Goal: Task Accomplishment & Management: Use online tool/utility

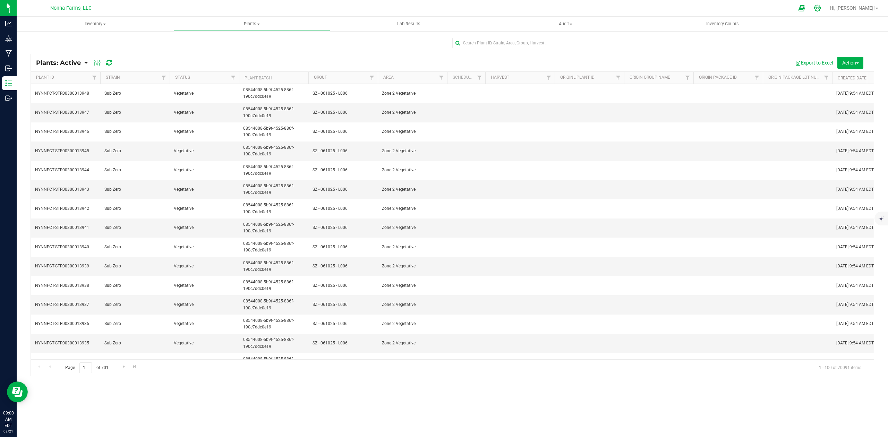
click at [821, 9] on icon at bounding box center [817, 8] width 7 height 7
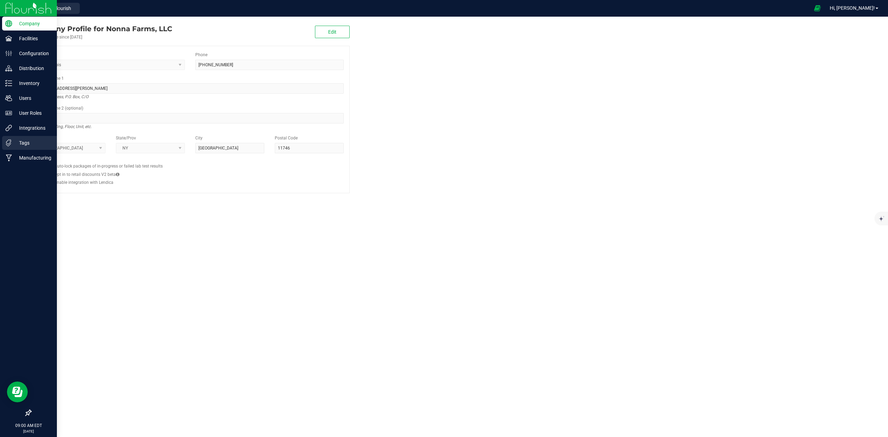
click at [26, 140] on p "Tags" at bounding box center [33, 143] width 42 height 8
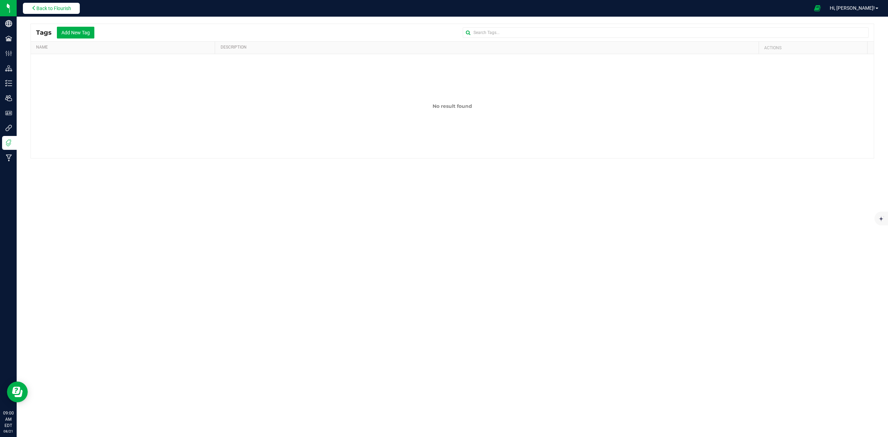
click at [50, 12] on button "Back to Flourish" at bounding box center [51, 8] width 57 height 11
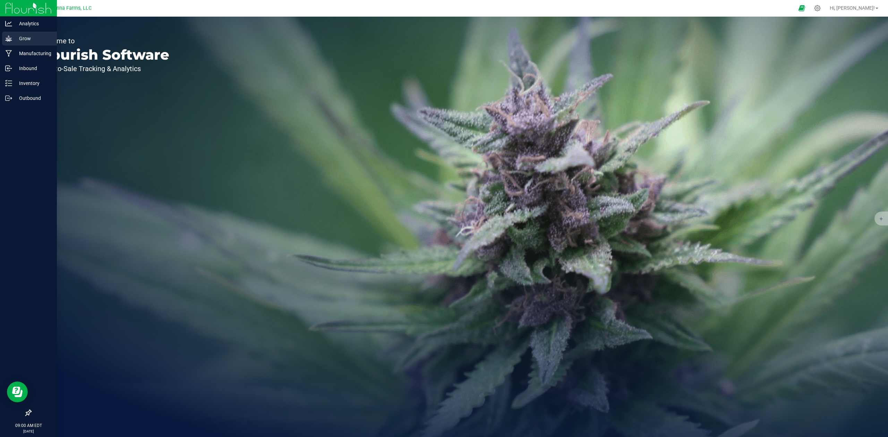
click at [41, 41] on p "Grow" at bounding box center [33, 38] width 42 height 8
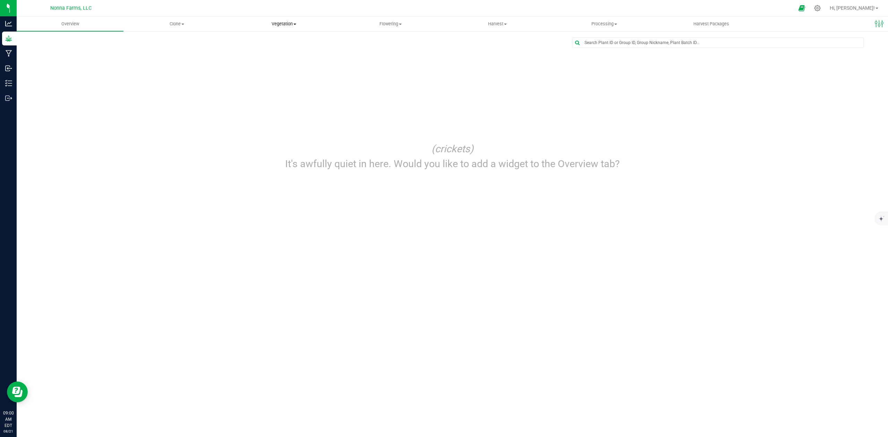
click at [296, 26] on span "Vegetation" at bounding box center [284, 24] width 106 height 6
click at [261, 41] on span "Veg groups" at bounding box center [252, 42] width 44 height 6
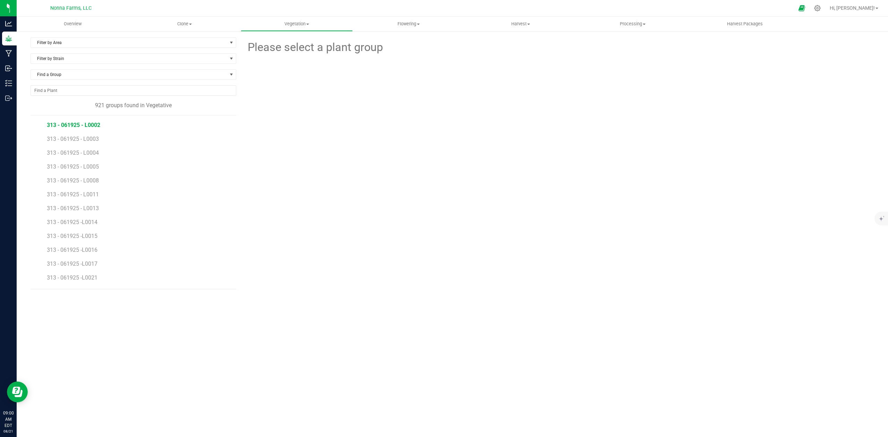
click at [85, 126] on span "313 - 061925 - L0002" at bounding box center [73, 125] width 53 height 7
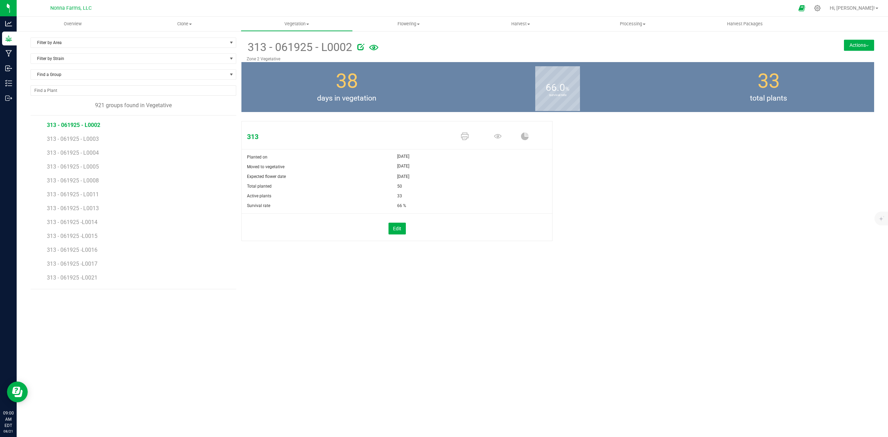
click at [851, 49] on button "Actions" at bounding box center [859, 45] width 30 height 11
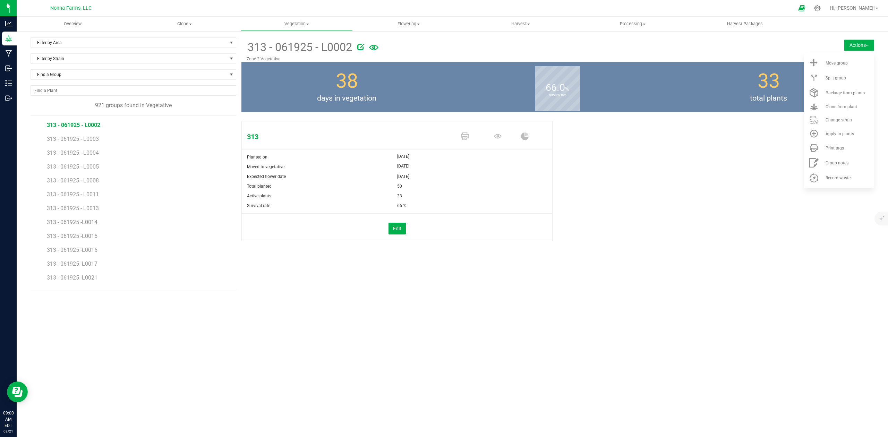
click at [739, 228] on div "313 Planted on Jun 22, 2025 Moved to vegetative Jul 14, 2025 Expected flower da…" at bounding box center [557, 188] width 633 height 140
click at [52, 45] on span "Filter by Area" at bounding box center [129, 43] width 196 height 10
click at [70, 108] on li "Zone 2 Vegetative" at bounding box center [133, 106] width 205 height 10
click at [69, 59] on span "Filter by Strain" at bounding box center [129, 59] width 196 height 10
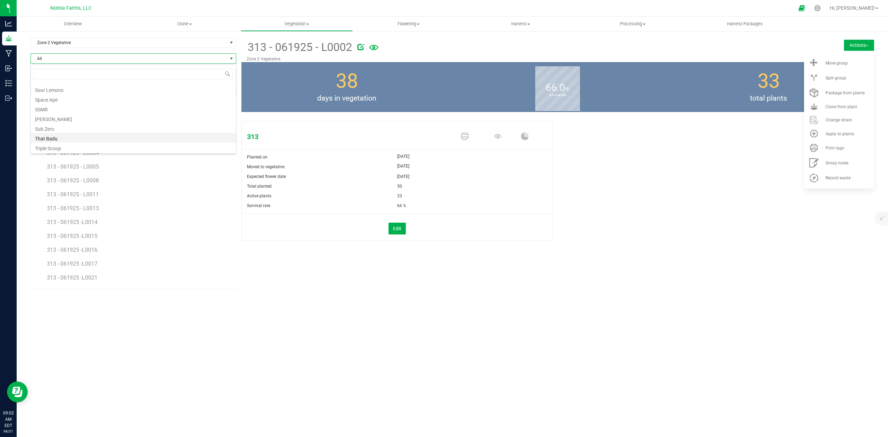
click at [74, 138] on li "That Badu" at bounding box center [133, 138] width 205 height 10
click at [92, 53] on div "Zone 2 Vegetative Filter by Area All Main Field Vegetative Zone 1 Vegetative Zo…" at bounding box center [134, 45] width 206 height 16
click at [93, 55] on span "That Badu" at bounding box center [129, 59] width 196 height 10
click at [53, 147] on li "Triple Scoop" at bounding box center [133, 148] width 205 height 10
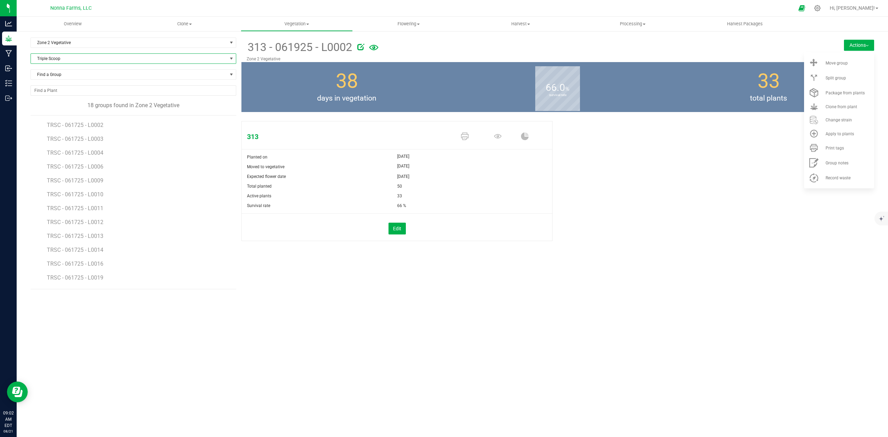
click at [64, 60] on span "Triple Scoop" at bounding box center [129, 59] width 196 height 10
click at [56, 127] on li "Brain Stew" at bounding box center [133, 127] width 205 height 10
click at [54, 54] on span "Brain Stew" at bounding box center [129, 59] width 196 height 10
click at [56, 92] on li "Icy Turbo" at bounding box center [133, 93] width 205 height 10
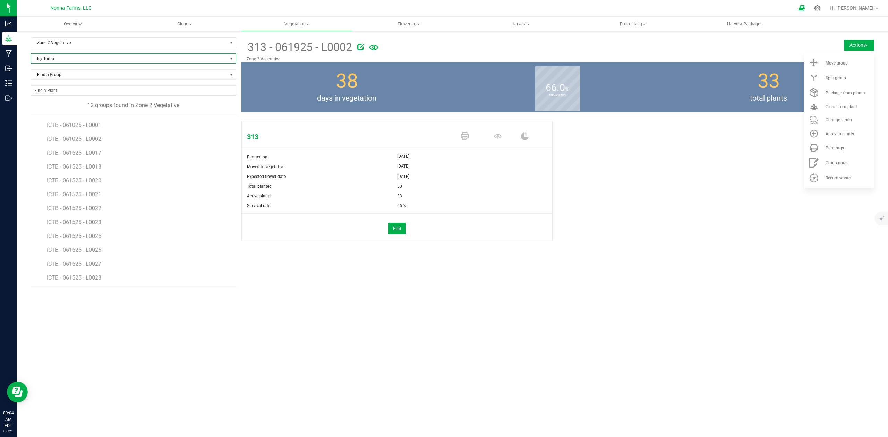
click at [55, 60] on span "Icy Turbo" at bounding box center [129, 59] width 196 height 10
click at [61, 138] on li "That Badu" at bounding box center [133, 138] width 205 height 10
click at [91, 126] on span "THBD - 062125 - L0001" at bounding box center [76, 125] width 58 height 7
drag, startPoint x: 613, startPoint y: 293, endPoint x: 608, endPoint y: 293, distance: 4.9
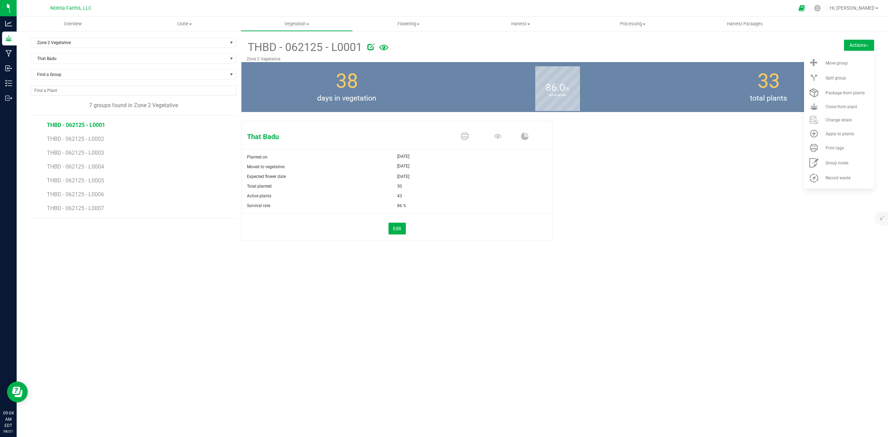
click at [611, 293] on div "Overview Clone Create plants Cloning groups Cloning plants Apply to plants Vege…" at bounding box center [452, 227] width 871 height 420
click at [840, 147] on span "Print tags" at bounding box center [834, 148] width 18 height 5
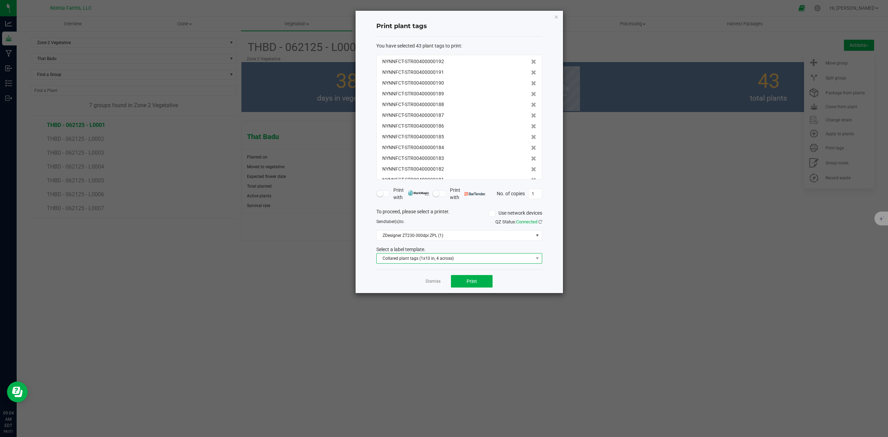
click at [411, 259] on span "Collared plant tags (1x10 in, 4 across)" at bounding box center [455, 259] width 156 height 10
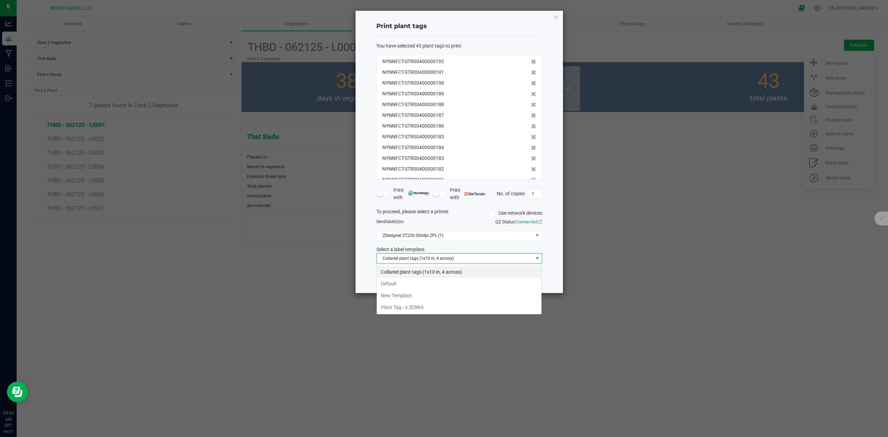
scroll to position [10, 165]
click at [419, 306] on li "Plant Tag - 4 ZEBRA" at bounding box center [459, 307] width 165 height 12
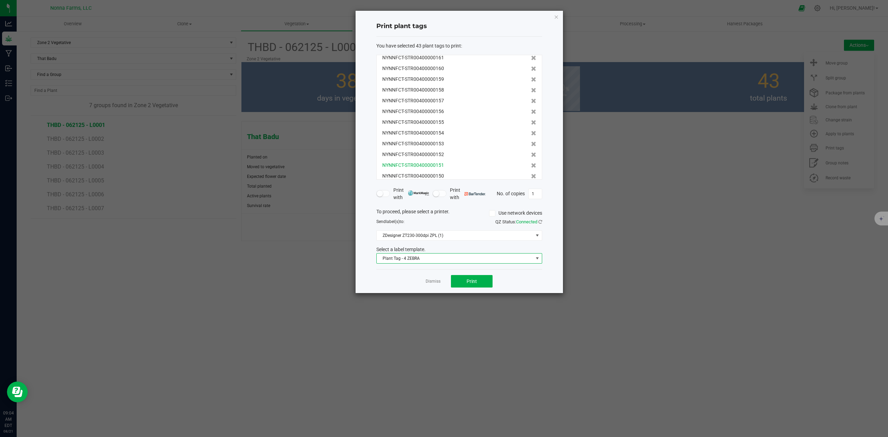
scroll to position [344, 0]
click at [531, 168] on icon at bounding box center [533, 169] width 5 height 5
click at [531, 169] on icon at bounding box center [533, 169] width 5 height 5
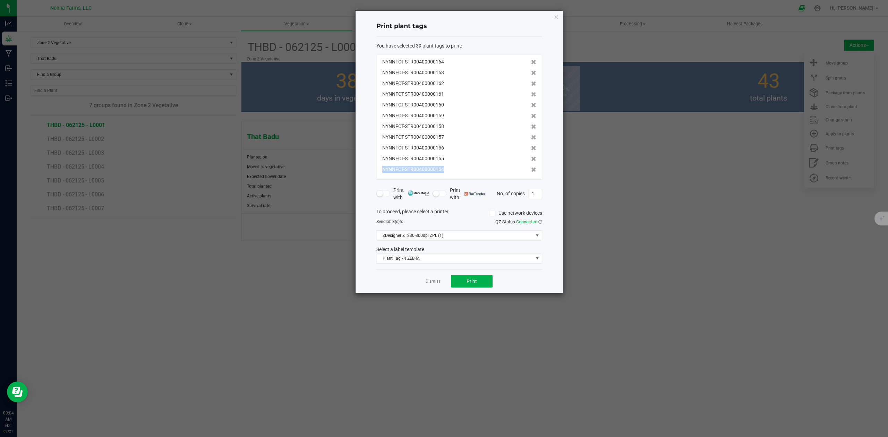
click at [531, 169] on icon at bounding box center [533, 169] width 5 height 5
click at [531, 168] on icon at bounding box center [533, 169] width 5 height 5
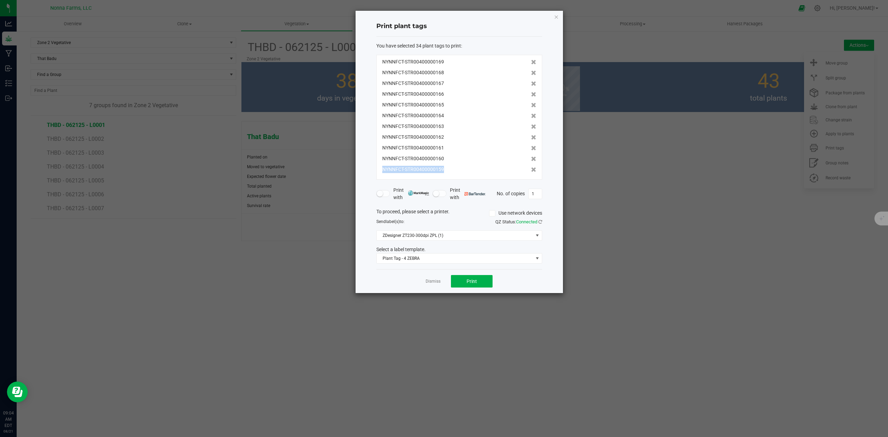
click at [531, 168] on icon at bounding box center [533, 169] width 5 height 5
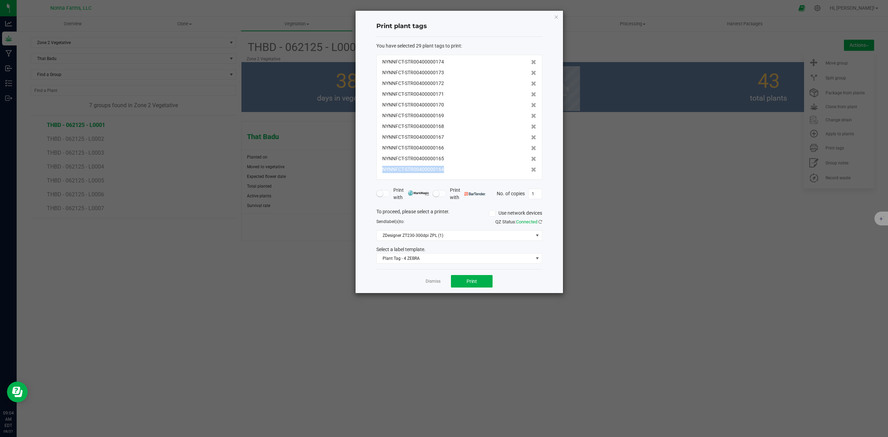
click at [531, 168] on icon at bounding box center [533, 169] width 5 height 5
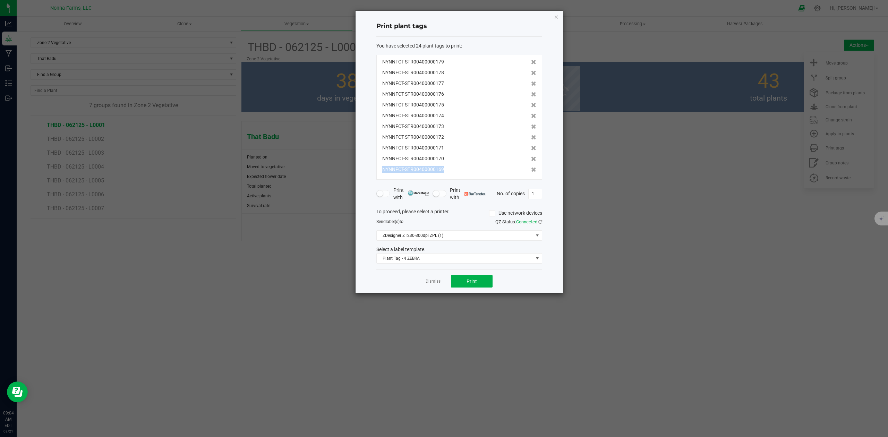
click at [531, 168] on icon at bounding box center [533, 169] width 5 height 5
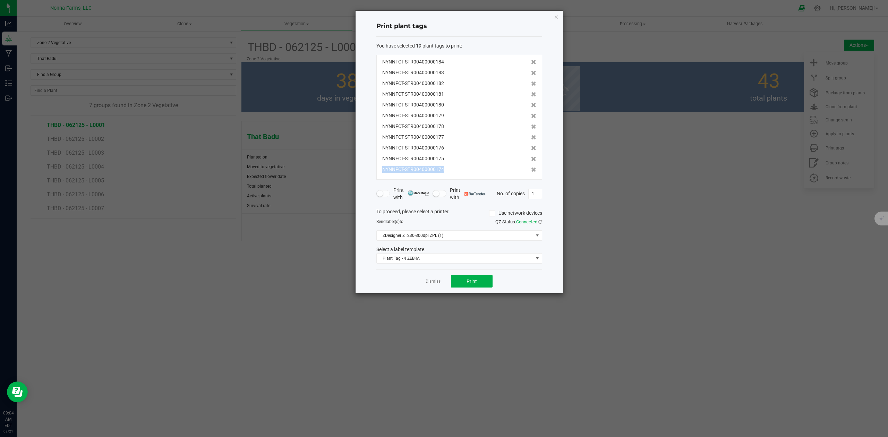
click at [531, 168] on icon at bounding box center [533, 169] width 5 height 5
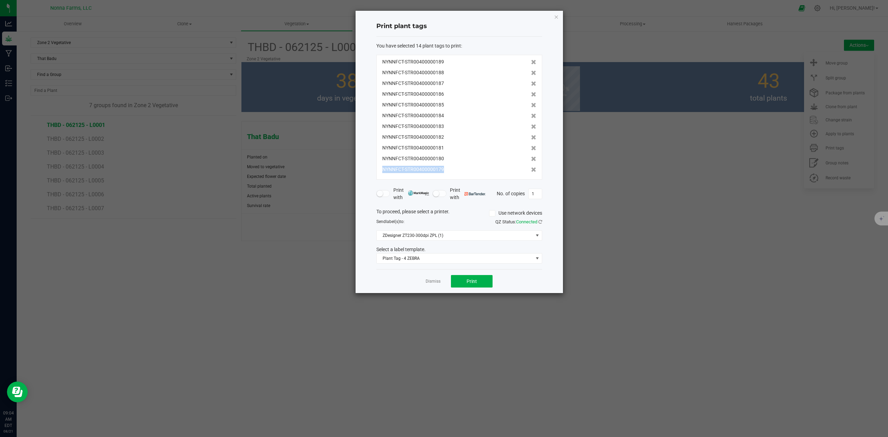
click at [531, 168] on icon at bounding box center [533, 169] width 5 height 5
click at [531, 167] on icon at bounding box center [533, 169] width 5 height 5
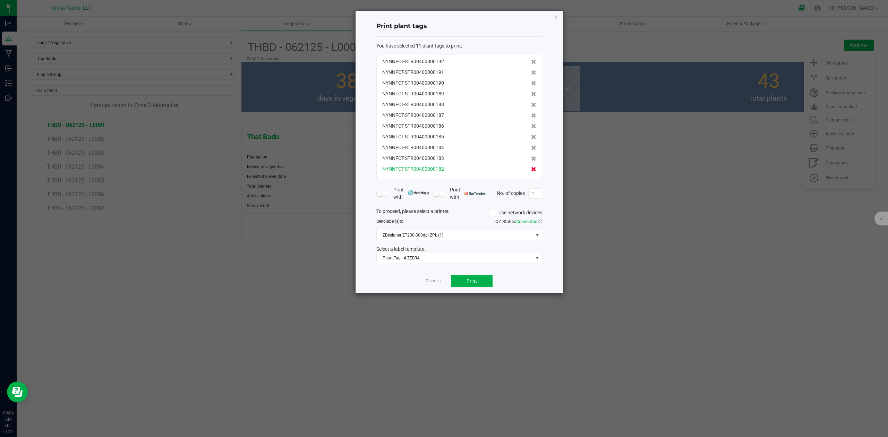
click at [531, 167] on icon at bounding box center [533, 169] width 5 height 5
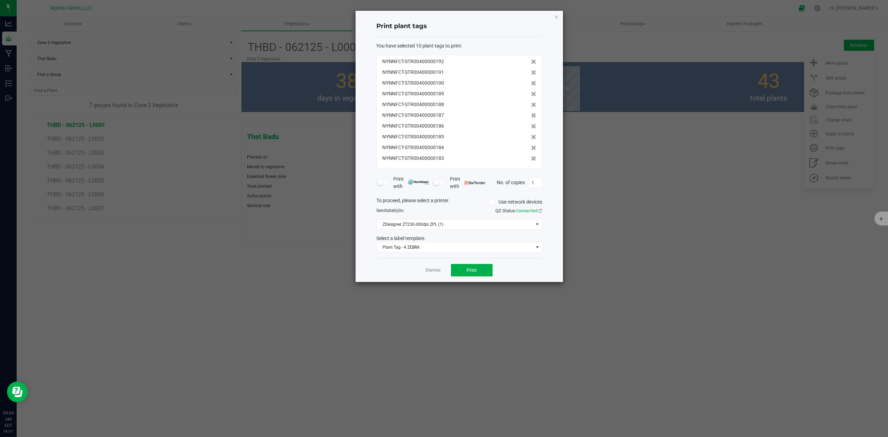
click at [528, 166] on div "NYNNFCT-STR00400000192 NYNNFCT-STR00400000191 NYNNFCT-STR00400000190 NYNNFCT-ST…" at bounding box center [459, 112] width 166 height 114
click at [531, 161] on icon at bounding box center [533, 158] width 5 height 5
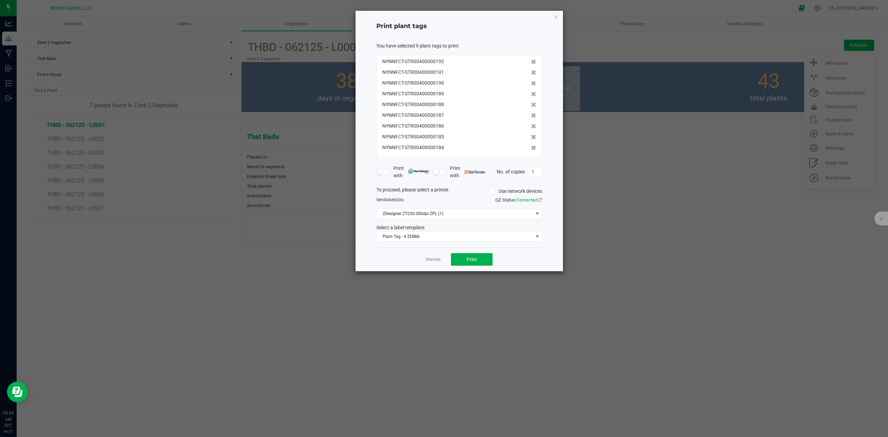
click at [524, 158] on div "NYNNFCT-STR00400000192 NYNNFCT-STR00400000191 NYNNFCT-STR00400000190 NYNNFCT-ST…" at bounding box center [459, 106] width 166 height 103
click at [531, 150] on icon at bounding box center [533, 147] width 5 height 5
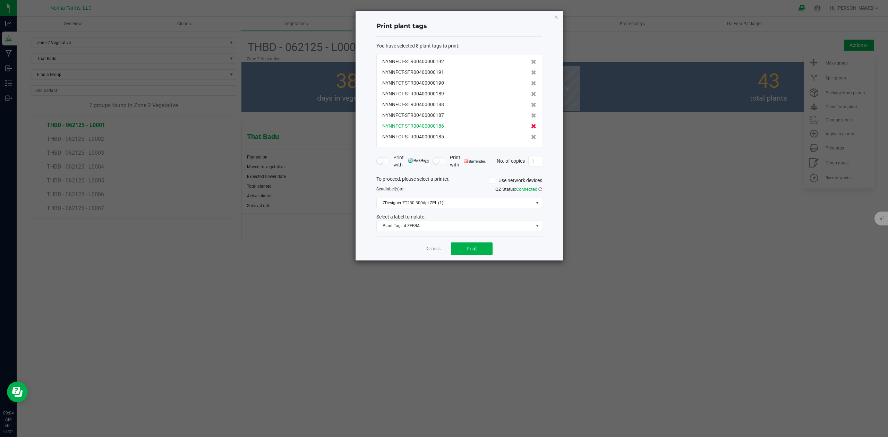
click at [531, 124] on icon at bounding box center [533, 126] width 5 height 5
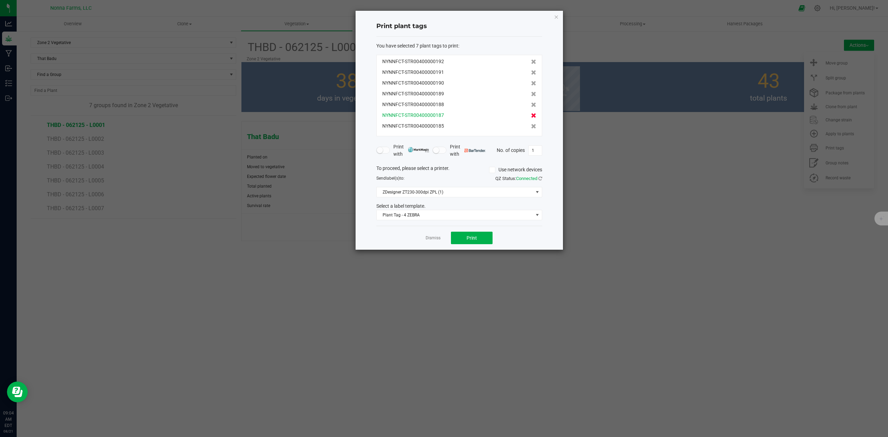
click at [531, 119] on span at bounding box center [533, 115] width 5 height 7
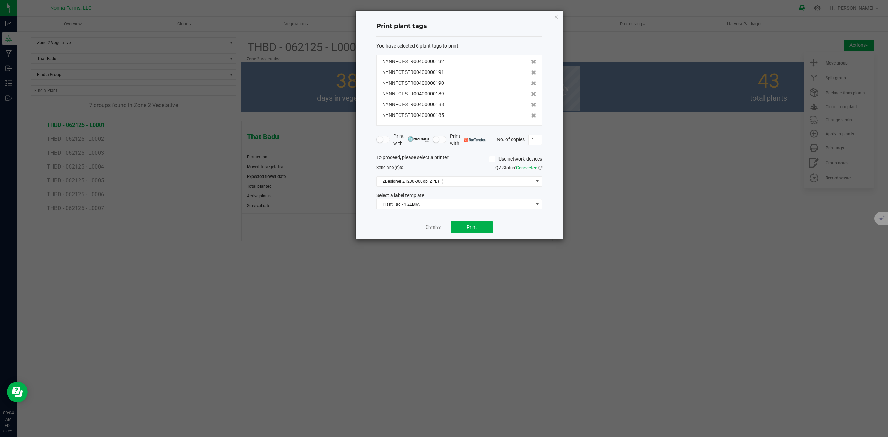
click at [526, 121] on div "NYNNFCT-STR00400000192 NYNNFCT-STR00400000191 NYNNFCT-STR00400000190 NYNNFCT-ST…" at bounding box center [459, 90] width 166 height 71
click at [531, 116] on icon at bounding box center [533, 115] width 5 height 5
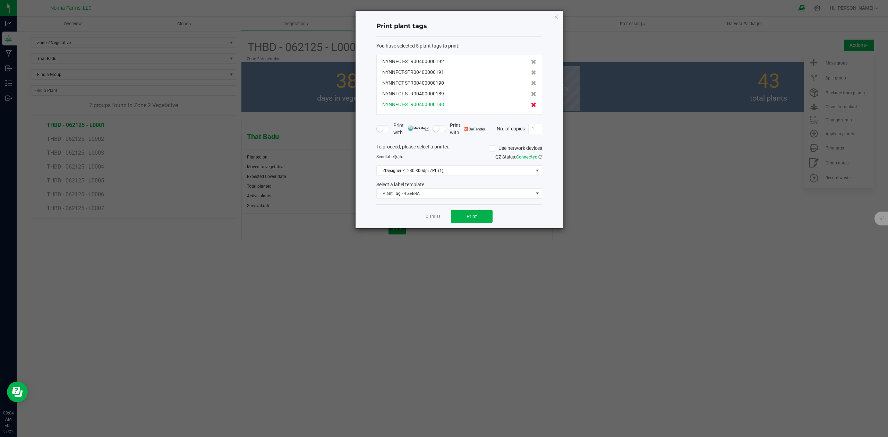
click at [531, 107] on icon at bounding box center [533, 104] width 5 height 5
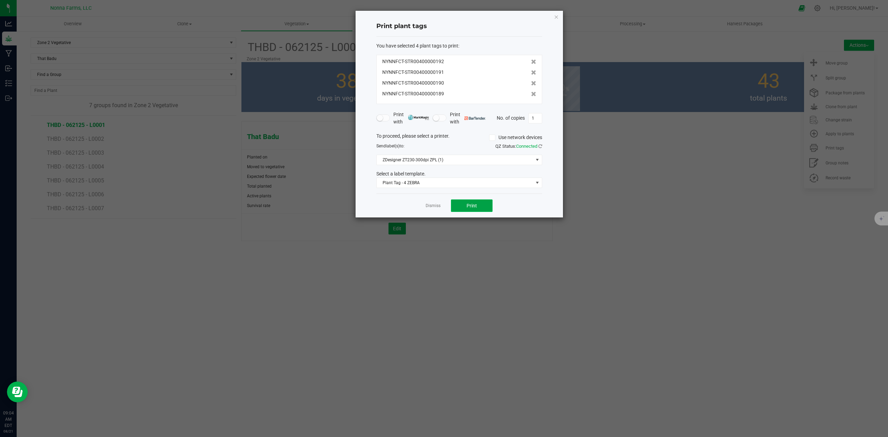
click at [467, 207] on span "Print" at bounding box center [472, 206] width 10 height 6
click at [400, 186] on span "Plant Tag - 4 ZEBRA" at bounding box center [455, 183] width 156 height 10
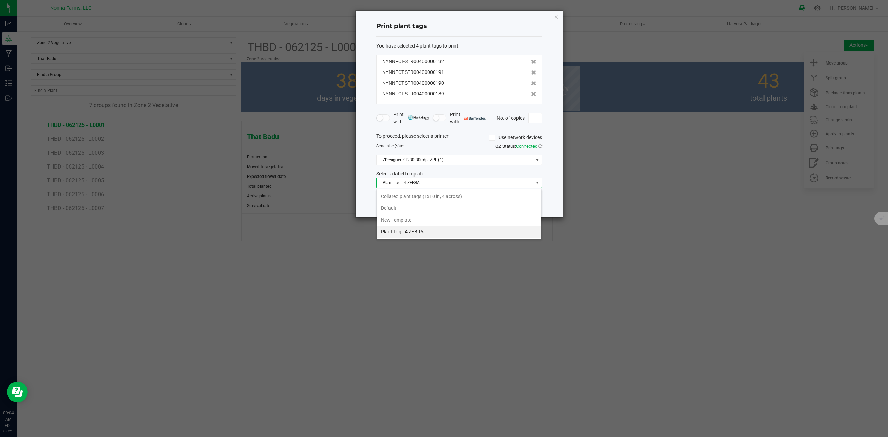
scroll to position [10, 165]
click at [438, 197] on li "Collared plant tags (1x10 in, 4 across)" at bounding box center [459, 196] width 165 height 12
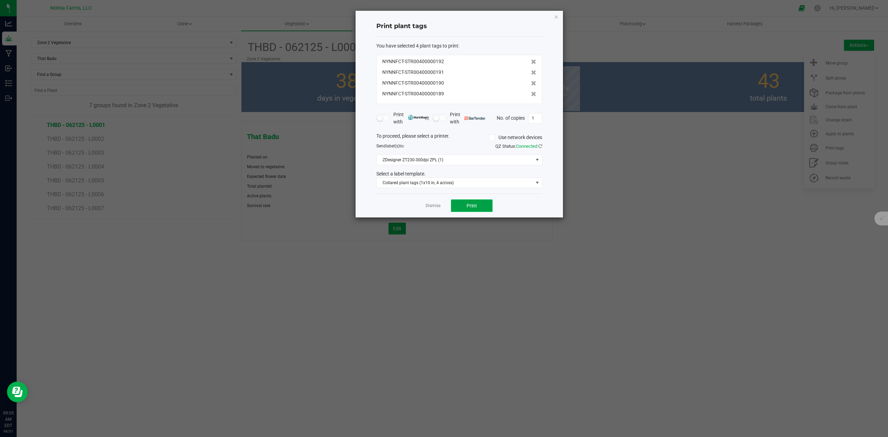
click at [470, 207] on span "Print" at bounding box center [472, 206] width 10 height 6
click at [433, 206] on link "Dismiss" at bounding box center [433, 206] width 15 height 6
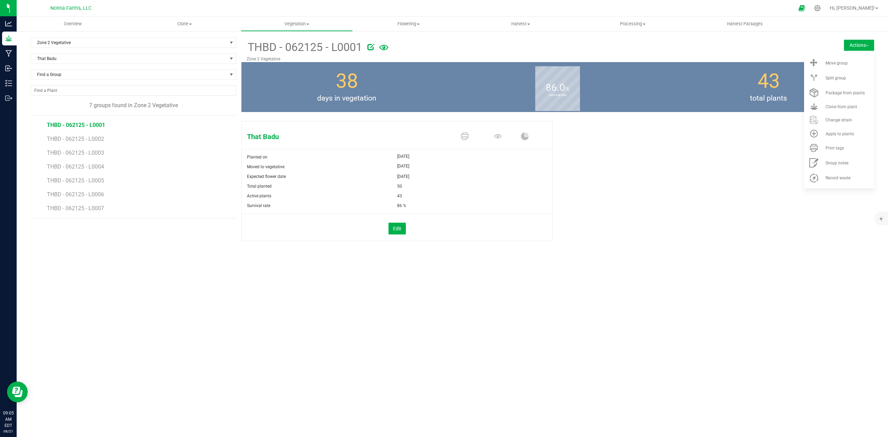
click at [307, 321] on div "Overview Clone Create plants Cloning groups Cloning plants Apply to plants Vege…" at bounding box center [452, 227] width 871 height 420
click at [835, 146] on span "Print tags" at bounding box center [834, 148] width 18 height 5
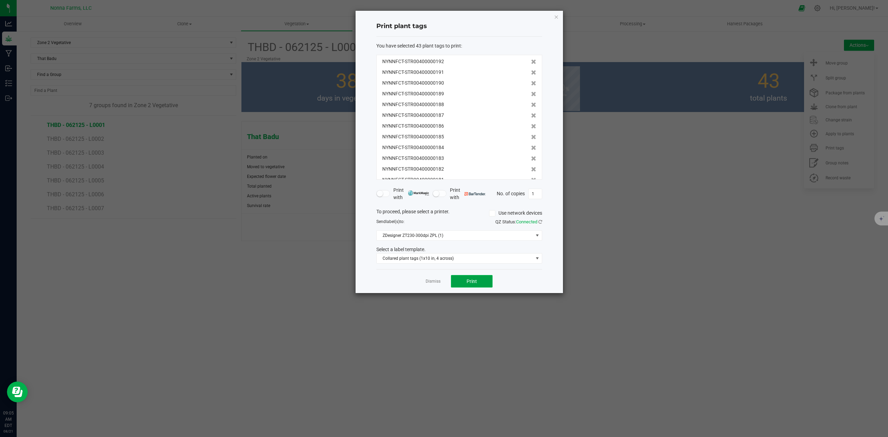
click at [474, 281] on span "Print" at bounding box center [472, 282] width 10 height 6
drag, startPoint x: 430, startPoint y: 278, endPoint x: 425, endPoint y: 281, distance: 6.2
click at [429, 278] on app-cancel-button "Dismiss" at bounding box center [433, 281] width 15 height 7
click at [432, 282] on link "Dismiss" at bounding box center [433, 282] width 15 height 6
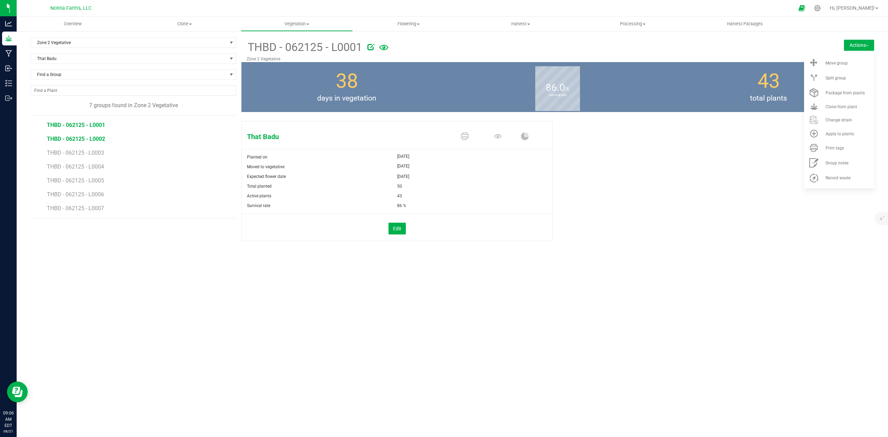
click at [79, 141] on span "THBD - 062125 - L0002" at bounding box center [76, 139] width 58 height 7
click at [842, 147] on span "Print tags" at bounding box center [834, 148] width 18 height 5
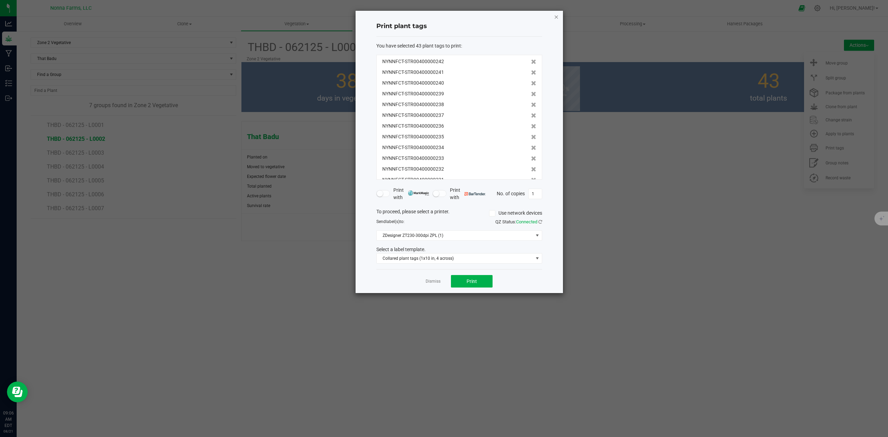
click at [555, 17] on icon "button" at bounding box center [556, 16] width 5 height 8
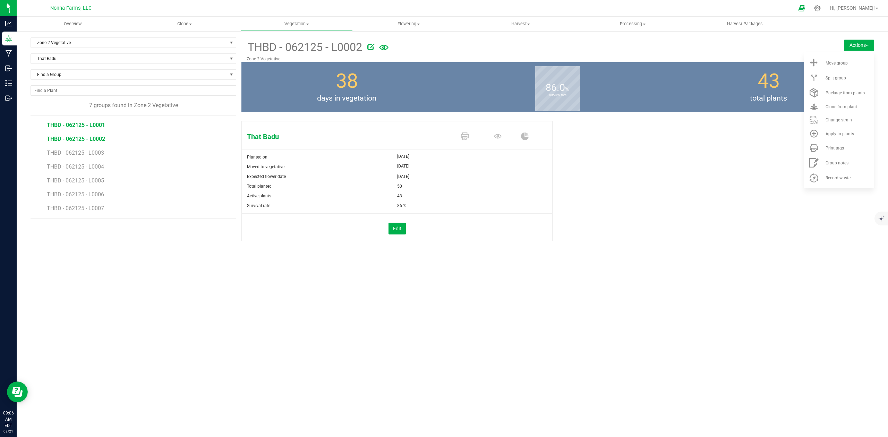
click at [94, 128] on span "THBD - 062125 - L0001" at bounding box center [76, 125] width 58 height 7
click at [95, 139] on span "THBD - 062125 - L0002" at bounding box center [76, 139] width 58 height 7
click at [828, 151] on li "Print tags" at bounding box center [839, 147] width 70 height 15
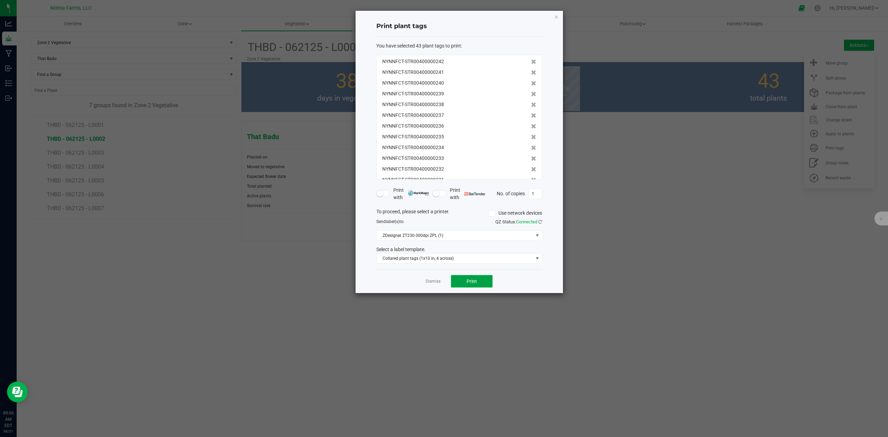
click at [470, 283] on span "Print" at bounding box center [472, 282] width 10 height 6
click at [433, 283] on link "Dismiss" at bounding box center [433, 282] width 15 height 6
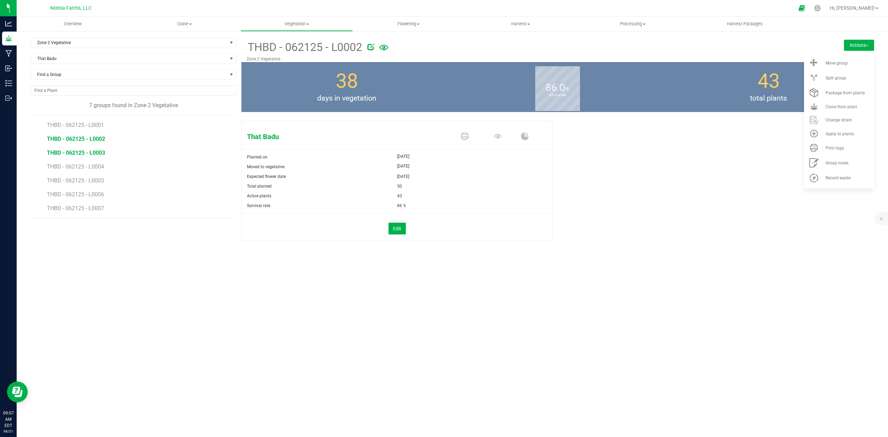
click at [93, 151] on span "THBD - 062125 - L0003" at bounding box center [76, 152] width 58 height 7
click at [838, 149] on span "Print tags" at bounding box center [834, 148] width 18 height 5
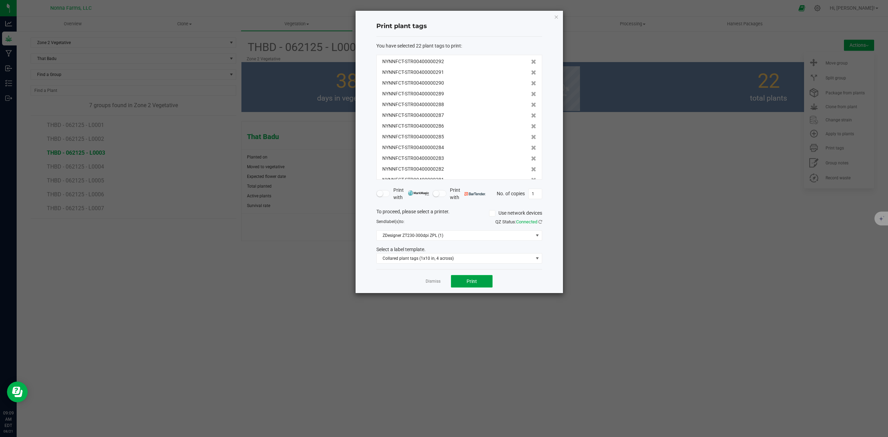
click at [469, 283] on span "Print" at bounding box center [472, 282] width 10 height 6
click at [558, 17] on icon "button" at bounding box center [556, 16] width 5 height 8
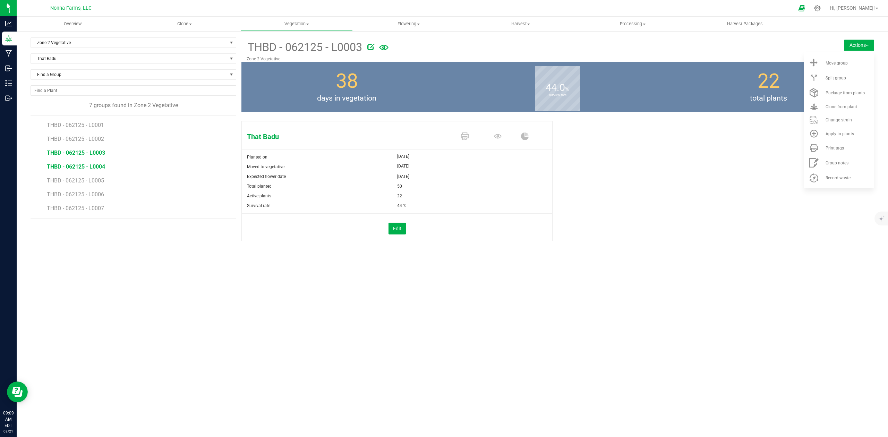
click at [79, 166] on span "THBD - 062125 - L0004" at bounding box center [76, 166] width 58 height 7
click at [832, 151] on li "Print tags" at bounding box center [839, 147] width 70 height 15
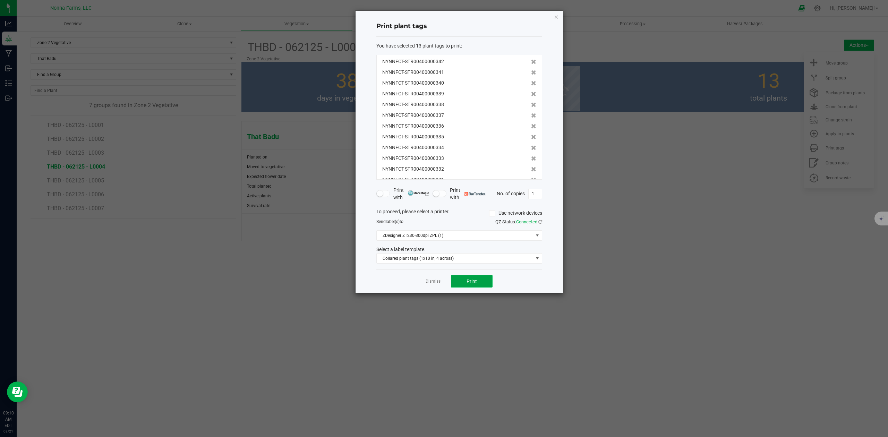
click at [482, 285] on button "Print" at bounding box center [472, 281] width 42 height 12
click at [432, 282] on link "Dismiss" at bounding box center [433, 282] width 15 height 6
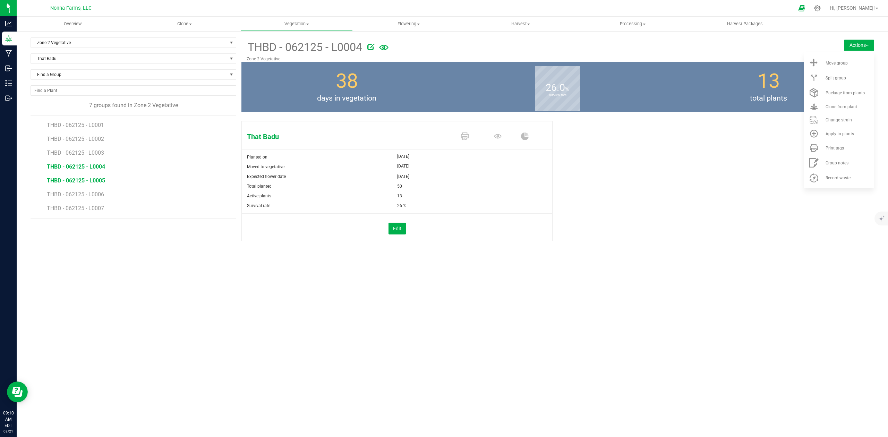
click at [89, 180] on span "THBD - 062125 - L0005" at bounding box center [76, 180] width 58 height 7
click at [830, 146] on span "Print tags" at bounding box center [834, 148] width 18 height 5
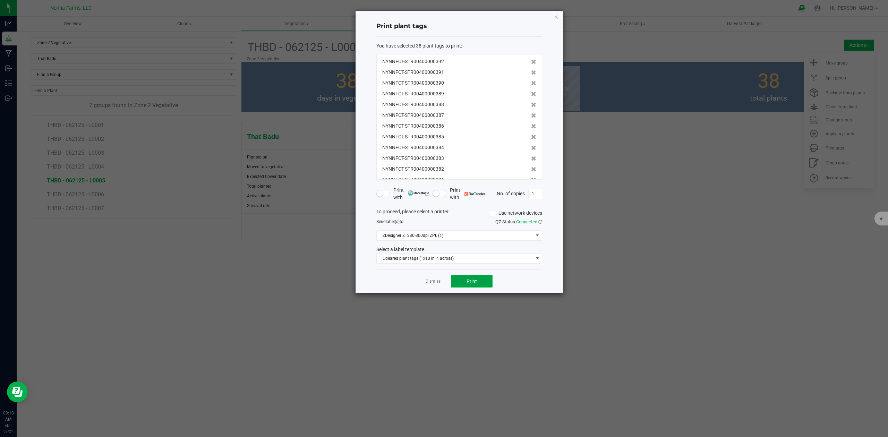
click at [473, 278] on button "Print" at bounding box center [472, 281] width 42 height 12
click at [300, 287] on ngb-modal-window "Print plant tags You have selected 38 plant tags to print : NYNNFCT-STR00400000…" at bounding box center [446, 218] width 893 height 437
click at [421, 286] on div "Dismiss Print" at bounding box center [459, 281] width 166 height 24
click at [429, 283] on link "Dismiss" at bounding box center [433, 282] width 15 height 6
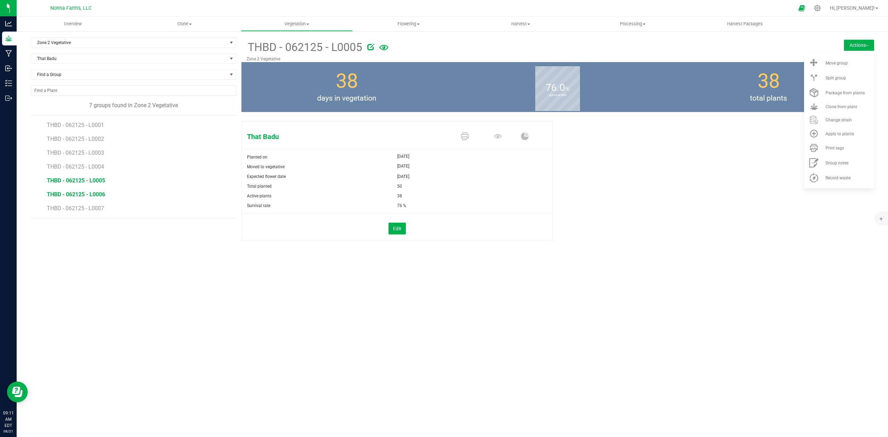
click at [92, 195] on span "THBD - 062125 - L0006" at bounding box center [76, 194] width 58 height 7
click at [837, 148] on span "Print tags" at bounding box center [834, 148] width 18 height 5
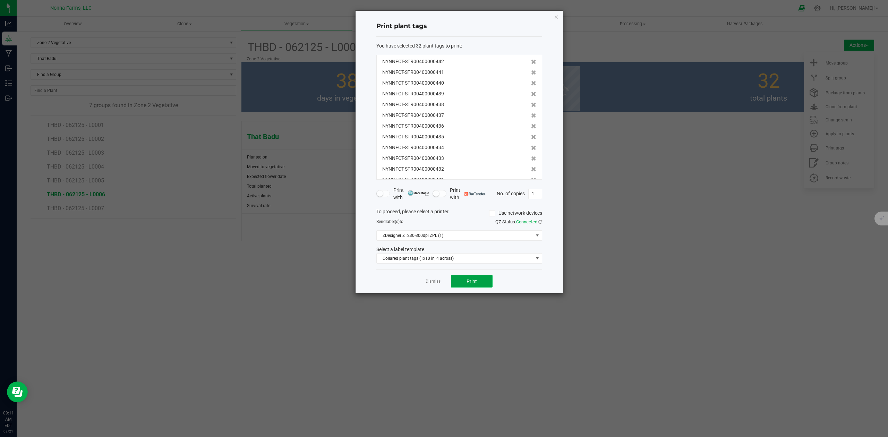
click at [475, 284] on span "Print" at bounding box center [472, 282] width 10 height 6
click at [431, 284] on link "Dismiss" at bounding box center [433, 282] width 15 height 6
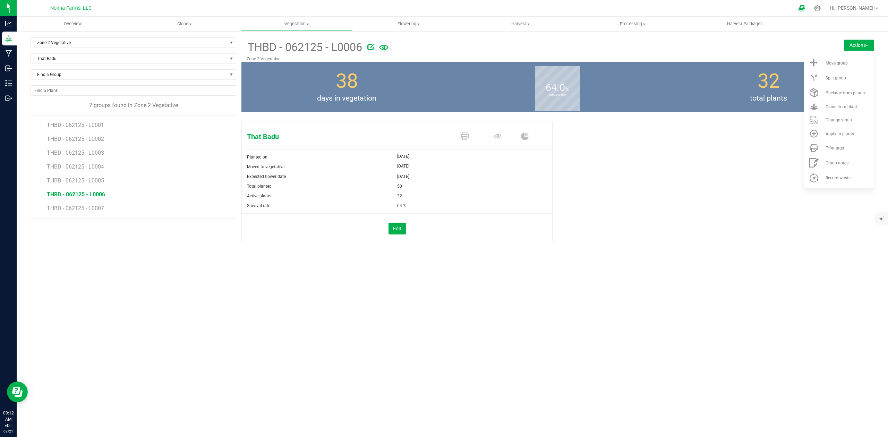
click at [73, 206] on li "THBD - 062125 - L0007" at bounding box center [139, 208] width 184 height 19
click at [72, 209] on span "THBD - 062125 - L0007" at bounding box center [76, 208] width 58 height 7
click at [833, 148] on span "Print tags" at bounding box center [834, 148] width 18 height 5
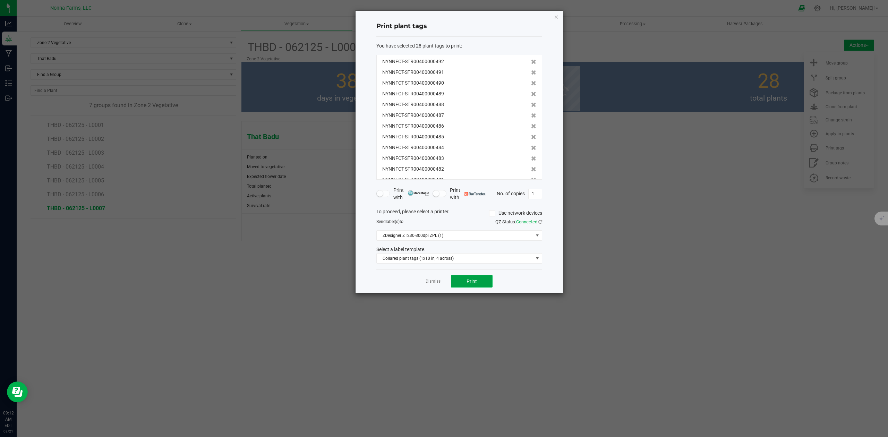
click at [468, 284] on span "Print" at bounding box center [472, 282] width 10 height 6
click at [429, 283] on link "Dismiss" at bounding box center [433, 282] width 15 height 6
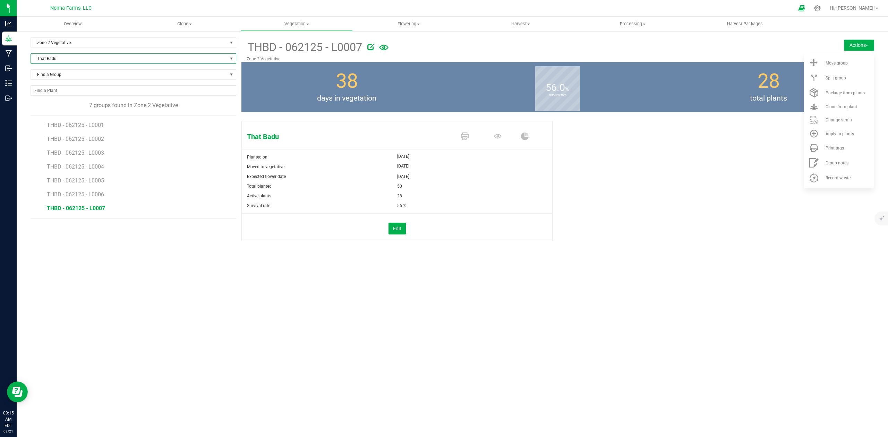
click at [55, 56] on span "That Badu" at bounding box center [129, 59] width 196 height 10
click at [51, 147] on li "Triple Scoop" at bounding box center [133, 148] width 205 height 10
click at [79, 126] on span "TRSC - 061725 - L0002" at bounding box center [76, 125] width 58 height 7
click at [826, 146] on span "Print tags" at bounding box center [834, 148] width 18 height 5
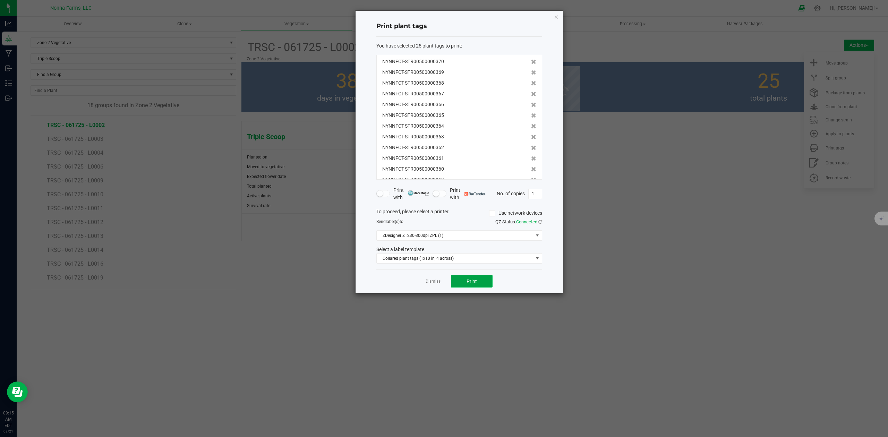
click at [472, 281] on span "Print" at bounding box center [472, 282] width 10 height 6
click at [433, 282] on link "Dismiss" at bounding box center [433, 282] width 15 height 6
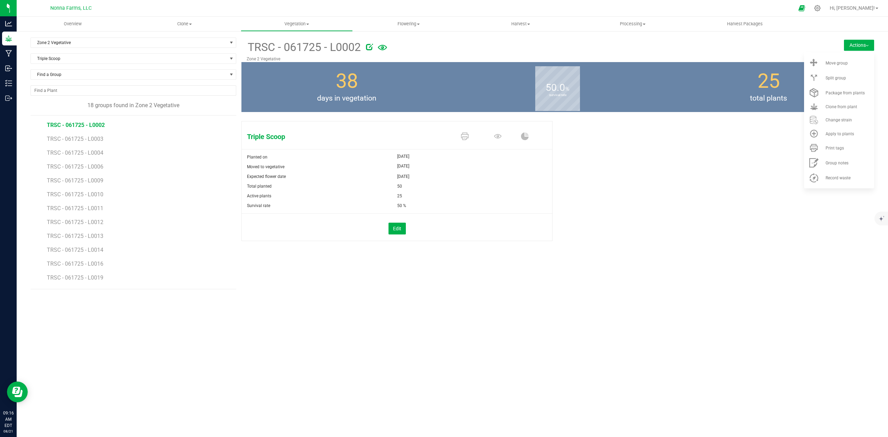
click at [133, 135] on li "TRSC - 061725 - L0003" at bounding box center [139, 136] width 184 height 14
click at [92, 136] on li "TRSC - 061725 - L0003" at bounding box center [139, 136] width 184 height 14
click at [93, 139] on span "TRSC - 061725 - L0003" at bounding box center [76, 139] width 58 height 7
click at [821, 147] on span at bounding box center [813, 147] width 17 height 9
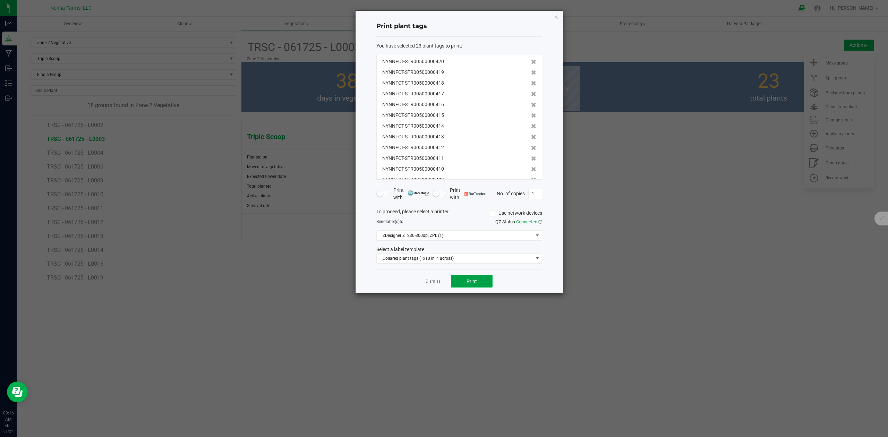
click at [476, 284] on span "Print" at bounding box center [472, 282] width 10 height 6
click at [426, 281] on link "Dismiss" at bounding box center [433, 282] width 15 height 6
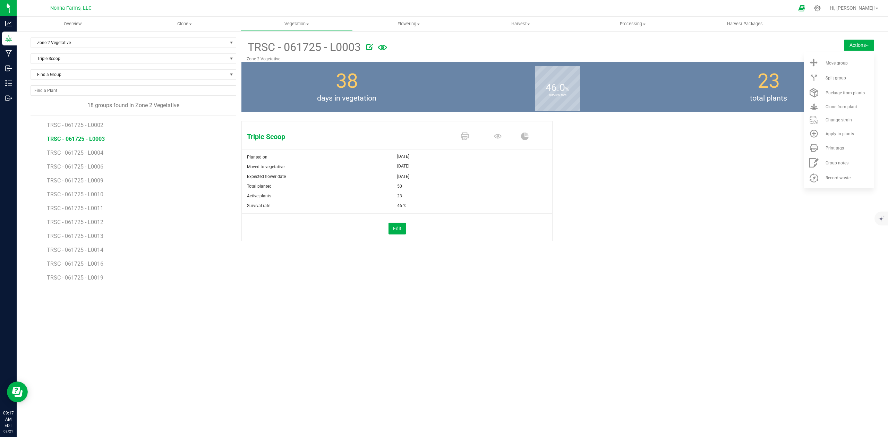
click at [93, 160] on li "TRSC - 061725 - L0006" at bounding box center [139, 164] width 184 height 14
click at [90, 152] on span "TRSC - 061725 - L0004" at bounding box center [76, 152] width 58 height 7
click at [853, 146] on div "Print tags" at bounding box center [848, 148] width 47 height 5
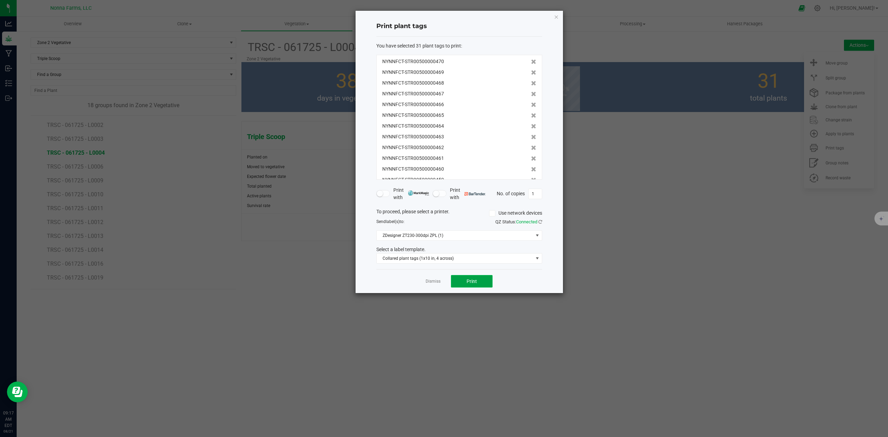
click at [467, 284] on span "Print" at bounding box center [472, 282] width 10 height 6
click at [426, 283] on link "Dismiss" at bounding box center [433, 282] width 15 height 6
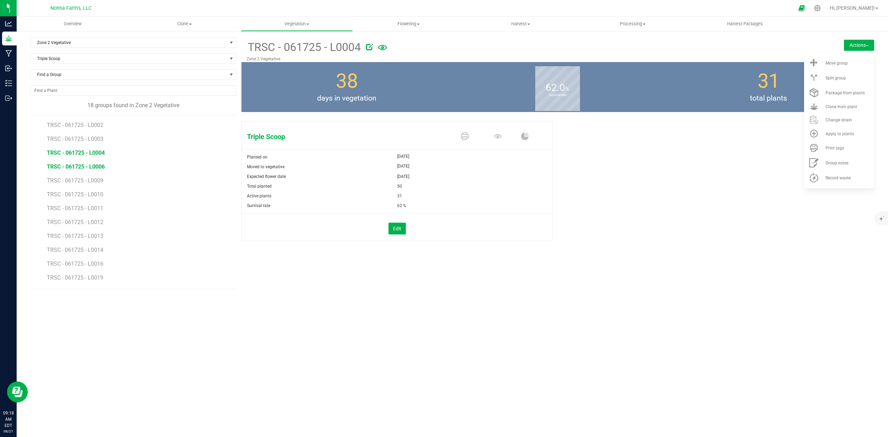
click at [92, 170] on span "TRSC - 061725 - L0006" at bounding box center [76, 166] width 58 height 7
click at [845, 148] on div "Print tags" at bounding box center [848, 148] width 47 height 5
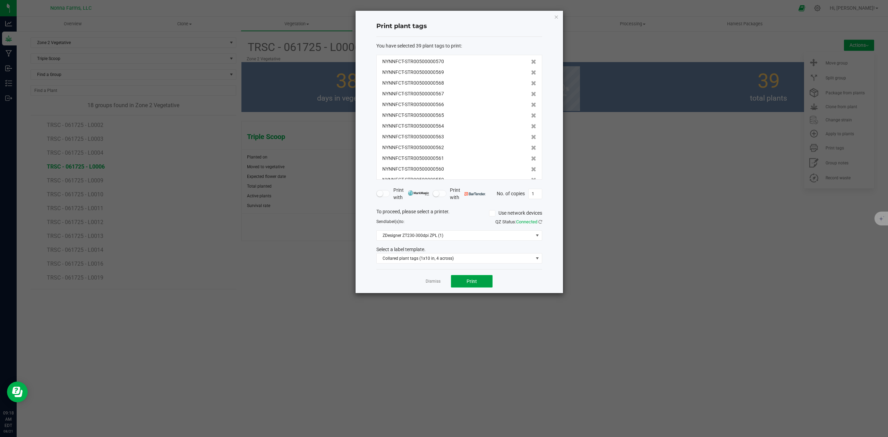
click at [476, 279] on span "Print" at bounding box center [472, 282] width 10 height 6
click at [431, 281] on link "Dismiss" at bounding box center [433, 282] width 15 height 6
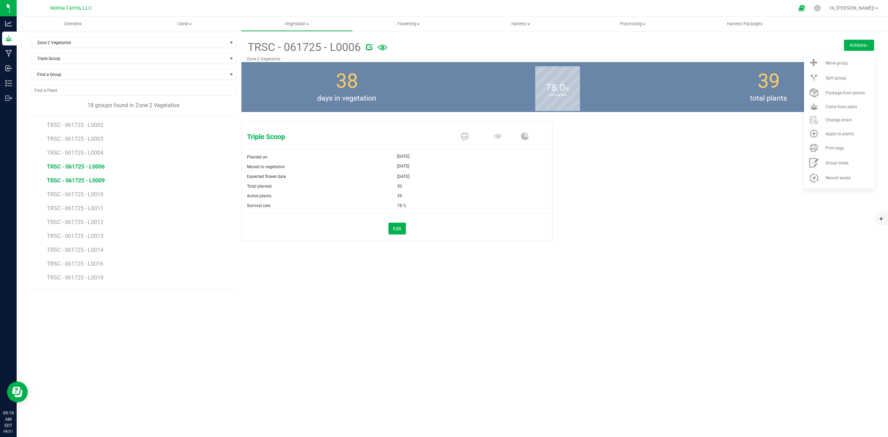
click at [96, 181] on span "TRSC - 061725 - L0009" at bounding box center [76, 180] width 58 height 7
click at [824, 146] on li "Print tags" at bounding box center [839, 147] width 70 height 15
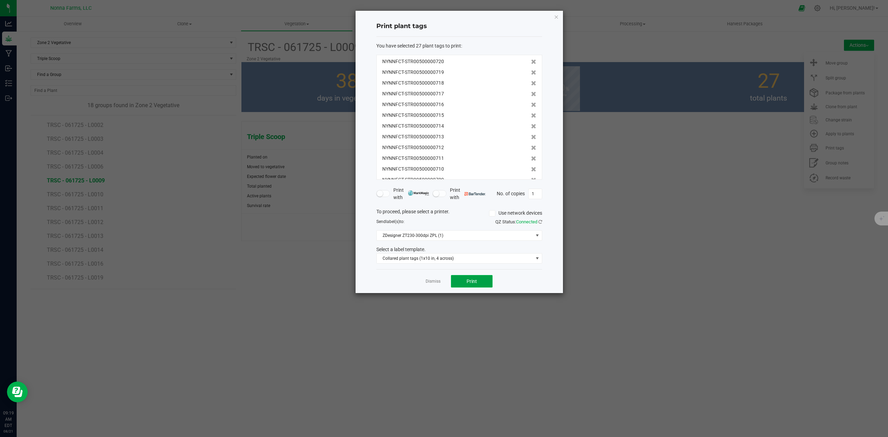
click at [472, 279] on span "Print" at bounding box center [472, 282] width 10 height 6
click at [432, 282] on link "Dismiss" at bounding box center [433, 282] width 15 height 6
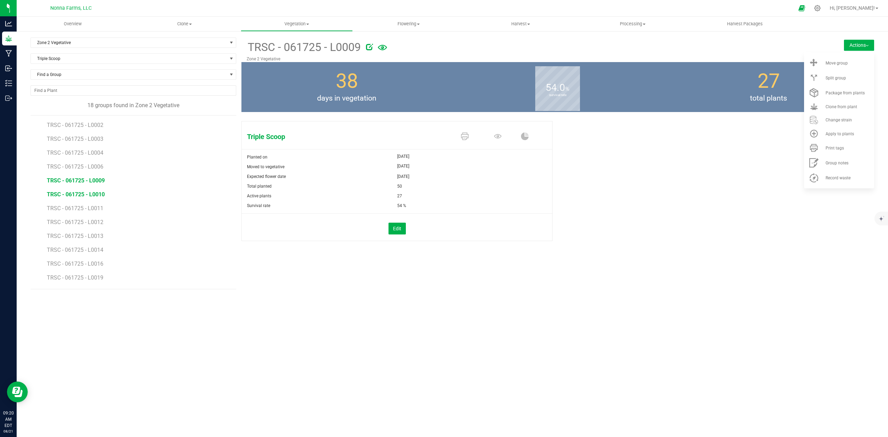
click at [86, 198] on span "TRSC - 061725 - L0010" at bounding box center [76, 194] width 58 height 7
click at [848, 149] on div "Print tags" at bounding box center [848, 148] width 47 height 5
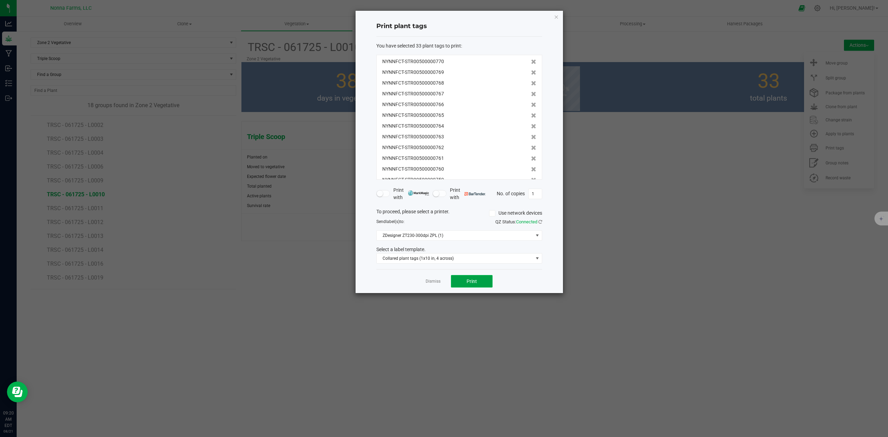
click at [486, 279] on button "Print" at bounding box center [472, 281] width 42 height 12
click at [424, 284] on div "Dismiss Print" at bounding box center [459, 281] width 166 height 24
click at [436, 282] on link "Dismiss" at bounding box center [433, 282] width 15 height 6
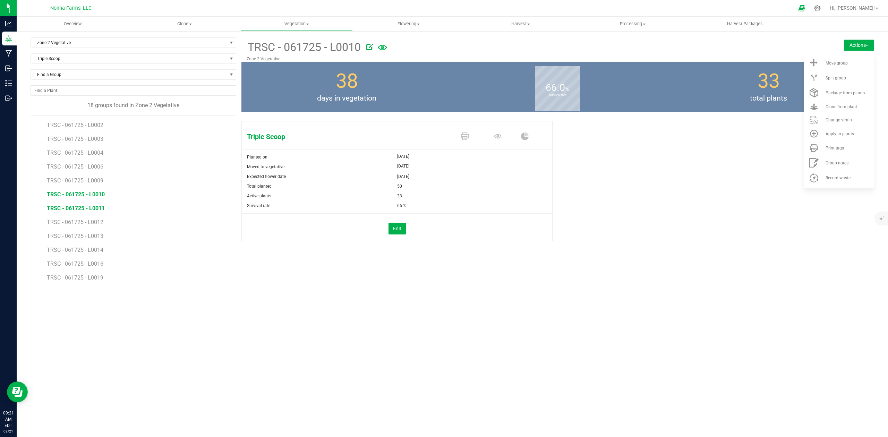
click at [101, 209] on span "TRSC - 061725 - L0011" at bounding box center [76, 208] width 58 height 7
click at [826, 150] on li "Print tags" at bounding box center [839, 147] width 70 height 15
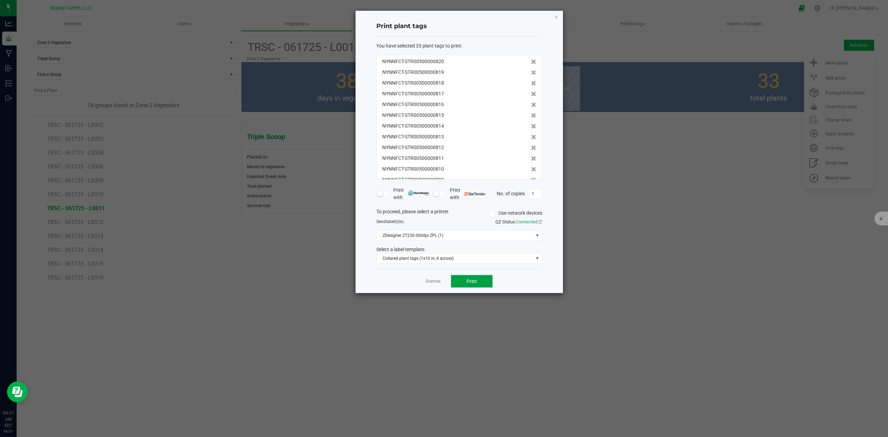
click at [470, 286] on button "Print" at bounding box center [472, 281] width 42 height 12
click at [428, 283] on link "Dismiss" at bounding box center [433, 282] width 15 height 6
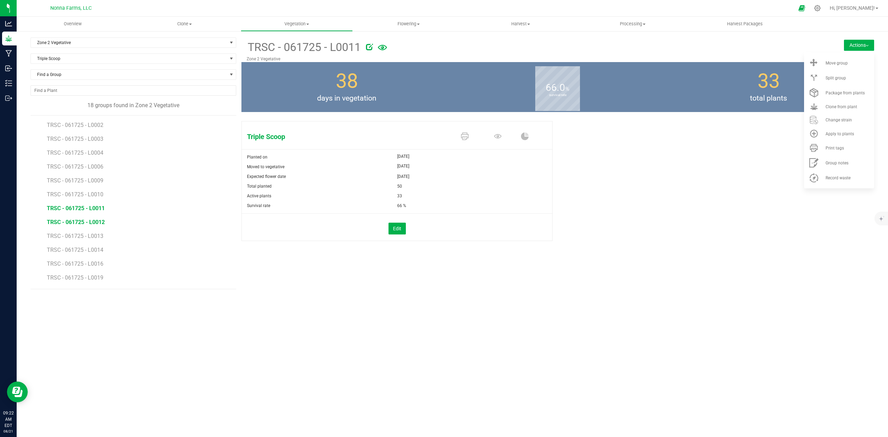
click at [97, 225] on span "TRSC - 061725 - L0012" at bounding box center [76, 222] width 58 height 7
click at [830, 150] on span "Print tags" at bounding box center [834, 148] width 18 height 5
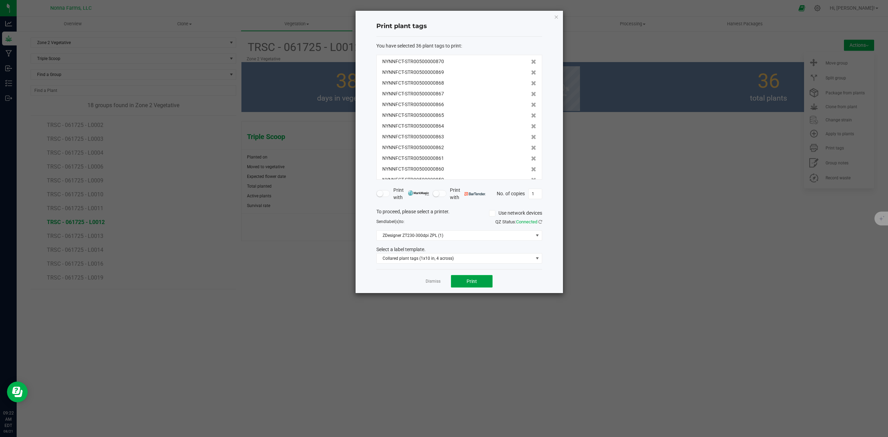
click at [468, 286] on button "Print" at bounding box center [472, 281] width 42 height 12
click at [430, 282] on link "Dismiss" at bounding box center [433, 282] width 15 height 6
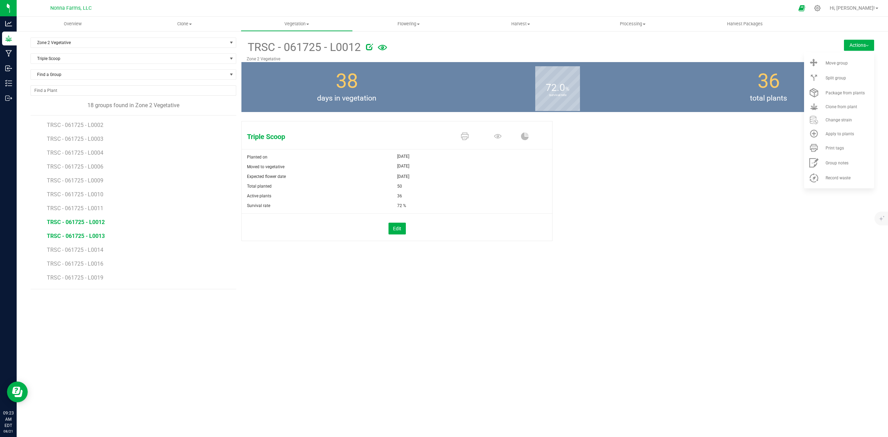
click at [84, 234] on span "TRSC - 061725 - L0013" at bounding box center [76, 236] width 58 height 7
drag, startPoint x: 836, startPoint y: 150, endPoint x: 833, endPoint y: 155, distance: 5.6
click at [835, 150] on span "Print tags" at bounding box center [834, 148] width 18 height 5
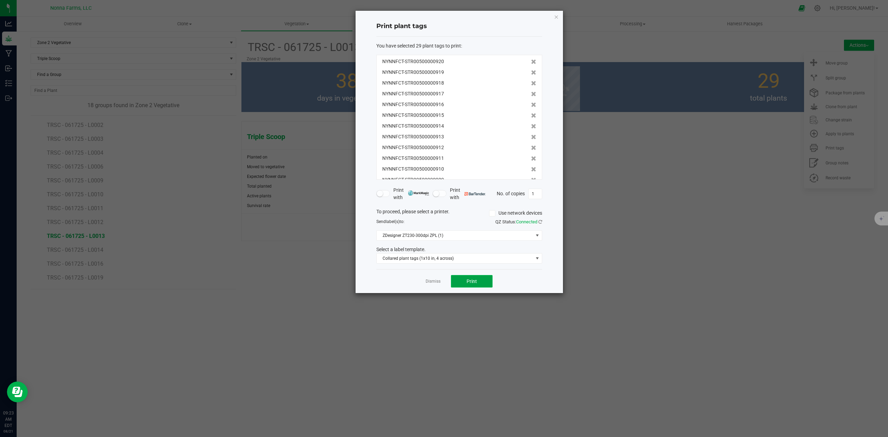
click at [475, 282] on span "Print" at bounding box center [472, 282] width 10 height 6
click at [430, 284] on link "Dismiss" at bounding box center [433, 282] width 15 height 6
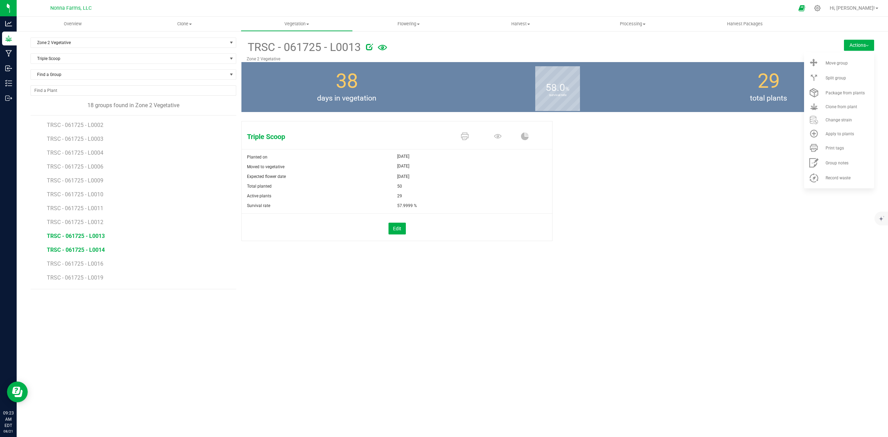
click at [90, 250] on span "TRSC - 061725 - L0014" at bounding box center [76, 250] width 58 height 7
click at [827, 150] on span "Print tags" at bounding box center [834, 148] width 18 height 5
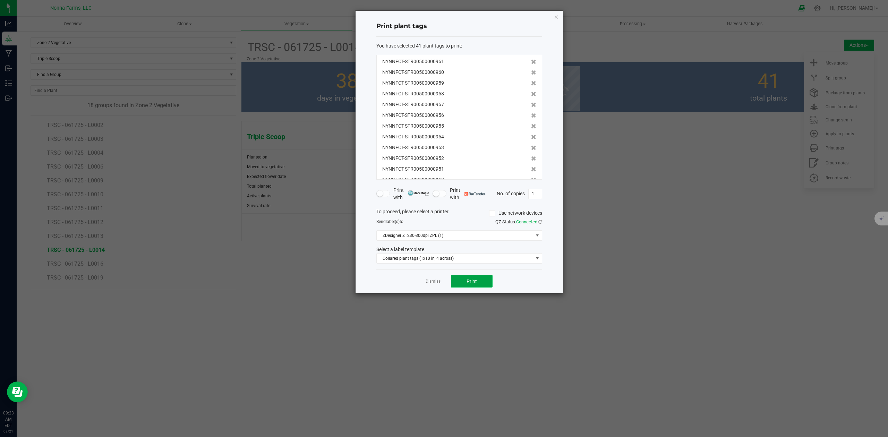
click at [471, 284] on span "Print" at bounding box center [472, 282] width 10 height 6
click at [435, 283] on link "Dismiss" at bounding box center [433, 282] width 15 height 6
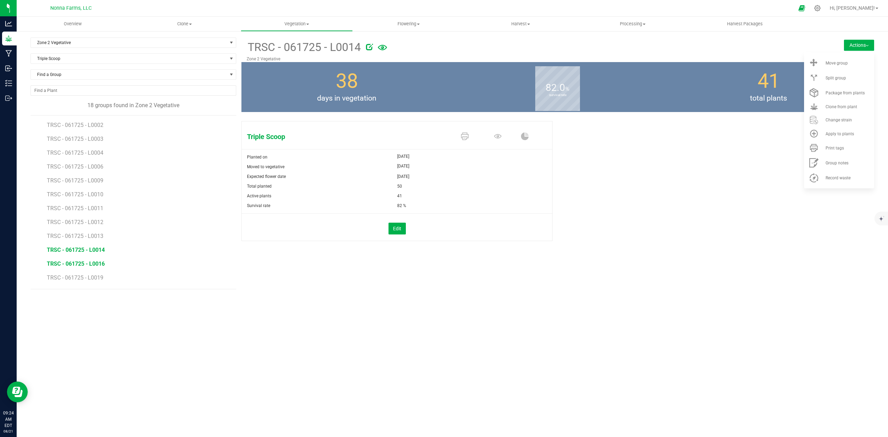
click at [92, 263] on span "TRSC - 061725 - L0016" at bounding box center [76, 263] width 58 height 7
click at [821, 147] on span at bounding box center [813, 147] width 17 height 9
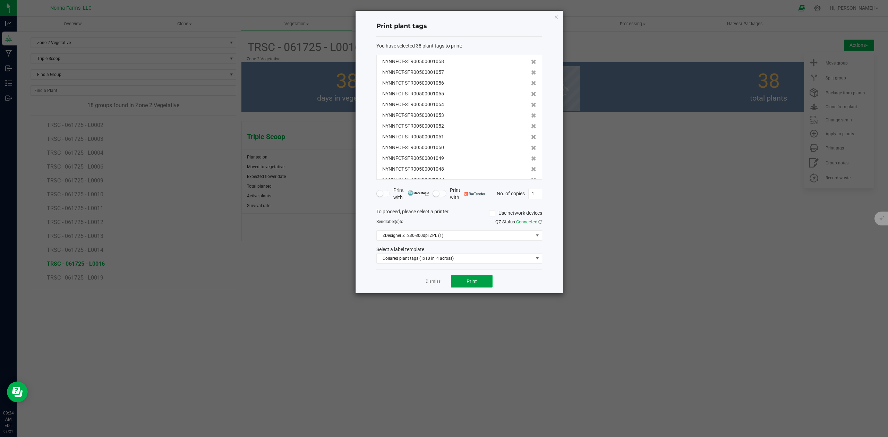
click at [476, 283] on span "Print" at bounding box center [472, 282] width 10 height 6
click at [430, 281] on link "Dismiss" at bounding box center [433, 282] width 15 height 6
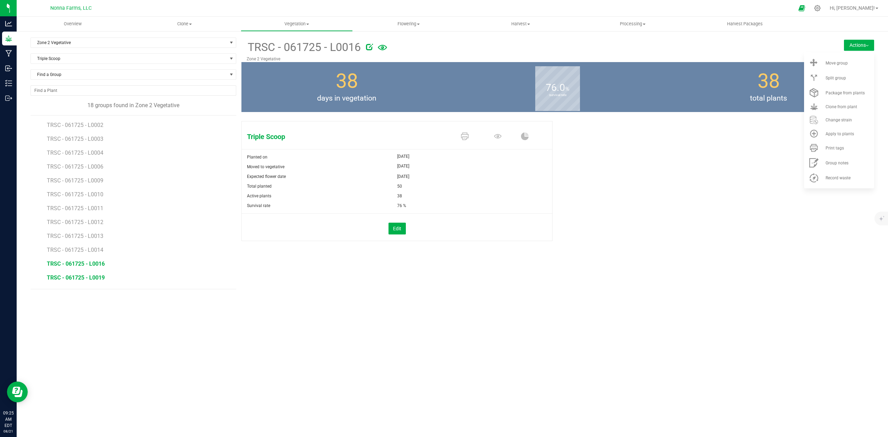
click at [99, 279] on span "TRSC - 061725 - L0019" at bounding box center [76, 277] width 58 height 7
click at [847, 148] on div "Print tags" at bounding box center [848, 148] width 47 height 5
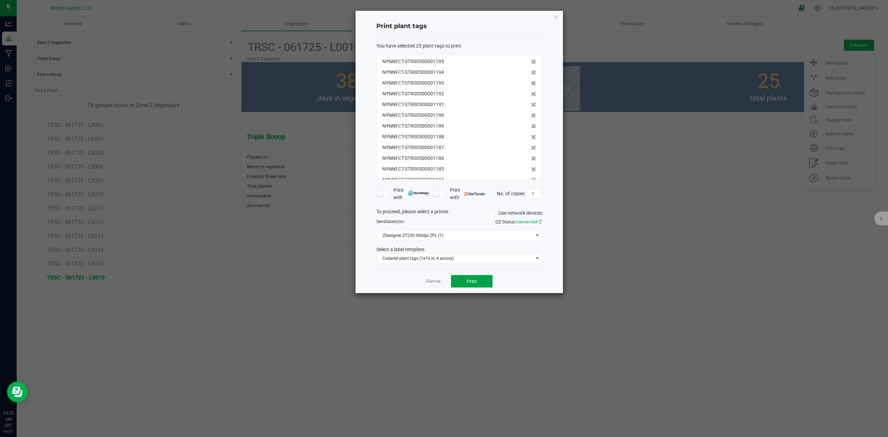
click at [484, 282] on button "Print" at bounding box center [472, 281] width 42 height 12
click at [432, 281] on link "Dismiss" at bounding box center [433, 282] width 15 height 6
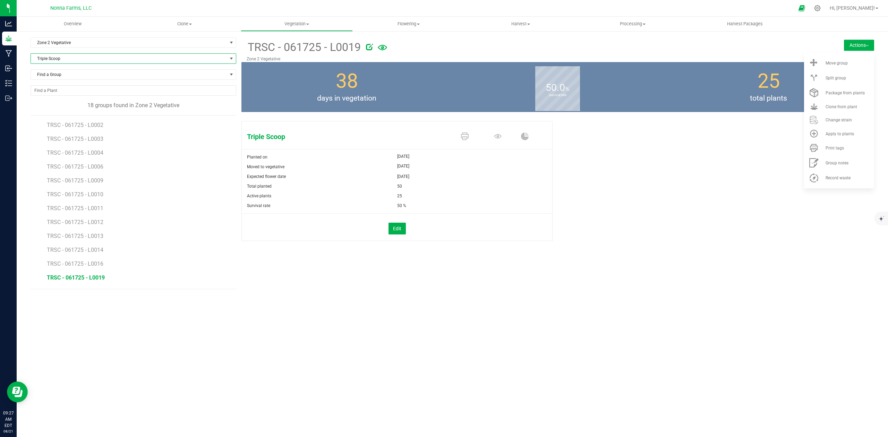
click at [58, 60] on span "Triple Scoop" at bounding box center [129, 59] width 196 height 10
click at [306, 320] on div "Overview Clone Create plants Cloning groups Cloning plants Apply to plants Vege…" at bounding box center [452, 227] width 871 height 420
click at [92, 213] on span "TRSC - 061725 - L0026" at bounding box center [76, 209] width 58 height 7
click at [836, 148] on span "Print tags" at bounding box center [834, 148] width 18 height 5
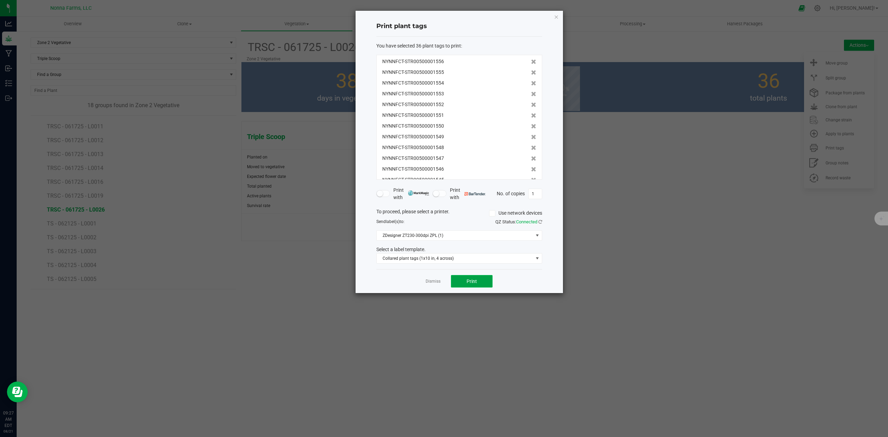
click at [483, 281] on button "Print" at bounding box center [472, 281] width 42 height 12
click at [436, 283] on link "Dismiss" at bounding box center [433, 282] width 15 height 6
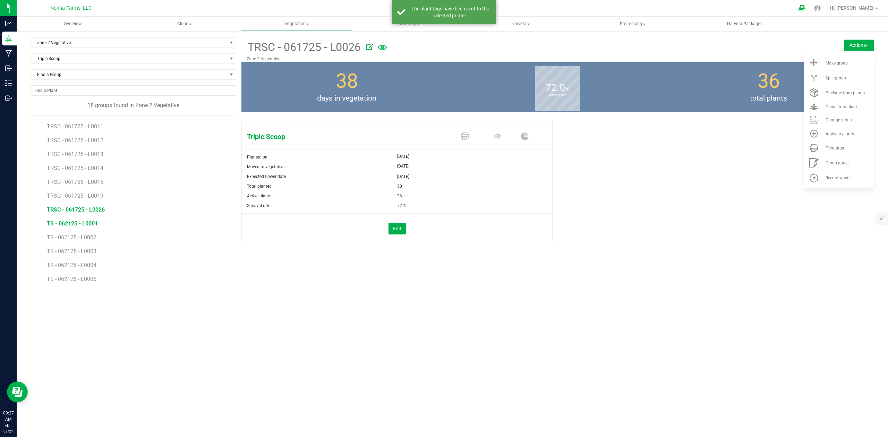
click at [86, 226] on span "TS - 062125 - L0001" at bounding box center [72, 223] width 51 height 7
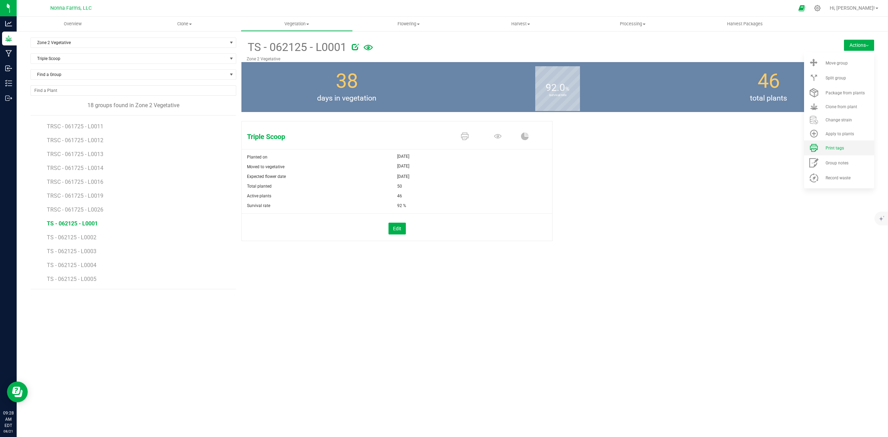
click at [847, 150] on div "Print tags" at bounding box center [848, 148] width 47 height 5
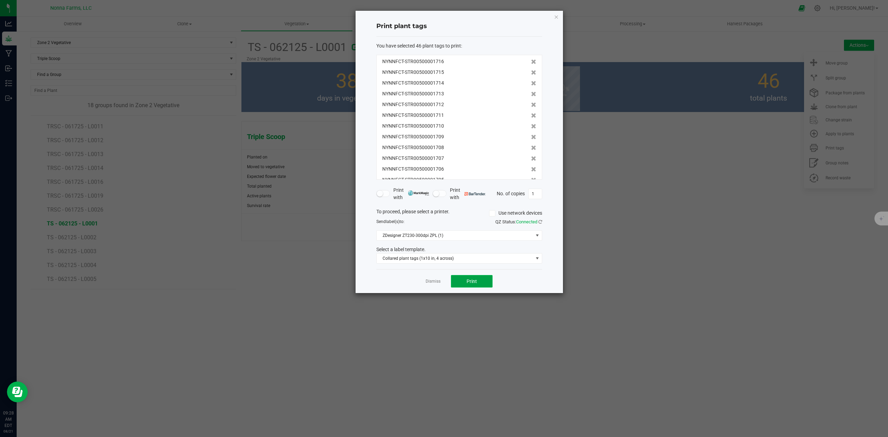
click at [468, 283] on span "Print" at bounding box center [472, 282] width 10 height 6
click at [434, 284] on link "Dismiss" at bounding box center [433, 282] width 15 height 6
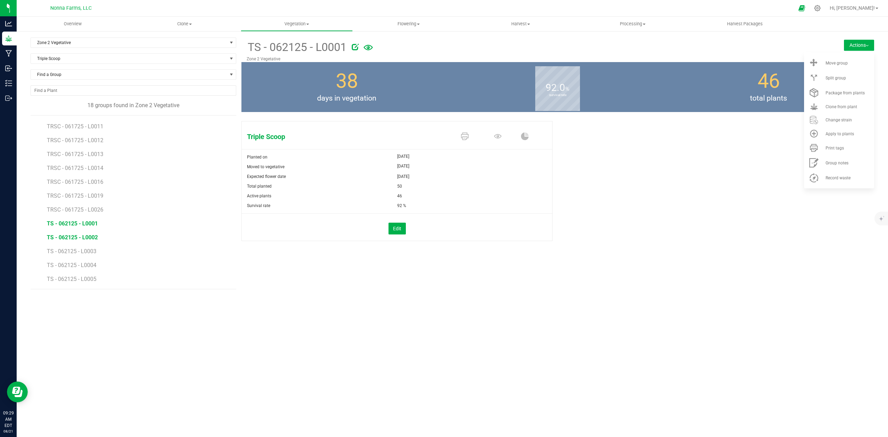
click at [84, 239] on span "TS - 062125 - L0002" at bounding box center [72, 237] width 51 height 7
click at [830, 147] on span "Print tags" at bounding box center [834, 148] width 18 height 5
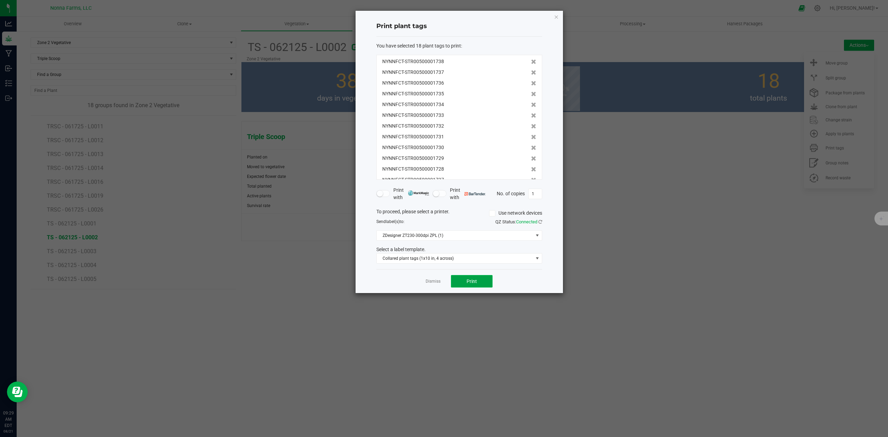
click at [470, 284] on span "Print" at bounding box center [472, 282] width 10 height 6
click at [432, 282] on link "Dismiss" at bounding box center [433, 282] width 15 height 6
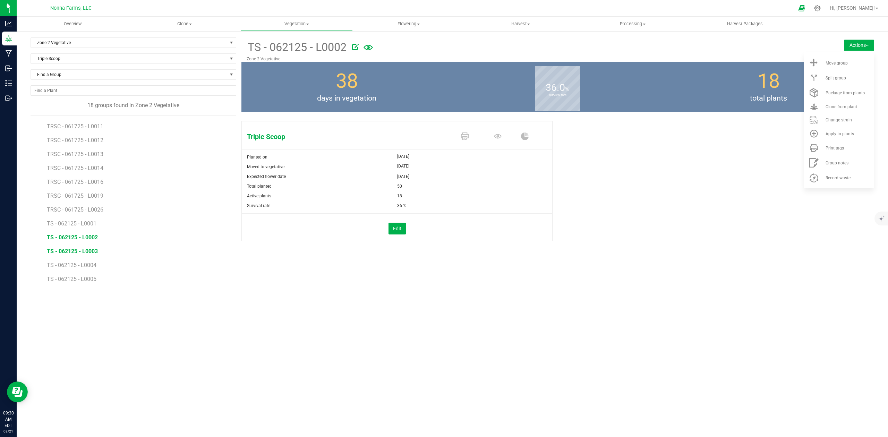
click at [89, 252] on span "TS - 062125 - L0003" at bounding box center [72, 251] width 51 height 7
click at [841, 150] on span "Print tags" at bounding box center [834, 148] width 18 height 5
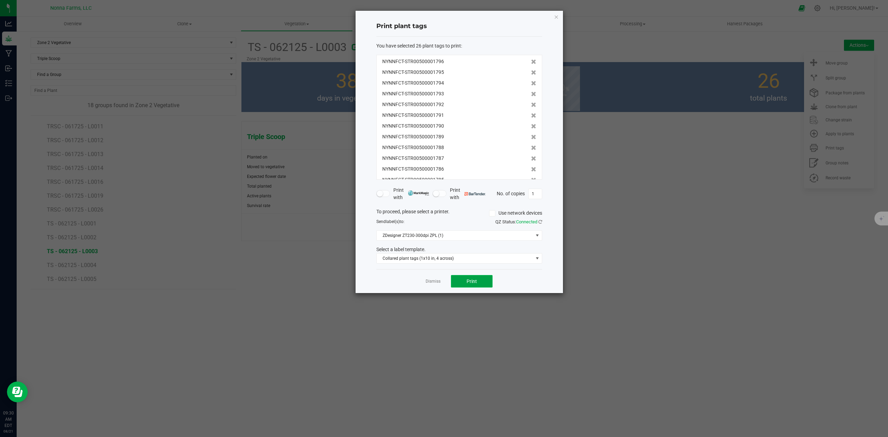
click at [474, 282] on span "Print" at bounding box center [472, 282] width 10 height 6
click at [437, 281] on link "Dismiss" at bounding box center [433, 282] width 15 height 6
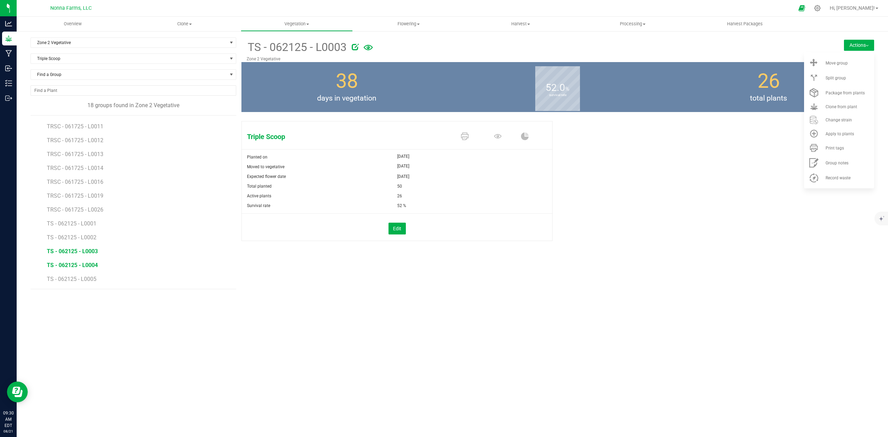
click at [87, 266] on span "TS - 062125 - L0004" at bounding box center [72, 265] width 51 height 7
click at [846, 149] on div "Print tags" at bounding box center [848, 148] width 47 height 5
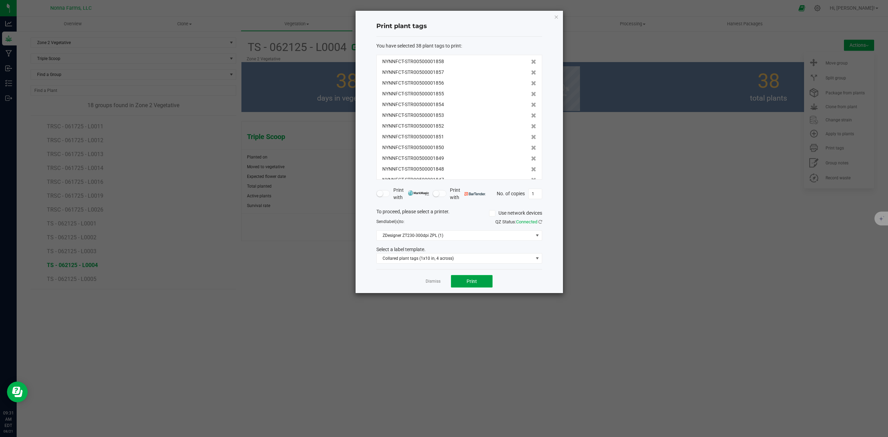
click at [475, 282] on span "Print" at bounding box center [472, 282] width 10 height 6
click at [435, 282] on link "Dismiss" at bounding box center [433, 282] width 15 height 6
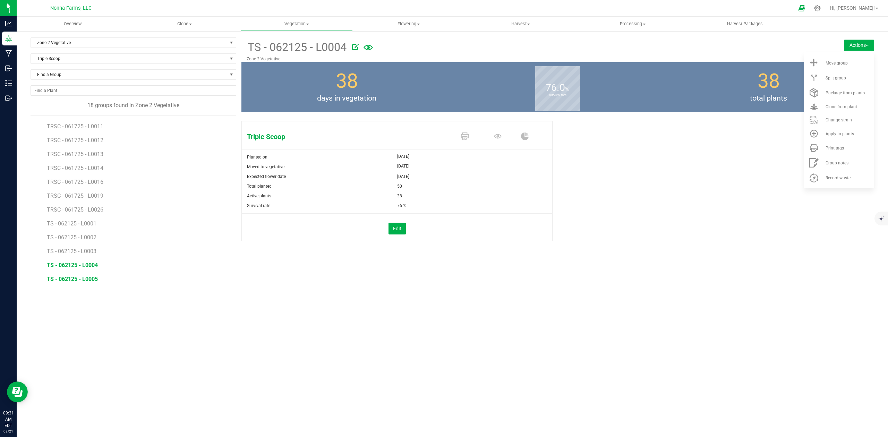
click at [91, 279] on span "TS - 062125 - L0005" at bounding box center [72, 279] width 51 height 7
click at [91, 280] on span "TS - 062125 - L0005" at bounding box center [72, 279] width 51 height 7
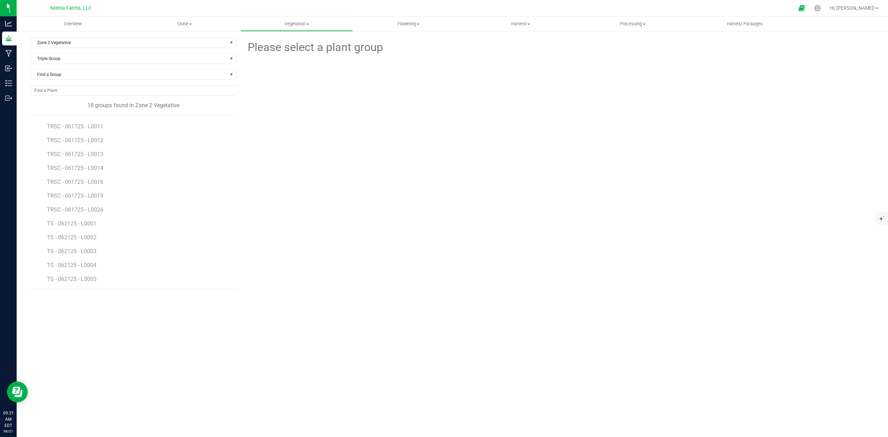
click at [80, 284] on li "TS - 062125 - L0005" at bounding box center [139, 279] width 184 height 19
click at [83, 279] on span "TS - 062125 - L0005" at bounding box center [72, 279] width 51 height 7
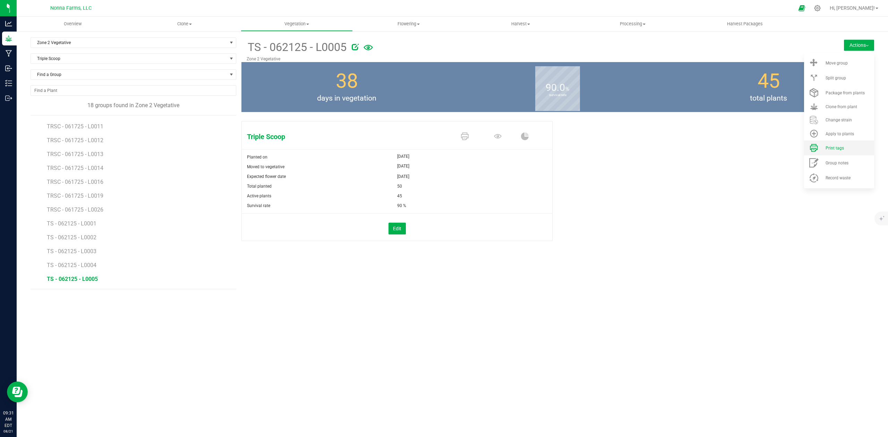
click at [834, 146] on span "Print tags" at bounding box center [834, 148] width 18 height 5
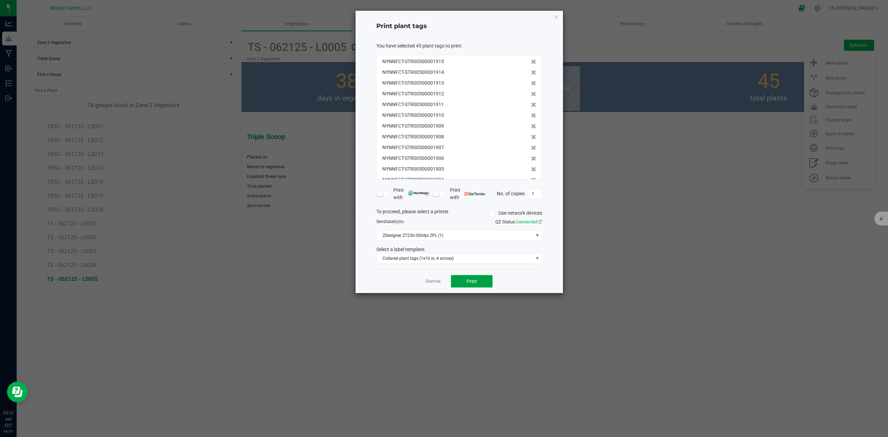
click at [468, 282] on span "Print" at bounding box center [472, 282] width 10 height 6
click at [425, 286] on div "Dismiss Print" at bounding box center [459, 281] width 166 height 24
click at [437, 282] on link "Dismiss" at bounding box center [433, 282] width 15 height 6
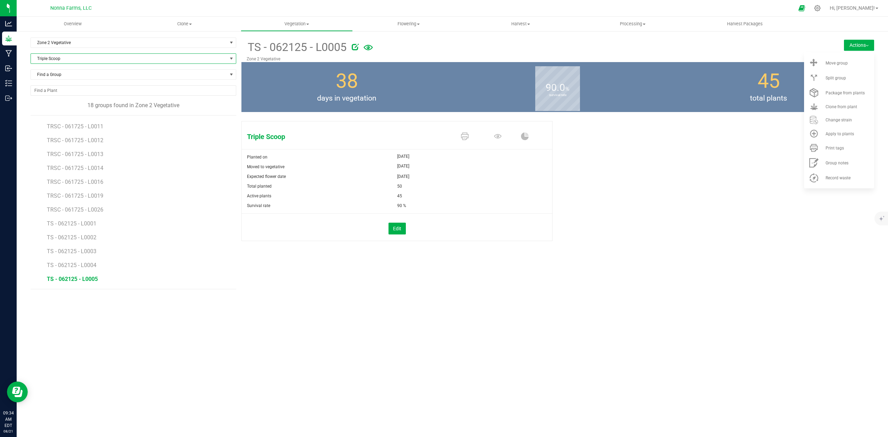
click at [61, 59] on span "Triple Scoop" at bounding box center [129, 59] width 196 height 10
click at [46, 99] on li "313" at bounding box center [133, 98] width 205 height 10
click at [86, 128] on span "313 - 061925 - L0002" at bounding box center [73, 125] width 53 height 7
click at [822, 146] on span at bounding box center [813, 147] width 17 height 9
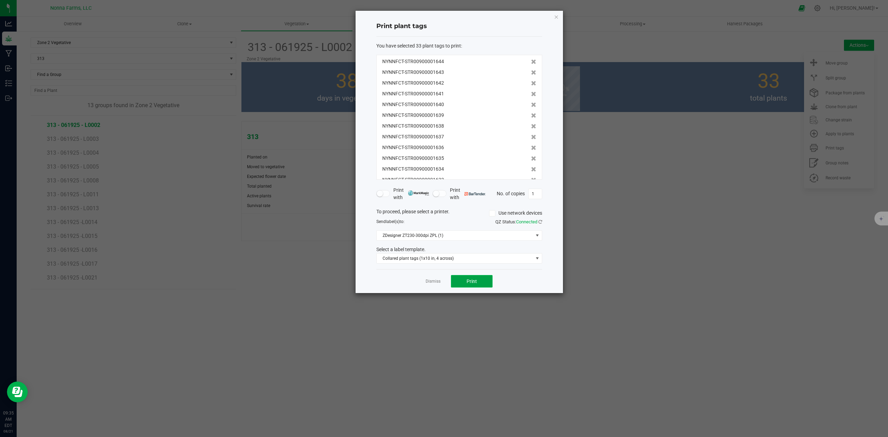
click at [473, 287] on button "Print" at bounding box center [472, 281] width 42 height 12
click at [422, 280] on div "Dismiss Print" at bounding box center [459, 281] width 166 height 24
click at [429, 282] on link "Dismiss" at bounding box center [433, 282] width 15 height 6
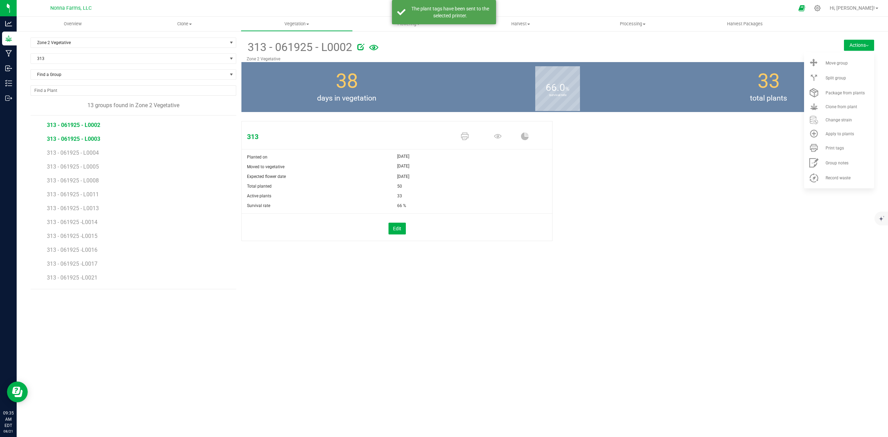
click at [75, 139] on span "313 - 061925 - L0003" at bounding box center [73, 139] width 53 height 7
click at [840, 150] on span "Print tags" at bounding box center [834, 148] width 18 height 5
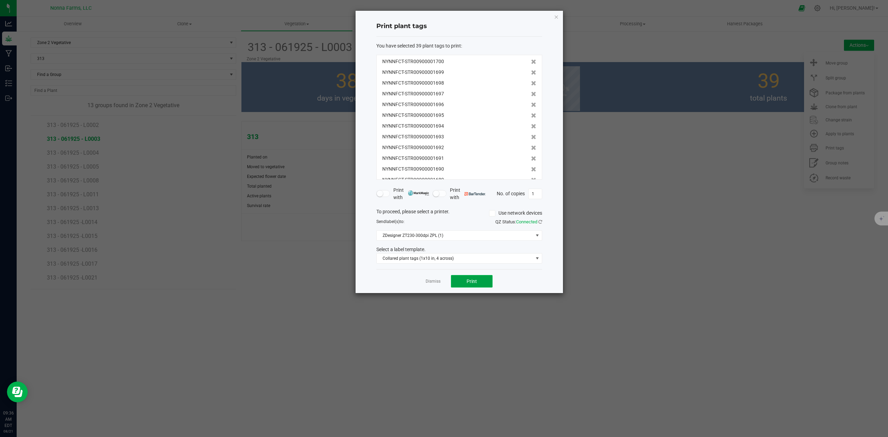
click at [478, 276] on button "Print" at bounding box center [472, 281] width 42 height 12
click at [435, 278] on div "Dismiss Print" at bounding box center [459, 281] width 166 height 24
click at [434, 283] on link "Dismiss" at bounding box center [433, 282] width 15 height 6
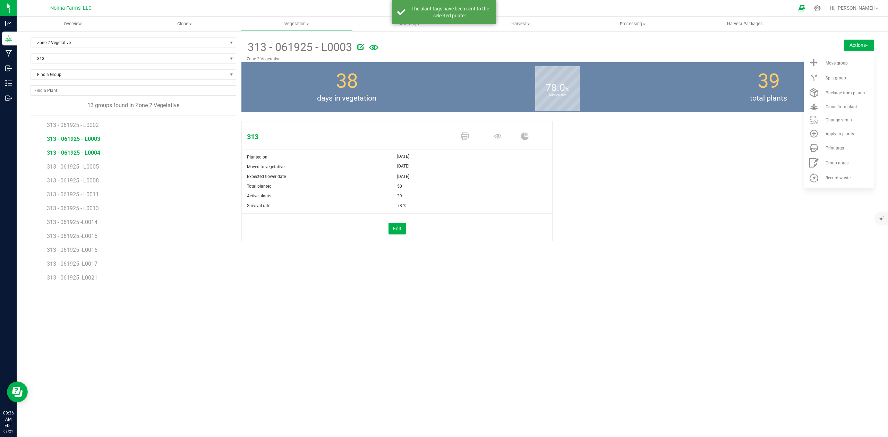
click at [89, 154] on span "313 - 061925 - L0004" at bounding box center [73, 152] width 53 height 7
click at [839, 153] on li "Print tags" at bounding box center [839, 147] width 70 height 15
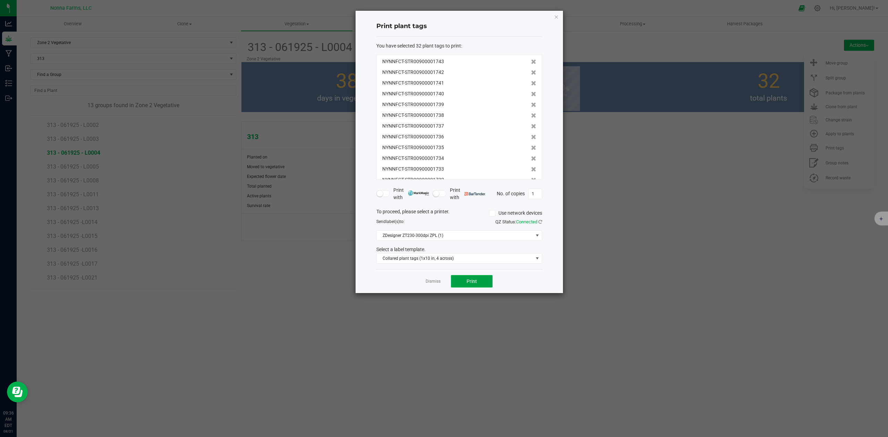
click at [470, 281] on span "Print" at bounding box center [472, 282] width 10 height 6
click at [431, 283] on link "Dismiss" at bounding box center [433, 282] width 15 height 6
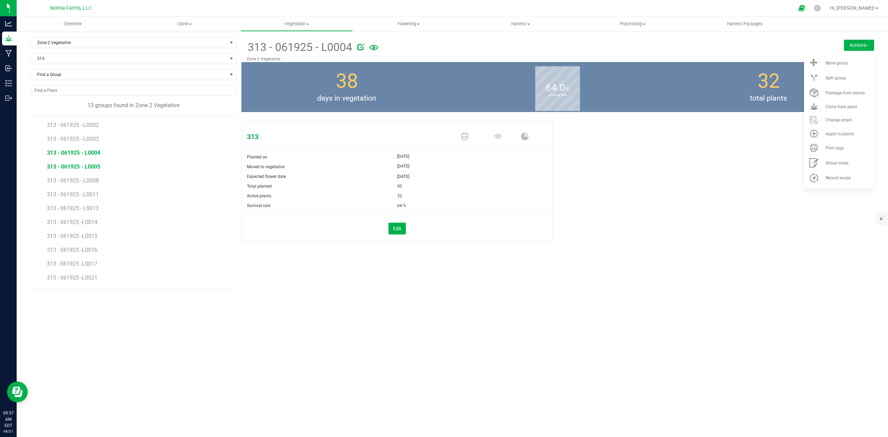
click at [92, 167] on span "313 - 061925 - L0005" at bounding box center [73, 166] width 53 height 7
click at [830, 147] on span "Print tags" at bounding box center [834, 148] width 18 height 5
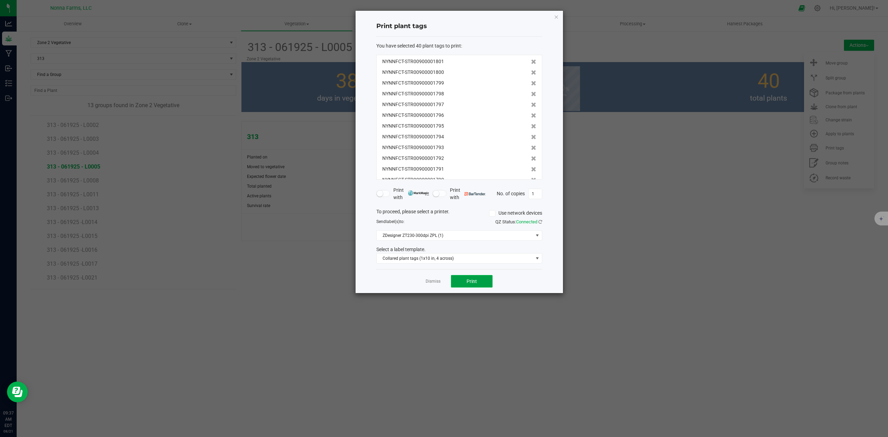
click at [476, 282] on span "Print" at bounding box center [472, 282] width 10 height 6
click at [429, 280] on link "Dismiss" at bounding box center [433, 282] width 15 height 6
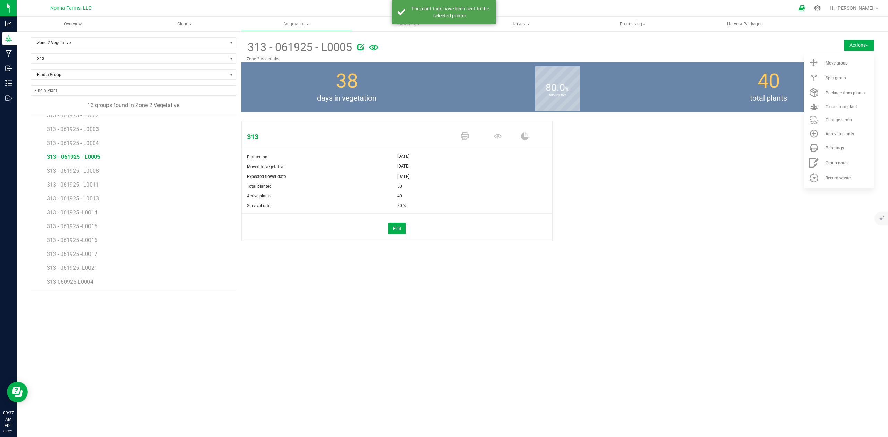
scroll to position [12, 0]
click at [93, 170] on span "313 - 061925 - L0008" at bounding box center [73, 168] width 53 height 7
click at [834, 149] on span "Print tags" at bounding box center [834, 148] width 18 height 5
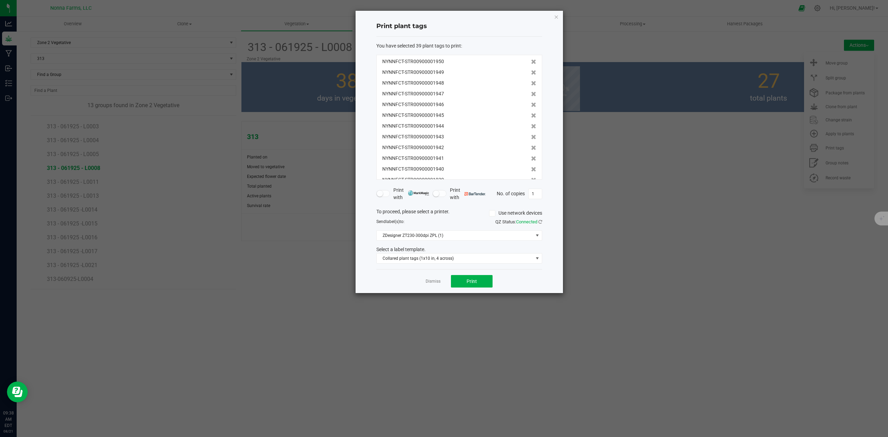
click at [447, 281] on div "Dismiss Print" at bounding box center [459, 281] width 166 height 24
click at [467, 282] on span "Print" at bounding box center [472, 282] width 10 height 6
click at [557, 17] on icon "button" at bounding box center [556, 16] width 5 height 8
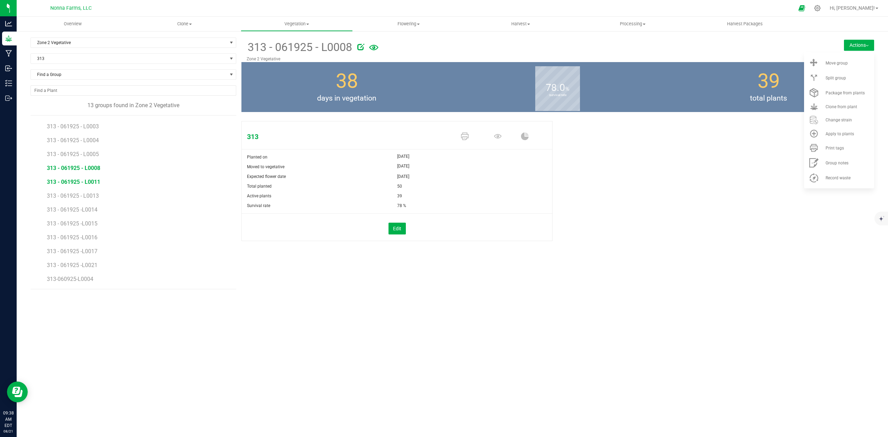
click at [87, 182] on span "313 - 061925 - L0011" at bounding box center [73, 182] width 53 height 7
click at [841, 151] on li "Print tags" at bounding box center [839, 147] width 70 height 15
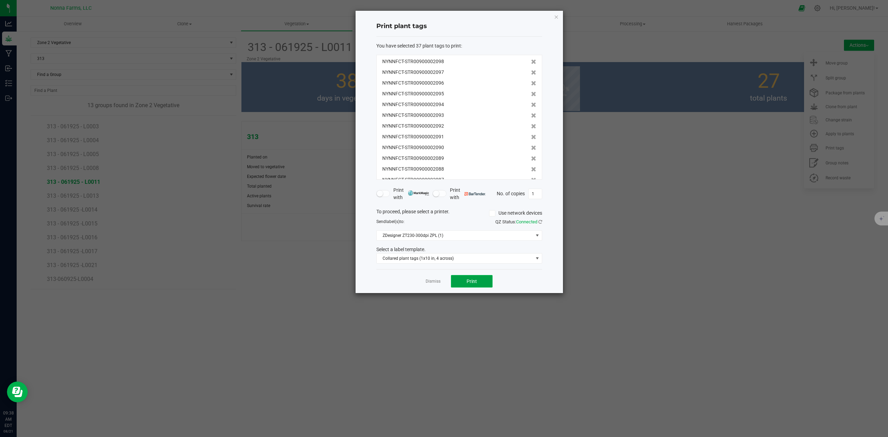
click at [463, 283] on button "Print" at bounding box center [472, 281] width 42 height 12
click at [432, 285] on app-cancel-button "Dismiss" at bounding box center [433, 281] width 15 height 7
click at [431, 286] on div "Dismiss Print" at bounding box center [459, 281] width 166 height 24
click at [433, 281] on link "Dismiss" at bounding box center [433, 282] width 15 height 6
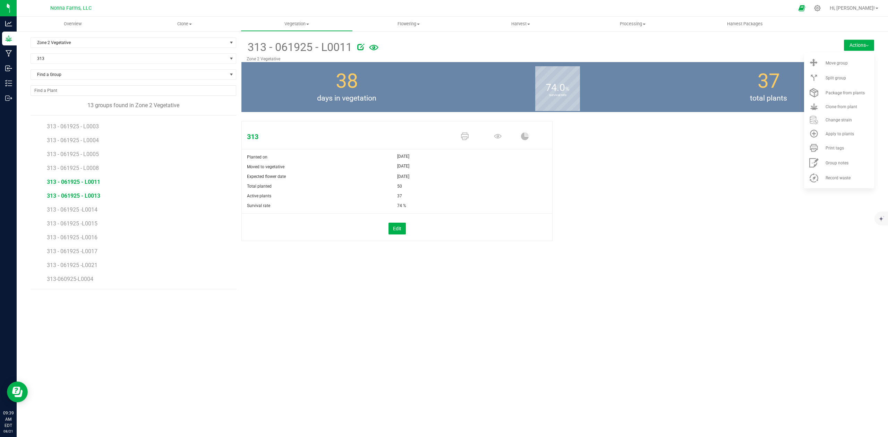
click at [86, 197] on span "313 - 061925 - L0013" at bounding box center [73, 196] width 53 height 7
click at [836, 147] on span "Print tags" at bounding box center [834, 148] width 18 height 5
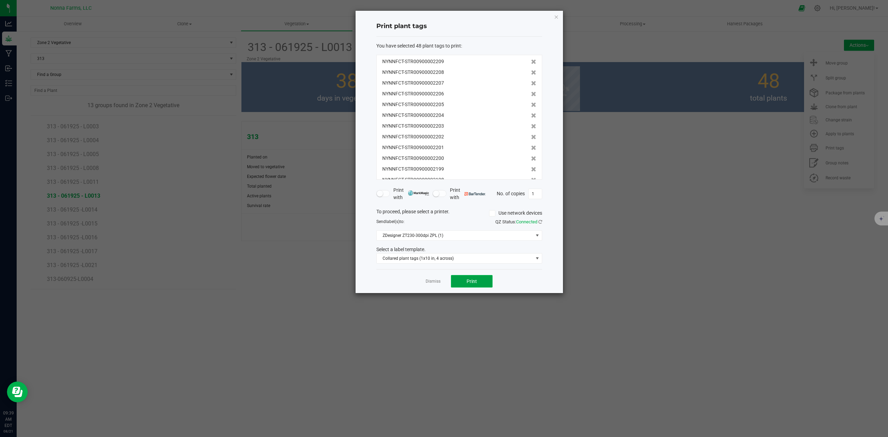
click at [468, 284] on span "Print" at bounding box center [472, 282] width 10 height 6
click at [427, 283] on link "Dismiss" at bounding box center [433, 282] width 15 height 6
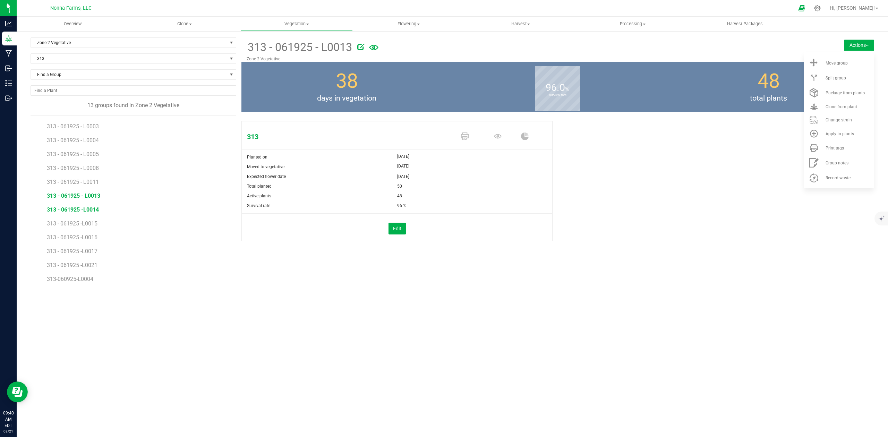
click at [88, 207] on span "313 - 061925 -L0014" at bounding box center [73, 209] width 52 height 7
click at [841, 147] on span "Print tags" at bounding box center [834, 148] width 18 height 5
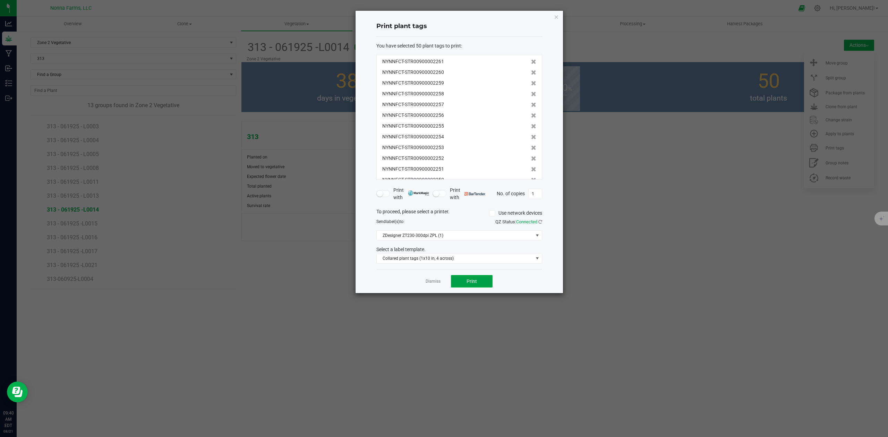
click at [465, 284] on button "Print" at bounding box center [472, 281] width 42 height 12
click at [434, 278] on div "Dismiss Print" at bounding box center [459, 281] width 166 height 24
click at [428, 283] on link "Dismiss" at bounding box center [433, 282] width 15 height 6
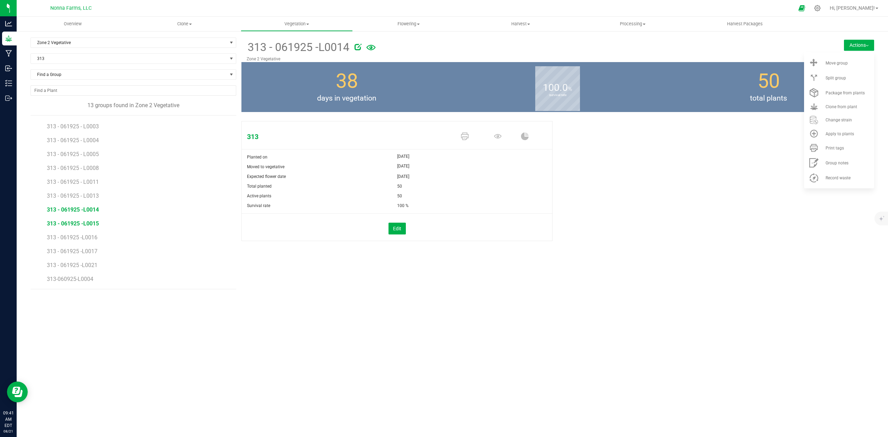
click at [79, 225] on span "313 - 061925 -L0015" at bounding box center [73, 223] width 52 height 7
click at [831, 148] on span "Print tags" at bounding box center [834, 148] width 18 height 5
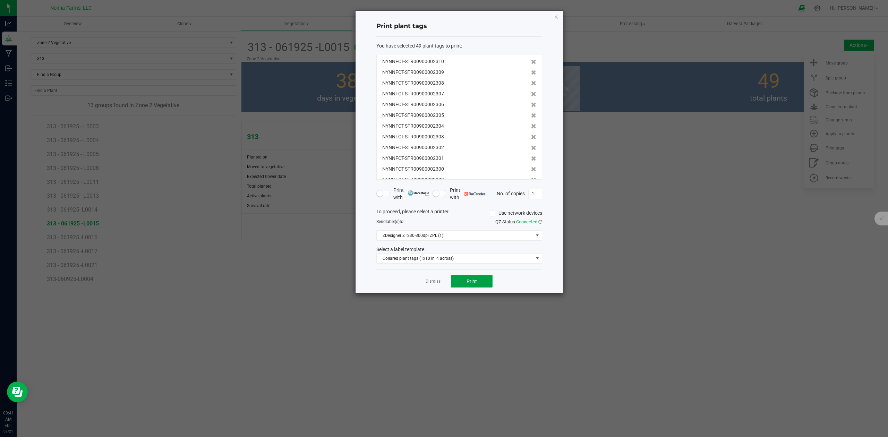
click at [467, 282] on span "Print" at bounding box center [472, 282] width 10 height 6
click at [432, 281] on link "Dismiss" at bounding box center [433, 282] width 15 height 6
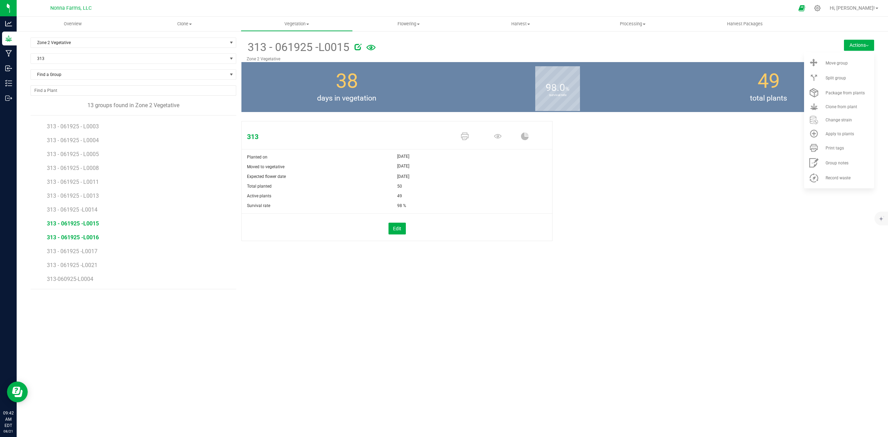
click at [93, 239] on span "313 - 061925 -L0016" at bounding box center [73, 237] width 52 height 7
click at [834, 147] on span "Print tags" at bounding box center [834, 148] width 18 height 5
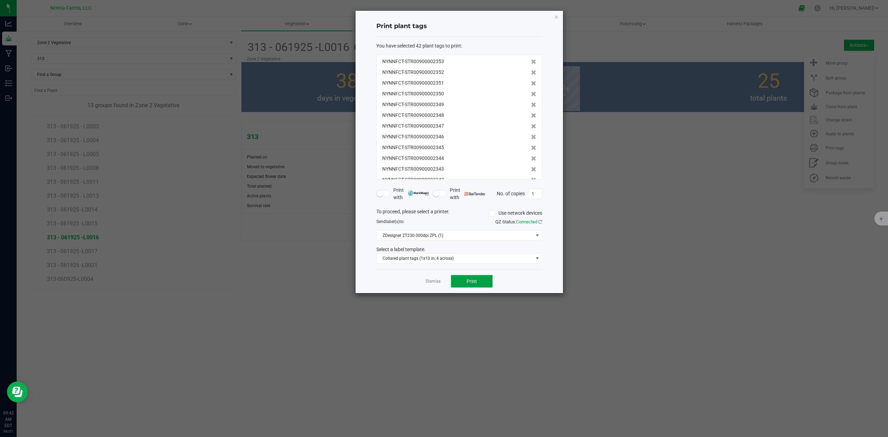
click at [467, 281] on span "Print" at bounding box center [472, 282] width 10 height 6
click at [430, 281] on link "Dismiss" at bounding box center [433, 282] width 15 height 6
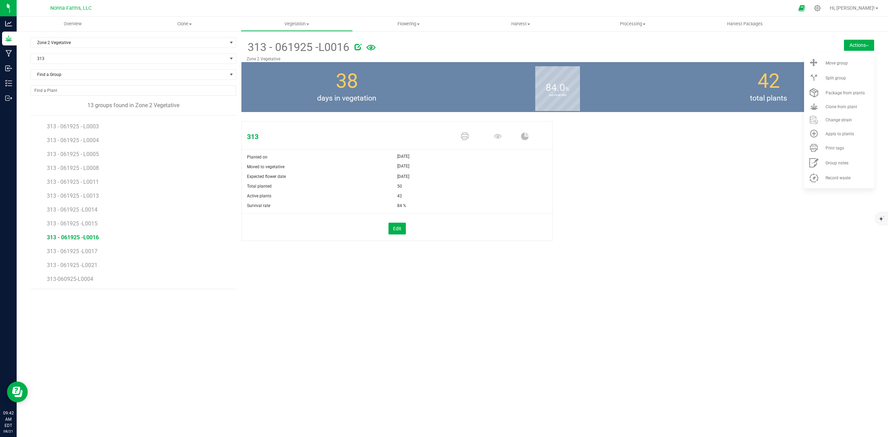
click at [86, 248] on li "313 - 061925 -L0017" at bounding box center [139, 249] width 184 height 14
click at [91, 250] on span "313 - 061925 -L0017" at bounding box center [73, 251] width 52 height 7
click at [832, 147] on span "Print tags" at bounding box center [834, 148] width 18 height 5
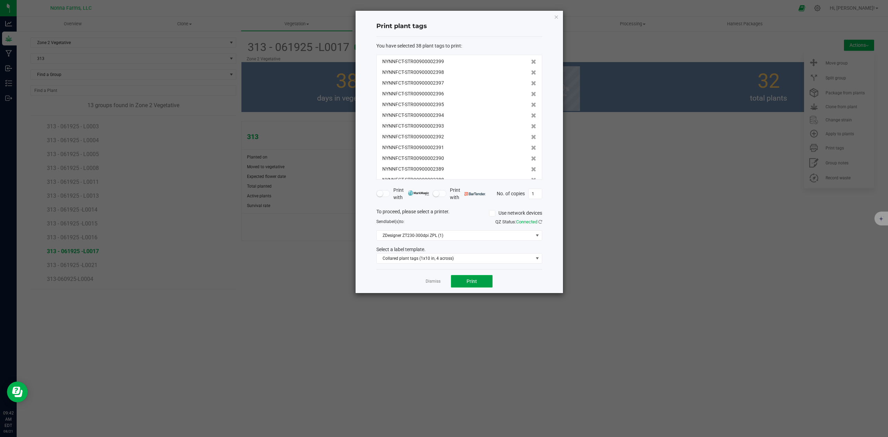
click at [470, 286] on button "Print" at bounding box center [472, 281] width 42 height 12
click at [432, 282] on link "Dismiss" at bounding box center [433, 282] width 15 height 6
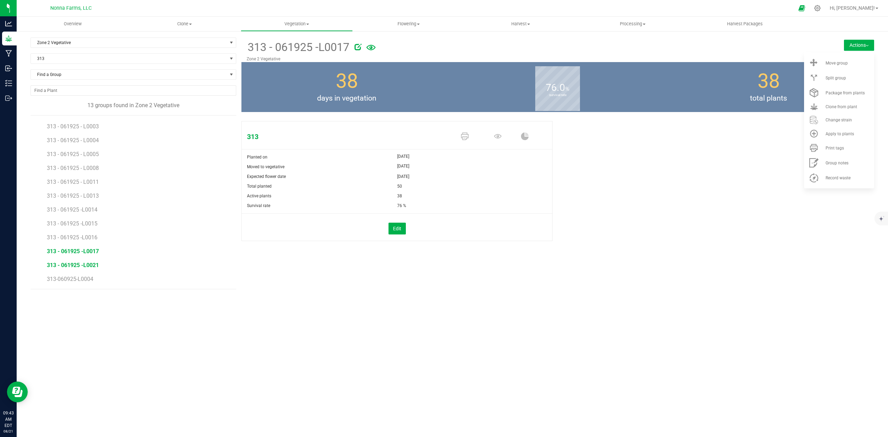
click at [85, 266] on span "313 - 061925 -L0021" at bounding box center [73, 265] width 52 height 7
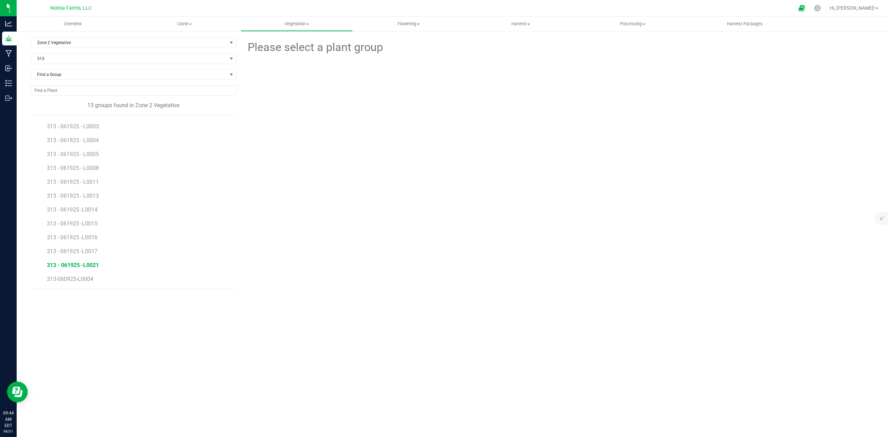
click at [81, 265] on span "313 - 061925 -L0021" at bounding box center [73, 265] width 52 height 7
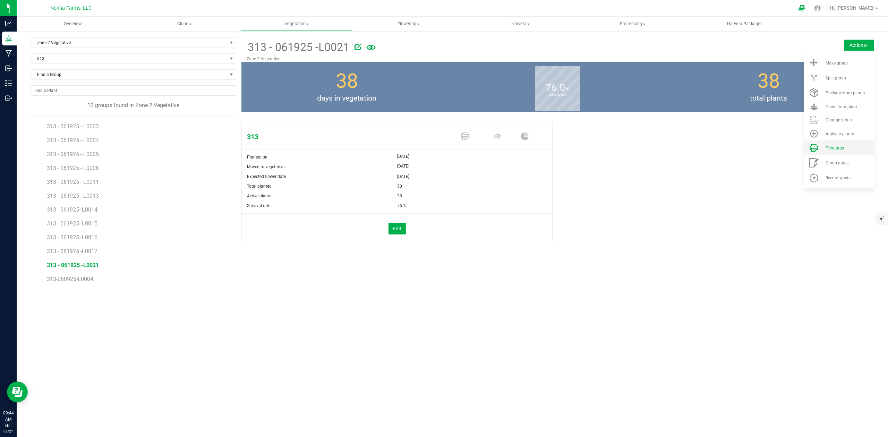
click at [830, 148] on span "Print tags" at bounding box center [834, 148] width 18 height 5
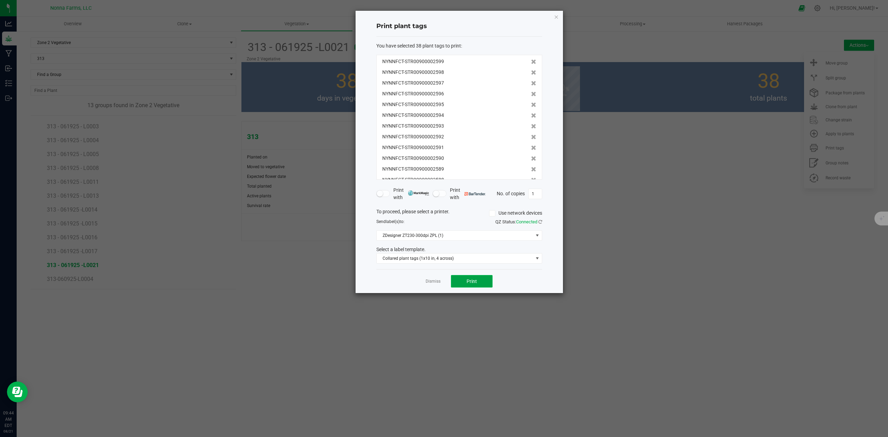
click at [477, 279] on button "Print" at bounding box center [472, 281] width 42 height 12
click at [430, 284] on link "Dismiss" at bounding box center [433, 282] width 15 height 6
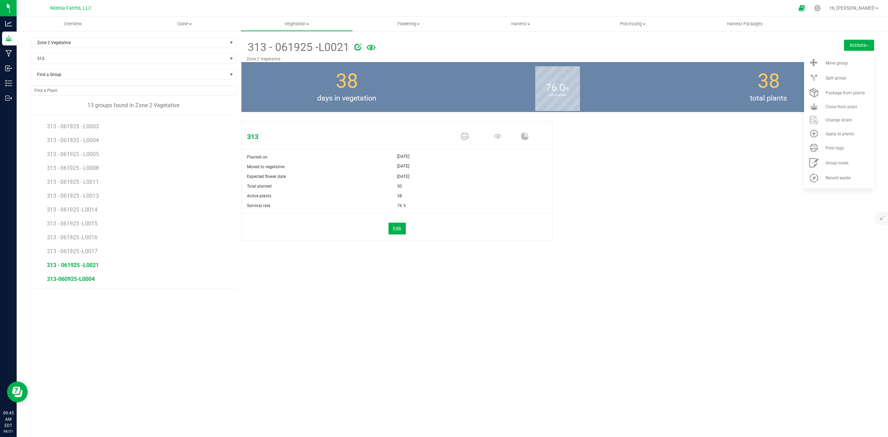
click at [84, 281] on span "313-060925-L0004" at bounding box center [71, 279] width 48 height 7
click at [830, 149] on span "Print tags" at bounding box center [834, 148] width 18 height 5
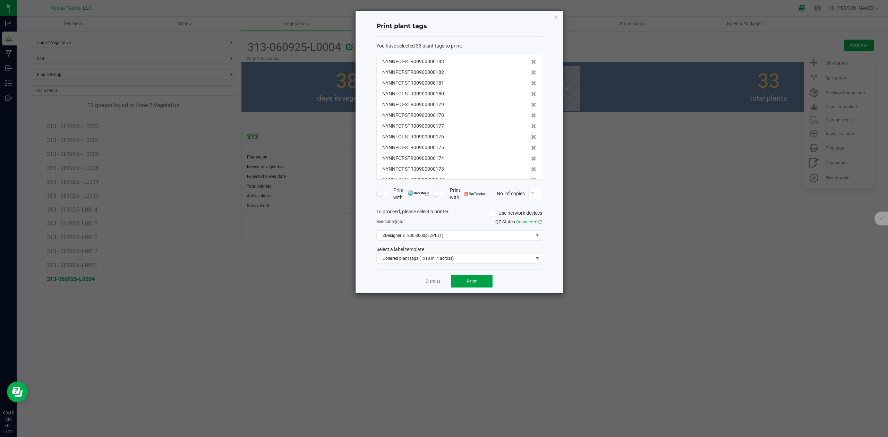
click at [481, 284] on button "Print" at bounding box center [472, 281] width 42 height 12
click at [433, 281] on link "Dismiss" at bounding box center [433, 282] width 15 height 6
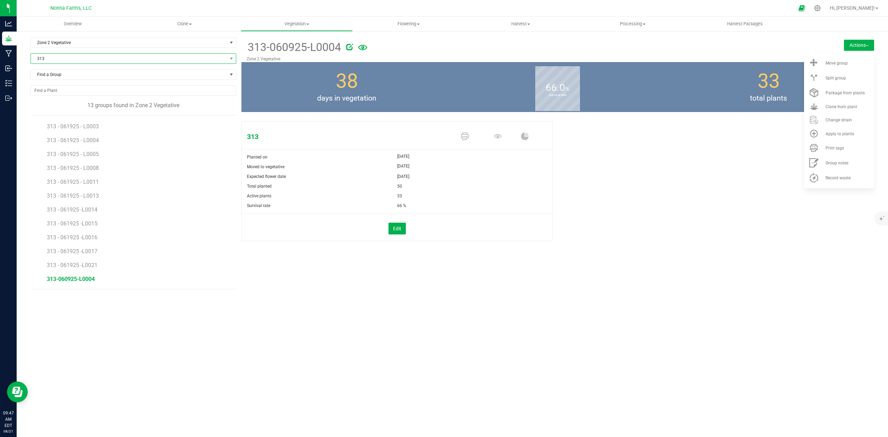
click at [65, 60] on span "313" at bounding box center [129, 59] width 196 height 10
click at [65, 125] on li "Brain Stew" at bounding box center [133, 127] width 205 height 10
click at [62, 125] on span "BRSTW - 061925 - L0001" at bounding box center [77, 125] width 61 height 7
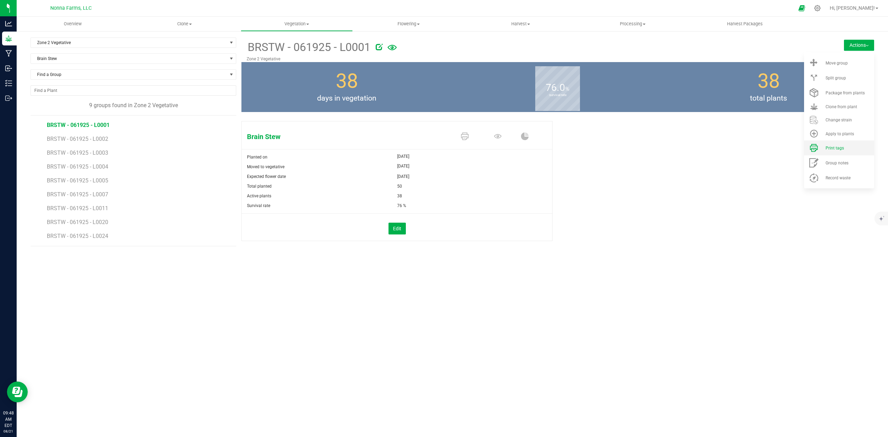
click at [837, 150] on span "Print tags" at bounding box center [834, 148] width 18 height 5
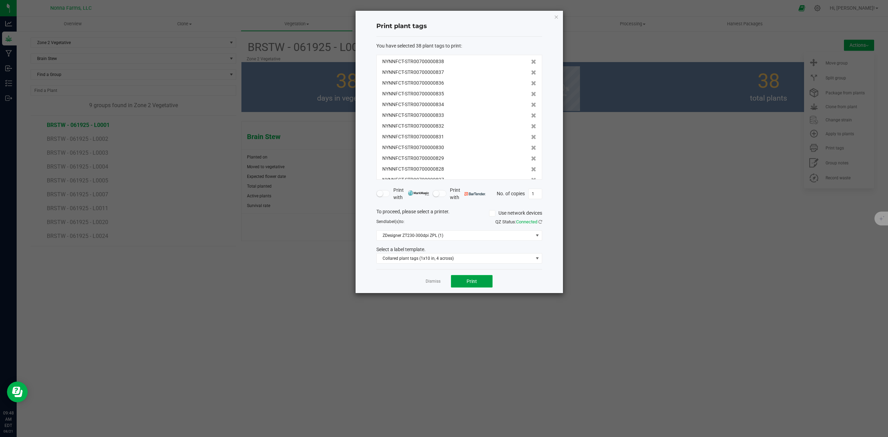
click at [473, 283] on span "Print" at bounding box center [472, 282] width 10 height 6
click at [434, 284] on link "Dismiss" at bounding box center [433, 282] width 15 height 6
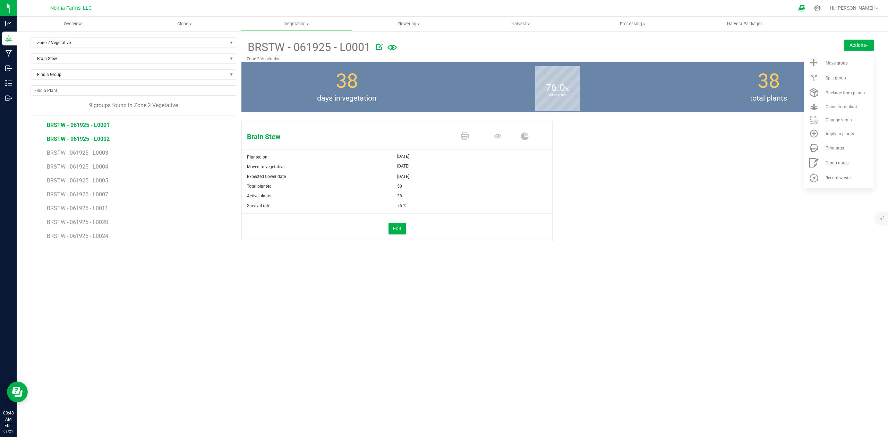
click at [102, 140] on span "BRSTW - 061925 - L0002" at bounding box center [78, 139] width 63 height 7
click at [831, 148] on span "Print tags" at bounding box center [834, 148] width 18 height 5
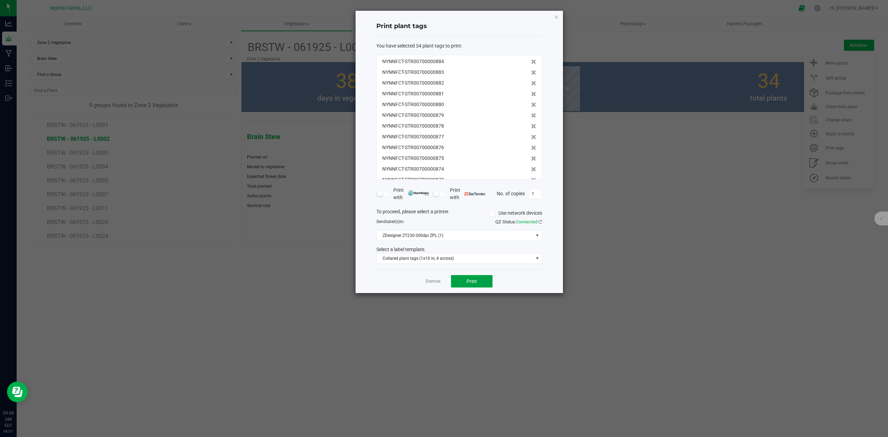
click at [476, 279] on span "Print" at bounding box center [472, 282] width 10 height 6
click at [430, 279] on link "Dismiss" at bounding box center [433, 282] width 15 height 6
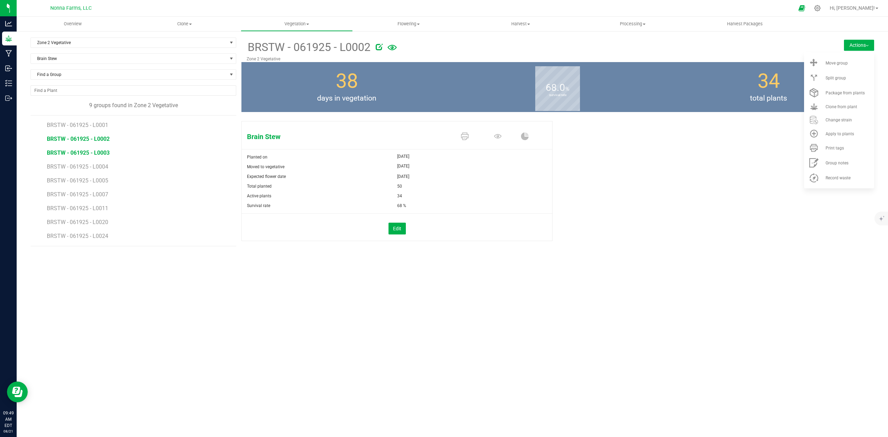
click at [86, 154] on span "BRSTW - 061925 - L0003" at bounding box center [78, 152] width 63 height 7
click at [829, 143] on li "Print tags" at bounding box center [839, 147] width 70 height 15
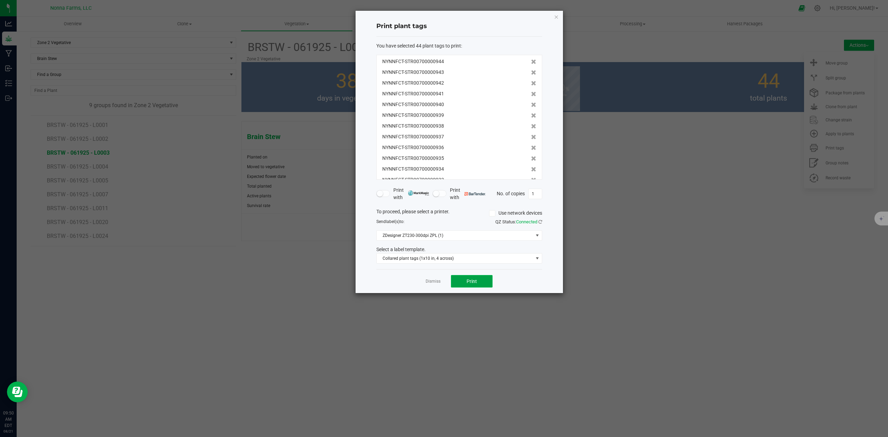
click at [479, 282] on button "Print" at bounding box center [472, 281] width 42 height 12
click at [432, 277] on div "Dismiss Print" at bounding box center [459, 281] width 166 height 24
click at [434, 292] on div "Dismiss Print" at bounding box center [459, 281] width 166 height 24
click at [433, 286] on div "Dismiss Print" at bounding box center [459, 281] width 166 height 24
click at [432, 279] on link "Dismiss" at bounding box center [433, 282] width 15 height 6
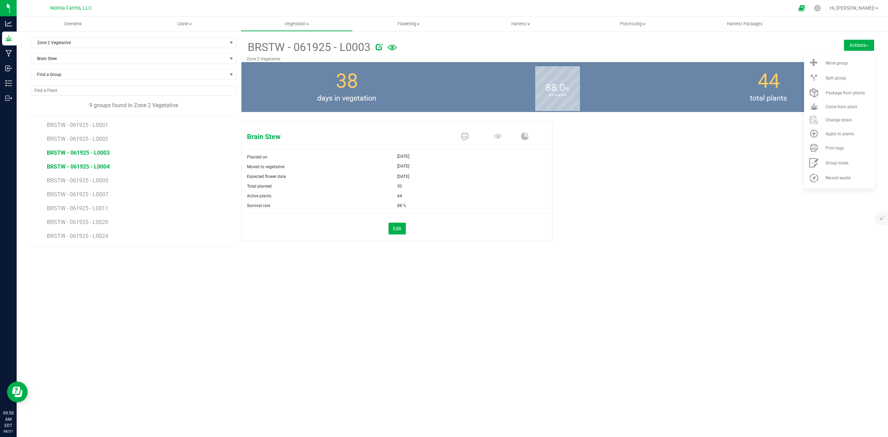
click at [96, 166] on span "BRSTW - 061925 - L0004" at bounding box center [78, 166] width 63 height 7
click at [841, 146] on span "Print tags" at bounding box center [834, 148] width 18 height 5
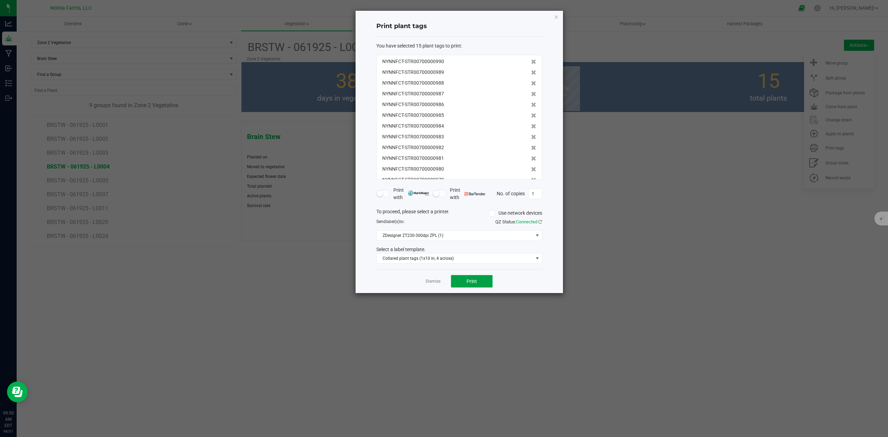
click at [479, 282] on button "Print" at bounding box center [472, 281] width 42 height 12
click at [431, 282] on link "Dismiss" at bounding box center [433, 282] width 15 height 6
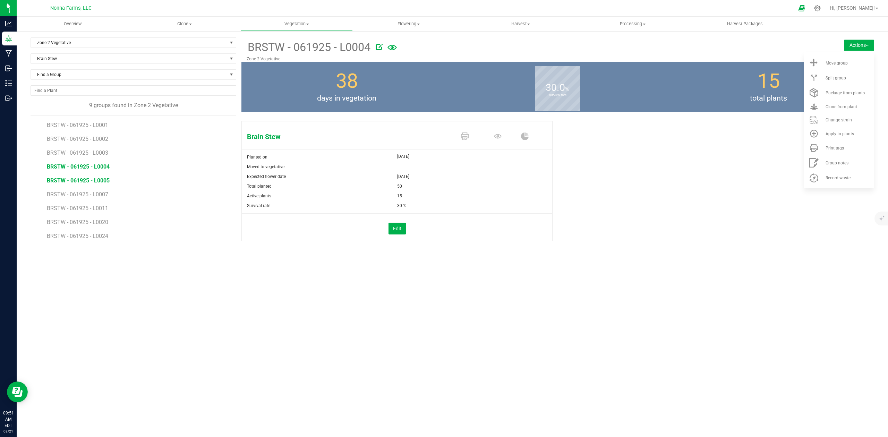
click at [92, 183] on span "BRSTW - 061925 - L0005" at bounding box center [78, 180] width 63 height 7
click at [830, 147] on span "Print tags" at bounding box center [834, 148] width 18 height 5
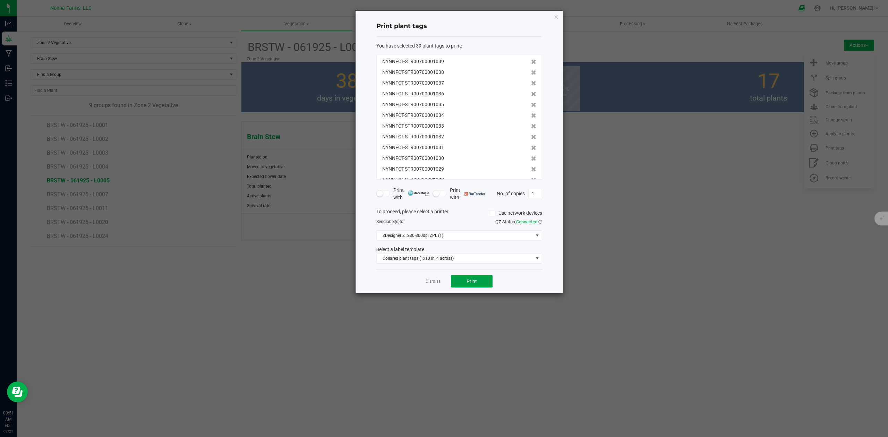
click at [464, 279] on button "Print" at bounding box center [472, 281] width 42 height 12
click at [426, 287] on div "Dismiss Print" at bounding box center [459, 281] width 166 height 24
click at [432, 283] on link "Dismiss" at bounding box center [433, 282] width 15 height 6
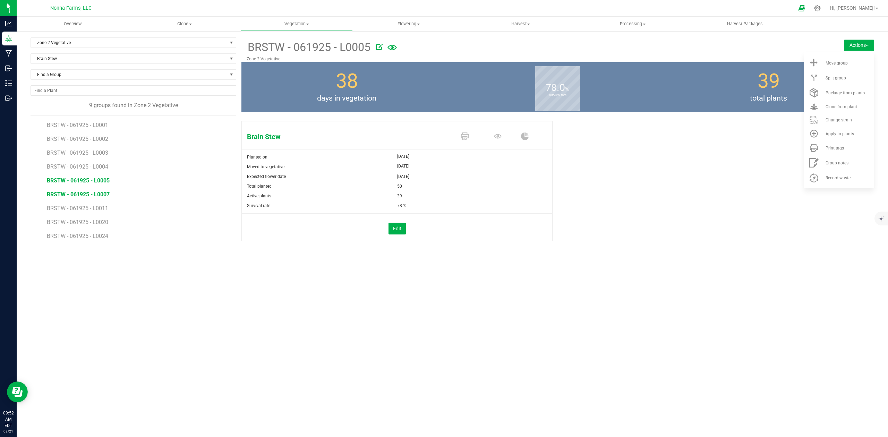
click at [94, 195] on span "BRSTW - 061925 - L0007" at bounding box center [78, 194] width 63 height 7
click at [840, 151] on li "Print tags" at bounding box center [839, 147] width 70 height 15
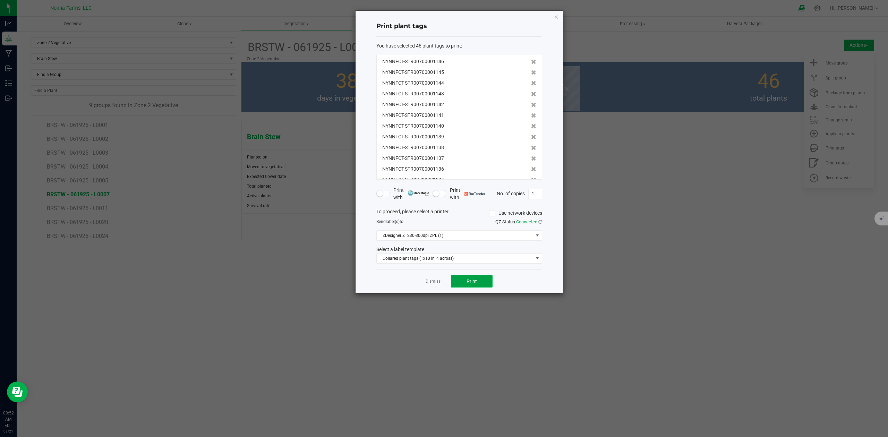
click at [476, 286] on button "Print" at bounding box center [472, 281] width 42 height 12
click at [424, 286] on div "Dismiss Print" at bounding box center [459, 281] width 166 height 24
click at [433, 283] on link "Dismiss" at bounding box center [433, 282] width 15 height 6
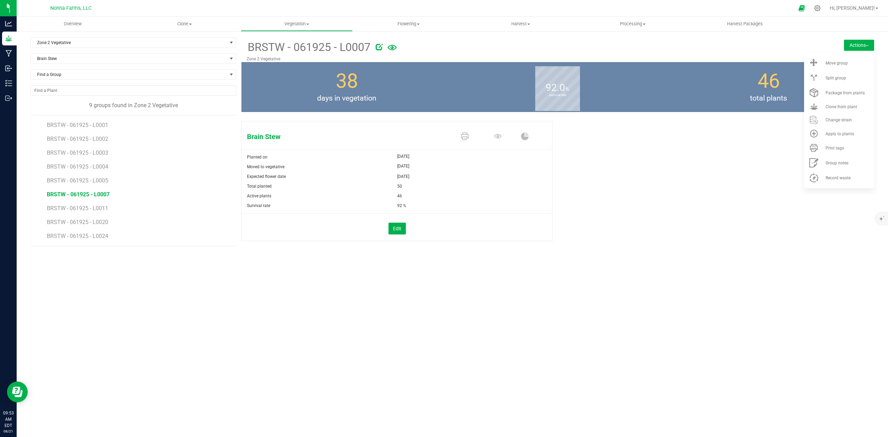
click at [96, 205] on li "BRSTW - 061925 - L0011" at bounding box center [139, 206] width 184 height 14
click at [95, 212] on span "BRSTW - 061925 - L0011" at bounding box center [78, 208] width 63 height 7
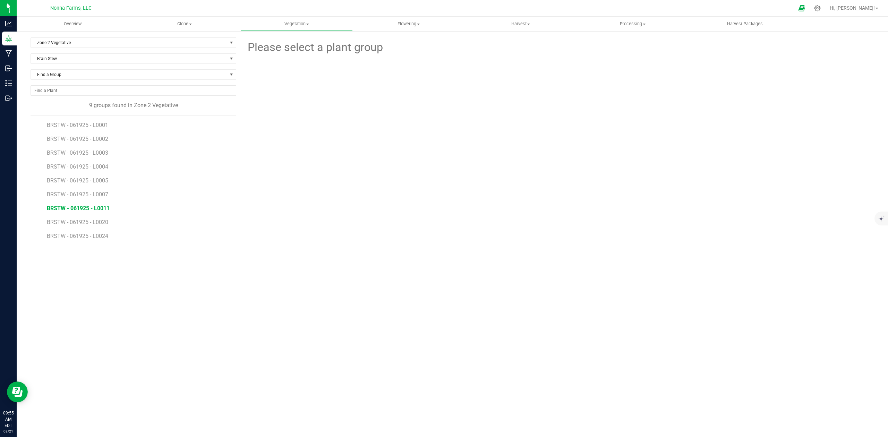
click at [96, 210] on span "BRSTW - 061925 - L0011" at bounding box center [78, 208] width 63 height 7
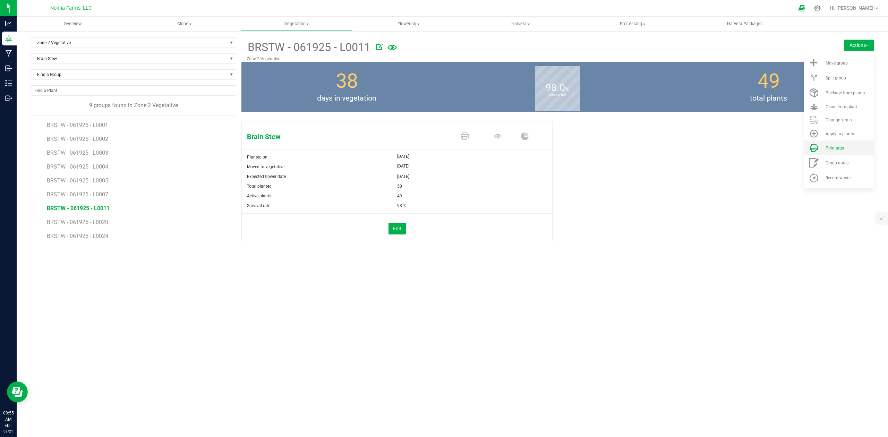
click at [829, 151] on li "Print tags" at bounding box center [839, 147] width 70 height 15
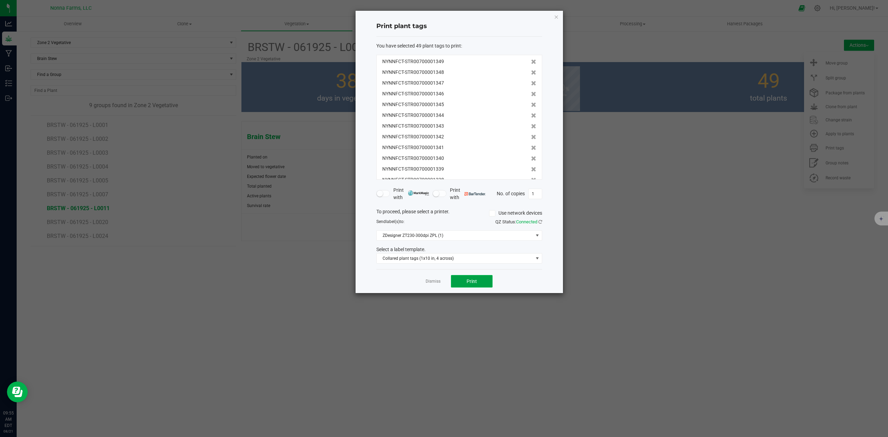
click at [480, 282] on button "Print" at bounding box center [472, 281] width 42 height 12
click at [430, 285] on app-cancel-button "Dismiss" at bounding box center [433, 281] width 15 height 7
click at [430, 281] on link "Dismiss" at bounding box center [433, 282] width 15 height 6
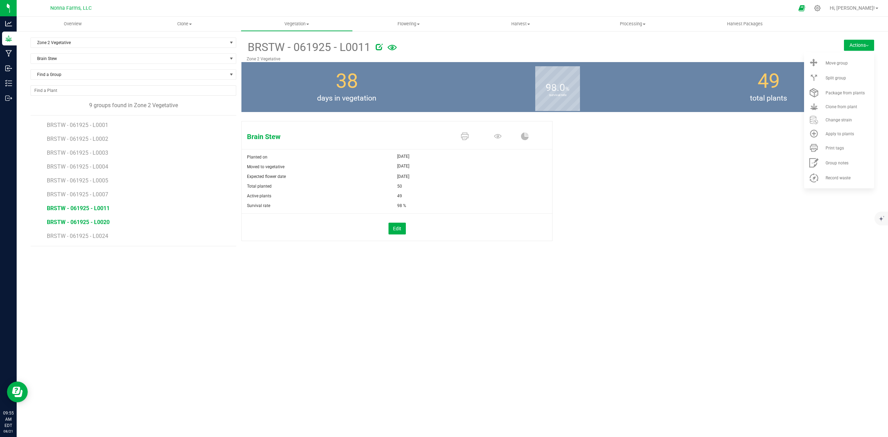
click at [102, 222] on span "BRSTW - 061925 - L0020" at bounding box center [78, 222] width 63 height 7
click at [96, 224] on span "BRSTW - 061925 - L0020" at bounding box center [78, 222] width 63 height 7
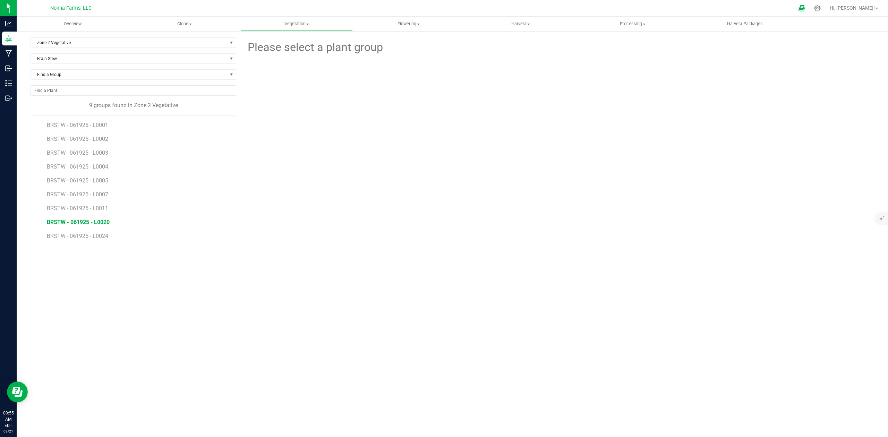
click at [100, 222] on span "BRSTW - 061925 - L0020" at bounding box center [78, 222] width 63 height 7
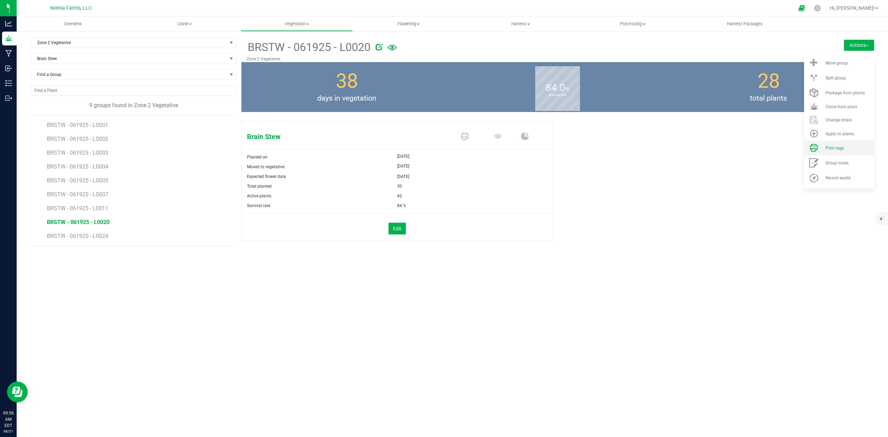
click at [839, 148] on span "Print tags" at bounding box center [834, 148] width 18 height 5
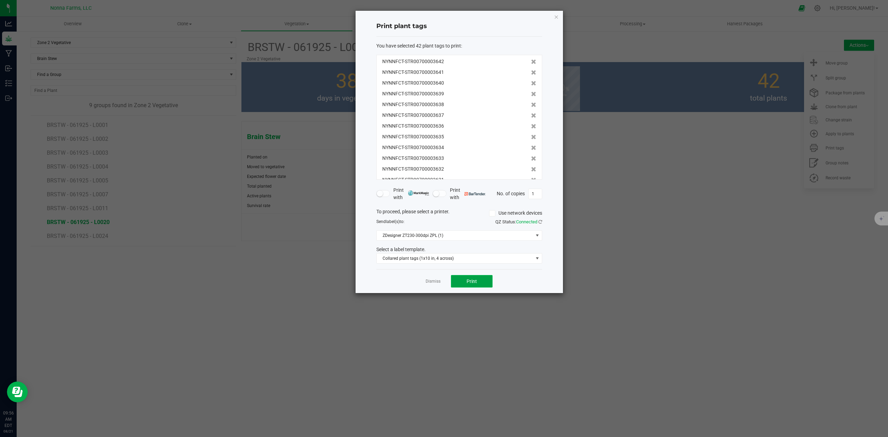
click at [475, 277] on button "Print" at bounding box center [472, 281] width 42 height 12
click at [434, 279] on link "Dismiss" at bounding box center [433, 282] width 15 height 6
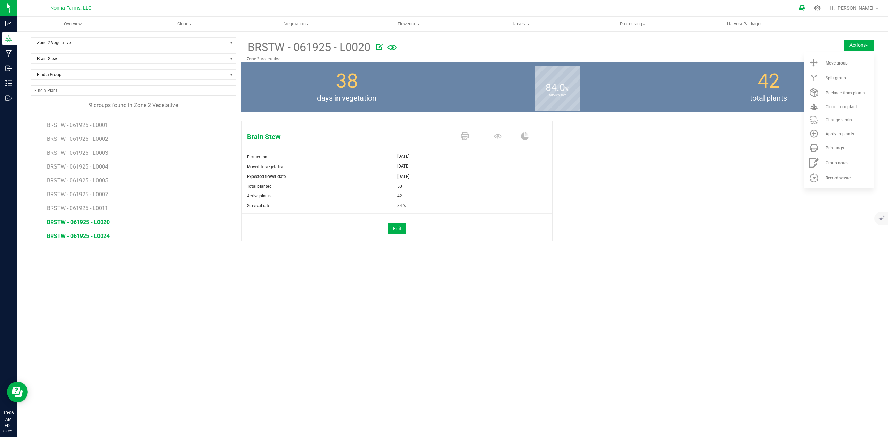
click at [86, 235] on span "BRSTW - 061925 - L0024" at bounding box center [78, 236] width 63 height 7
click at [826, 145] on li "Print tags" at bounding box center [839, 147] width 70 height 15
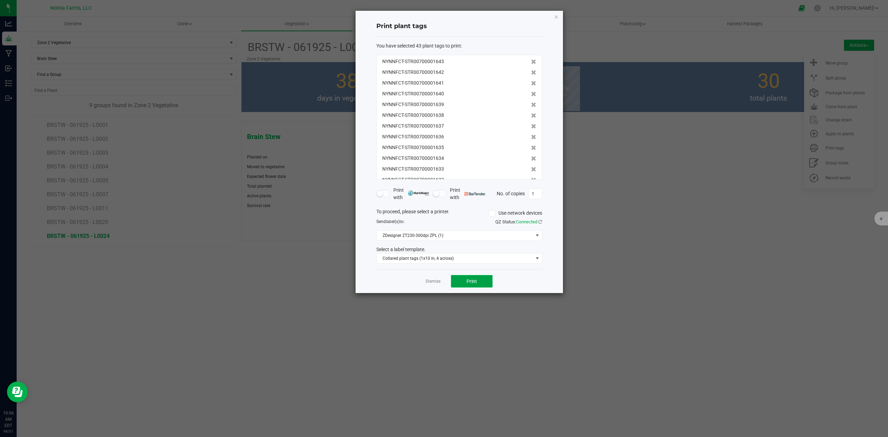
click at [470, 278] on button "Print" at bounding box center [472, 281] width 42 height 12
click at [420, 283] on div "Dismiss Print" at bounding box center [459, 281] width 166 height 24
click at [424, 283] on div "Dismiss Print" at bounding box center [459, 281] width 166 height 24
click at [426, 287] on div "Dismiss Print" at bounding box center [459, 281] width 166 height 24
drag, startPoint x: 430, startPoint y: 281, endPoint x: 431, endPoint y: 284, distance: 3.9
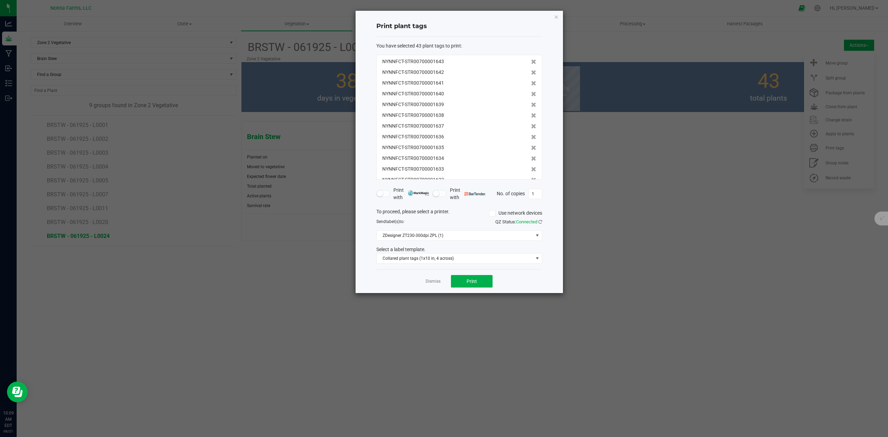
click at [431, 284] on link "Dismiss" at bounding box center [433, 282] width 15 height 6
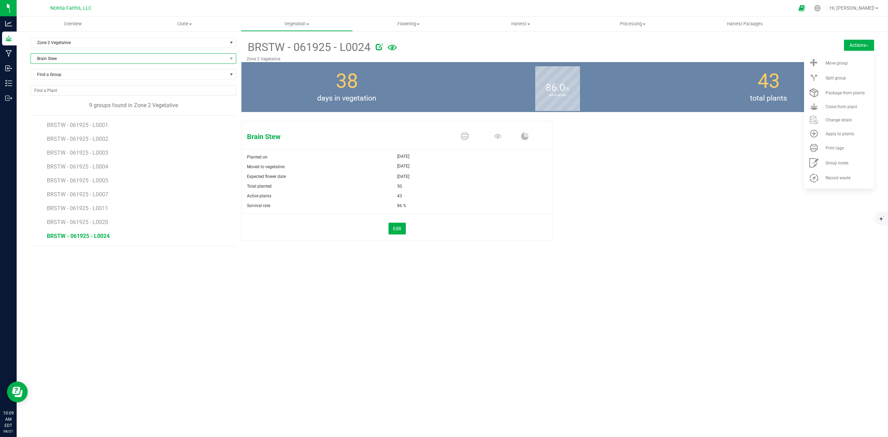
click at [67, 57] on span "Brain Stew" at bounding box center [129, 59] width 196 height 10
click at [52, 92] on li "Icy Turbo" at bounding box center [133, 93] width 205 height 10
click at [95, 127] on span "ICTB - 061025 - L0001" at bounding box center [75, 125] width 56 height 7
click at [92, 126] on span "ICTB - 061025 - L0001" at bounding box center [75, 125] width 56 height 7
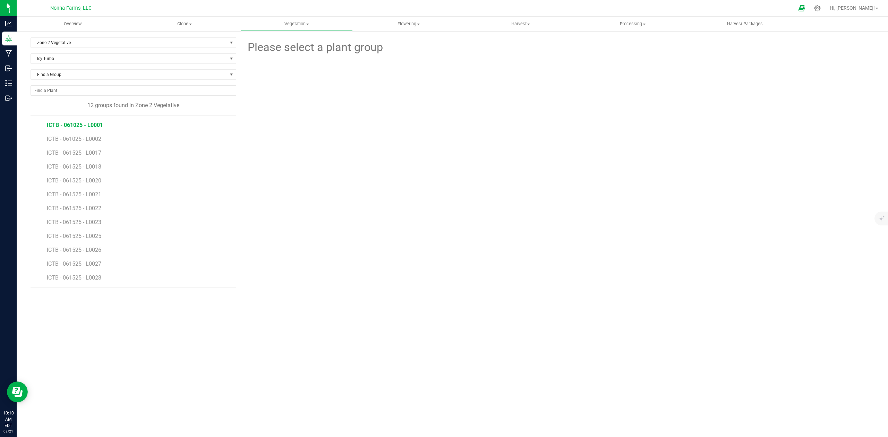
click at [89, 128] on span "ICTB - 061025 - L0001" at bounding box center [75, 125] width 56 height 7
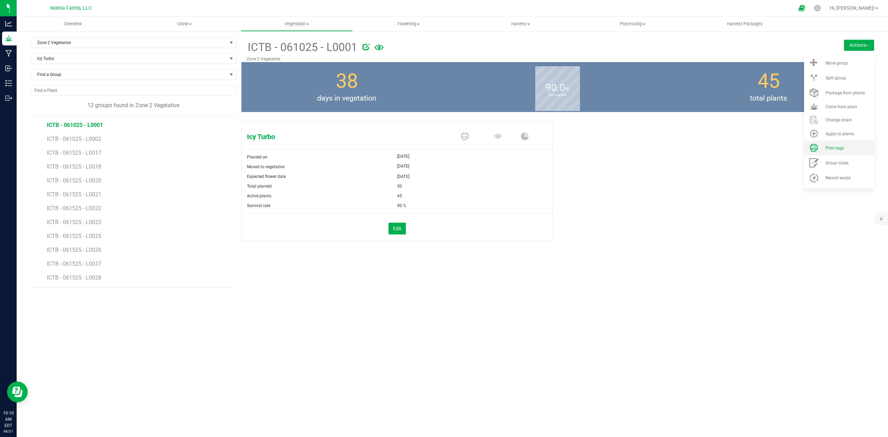
click at [839, 146] on li "Print tags" at bounding box center [839, 147] width 70 height 15
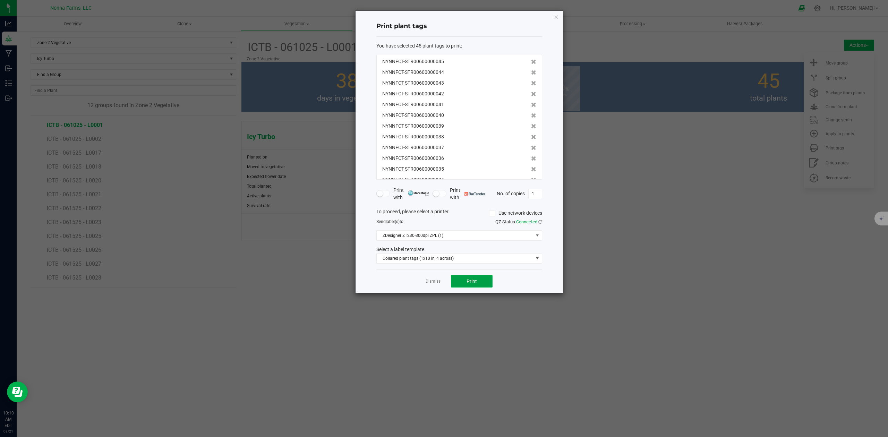
click at [475, 278] on button "Print" at bounding box center [472, 281] width 42 height 12
click at [430, 284] on link "Dismiss" at bounding box center [433, 282] width 15 height 6
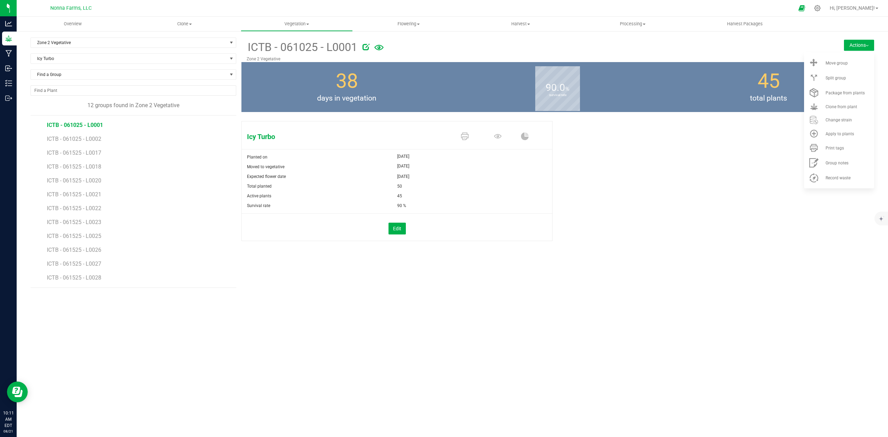
click at [78, 144] on li "ICTB - 061525 - L0017" at bounding box center [139, 150] width 184 height 14
click at [90, 142] on span "ICTB - 061025 - L0002" at bounding box center [75, 139] width 56 height 7
click at [829, 145] on li "Print tags" at bounding box center [839, 147] width 70 height 15
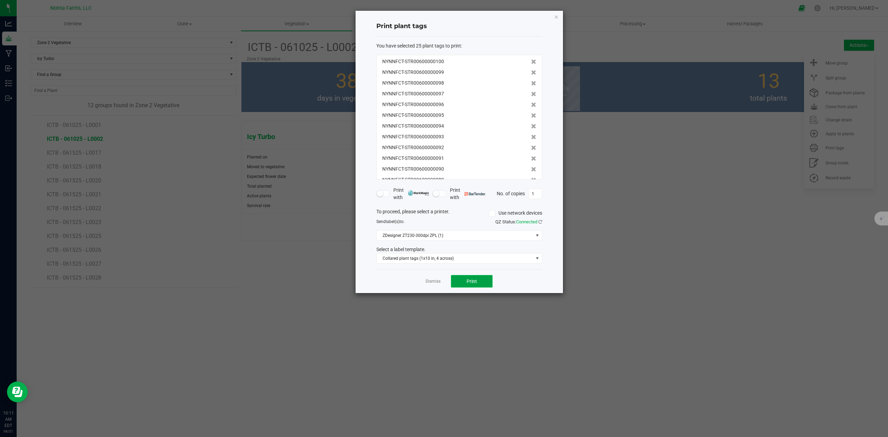
click at [469, 281] on span "Print" at bounding box center [472, 282] width 10 height 6
click at [435, 283] on link "Dismiss" at bounding box center [433, 282] width 15 height 6
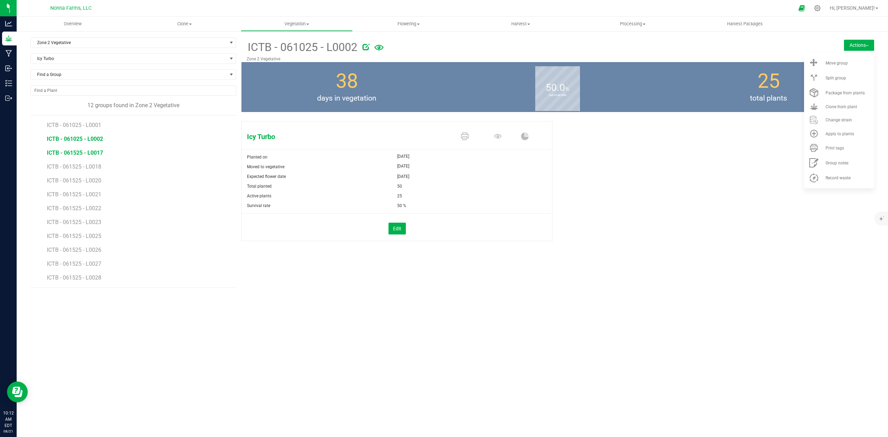
click at [62, 151] on span "ICTB - 061525 - L0017" at bounding box center [75, 152] width 56 height 7
click at [820, 150] on span at bounding box center [813, 147] width 17 height 9
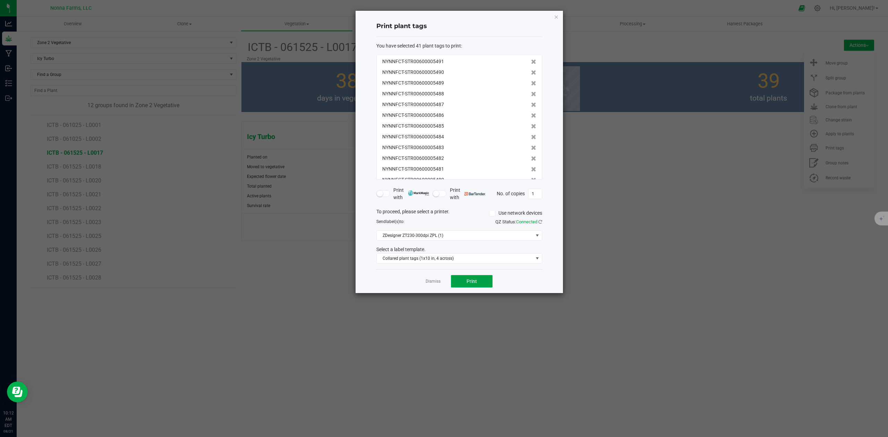
click at [455, 282] on button "Print" at bounding box center [472, 281] width 42 height 12
click at [428, 282] on link "Dismiss" at bounding box center [433, 282] width 15 height 6
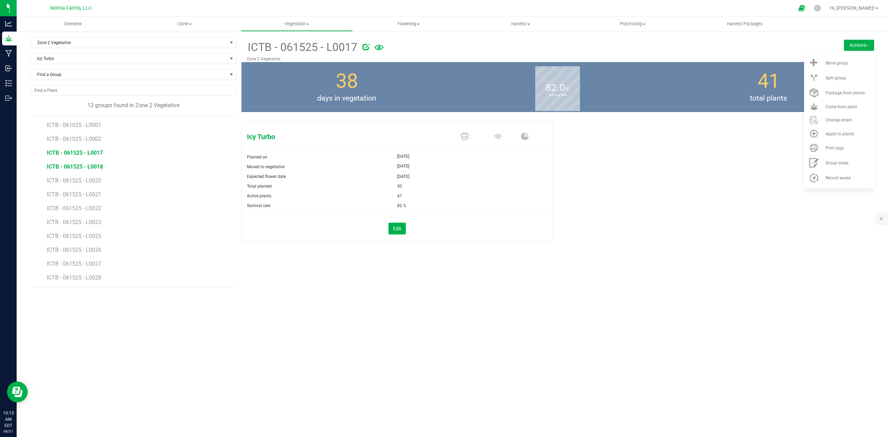
click at [91, 168] on span "ICTB - 061525 - L0018" at bounding box center [75, 166] width 56 height 7
click at [85, 165] on span "ICTB - 061525 - L0018" at bounding box center [75, 166] width 56 height 7
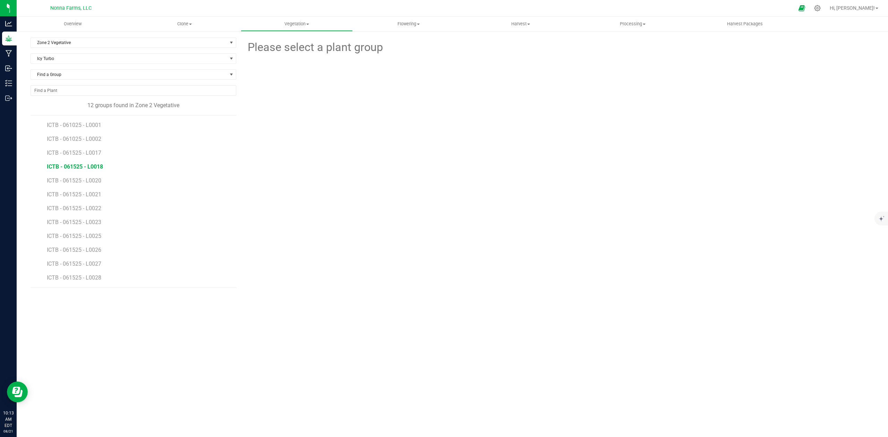
click at [98, 166] on span "ICTB - 061525 - L0018" at bounding box center [75, 166] width 56 height 7
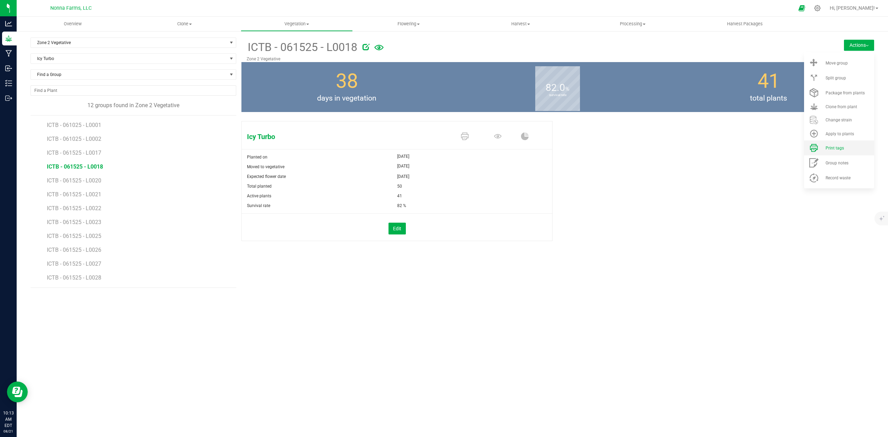
click at [847, 149] on div "Print tags" at bounding box center [848, 148] width 47 height 5
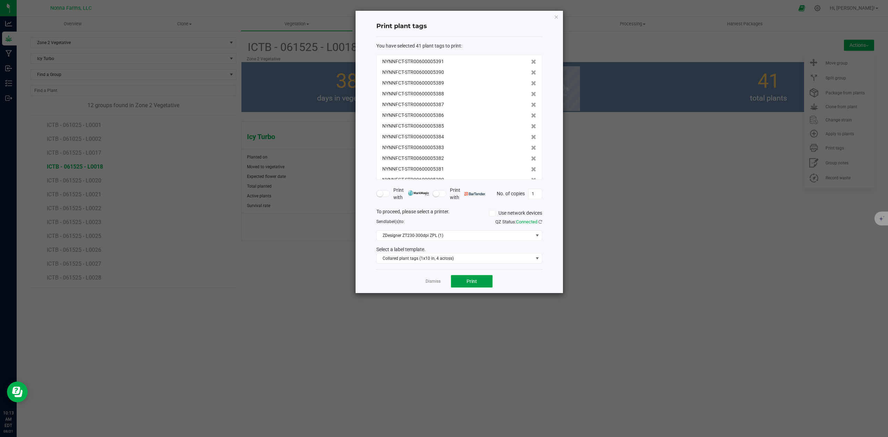
click at [461, 282] on button "Print" at bounding box center [472, 281] width 42 height 12
click at [426, 281] on link "Dismiss" at bounding box center [433, 282] width 15 height 6
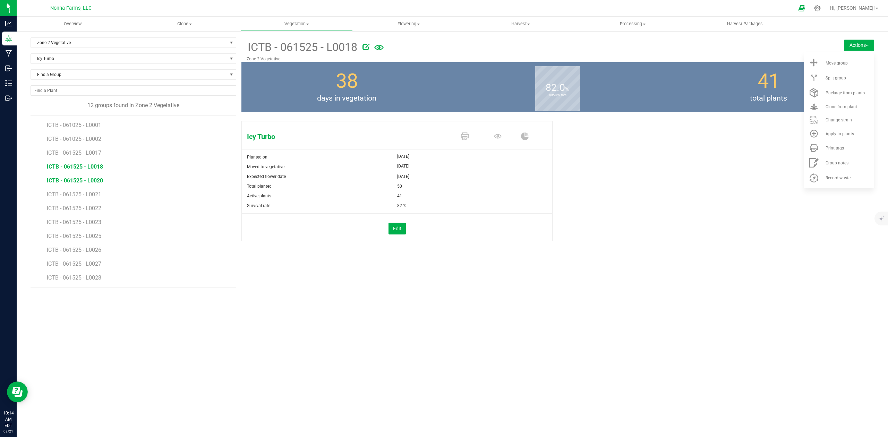
click at [96, 182] on span "ICTB - 061525 - L0020" at bounding box center [75, 180] width 56 height 7
click at [836, 146] on span "Print tags" at bounding box center [834, 148] width 18 height 5
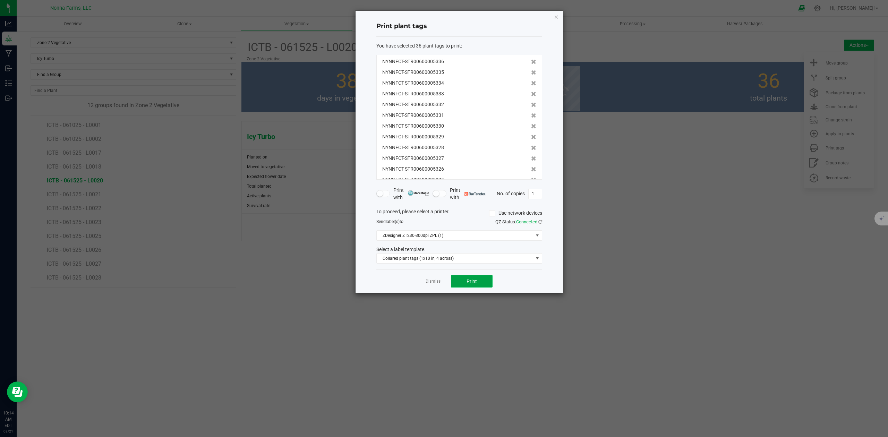
click at [470, 286] on button "Print" at bounding box center [472, 281] width 42 height 12
click at [428, 284] on link "Dismiss" at bounding box center [433, 282] width 15 height 6
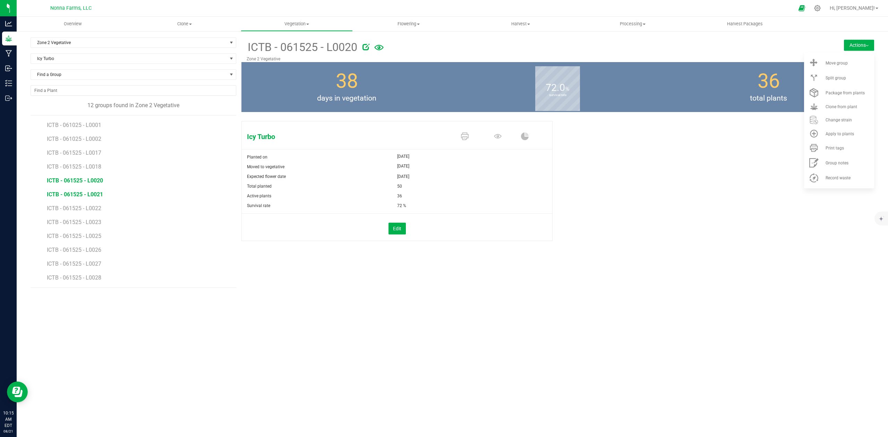
click at [94, 195] on span "ICTB - 061525 - L0021" at bounding box center [75, 194] width 56 height 7
click at [831, 151] on li "Print tags" at bounding box center [839, 147] width 70 height 15
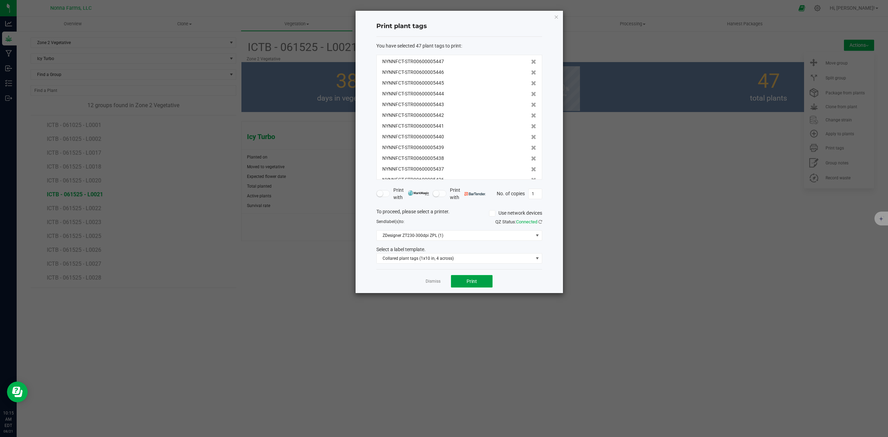
click at [470, 283] on span "Print" at bounding box center [472, 282] width 10 height 6
click at [430, 282] on link "Dismiss" at bounding box center [433, 282] width 15 height 6
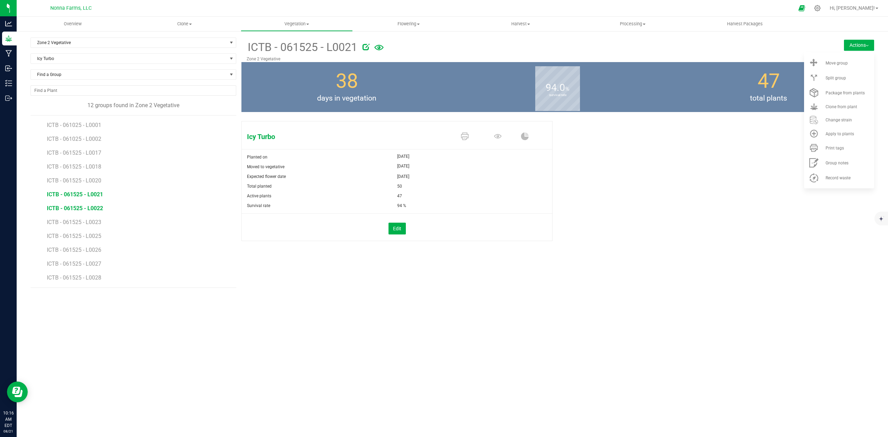
click at [97, 210] on span "ICTB - 061525 - L0022" at bounding box center [75, 208] width 56 height 7
click at [837, 149] on span "Print tags" at bounding box center [834, 148] width 18 height 5
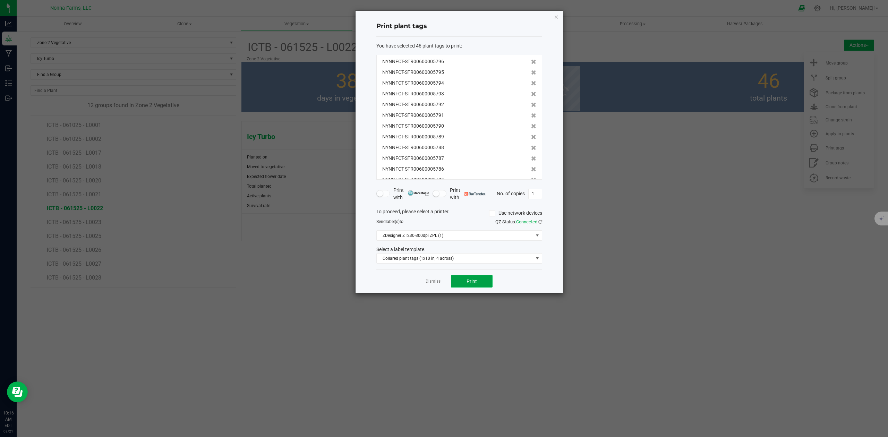
click at [480, 279] on button "Print" at bounding box center [472, 281] width 42 height 12
click at [422, 283] on div "Dismiss Print" at bounding box center [459, 281] width 166 height 24
click at [426, 283] on link "Dismiss" at bounding box center [433, 282] width 15 height 6
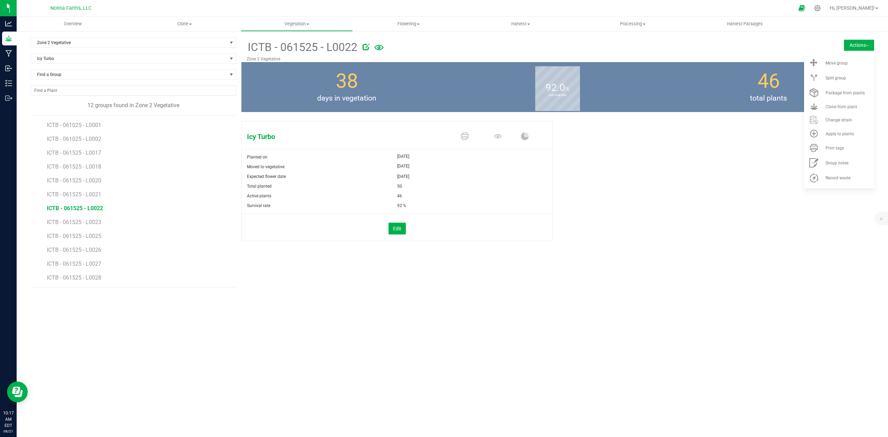
drag, startPoint x: 428, startPoint y: 283, endPoint x: 354, endPoint y: 340, distance: 93.0
click at [358, 345] on div "Overview Clone Create plants Cloning groups Cloning plants Apply to plants Vege…" at bounding box center [452, 227] width 871 height 420
click at [90, 225] on span "ICTB - 061525 - L0023" at bounding box center [75, 222] width 56 height 7
click at [850, 146] on div "Print tags" at bounding box center [848, 148] width 47 height 5
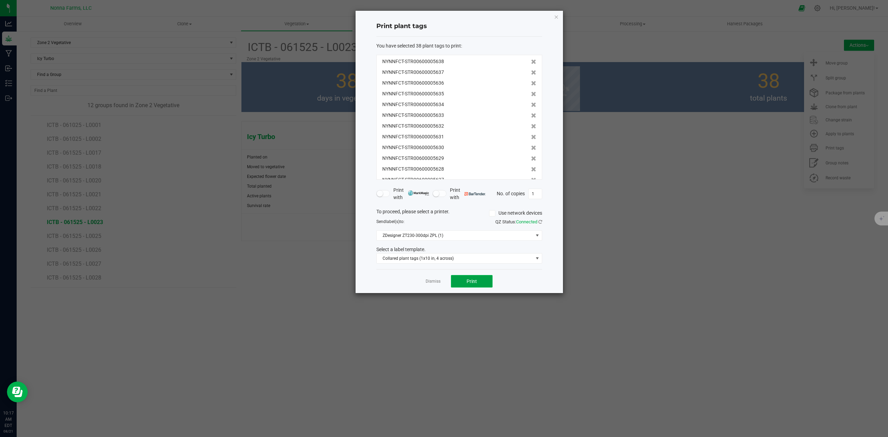
click at [479, 280] on button "Print" at bounding box center [472, 281] width 42 height 12
click at [438, 282] on link "Dismiss" at bounding box center [433, 282] width 15 height 6
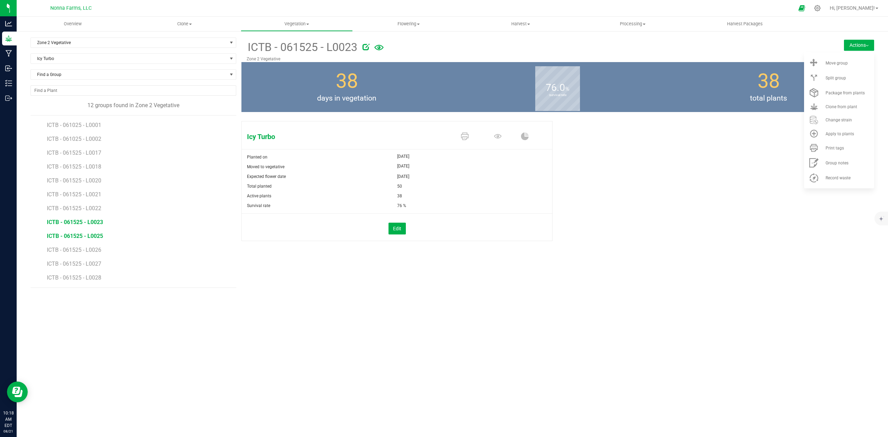
click at [85, 236] on span "ICTB - 061525 - L0025" at bounding box center [75, 236] width 56 height 7
click at [103, 235] on span "ICTB - 061525 - L0025" at bounding box center [75, 236] width 56 height 7
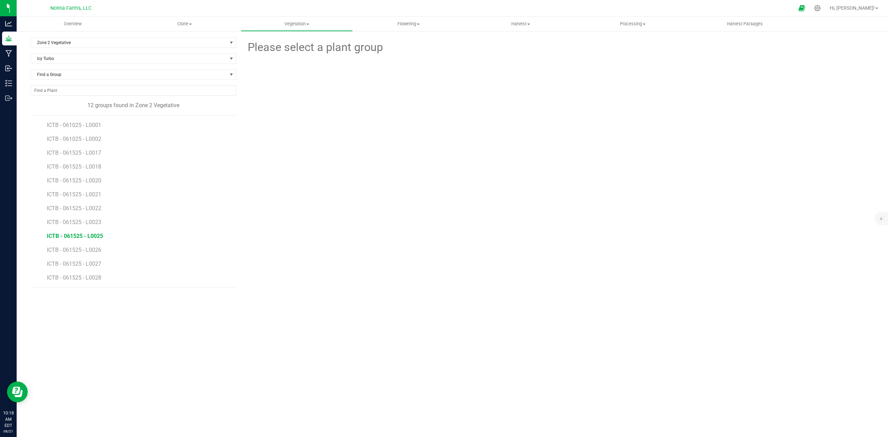
click at [96, 239] on span "ICTB - 061525 - L0025" at bounding box center [75, 236] width 56 height 7
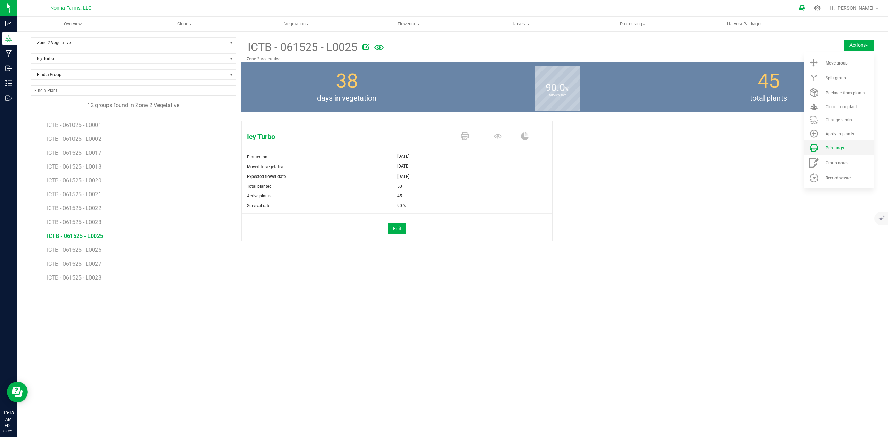
click at [826, 149] on span "Print tags" at bounding box center [834, 148] width 18 height 5
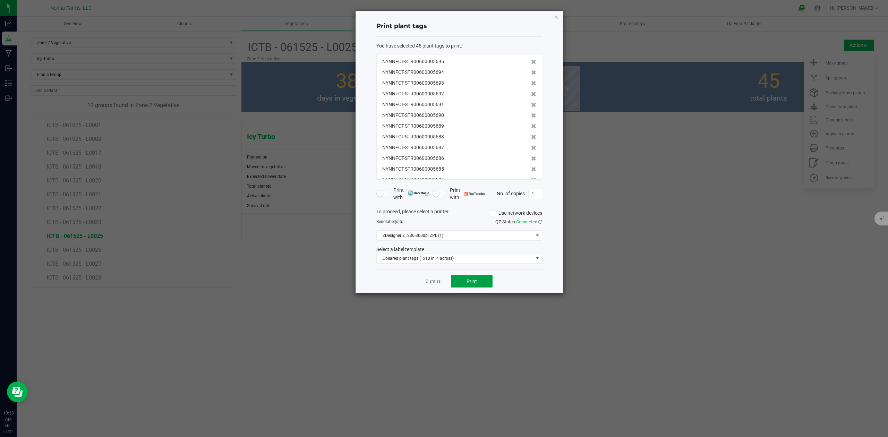
click at [485, 283] on button "Print" at bounding box center [472, 281] width 42 height 12
click at [434, 282] on link "Dismiss" at bounding box center [433, 282] width 15 height 6
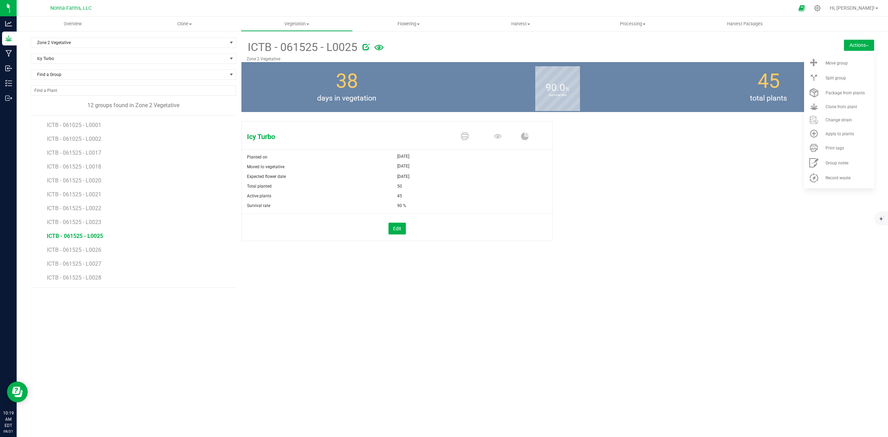
click at [74, 256] on li "ICTB - 061525 - L0027" at bounding box center [139, 261] width 184 height 14
click at [83, 253] on span "ICTB - 061525 - L0026" at bounding box center [75, 250] width 56 height 7
click at [836, 150] on span "Print tags" at bounding box center [834, 148] width 18 height 5
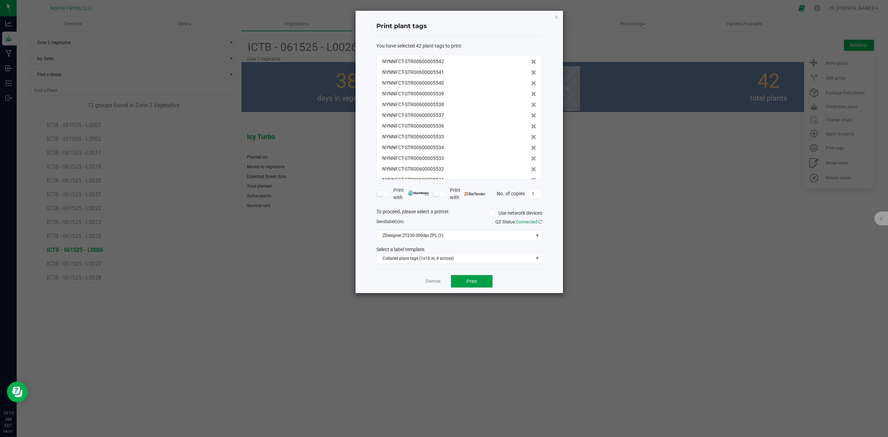
click at [467, 283] on span "Print" at bounding box center [472, 282] width 10 height 6
click at [430, 284] on link "Dismiss" at bounding box center [433, 282] width 15 height 6
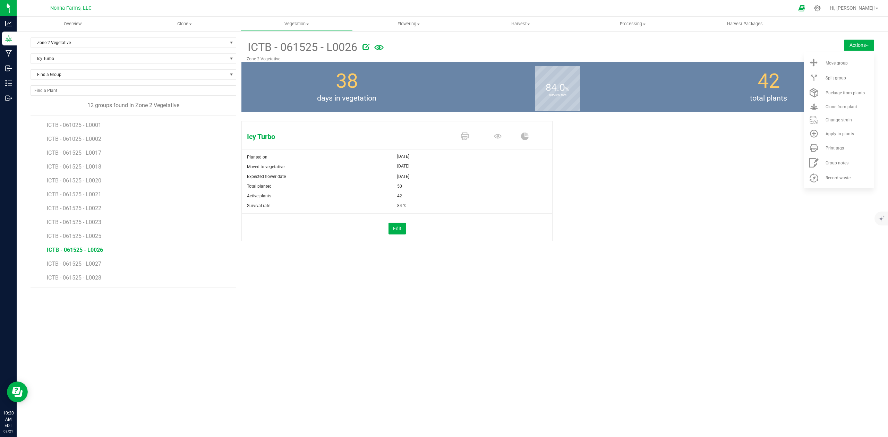
click at [277, 365] on div "Overview Clone Create plants Cloning groups Cloning plants Apply to plants Vege…" at bounding box center [452, 227] width 871 height 420
click at [89, 262] on span "ICTB - 061525 - L0027" at bounding box center [75, 263] width 56 height 7
click at [836, 147] on span "Print tags" at bounding box center [834, 148] width 18 height 5
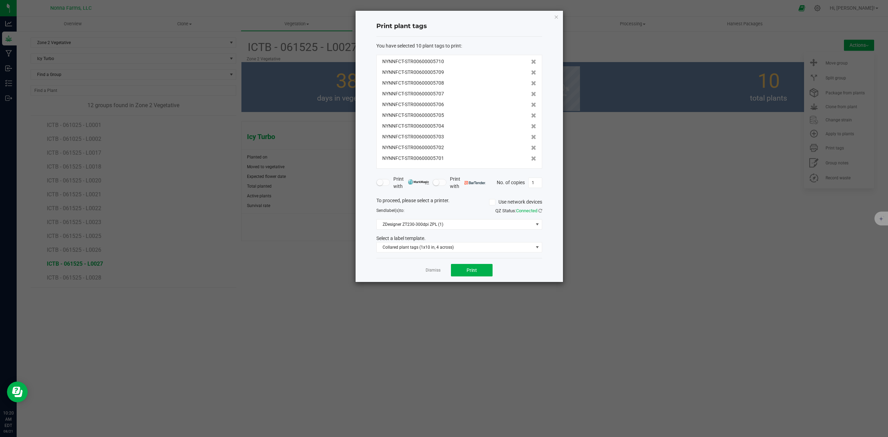
click at [479, 264] on div "Dismiss Print" at bounding box center [459, 270] width 166 height 24
click at [479, 278] on div "Dismiss Print" at bounding box center [459, 270] width 166 height 24
click at [479, 274] on button "Print" at bounding box center [472, 270] width 42 height 12
click at [432, 268] on link "Dismiss" at bounding box center [433, 270] width 15 height 6
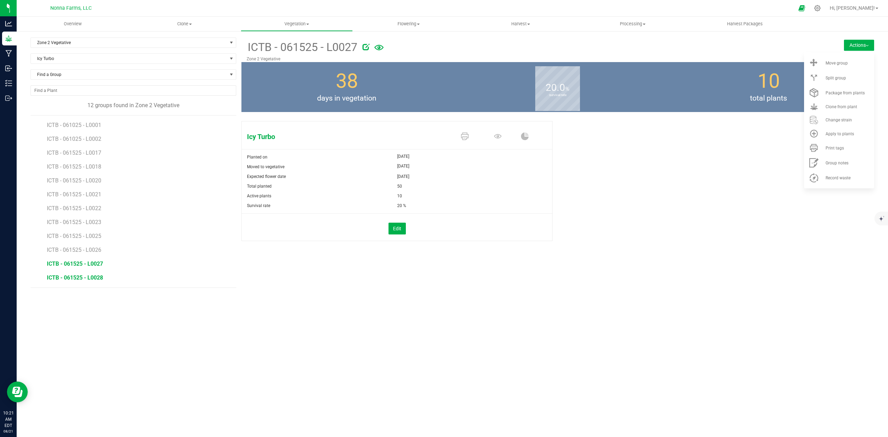
click at [97, 277] on span "ICTB - 061525 - L0028" at bounding box center [75, 277] width 56 height 7
click at [845, 148] on div "Print tags" at bounding box center [848, 148] width 47 height 5
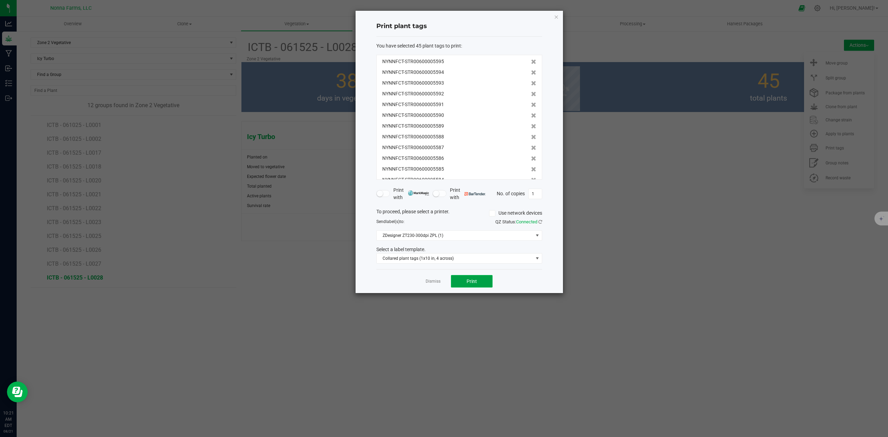
click at [472, 285] on button "Print" at bounding box center [472, 281] width 42 height 12
click at [429, 282] on link "Dismiss" at bounding box center [433, 282] width 15 height 6
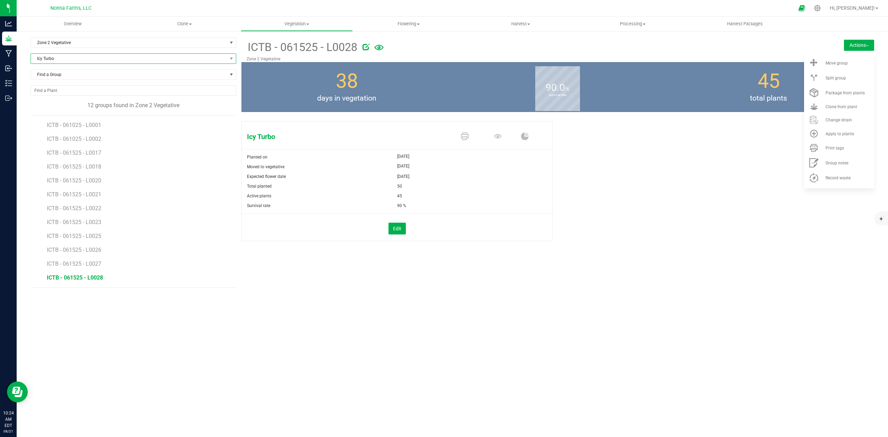
click at [69, 59] on span "Icy Turbo" at bounding box center [129, 59] width 196 height 10
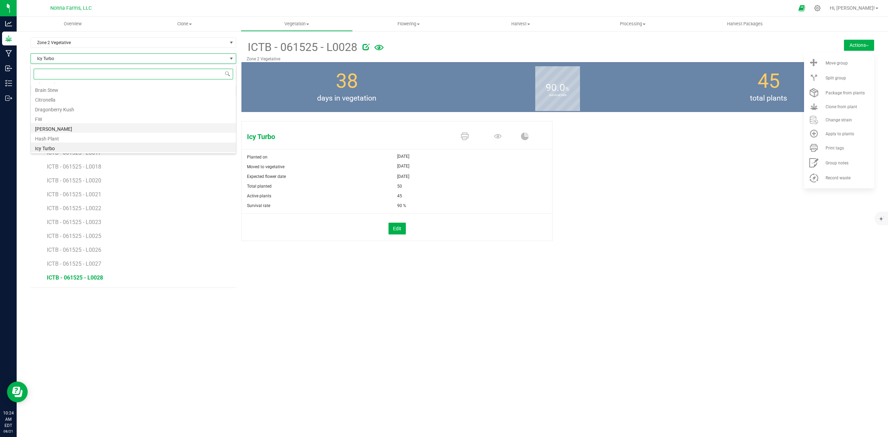
click at [69, 125] on li "[PERSON_NAME]" at bounding box center [133, 128] width 205 height 10
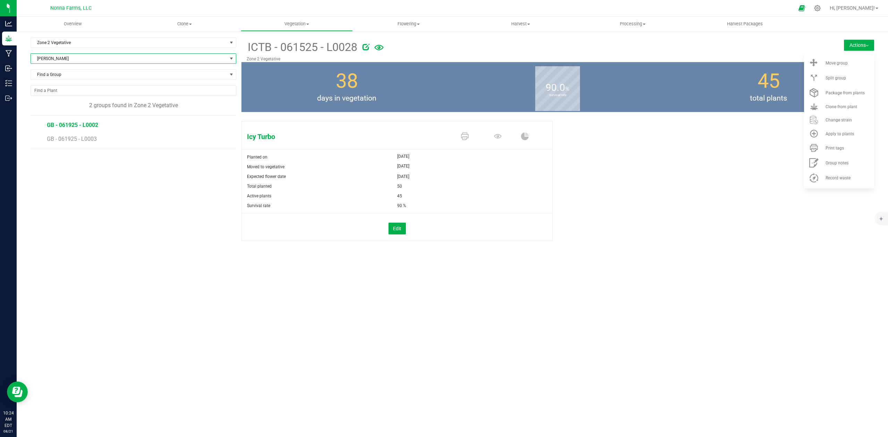
click at [71, 125] on span "GB - 061925 - L0002" at bounding box center [72, 125] width 51 height 7
click at [838, 151] on li "Print tags" at bounding box center [839, 147] width 70 height 15
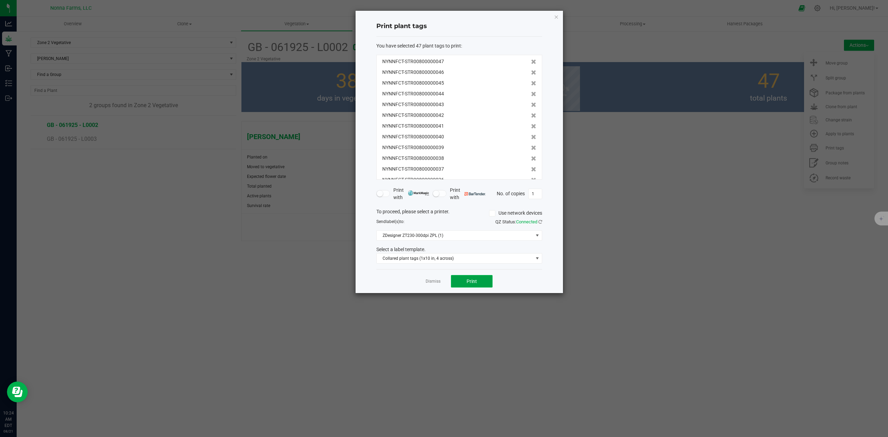
click at [469, 285] on button "Print" at bounding box center [472, 281] width 42 height 12
click at [432, 283] on link "Dismiss" at bounding box center [433, 282] width 15 height 6
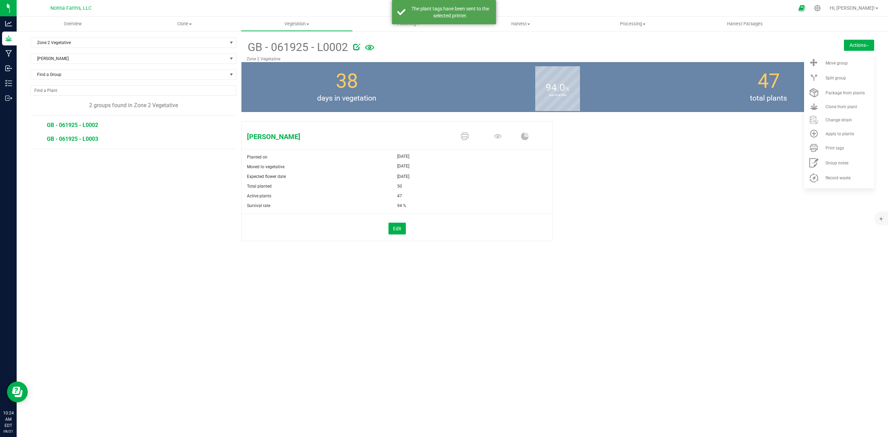
click at [93, 138] on span "GB - 061925 - L0003" at bounding box center [72, 139] width 51 height 7
click at [840, 149] on span "Print tags" at bounding box center [834, 148] width 18 height 5
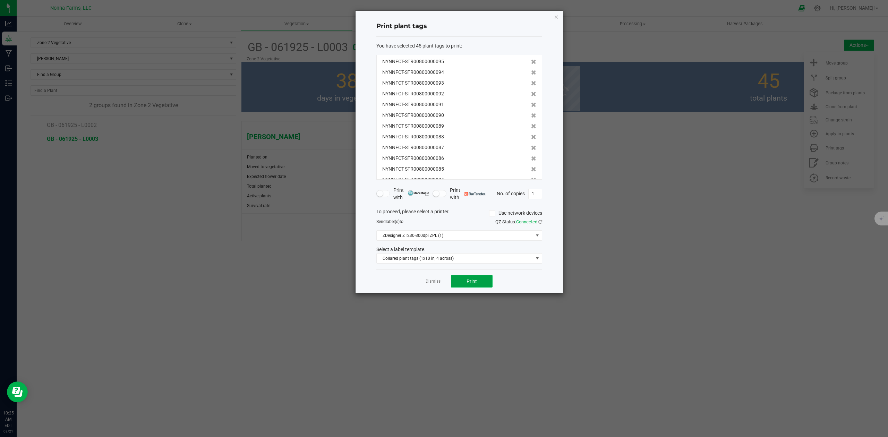
click at [485, 279] on button "Print" at bounding box center [472, 281] width 42 height 12
click at [428, 284] on link "Dismiss" at bounding box center [433, 282] width 15 height 6
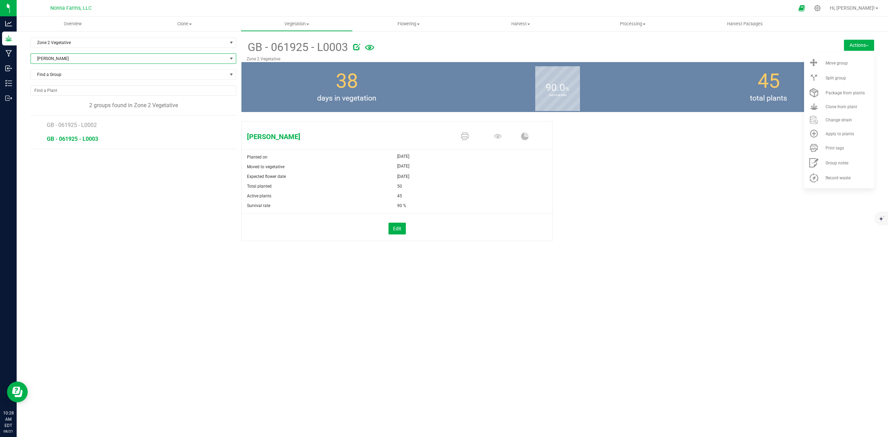
click at [64, 60] on span "[PERSON_NAME]" at bounding box center [129, 59] width 196 height 10
click at [52, 88] on li "Afghani Sour" at bounding box center [133, 89] width 205 height 10
click at [64, 60] on span "Afghani Sour" at bounding box center [129, 59] width 196 height 10
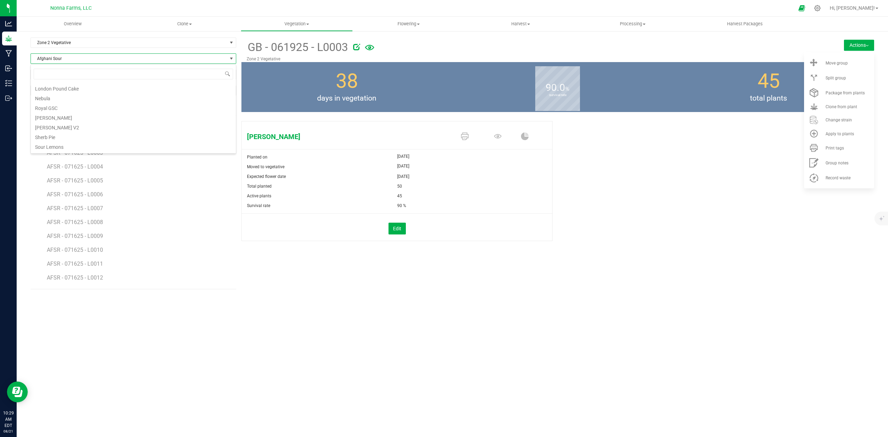
scroll to position [183, 0]
click at [79, 115] on li "[PERSON_NAME]" at bounding box center [133, 118] width 205 height 10
click at [56, 58] on span "[PERSON_NAME]" at bounding box center [129, 59] width 196 height 10
click at [82, 123] on li "London Pound Cake" at bounding box center [133, 124] width 205 height 10
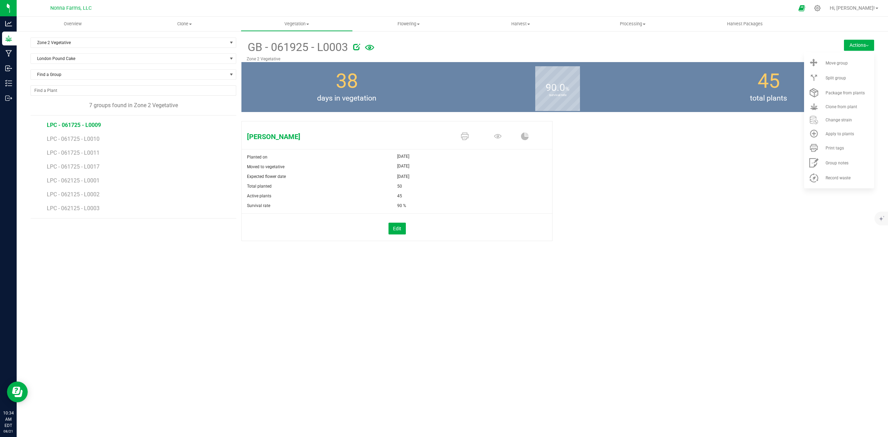
click at [93, 125] on span "LPC - 061725 - L0009" at bounding box center [74, 125] width 54 height 7
click at [841, 149] on span "Print tags" at bounding box center [834, 148] width 18 height 5
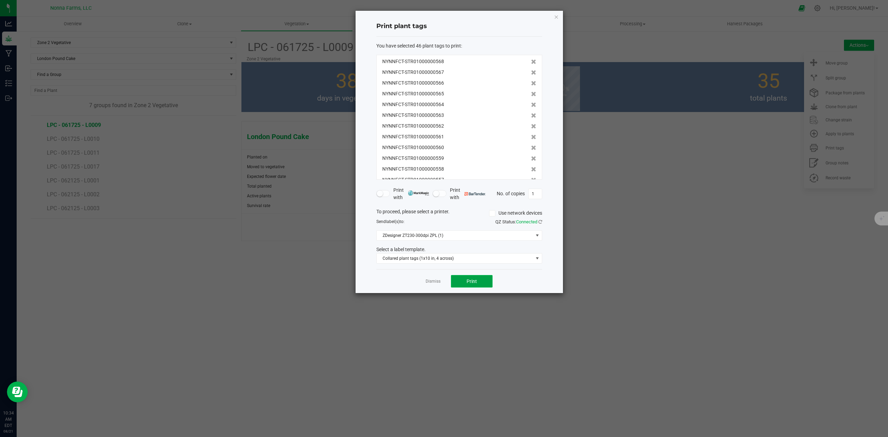
click at [473, 283] on span "Print" at bounding box center [472, 282] width 10 height 6
click at [420, 283] on div "Dismiss Print" at bounding box center [459, 281] width 166 height 24
click at [426, 282] on link "Dismiss" at bounding box center [433, 282] width 15 height 6
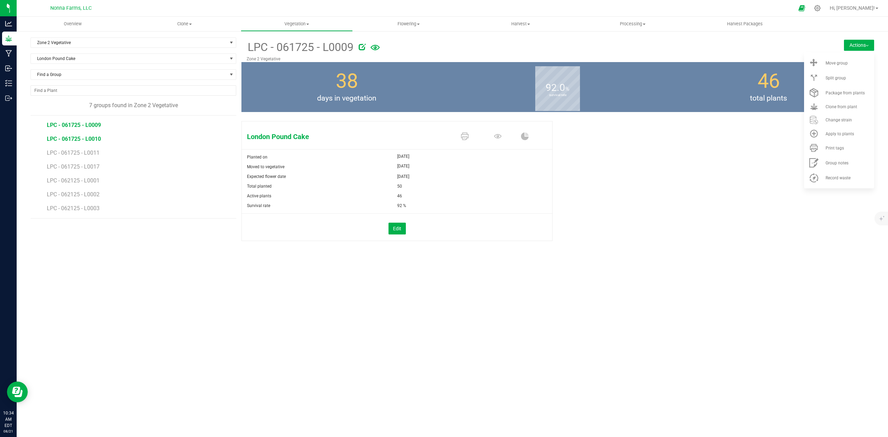
click at [85, 139] on span "LPC - 061725 - L0010" at bounding box center [74, 139] width 54 height 7
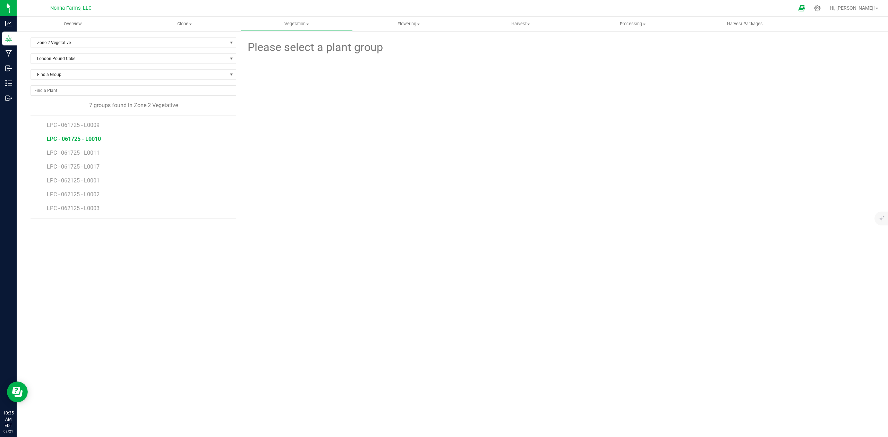
click at [86, 139] on span "LPC - 061725 - L0010" at bounding box center [74, 139] width 54 height 7
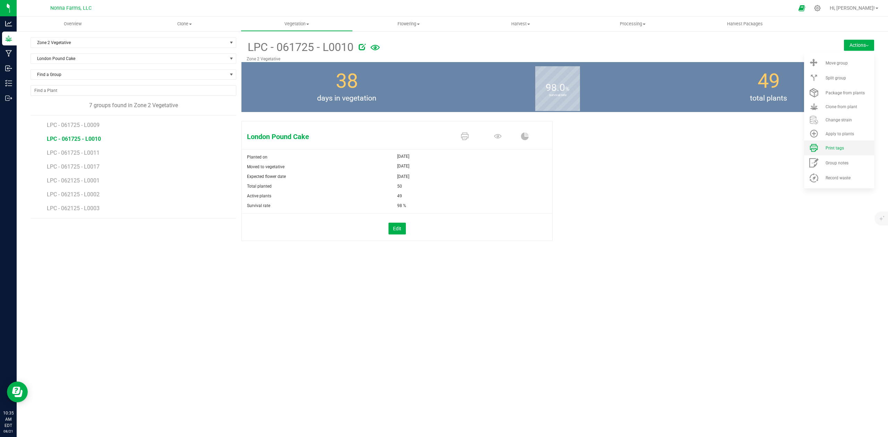
drag, startPoint x: 848, startPoint y: 144, endPoint x: 844, endPoint y: 147, distance: 5.5
click at [848, 145] on li "Print tags" at bounding box center [839, 147] width 70 height 15
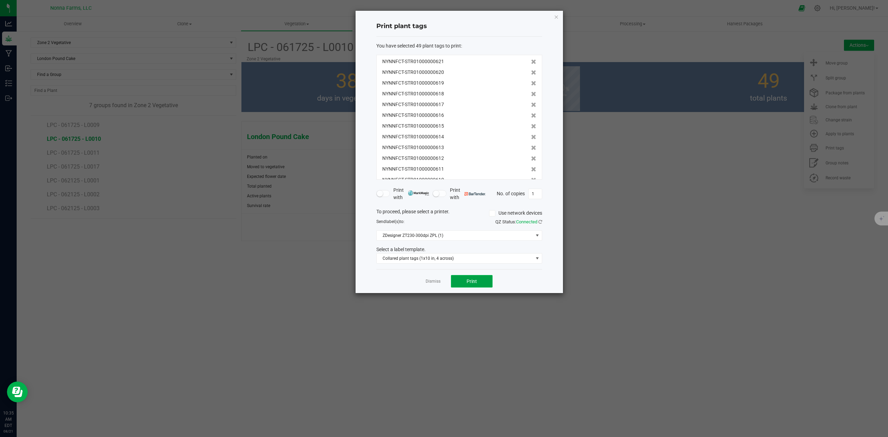
click at [470, 282] on span "Print" at bounding box center [472, 282] width 10 height 6
click at [432, 281] on link "Dismiss" at bounding box center [433, 282] width 15 height 6
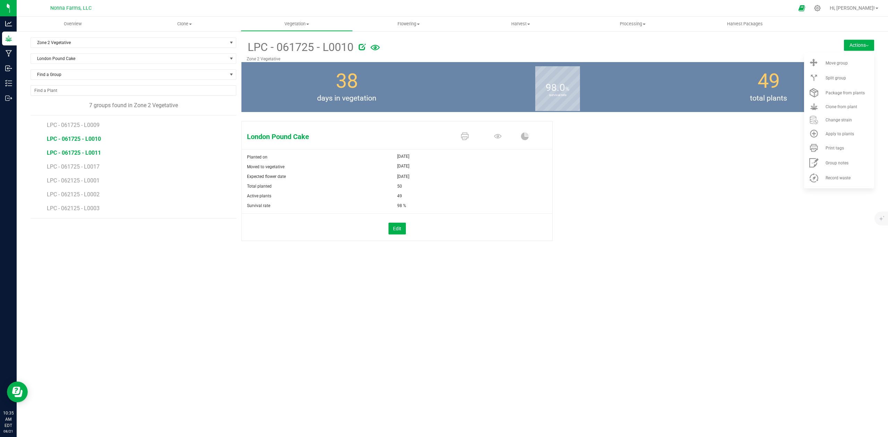
click at [97, 154] on span "LPC - 061725 - L0011" at bounding box center [74, 152] width 54 height 7
click at [96, 155] on span "LPC - 061725 - L0011" at bounding box center [74, 152] width 54 height 7
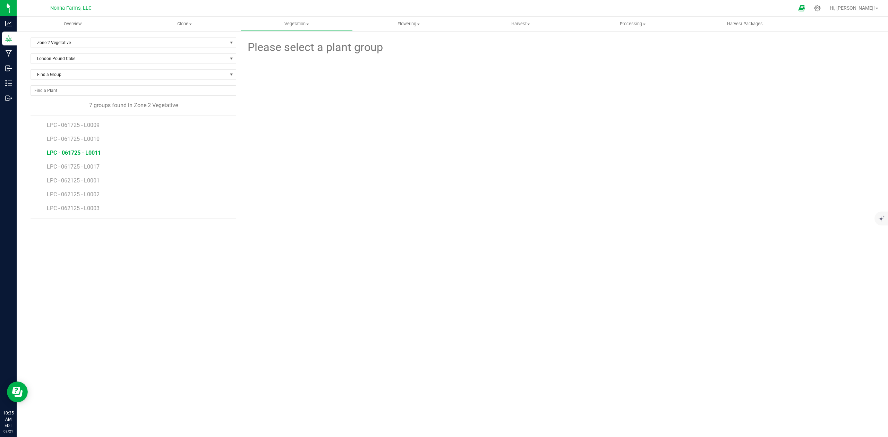
click at [96, 155] on span "LPC - 061725 - L0011" at bounding box center [74, 152] width 54 height 7
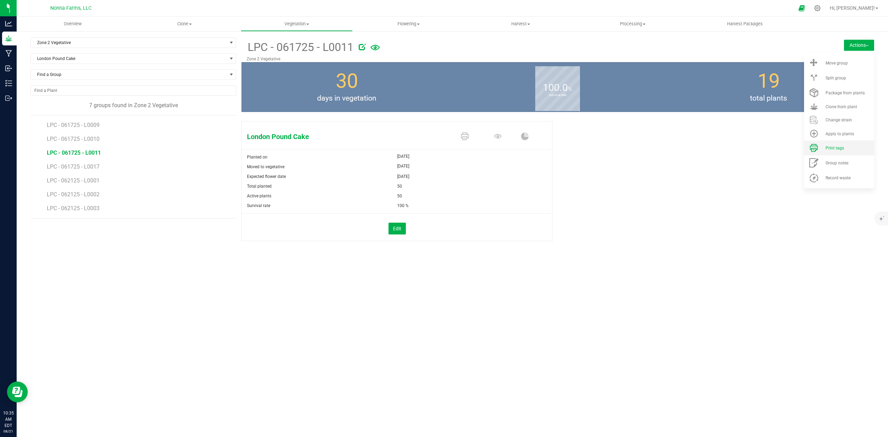
click at [830, 150] on span "Print tags" at bounding box center [834, 148] width 18 height 5
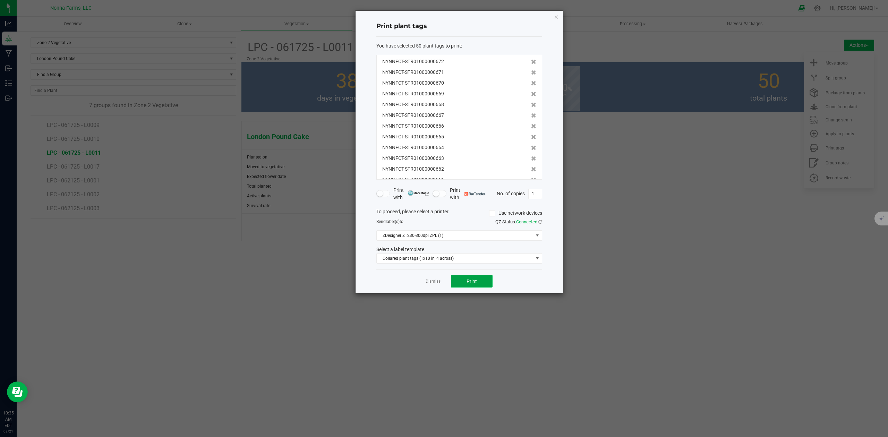
click at [474, 284] on span "Print" at bounding box center [472, 282] width 10 height 6
click at [430, 285] on app-cancel-button "Dismiss" at bounding box center [433, 281] width 15 height 7
click at [428, 277] on div "Dismiss Print" at bounding box center [459, 281] width 166 height 24
click at [430, 281] on link "Dismiss" at bounding box center [433, 282] width 15 height 6
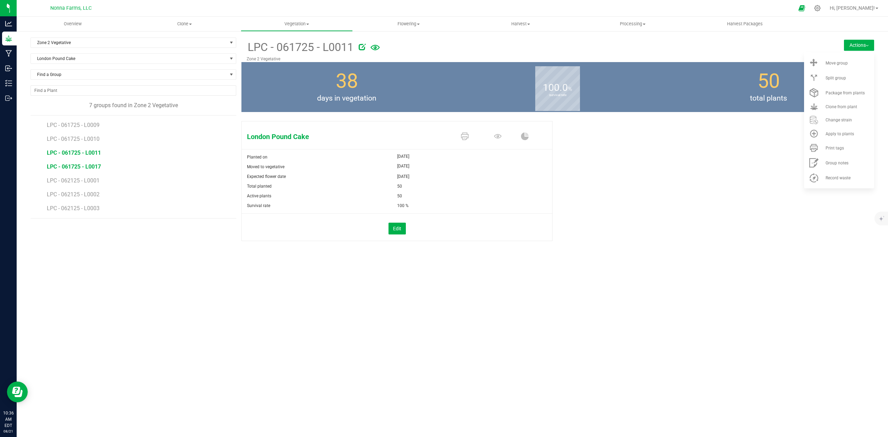
click at [90, 169] on span "LPC - 061725 - L0017" at bounding box center [74, 166] width 54 height 7
click at [839, 147] on span "Print tags" at bounding box center [834, 148] width 18 height 5
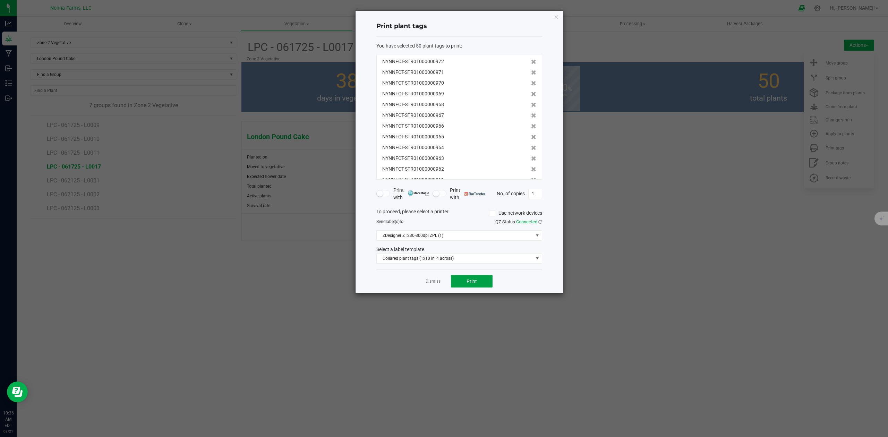
click at [472, 282] on span "Print" at bounding box center [472, 282] width 10 height 6
click at [426, 281] on link "Dismiss" at bounding box center [433, 282] width 15 height 6
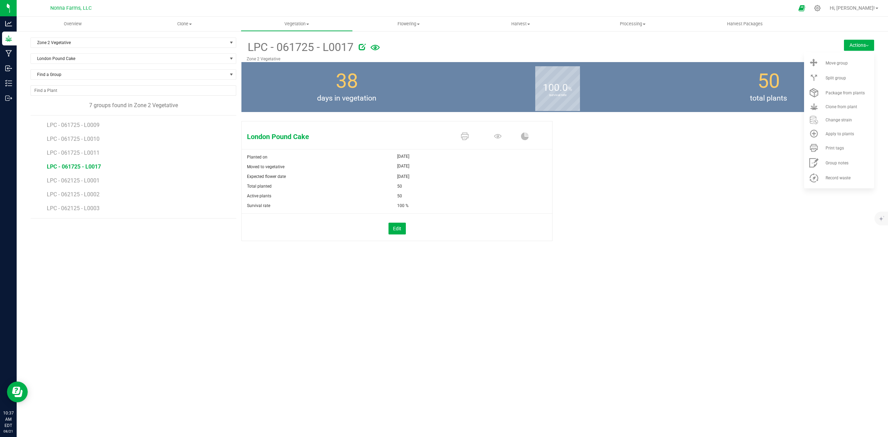
click at [81, 178] on li "LPC - 062125 - L0001" at bounding box center [139, 178] width 184 height 14
click at [83, 184] on span "LPC - 062125 - L0001" at bounding box center [74, 180] width 54 height 7
click at [85, 182] on span "LPC - 062125 - L0001" at bounding box center [74, 180] width 54 height 7
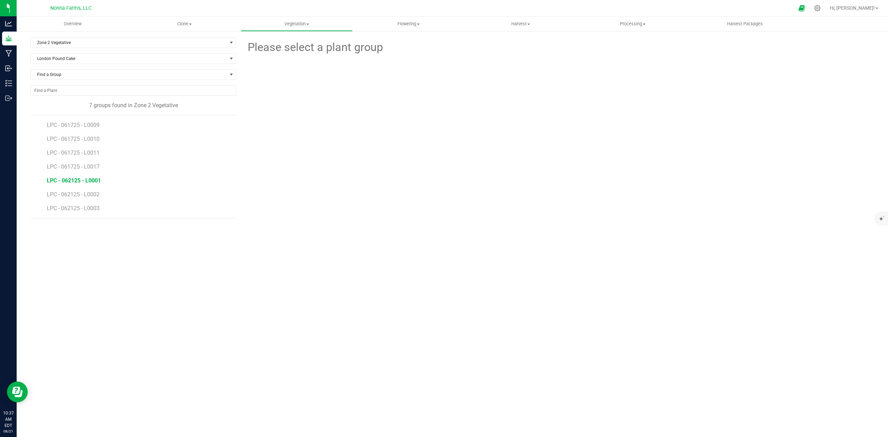
click at [86, 182] on span "LPC - 062125 - L0001" at bounding box center [74, 180] width 54 height 7
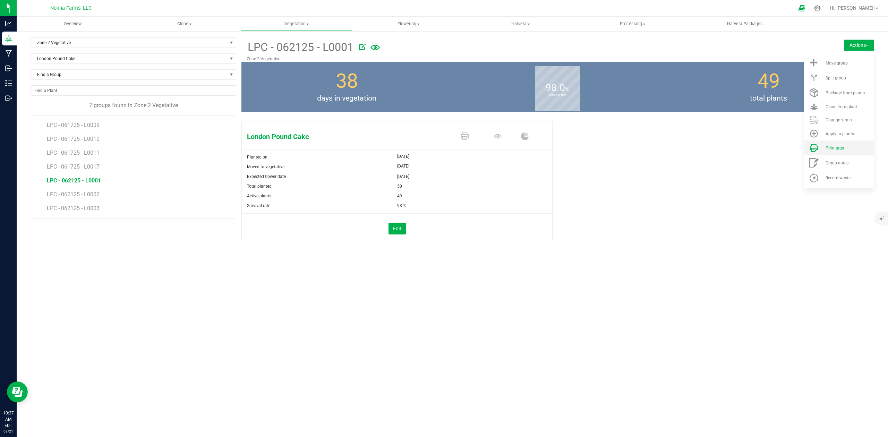
click at [840, 149] on span "Print tags" at bounding box center [834, 148] width 18 height 5
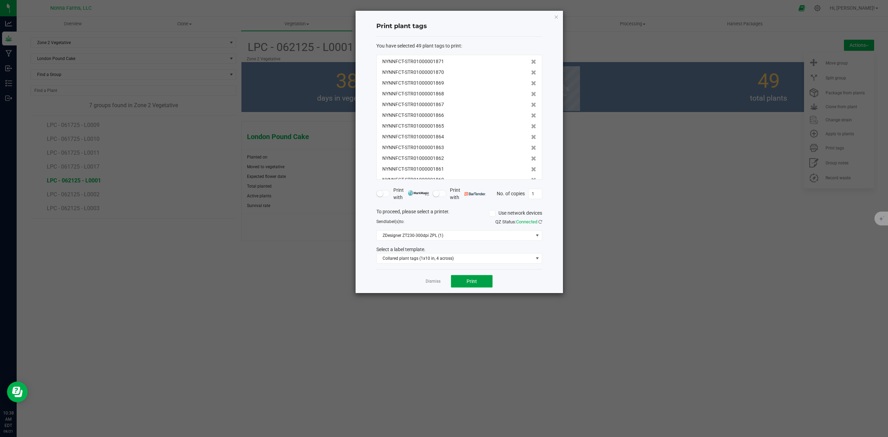
click at [473, 284] on span "Print" at bounding box center [472, 282] width 10 height 6
click at [429, 280] on link "Dismiss" at bounding box center [433, 282] width 15 height 6
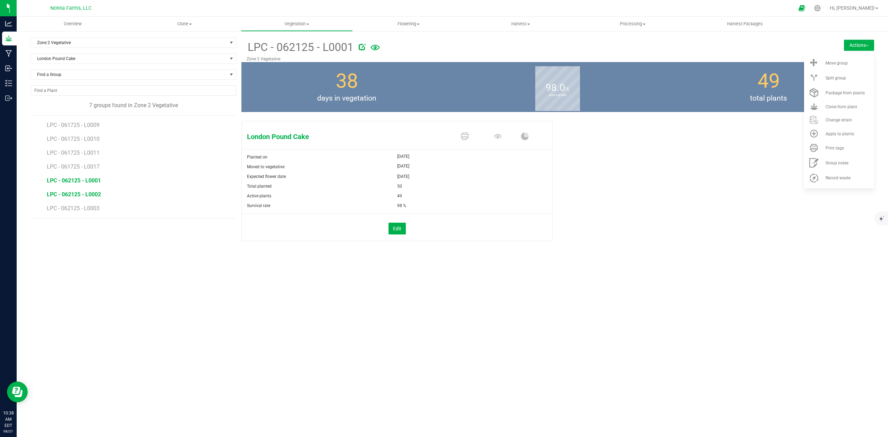
click at [81, 197] on span "LPC - 062125 - L0002" at bounding box center [74, 194] width 54 height 7
click at [841, 147] on span "Print tags" at bounding box center [834, 148] width 18 height 5
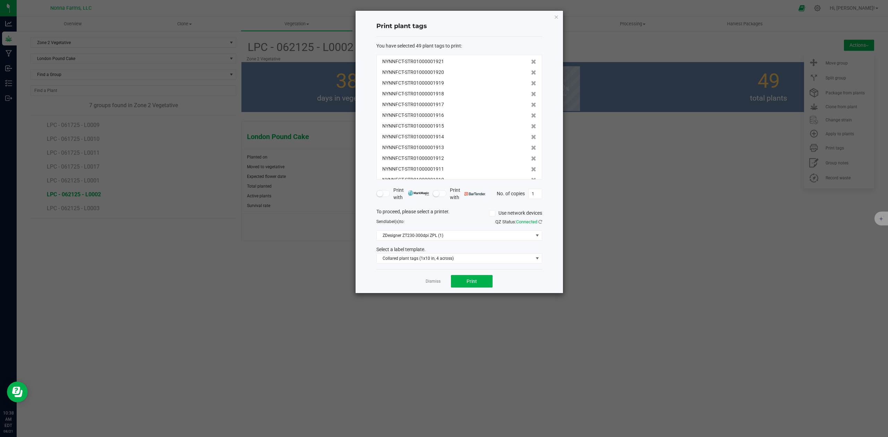
click at [484, 275] on div "Dismiss Print" at bounding box center [459, 281] width 166 height 24
click at [477, 278] on button "Print" at bounding box center [472, 281] width 42 height 12
click at [430, 286] on div "Dismiss Print" at bounding box center [459, 281] width 166 height 24
click at [434, 280] on link "Dismiss" at bounding box center [433, 282] width 15 height 6
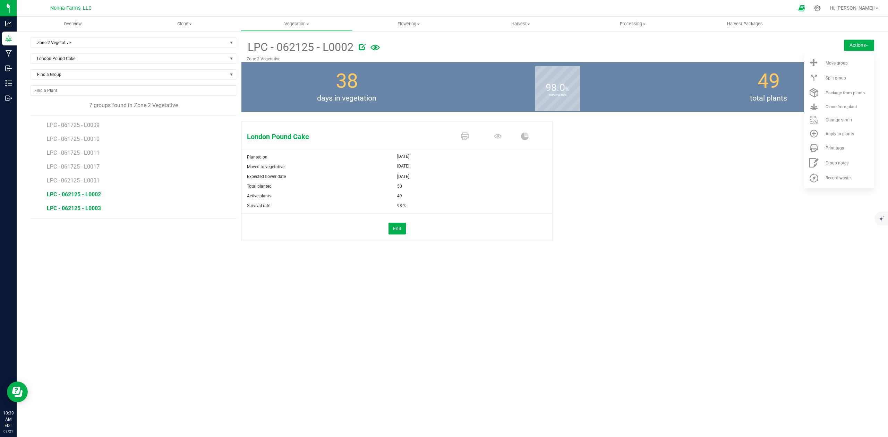
drag, startPoint x: 87, startPoint y: 213, endPoint x: 92, endPoint y: 207, distance: 7.2
click at [87, 213] on li "LPC - 062125 - L0003" at bounding box center [139, 208] width 184 height 19
click at [92, 207] on span "LPC - 062125 - L0003" at bounding box center [74, 208] width 54 height 7
click at [838, 152] on li "Print tags" at bounding box center [839, 147] width 70 height 15
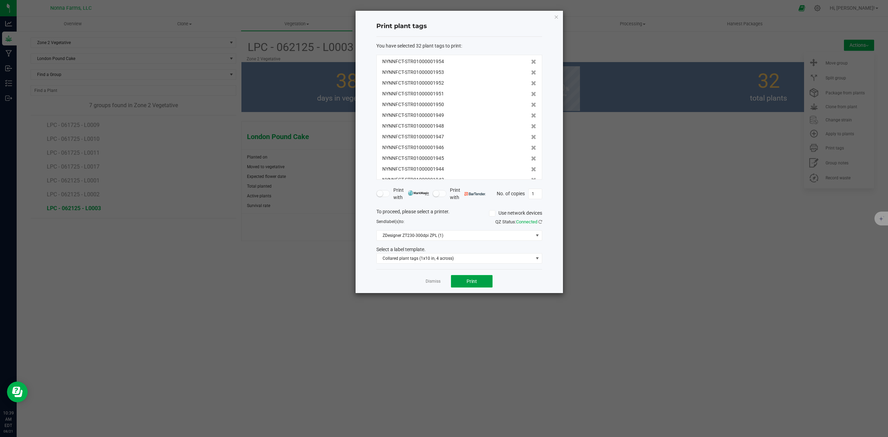
click at [461, 278] on button "Print" at bounding box center [472, 281] width 42 height 12
click at [429, 280] on link "Dismiss" at bounding box center [433, 282] width 15 height 6
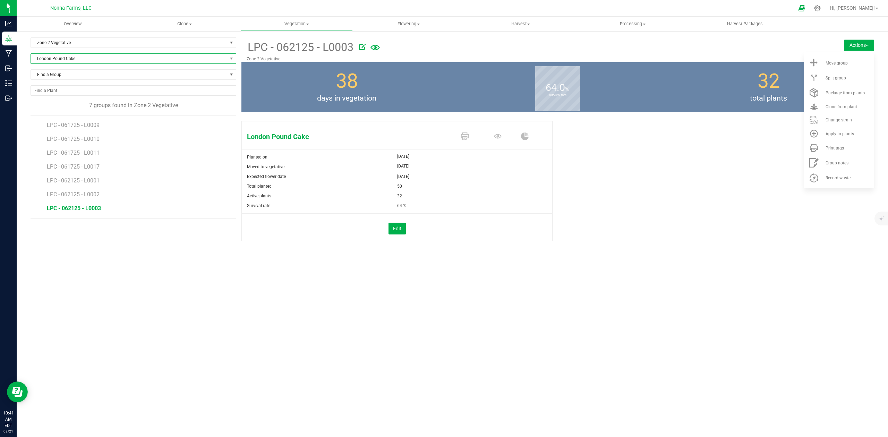
click at [66, 59] on span "London Pound Cake" at bounding box center [129, 59] width 196 height 10
click at [54, 106] on li "Afghani Sour" at bounding box center [133, 107] width 205 height 10
click at [89, 124] on span "AFSR - 071625 - L0001" at bounding box center [76, 125] width 58 height 7
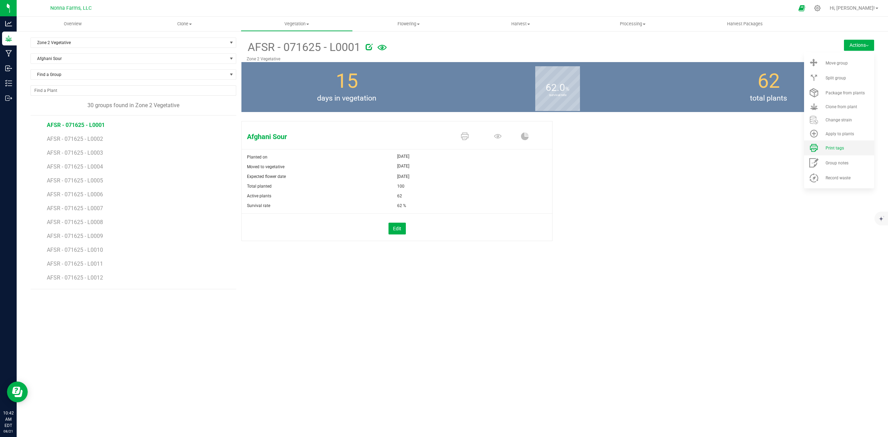
click at [836, 146] on span "Print tags" at bounding box center [834, 148] width 18 height 5
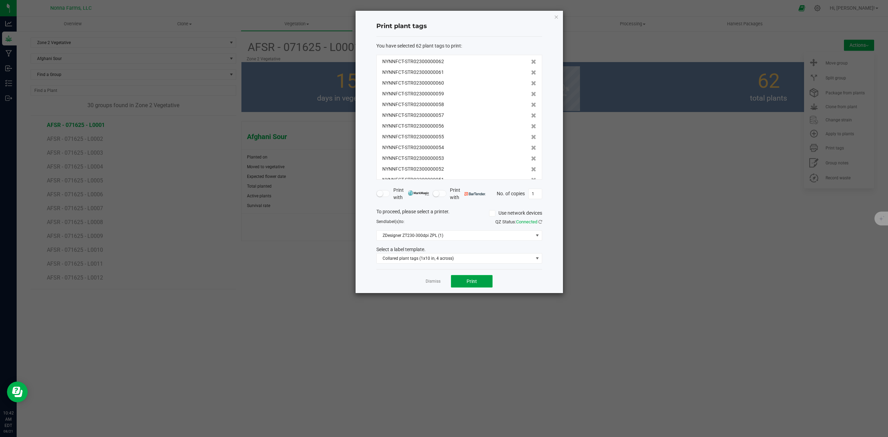
click at [476, 279] on span "Print" at bounding box center [472, 282] width 10 height 6
click at [430, 284] on link "Dismiss" at bounding box center [433, 282] width 15 height 6
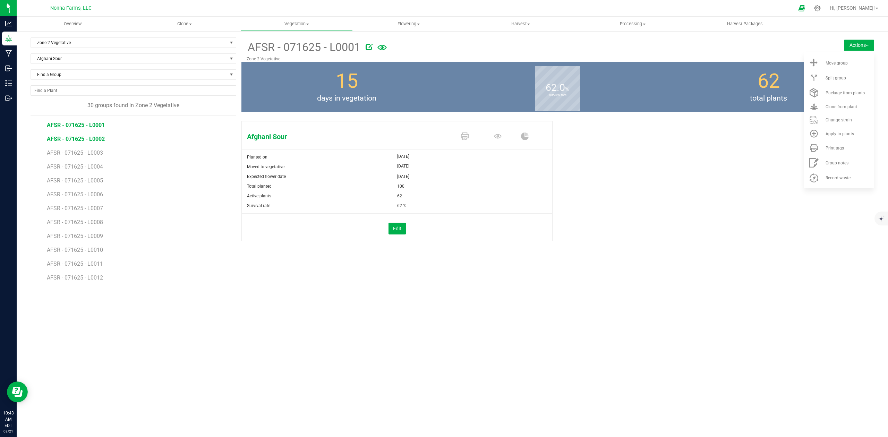
click at [74, 141] on span "AFSR - 071625 - L0002" at bounding box center [76, 139] width 58 height 7
click at [836, 148] on span "Print tags" at bounding box center [834, 148] width 18 height 5
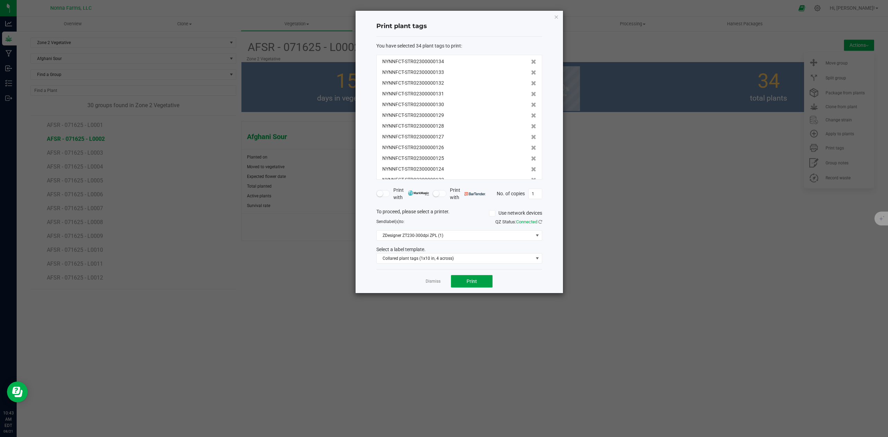
click at [465, 285] on button "Print" at bounding box center [472, 281] width 42 height 12
click at [429, 281] on link "Dismiss" at bounding box center [433, 282] width 15 height 6
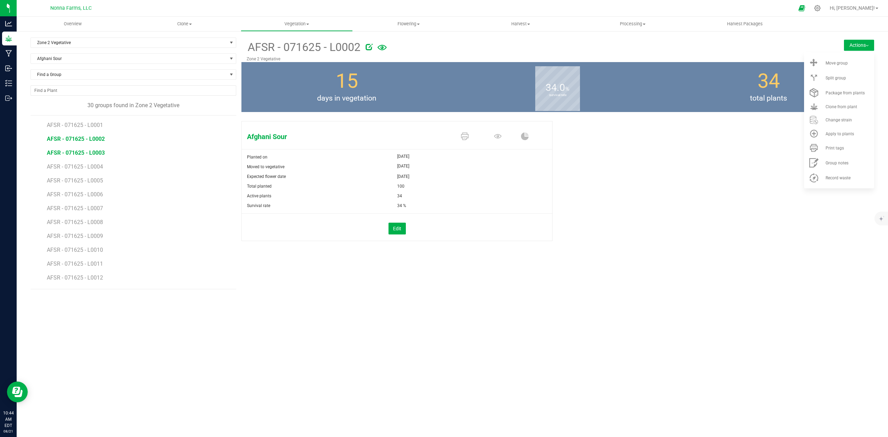
click at [79, 151] on span "AFSR - 071625 - L0003" at bounding box center [76, 152] width 58 height 7
click at [841, 147] on span "Print tags" at bounding box center [834, 148] width 18 height 5
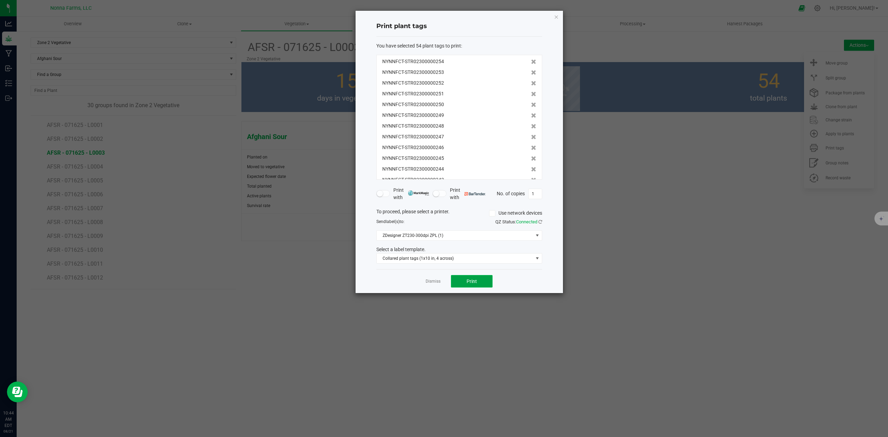
click at [472, 282] on span "Print" at bounding box center [472, 282] width 10 height 6
drag, startPoint x: 432, startPoint y: 281, endPoint x: 429, endPoint y: 285, distance: 4.9
click at [431, 281] on link "Dismiss" at bounding box center [433, 282] width 15 height 6
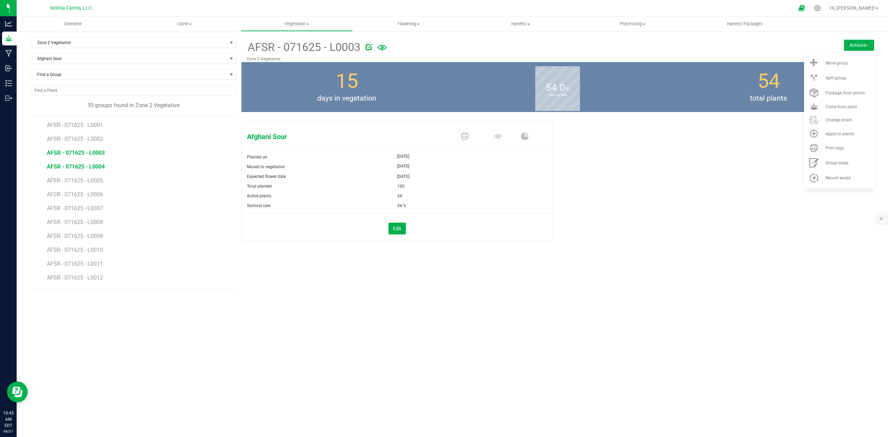
click at [85, 167] on span "AFSR - 071625 - L0004" at bounding box center [76, 166] width 58 height 7
click at [839, 150] on span "Print tags" at bounding box center [834, 148] width 18 height 5
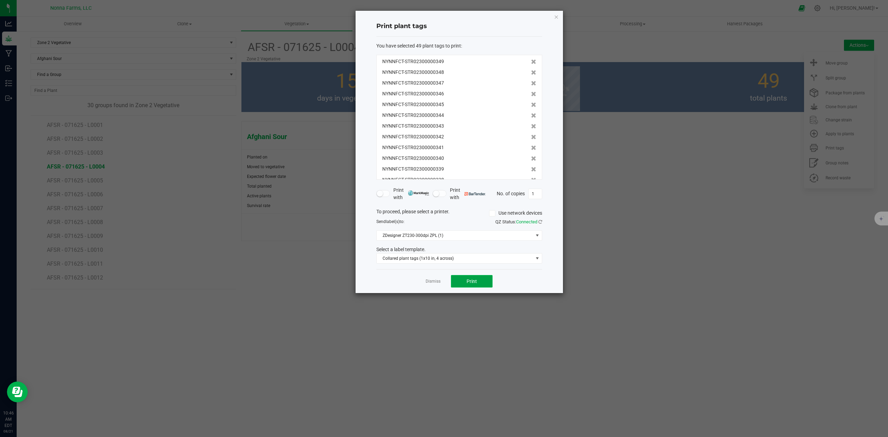
click at [470, 283] on span "Print" at bounding box center [472, 282] width 10 height 6
click at [428, 282] on link "Dismiss" at bounding box center [433, 282] width 15 height 6
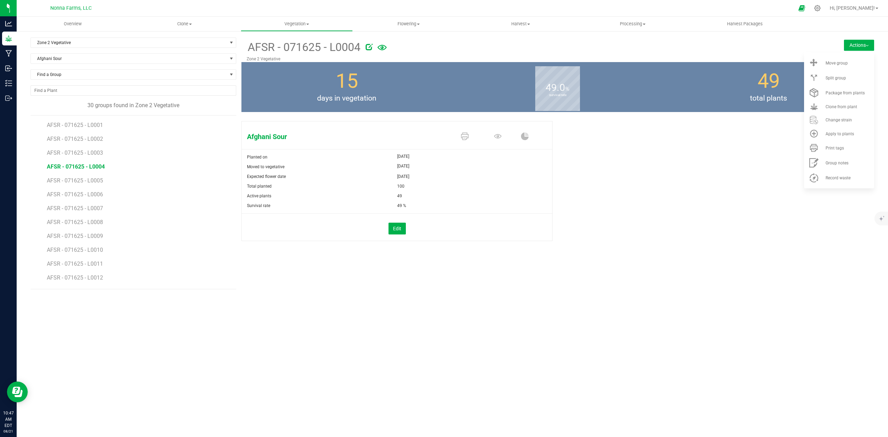
click at [682, 324] on div "Overview Clone Create plants Cloning groups Cloning plants Apply to plants Vege…" at bounding box center [452, 227] width 871 height 420
click at [96, 178] on span "AFSR - 071625 - L0005" at bounding box center [76, 180] width 58 height 7
click at [844, 147] on div "Print tags" at bounding box center [848, 148] width 47 height 5
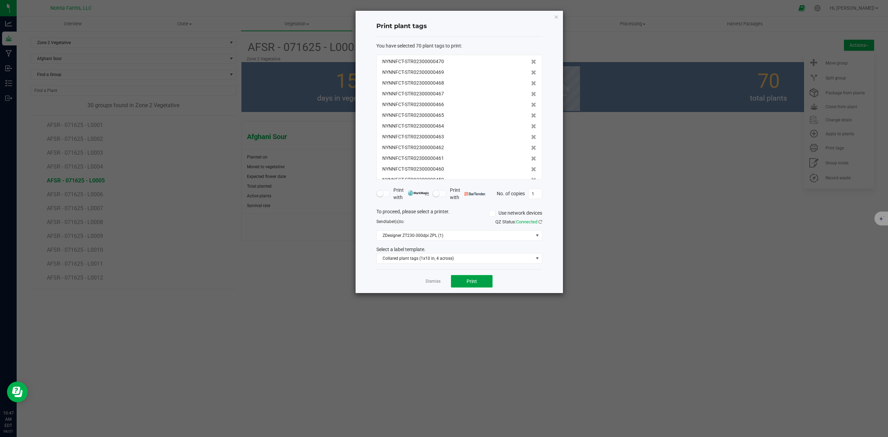
click at [471, 279] on span "Print" at bounding box center [472, 282] width 10 height 6
click at [428, 283] on link "Dismiss" at bounding box center [433, 282] width 15 height 6
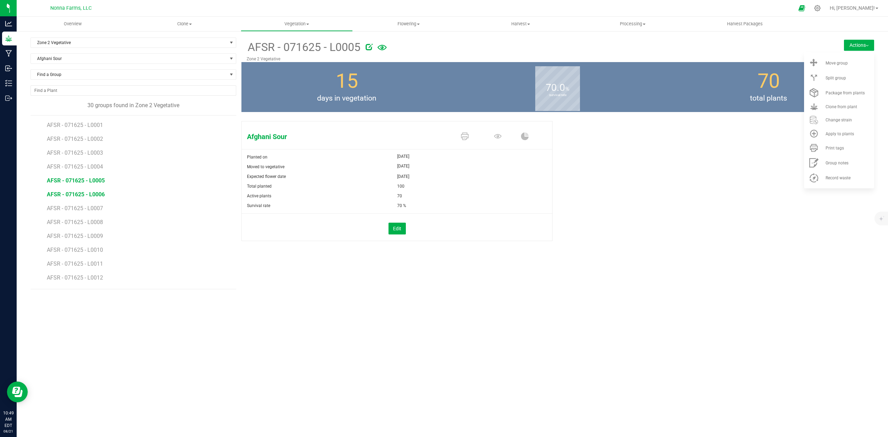
click at [93, 196] on span "AFSR - 071625 - L0006" at bounding box center [76, 194] width 58 height 7
click at [834, 150] on span "Print tags" at bounding box center [834, 148] width 18 height 5
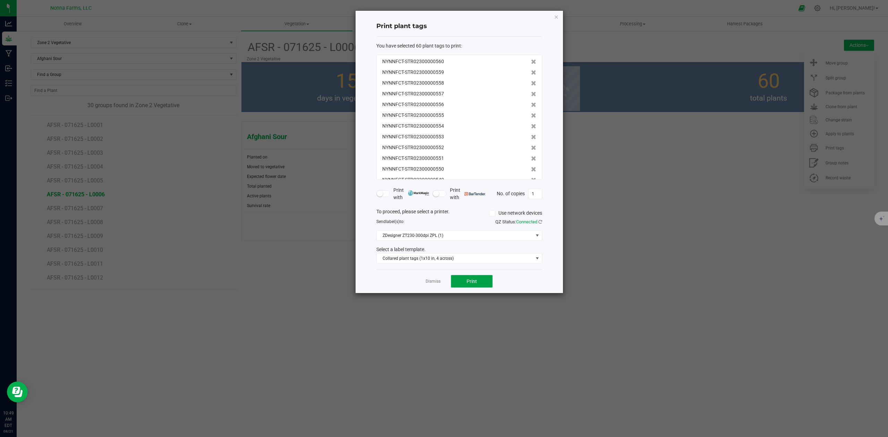
click at [479, 283] on button "Print" at bounding box center [472, 281] width 42 height 12
click at [428, 280] on link "Dismiss" at bounding box center [433, 282] width 15 height 6
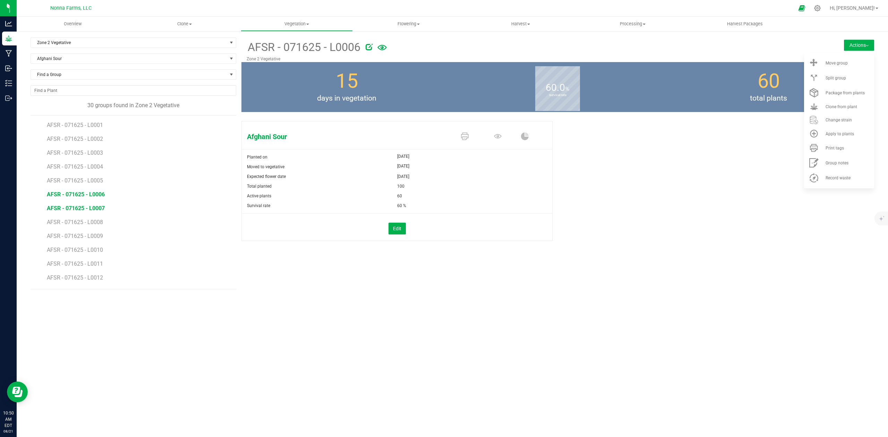
click at [89, 207] on span "AFSR - 071625 - L0007" at bounding box center [76, 208] width 58 height 7
click at [842, 150] on span "Print tags" at bounding box center [834, 148] width 18 height 5
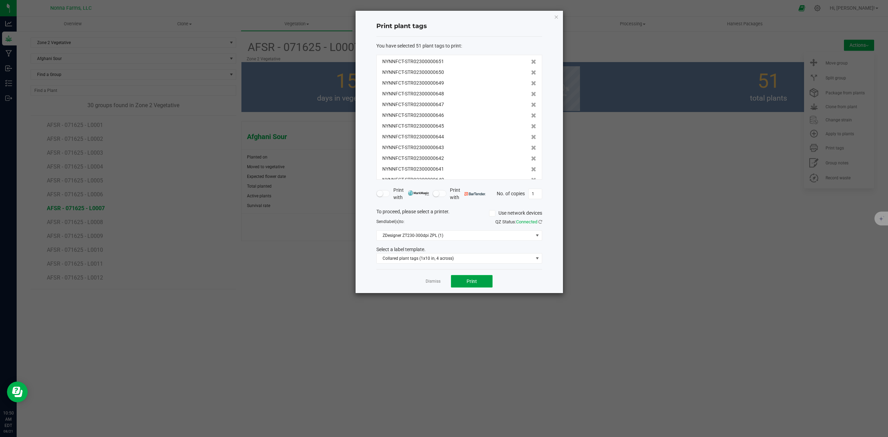
click at [472, 279] on span "Print" at bounding box center [472, 282] width 10 height 6
click at [431, 282] on link "Dismiss" at bounding box center [433, 282] width 15 height 6
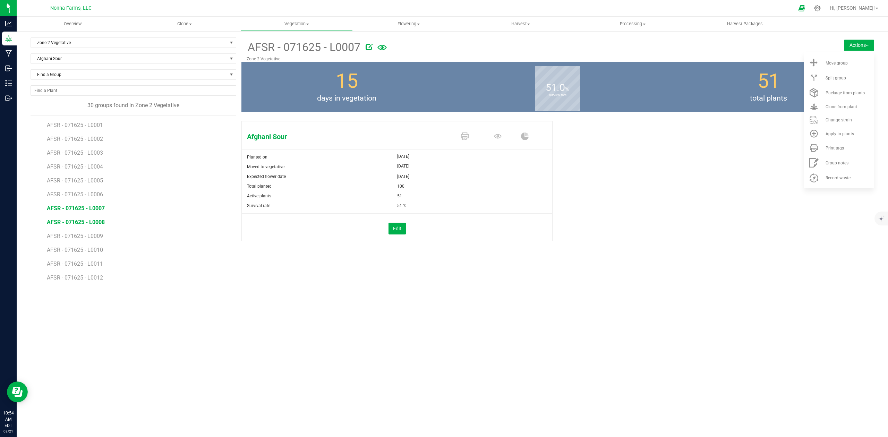
click at [86, 225] on span "AFSR - 071625 - L0008" at bounding box center [76, 222] width 58 height 7
click at [841, 146] on span "Print tags" at bounding box center [834, 148] width 18 height 5
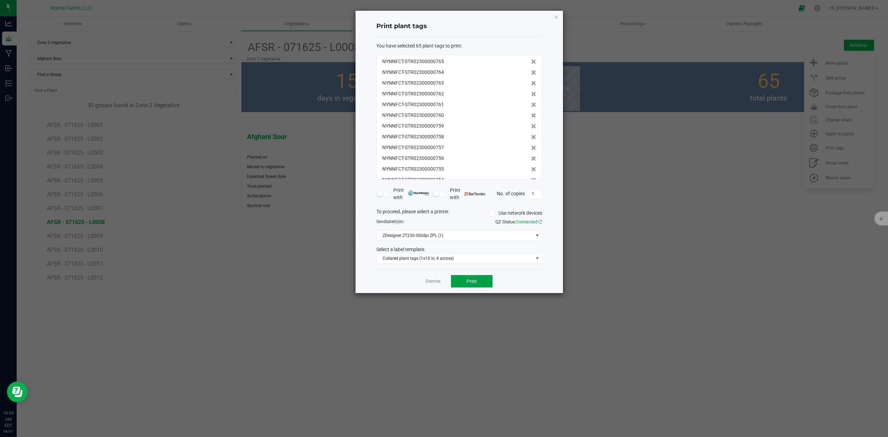
click at [464, 280] on button "Print" at bounding box center [472, 281] width 42 height 12
click at [438, 281] on link "Dismiss" at bounding box center [433, 282] width 15 height 6
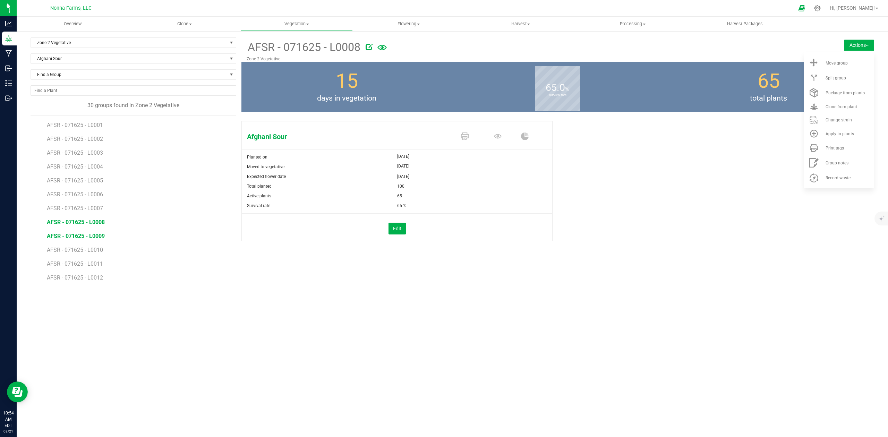
click at [94, 239] on span "AFSR - 071625 - L0009" at bounding box center [76, 236] width 58 height 7
click at [95, 236] on span "AFSR - 071625 - L0009" at bounding box center [76, 236] width 58 height 7
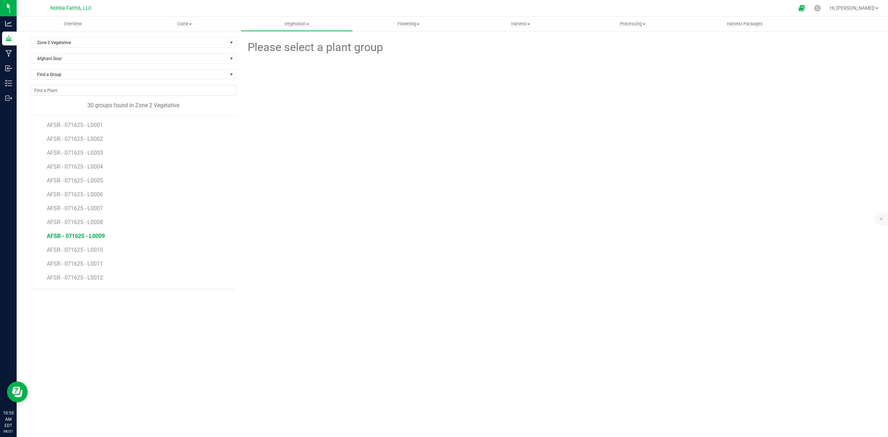
click at [95, 237] on span "AFSR - 071625 - L0009" at bounding box center [76, 236] width 58 height 7
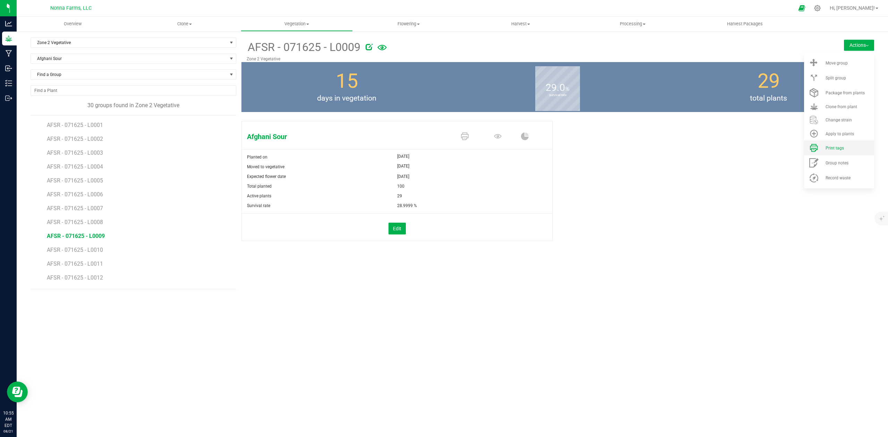
click at [841, 150] on span "Print tags" at bounding box center [834, 148] width 18 height 5
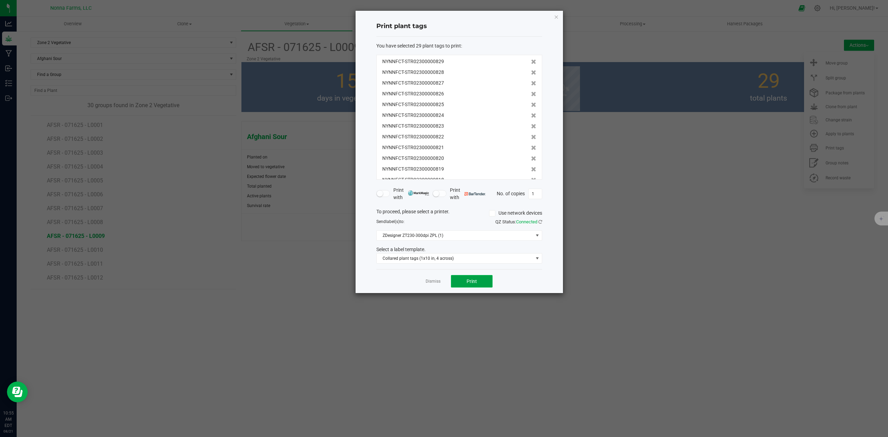
click at [470, 278] on button "Print" at bounding box center [472, 281] width 42 height 12
click at [434, 280] on link "Dismiss" at bounding box center [433, 282] width 15 height 6
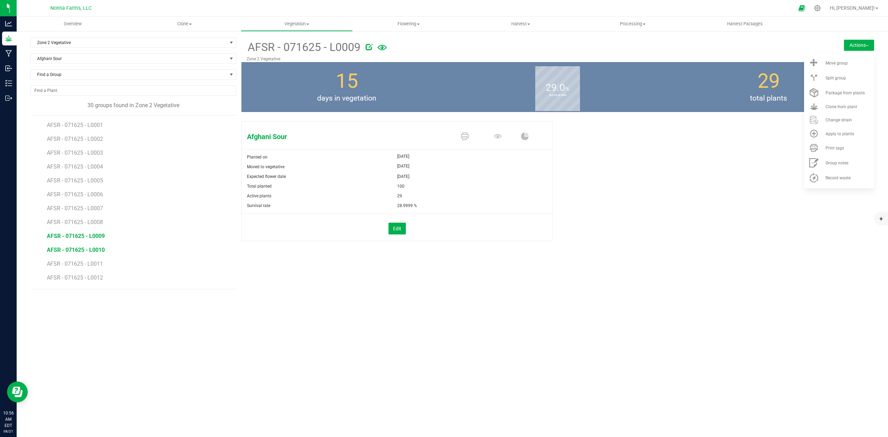
click at [90, 250] on span "AFSR - 071625 - L0010" at bounding box center [76, 250] width 58 height 7
click at [827, 151] on li "Print tags" at bounding box center [839, 147] width 70 height 15
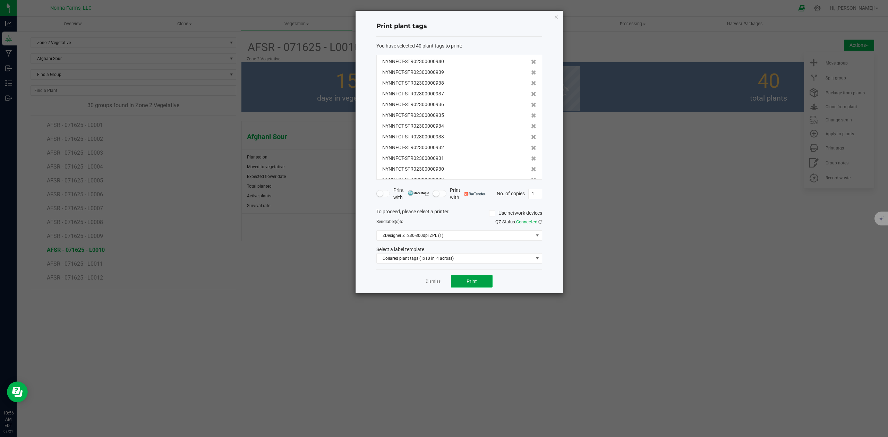
click at [461, 286] on button "Print" at bounding box center [472, 281] width 42 height 12
click at [435, 282] on link "Dismiss" at bounding box center [433, 282] width 15 height 6
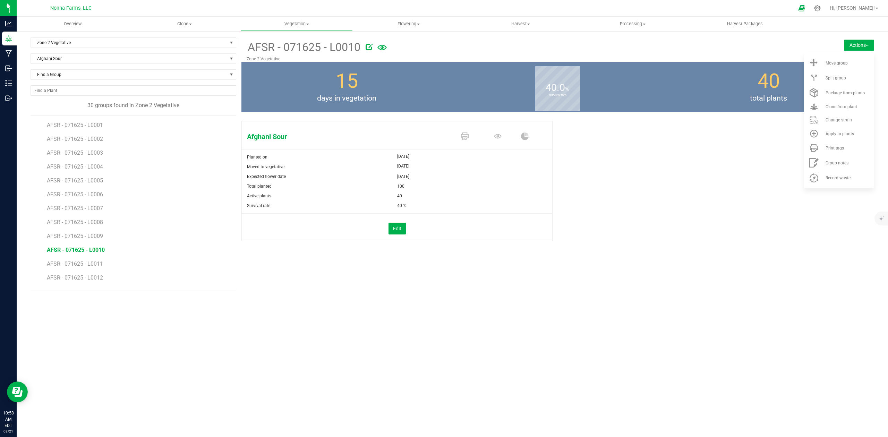
click at [95, 261] on li "AFSR - 071625 - L0011" at bounding box center [139, 261] width 184 height 14
click at [94, 263] on span "AFSR - 071625 - L0011" at bounding box center [76, 263] width 58 height 7
click at [827, 149] on span "Print tags" at bounding box center [834, 148] width 18 height 5
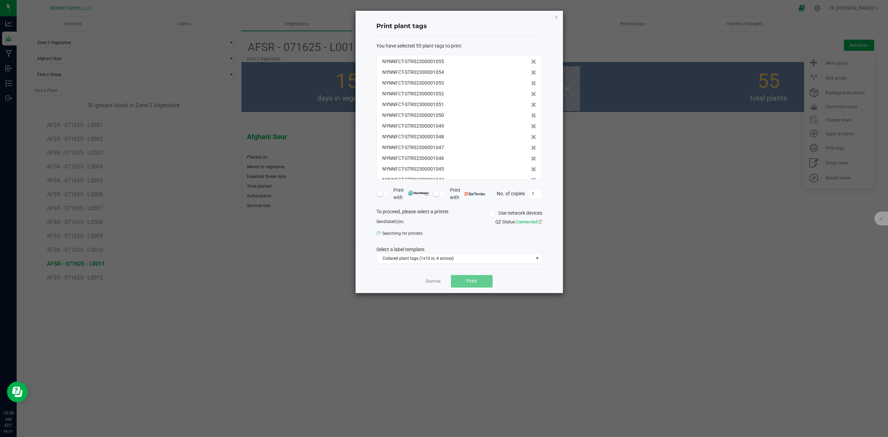
click at [639, 230] on ngb-modal-window "Print plant tags You have selected 55 plant tags to print : NYNNFCT-STR02300001…" at bounding box center [446, 218] width 893 height 437
click at [558, 17] on icon "button" at bounding box center [556, 16] width 5 height 8
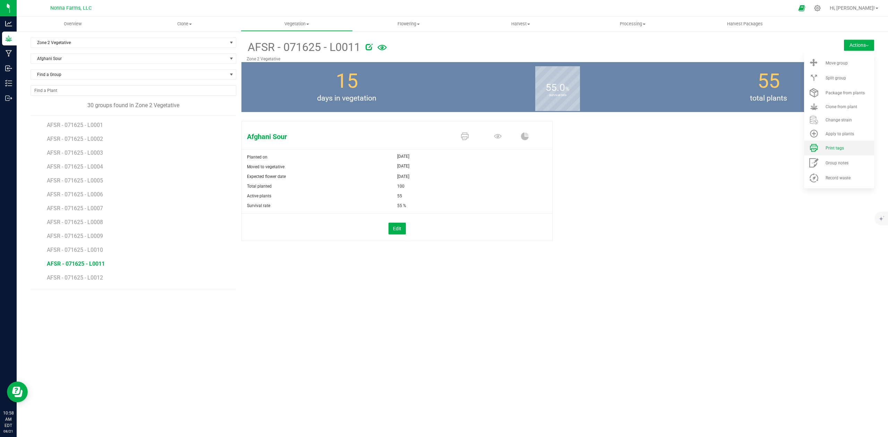
click at [834, 148] on span "Print tags" at bounding box center [834, 148] width 18 height 5
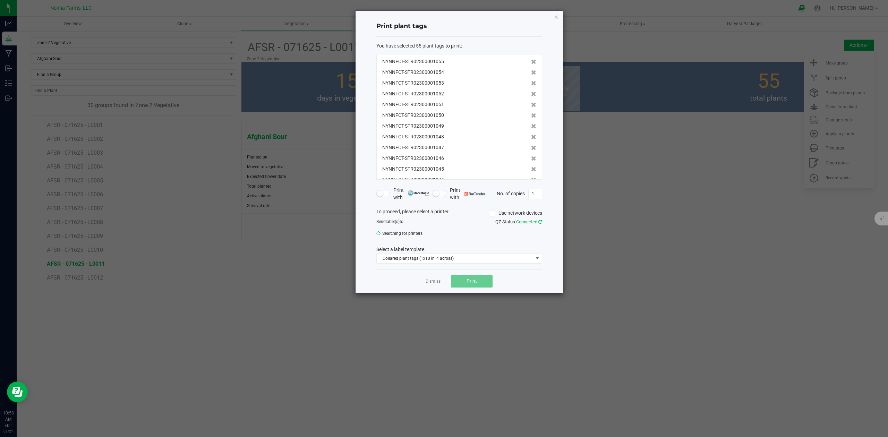
click at [540, 222] on icon at bounding box center [540, 222] width 4 height 5
click at [472, 283] on span "Print" at bounding box center [472, 282] width 10 height 6
click at [315, 285] on ngb-modal-window "Print plant tags You have selected 55 plant tags to print : NYNNFCT-STR02300001…" at bounding box center [446, 218] width 893 height 437
click at [556, 20] on icon "button" at bounding box center [556, 16] width 5 height 8
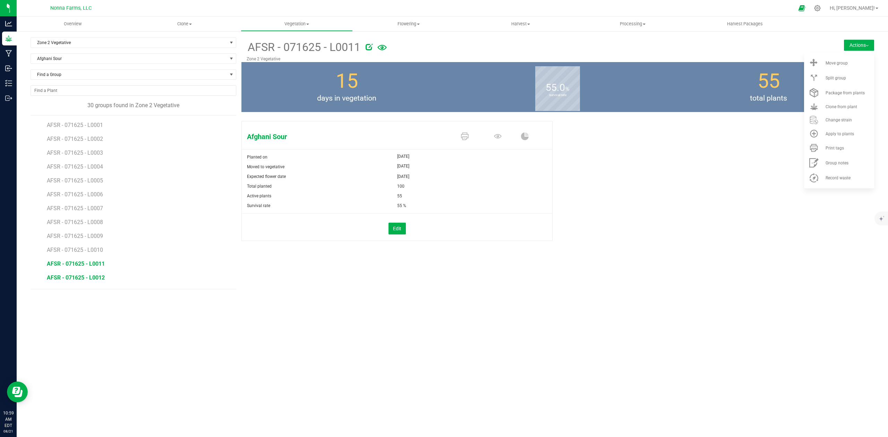
click at [92, 277] on span "AFSR - 071625 - L0012" at bounding box center [76, 277] width 58 height 7
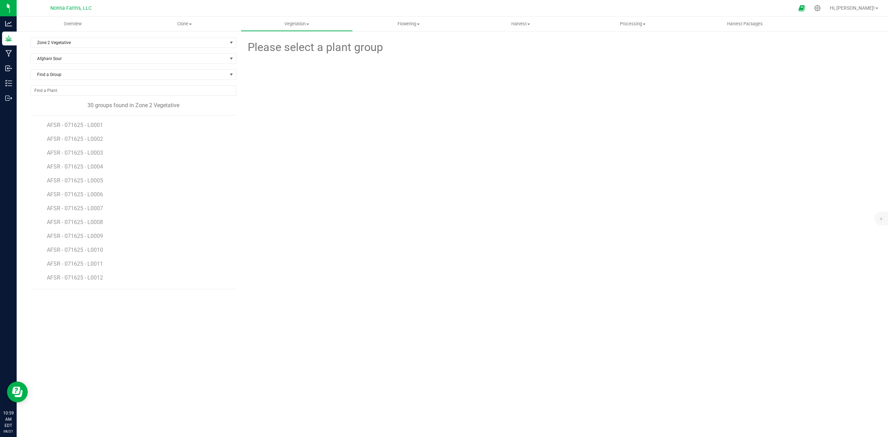
click at [89, 275] on li "AFSR - 071625 - L0012" at bounding box center [139, 275] width 184 height 14
click at [88, 280] on span "AFSR - 071625 - L0012" at bounding box center [76, 277] width 58 height 7
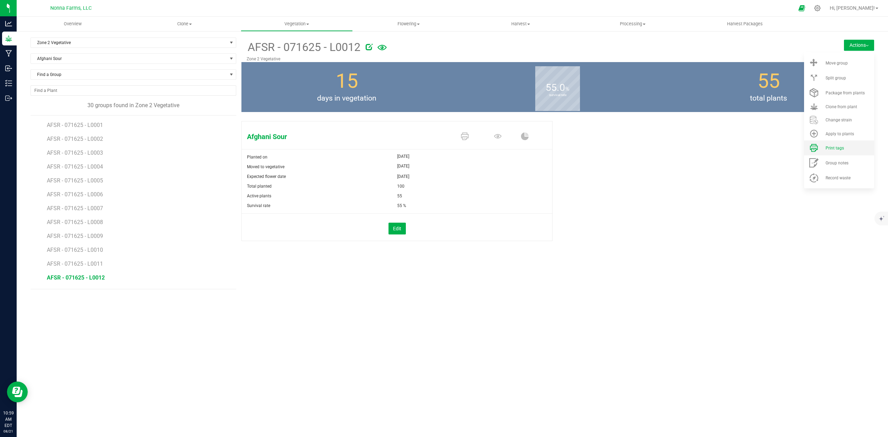
click at [825, 151] on li "Print tags" at bounding box center [839, 147] width 70 height 15
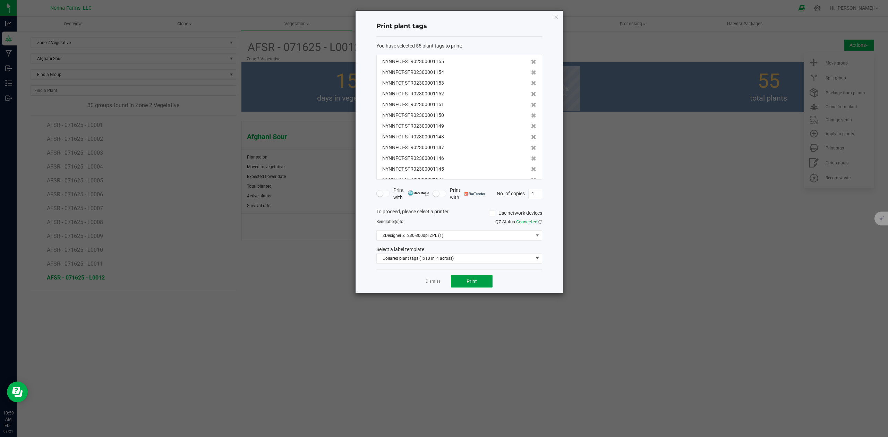
click at [468, 283] on span "Print" at bounding box center [472, 282] width 10 height 6
click at [429, 284] on link "Dismiss" at bounding box center [433, 282] width 15 height 6
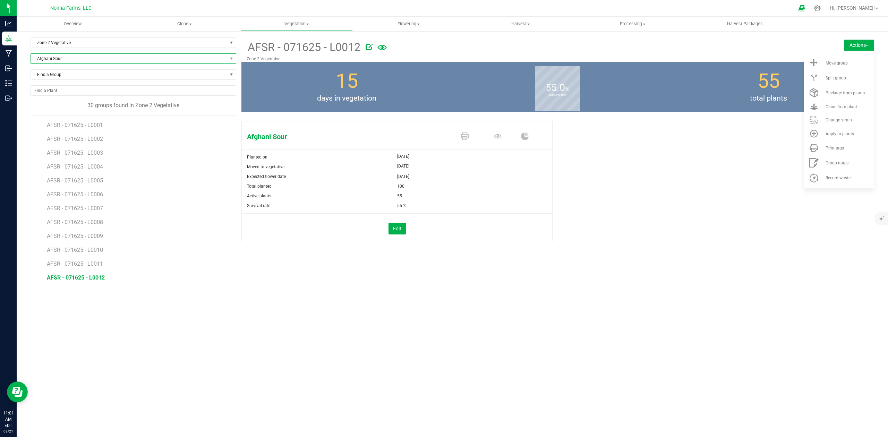
drag, startPoint x: 47, startPoint y: 56, endPoint x: 42, endPoint y: 55, distance: 4.9
click at [47, 56] on span "Afghani Sour" at bounding box center [129, 59] width 196 height 10
click at [68, 117] on li "[PERSON_NAME]" at bounding box center [133, 118] width 205 height 10
click at [99, 125] on span "STZM - 071425 - L0001" at bounding box center [76, 125] width 59 height 7
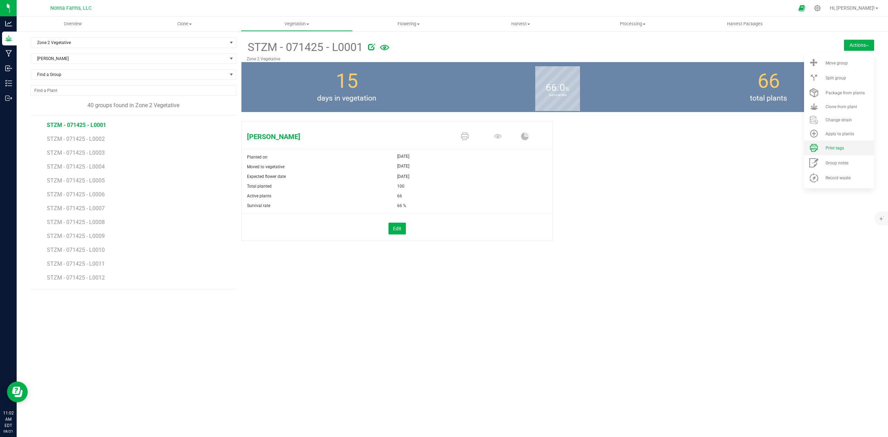
click at [841, 150] on span "Print tags" at bounding box center [834, 148] width 18 height 5
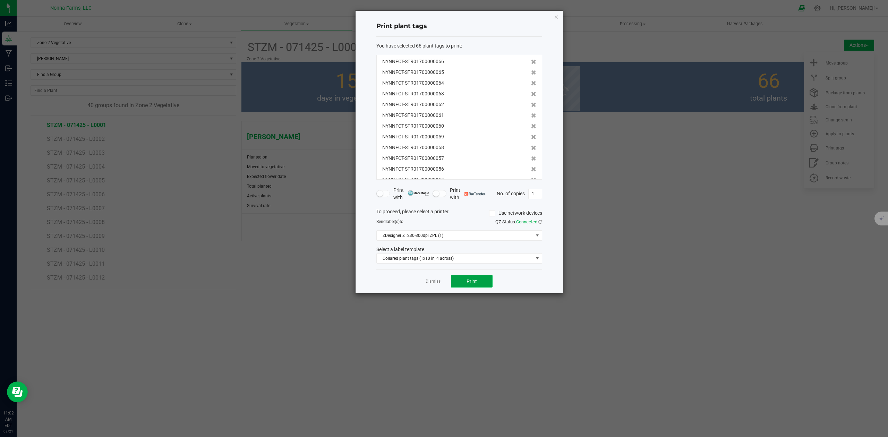
click at [478, 282] on button "Print" at bounding box center [472, 281] width 42 height 12
click at [434, 283] on link "Dismiss" at bounding box center [433, 282] width 15 height 6
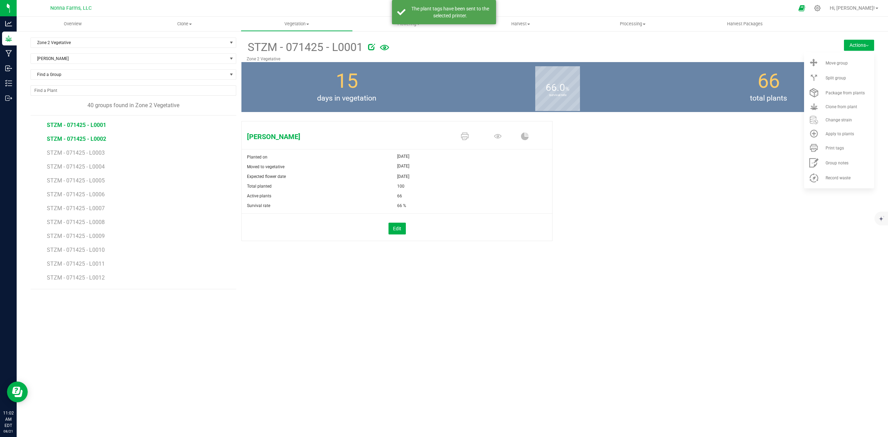
click at [89, 138] on span "STZM - 071425 - L0002" at bounding box center [76, 139] width 59 height 7
click at [832, 150] on span "Print tags" at bounding box center [834, 148] width 18 height 5
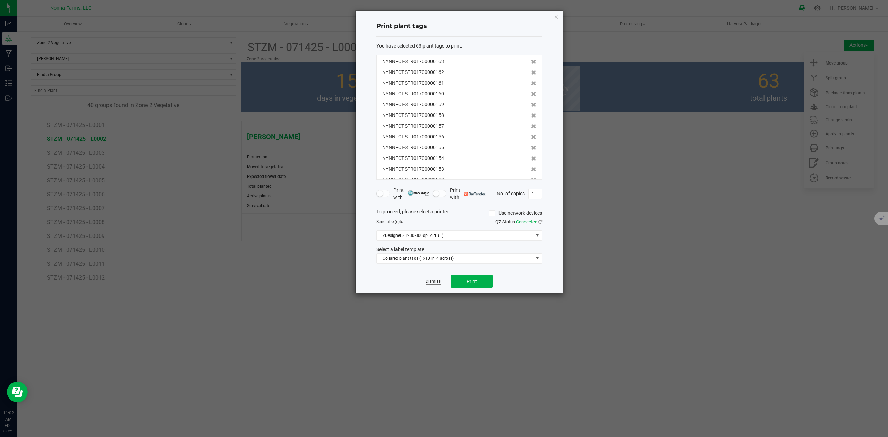
click at [430, 282] on link "Dismiss" at bounding box center [433, 282] width 15 height 6
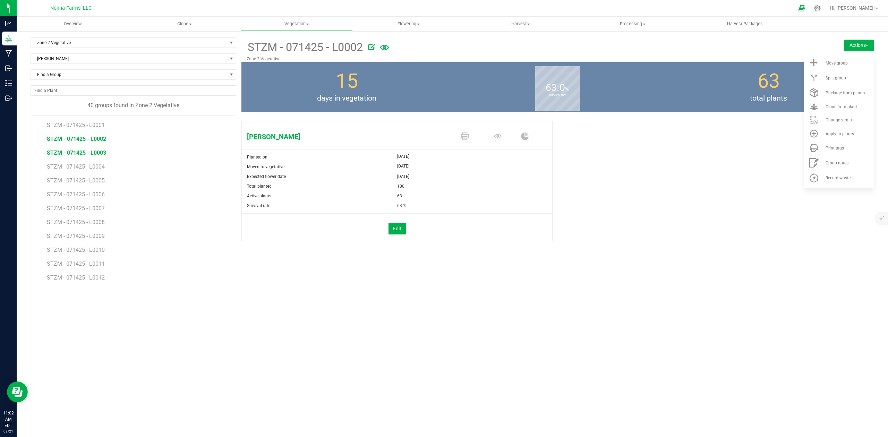
click at [94, 152] on span "STZM - 071425 - L0003" at bounding box center [76, 152] width 59 height 7
click at [840, 150] on span "Print tags" at bounding box center [834, 148] width 18 height 5
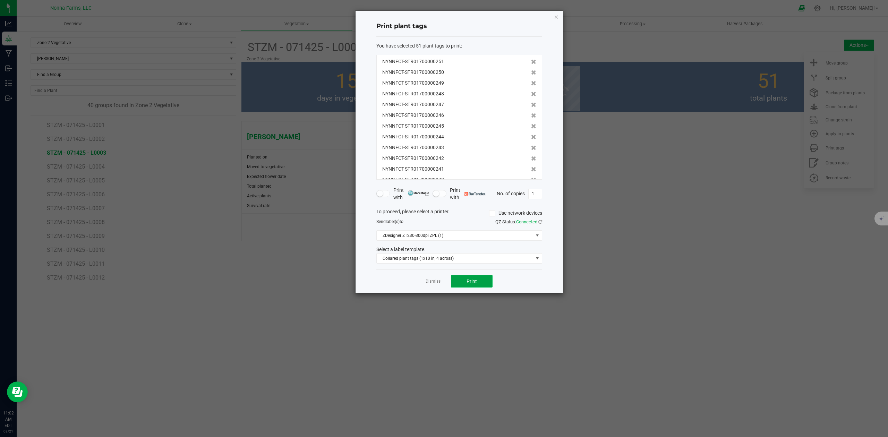
click at [480, 284] on button "Print" at bounding box center [472, 281] width 42 height 12
click at [435, 283] on link "Dismiss" at bounding box center [433, 282] width 15 height 6
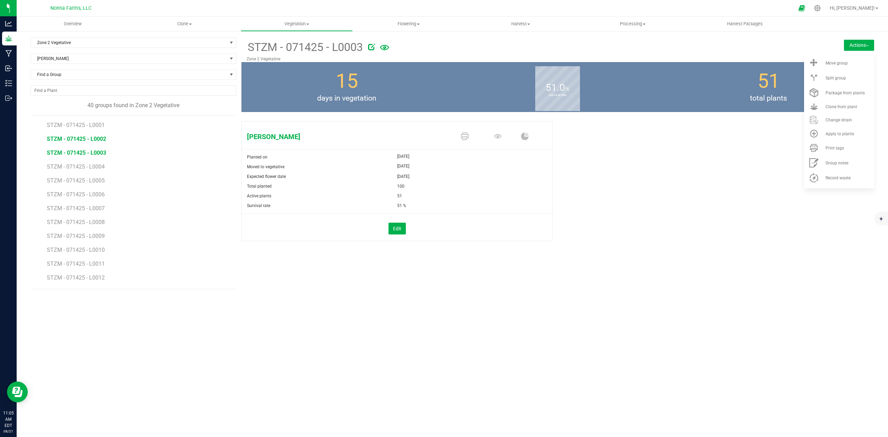
click at [87, 140] on span "STZM - 071425 - L0002" at bounding box center [76, 139] width 59 height 7
click at [838, 150] on span "Print tags" at bounding box center [834, 148] width 18 height 5
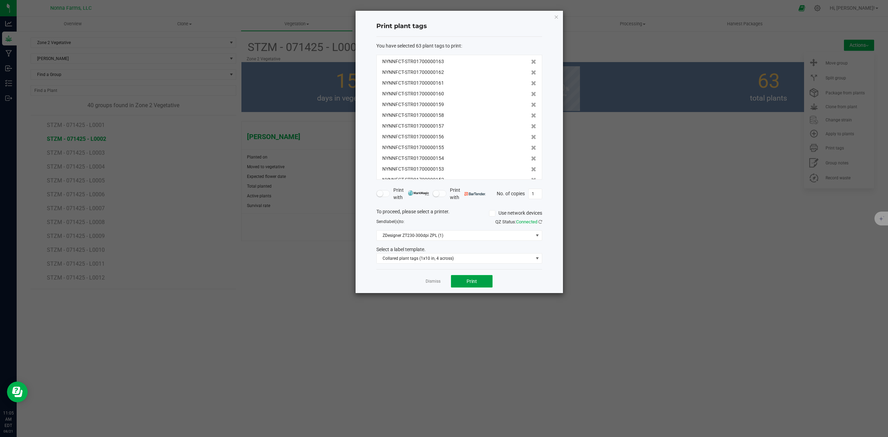
click at [475, 283] on span "Print" at bounding box center [472, 282] width 10 height 6
click at [435, 284] on link "Dismiss" at bounding box center [433, 282] width 15 height 6
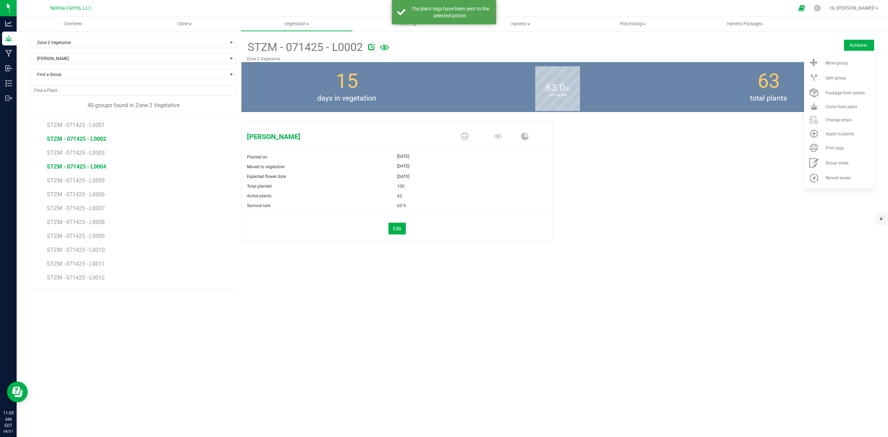
click at [91, 167] on span "STZM - 071425 - L0004" at bounding box center [76, 166] width 59 height 7
click at [832, 144] on li "Print tags" at bounding box center [839, 147] width 70 height 15
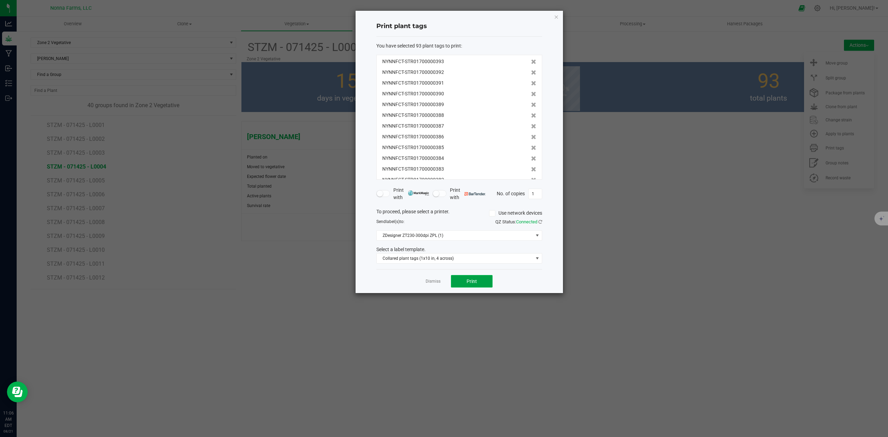
click at [475, 278] on button "Print" at bounding box center [472, 281] width 42 height 12
click at [430, 281] on link "Dismiss" at bounding box center [433, 282] width 15 height 6
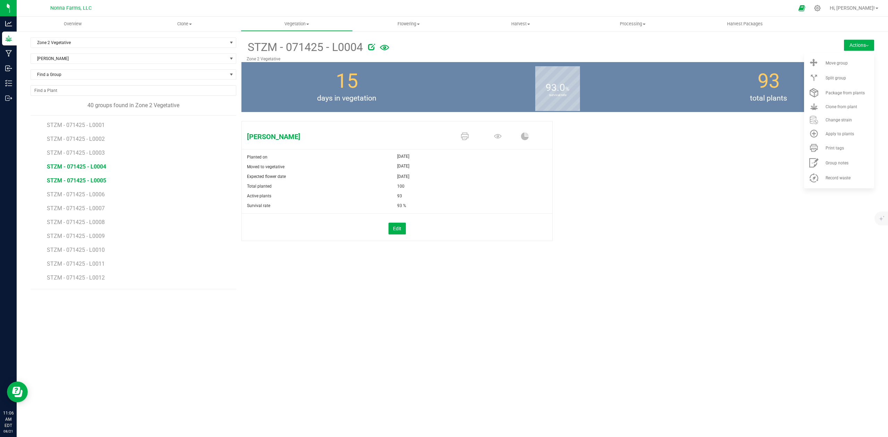
click at [102, 182] on span "STZM - 071425 - L0005" at bounding box center [76, 180] width 59 height 7
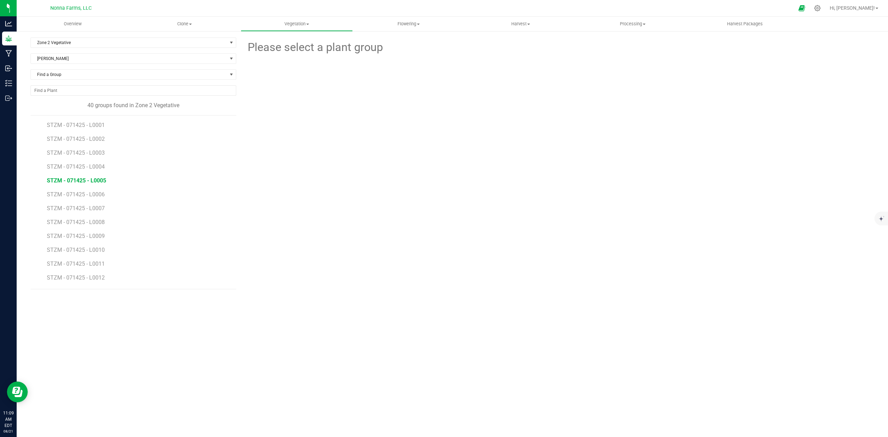
click at [102, 182] on span "STZM - 071425 - L0005" at bounding box center [76, 180] width 59 height 7
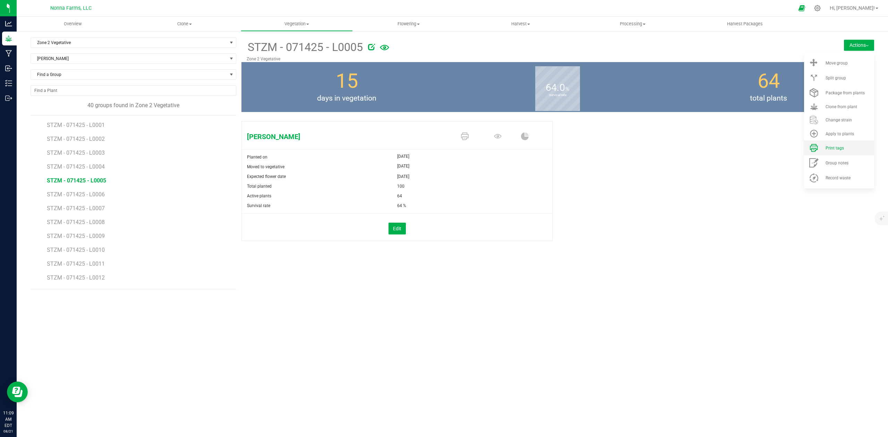
click at [848, 149] on div "Print tags" at bounding box center [848, 148] width 47 height 5
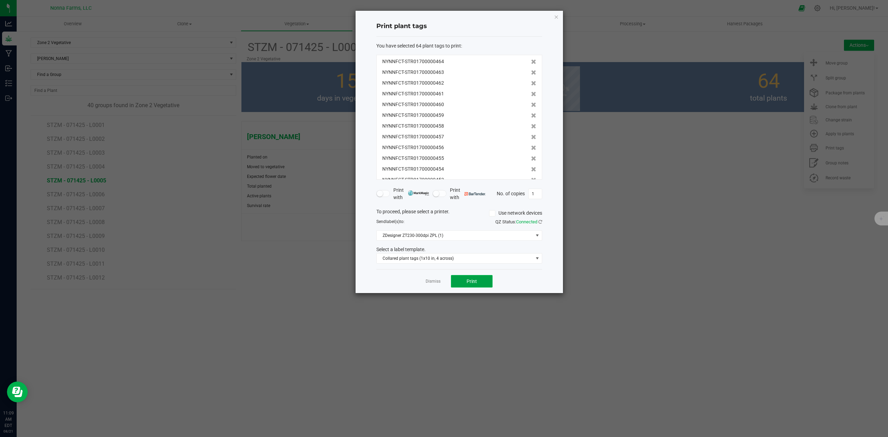
click at [477, 281] on button "Print" at bounding box center [472, 281] width 42 height 12
drag, startPoint x: 436, startPoint y: 283, endPoint x: 429, endPoint y: 282, distance: 7.5
click at [436, 283] on link "Dismiss" at bounding box center [433, 282] width 15 height 6
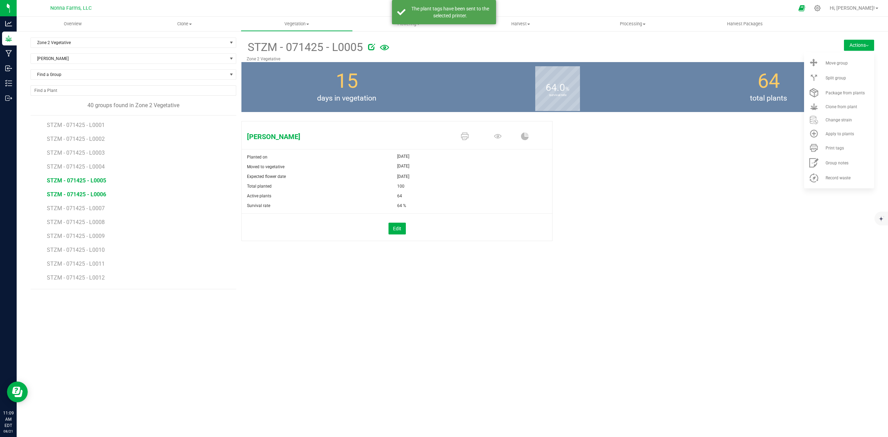
click at [97, 196] on span "STZM - 071425 - L0006" at bounding box center [76, 194] width 59 height 7
click at [100, 182] on span "STZM - 071425 - L0005" at bounding box center [76, 180] width 59 height 7
click at [828, 146] on span "Print tags" at bounding box center [834, 148] width 18 height 5
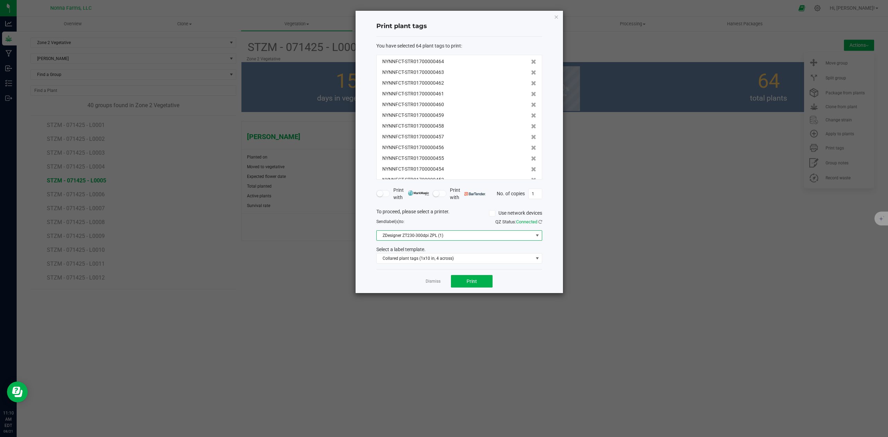
click at [431, 238] on span "ZDesigner ZT230-300dpi ZPL (1)" at bounding box center [455, 236] width 156 height 10
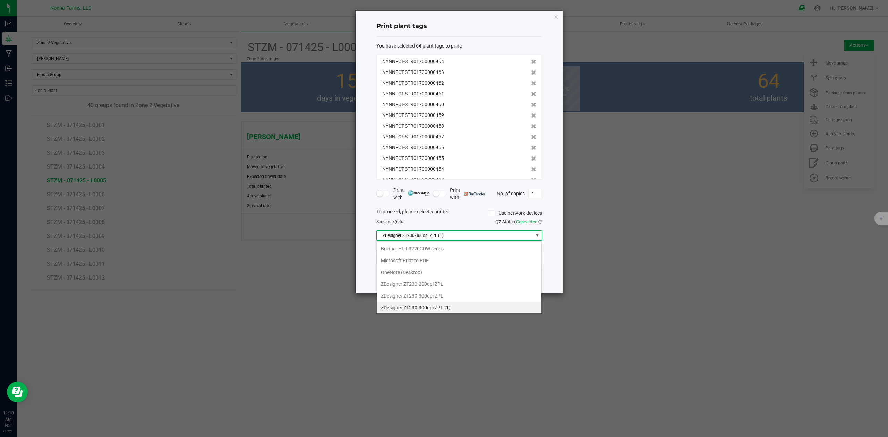
scroll to position [10, 165]
click at [432, 239] on span "ZDesigner ZT230-300dpi ZPL (1)" at bounding box center [455, 236] width 156 height 10
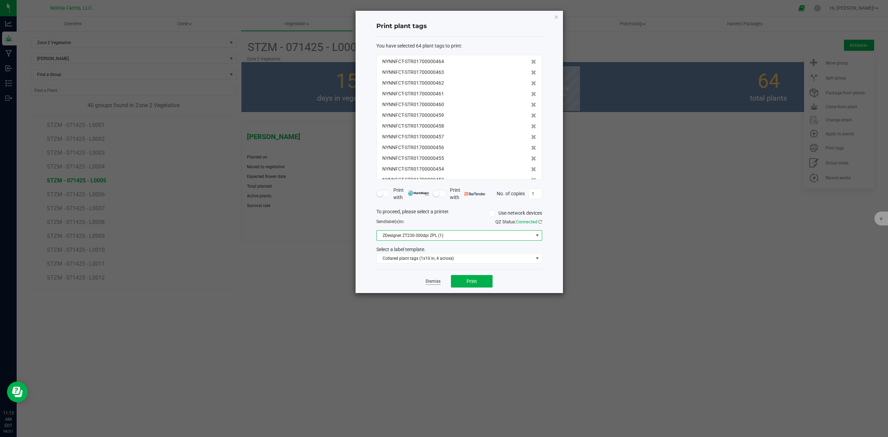
click at [431, 282] on link "Dismiss" at bounding box center [433, 282] width 15 height 6
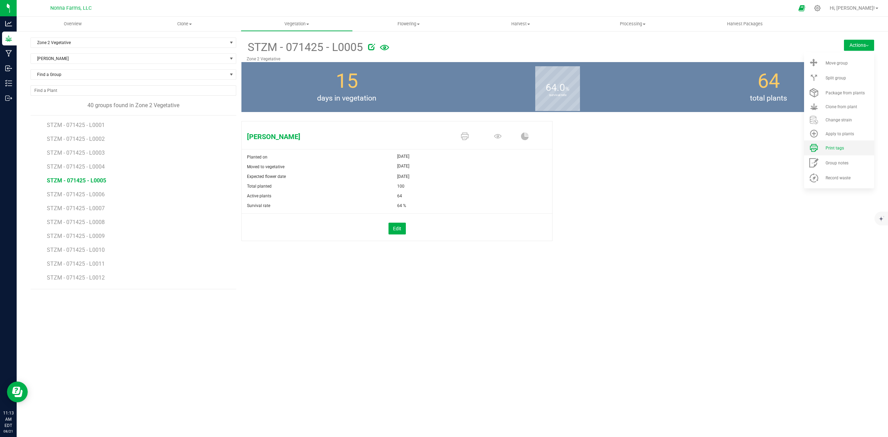
click at [825, 149] on span "Print tags" at bounding box center [834, 148] width 18 height 5
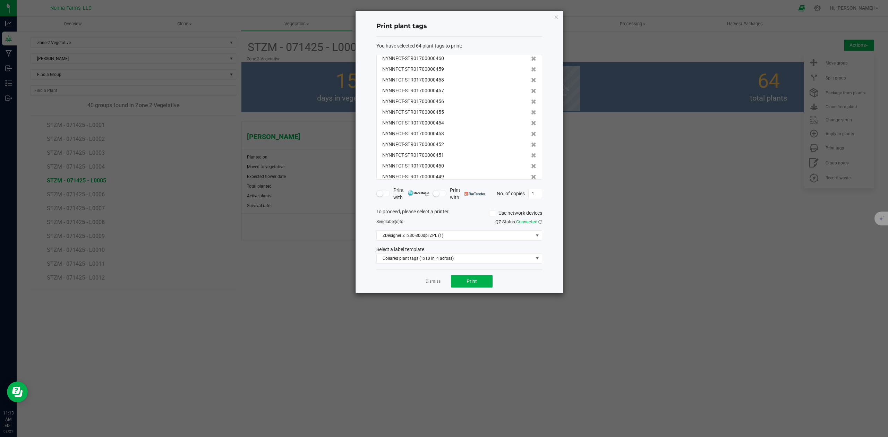
scroll to position [0, 0]
click at [430, 285] on app-cancel-button "Dismiss" at bounding box center [433, 281] width 15 height 7
click at [431, 281] on link "Dismiss" at bounding box center [433, 282] width 15 height 6
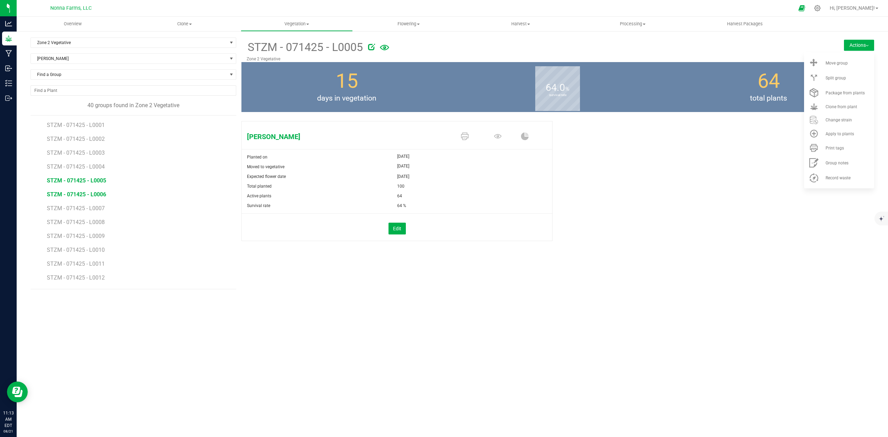
click at [94, 192] on span "STZM - 071425 - L0006" at bounding box center [76, 194] width 59 height 7
click at [839, 147] on span "Print tags" at bounding box center [834, 148] width 18 height 5
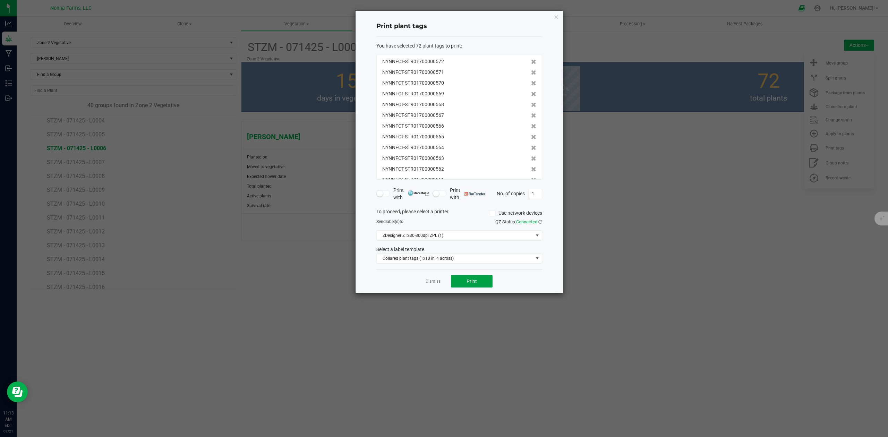
click at [477, 283] on button "Print" at bounding box center [472, 281] width 42 height 12
click at [437, 283] on link "Dismiss" at bounding box center [433, 282] width 15 height 6
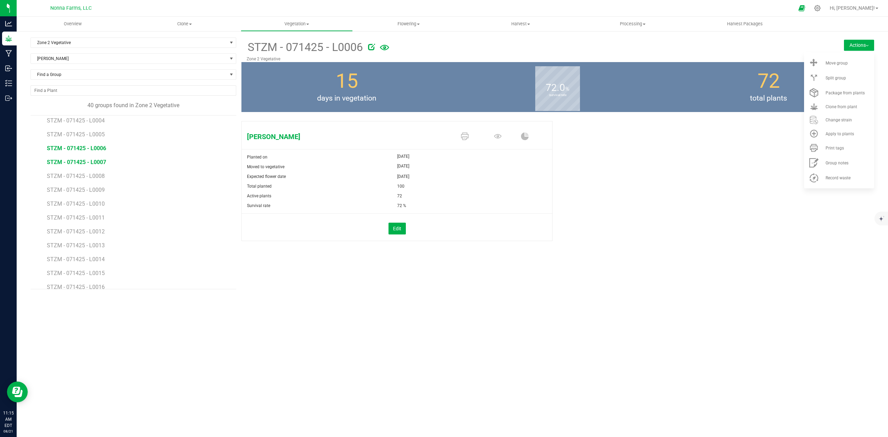
click at [95, 161] on span "STZM - 071425 - L0007" at bounding box center [76, 162] width 59 height 7
click at [832, 151] on li "Print tags" at bounding box center [839, 147] width 70 height 15
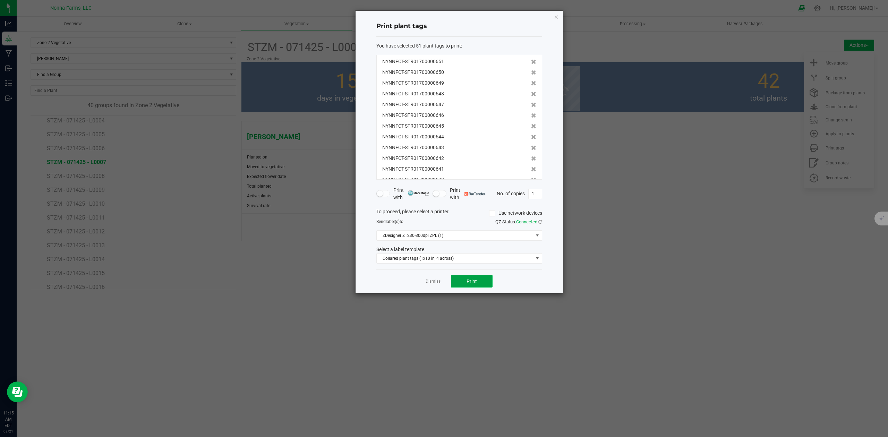
click at [475, 280] on span "Print" at bounding box center [472, 282] width 10 height 6
click at [435, 280] on link "Dismiss" at bounding box center [433, 282] width 15 height 6
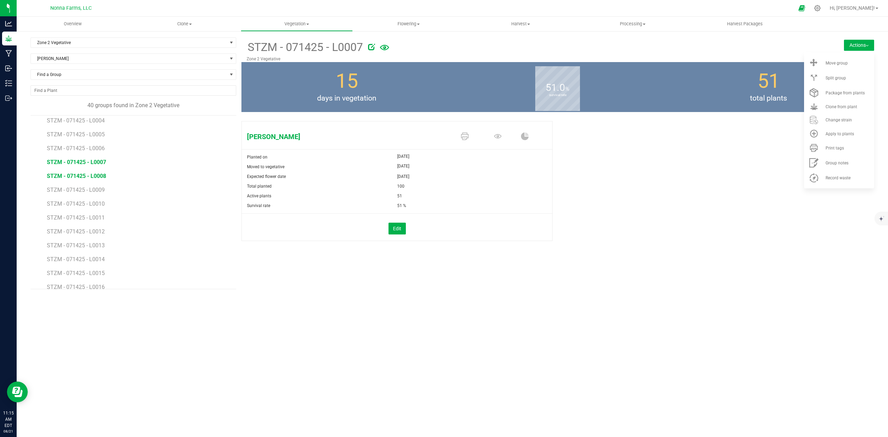
click at [86, 177] on span "STZM - 071425 - L0008" at bounding box center [76, 176] width 59 height 7
click at [838, 152] on li "Print tags" at bounding box center [839, 147] width 70 height 15
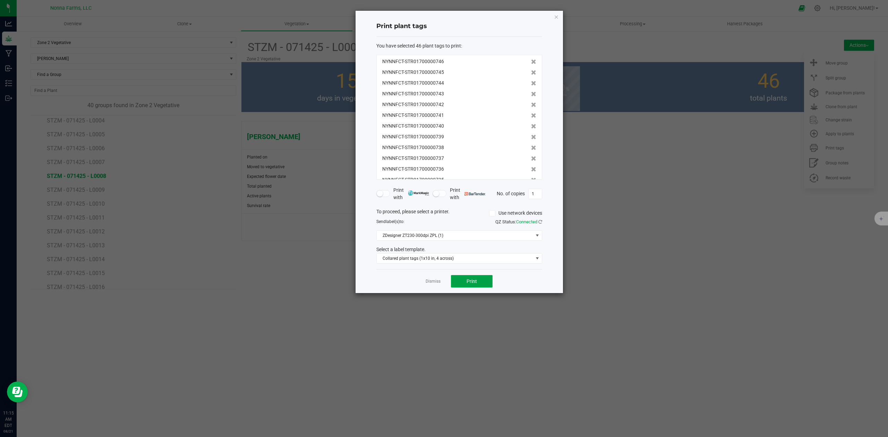
click at [465, 285] on button "Print" at bounding box center [472, 281] width 42 height 12
click at [436, 281] on link "Dismiss" at bounding box center [433, 282] width 15 height 6
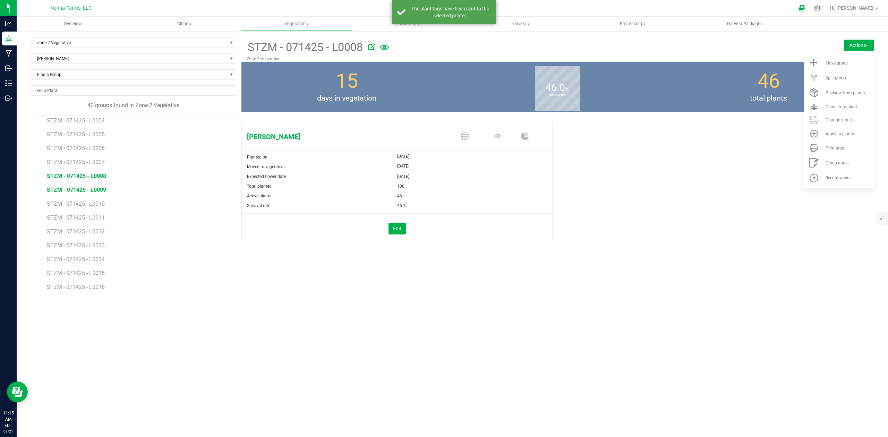
click at [85, 193] on span "STZM - 071425 - L0009" at bounding box center [76, 190] width 59 height 7
click at [100, 173] on li "STZM - 071425 - L0008" at bounding box center [139, 173] width 184 height 14
click at [95, 178] on span "STZM - 071425 - L0008" at bounding box center [76, 176] width 59 height 7
click at [99, 189] on span "STZM - 071425 - L0009" at bounding box center [76, 190] width 59 height 7
click at [834, 146] on span "Print tags" at bounding box center [834, 148] width 18 height 5
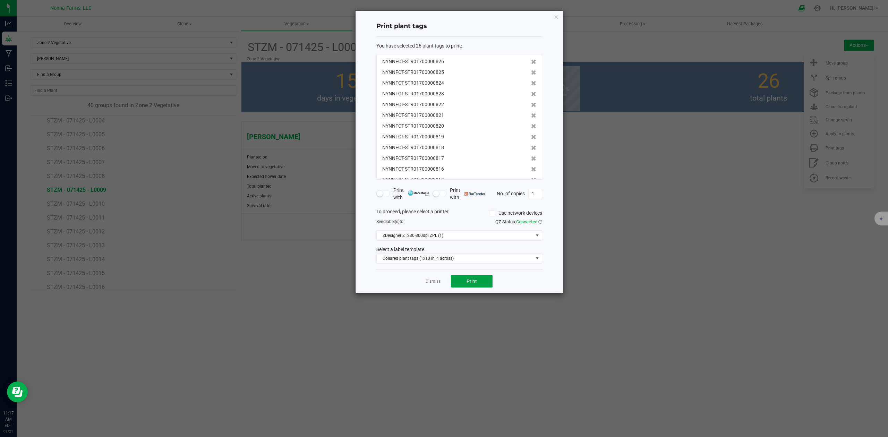
click at [472, 282] on span "Print" at bounding box center [472, 282] width 10 height 6
click at [430, 284] on link "Dismiss" at bounding box center [433, 282] width 15 height 6
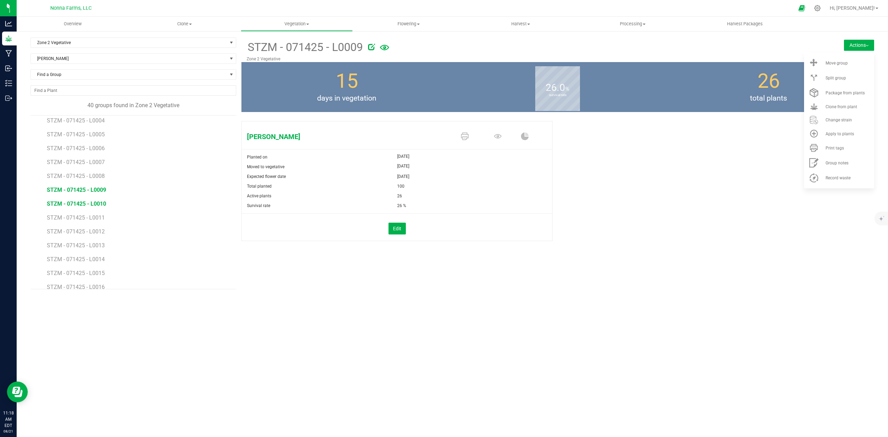
click at [92, 203] on span "STZM - 071425 - L0010" at bounding box center [76, 203] width 59 height 7
click at [832, 147] on span "Print tags" at bounding box center [834, 148] width 18 height 5
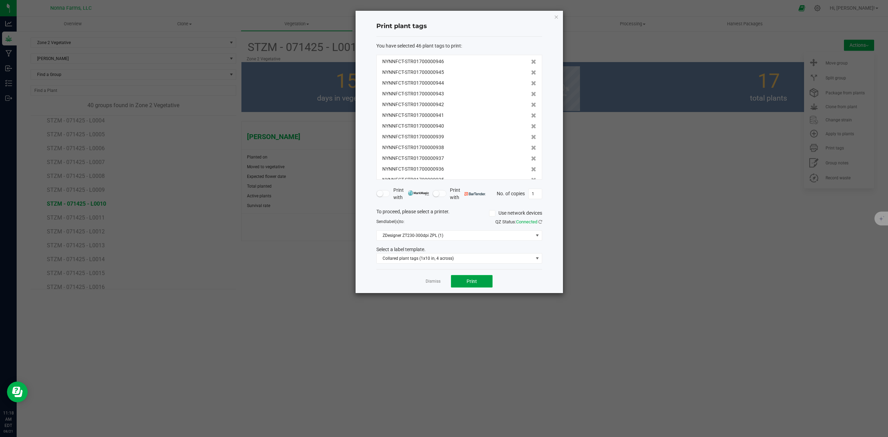
click at [460, 283] on button "Print" at bounding box center [472, 281] width 42 height 12
click at [431, 284] on link "Dismiss" at bounding box center [433, 282] width 15 height 6
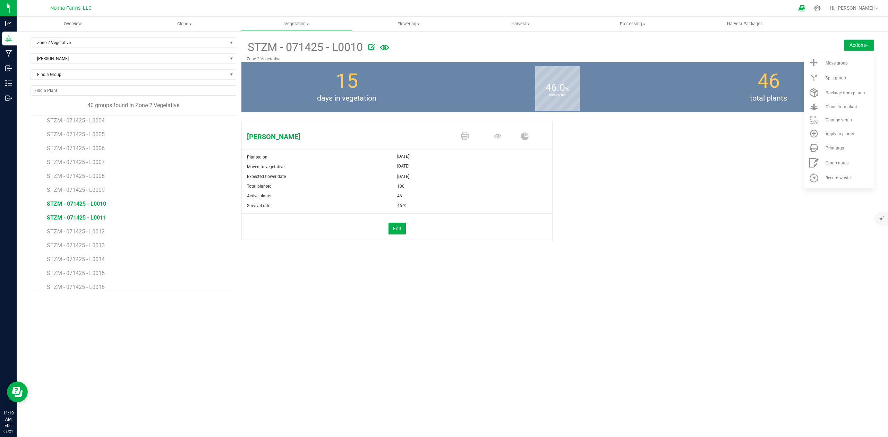
click at [87, 217] on span "STZM - 071425 - L0011" at bounding box center [76, 217] width 59 height 7
click at [839, 149] on span "Print tags" at bounding box center [834, 148] width 18 height 5
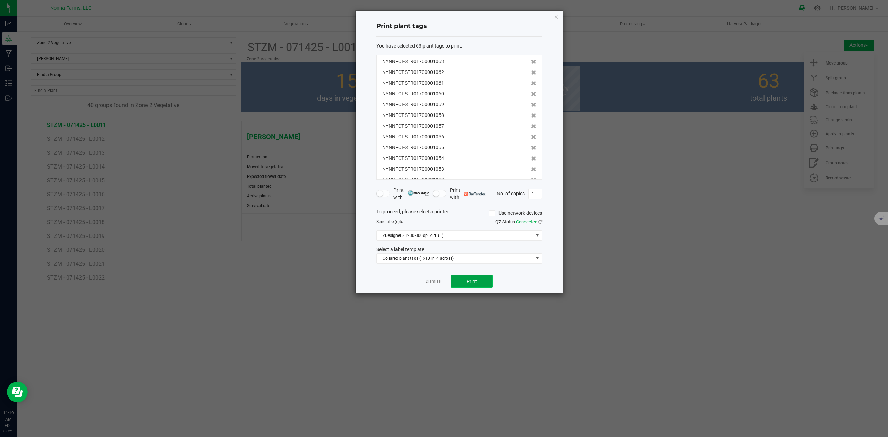
click at [469, 284] on span "Print" at bounding box center [472, 282] width 10 height 6
click at [430, 284] on link "Dismiss" at bounding box center [433, 282] width 15 height 6
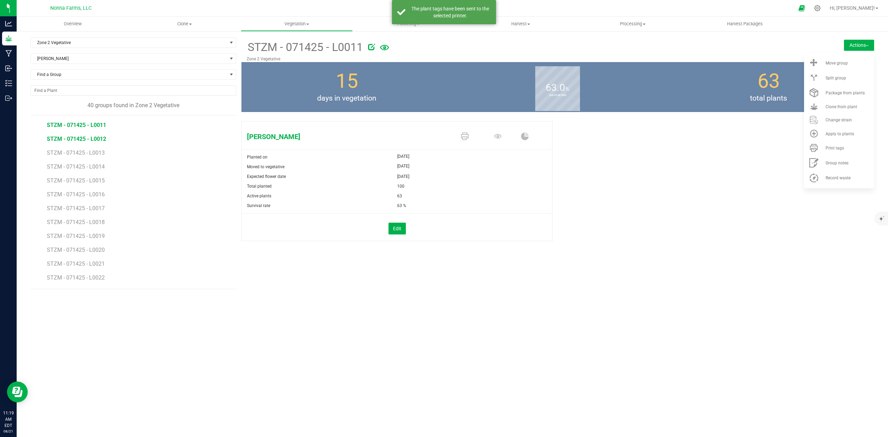
click at [96, 137] on span "STZM - 071425 - L0012" at bounding box center [76, 139] width 59 height 7
click at [840, 146] on span "Print tags" at bounding box center [834, 148] width 18 height 5
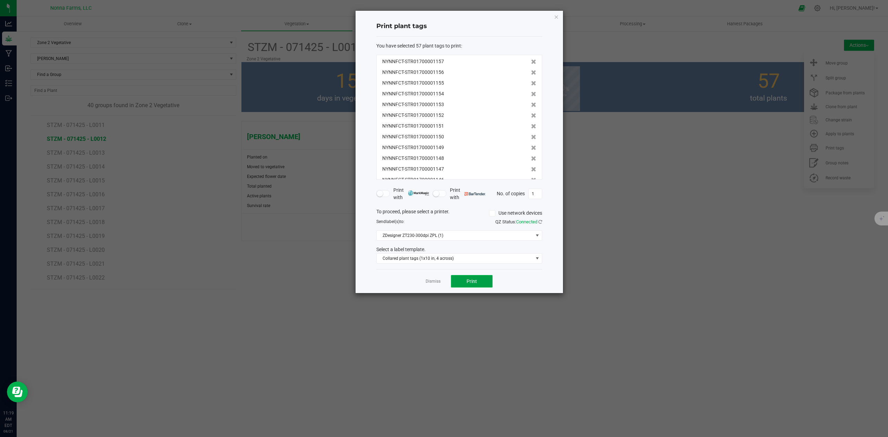
click at [471, 283] on span "Print" at bounding box center [472, 282] width 10 height 6
click at [435, 284] on link "Dismiss" at bounding box center [433, 282] width 15 height 6
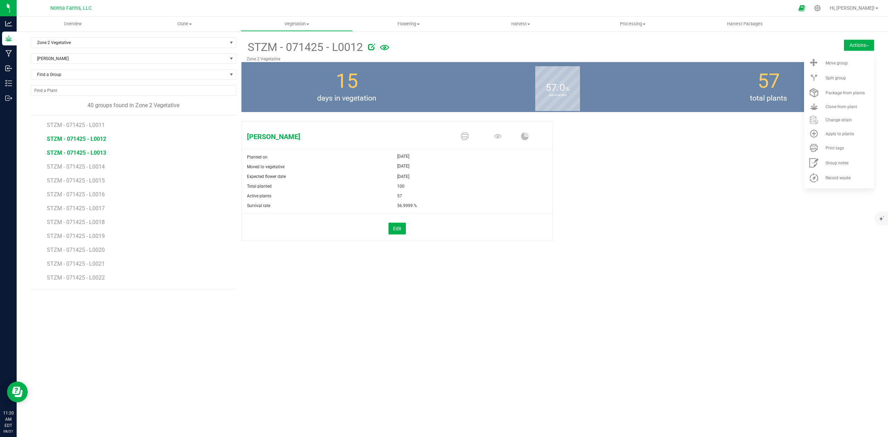
click at [80, 156] on span "STZM - 071425 - L0013" at bounding box center [76, 152] width 59 height 7
click at [841, 151] on li "Print tags" at bounding box center [839, 147] width 70 height 15
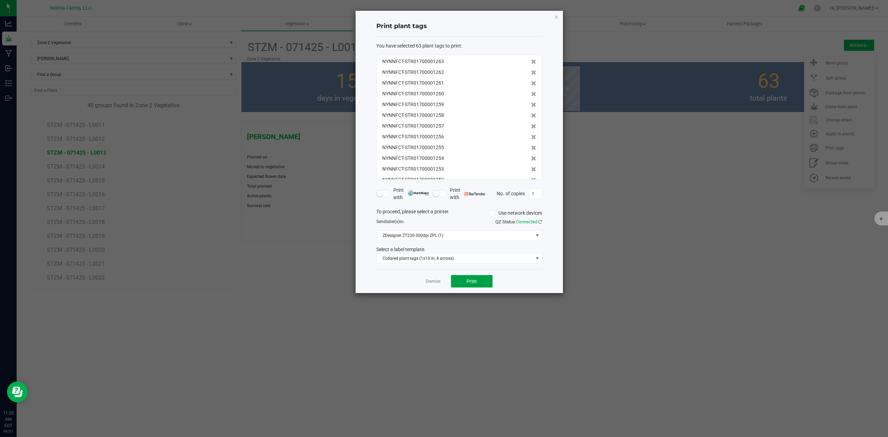
click at [465, 284] on button "Print" at bounding box center [472, 281] width 42 height 12
click at [471, 281] on span "Print" at bounding box center [472, 282] width 10 height 6
click at [556, 15] on icon "button" at bounding box center [556, 16] width 5 height 8
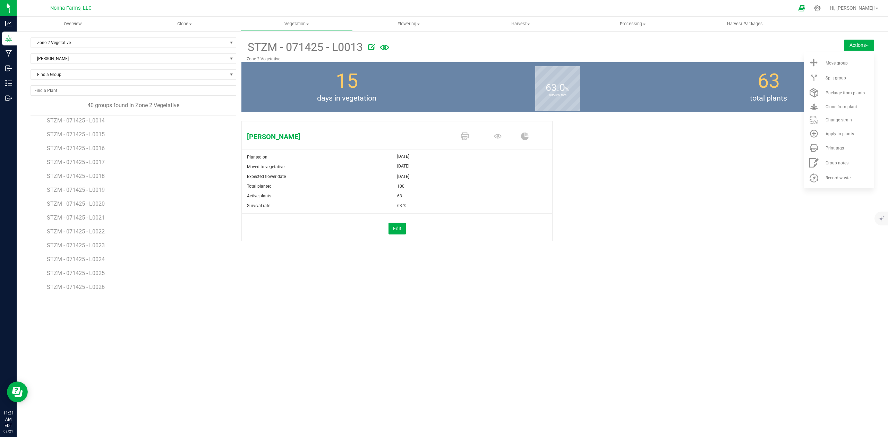
scroll to position [139, 0]
click at [844, 149] on div "Print tags" at bounding box center [848, 148] width 47 height 5
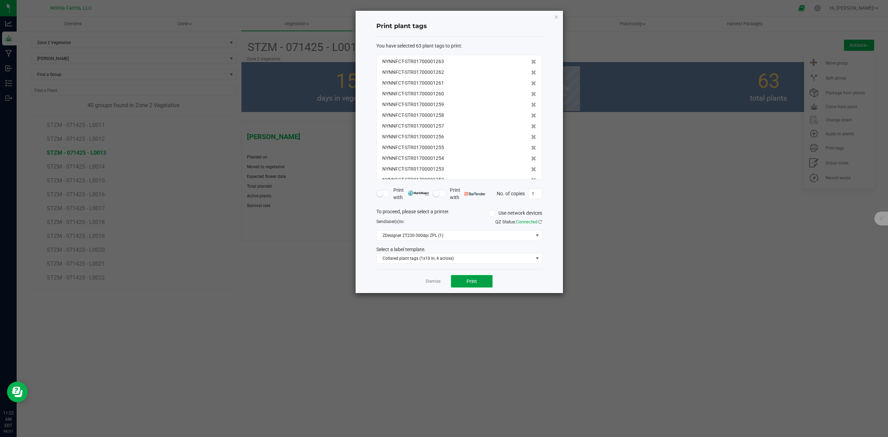
click at [465, 284] on button "Print" at bounding box center [472, 281] width 42 height 12
click at [433, 282] on link "Dismiss" at bounding box center [433, 282] width 15 height 6
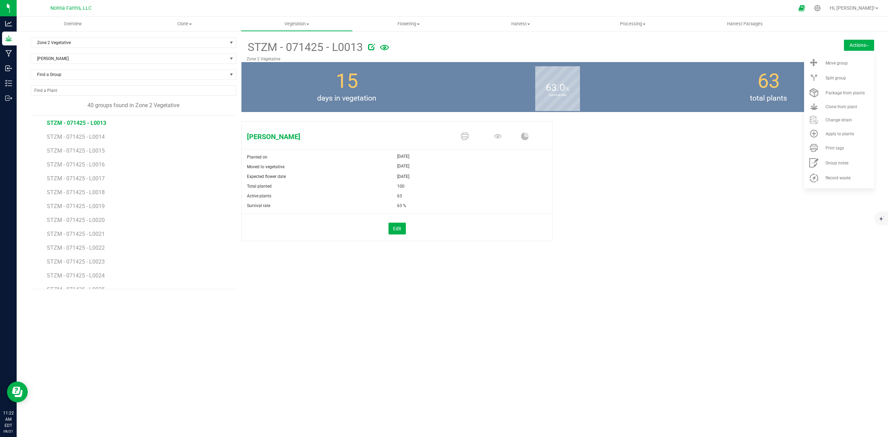
scroll to position [185, 0]
click at [95, 119] on span "STZM - 071425 - L0014" at bounding box center [76, 120] width 59 height 7
click at [838, 148] on span "Print tags" at bounding box center [834, 148] width 18 height 5
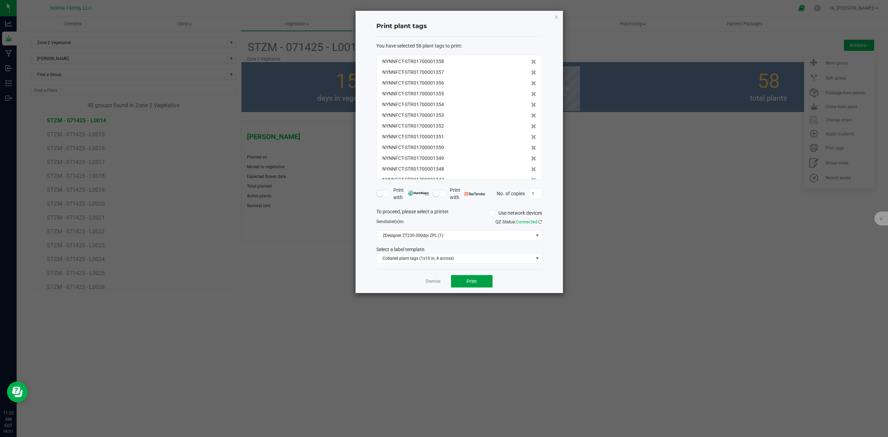
click at [471, 282] on span "Print" at bounding box center [472, 282] width 10 height 6
click at [436, 281] on link "Dismiss" at bounding box center [433, 282] width 15 height 6
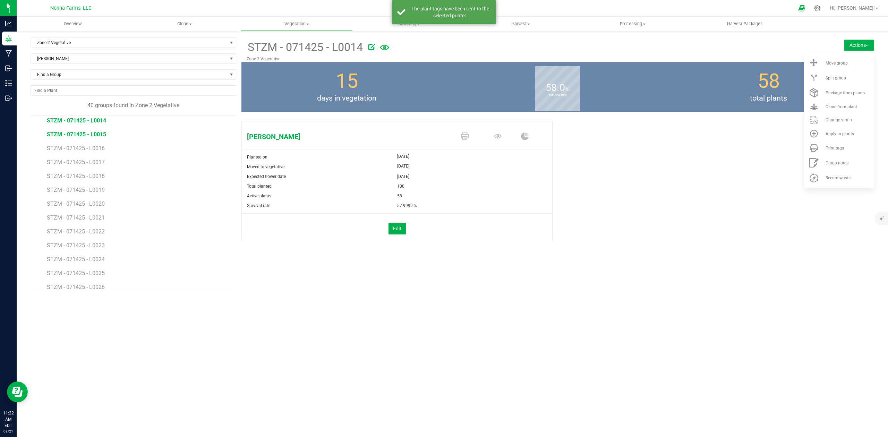
click at [99, 135] on span "STZM - 071425 - L0015" at bounding box center [76, 134] width 59 height 7
click at [827, 147] on span "Print tags" at bounding box center [834, 148] width 18 height 5
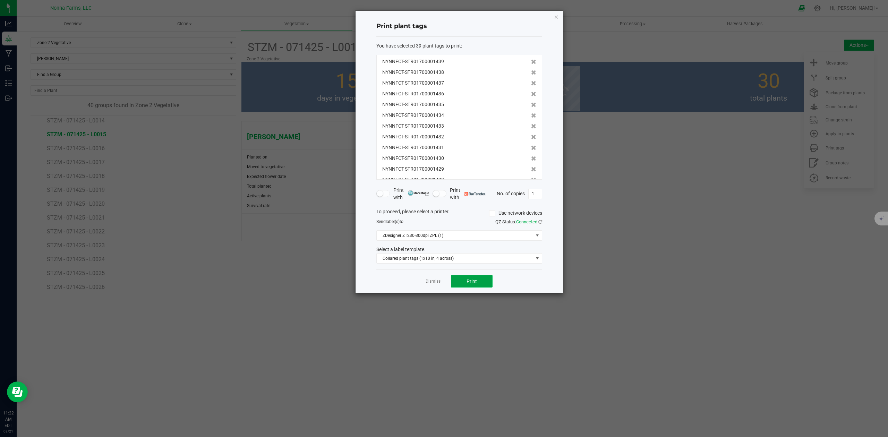
click at [468, 276] on button "Print" at bounding box center [472, 281] width 42 height 12
click at [431, 282] on link "Dismiss" at bounding box center [433, 282] width 15 height 6
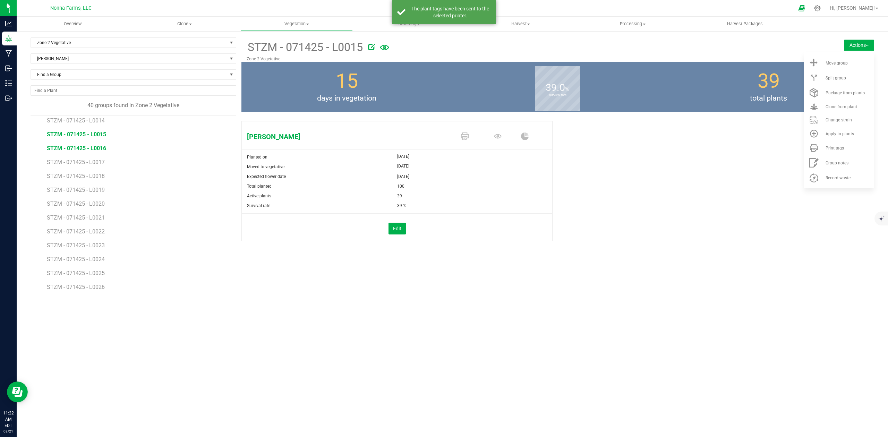
click at [100, 149] on span "STZM - 071425 - L0016" at bounding box center [76, 148] width 59 height 7
click at [852, 147] on div "Print tags" at bounding box center [848, 148] width 47 height 5
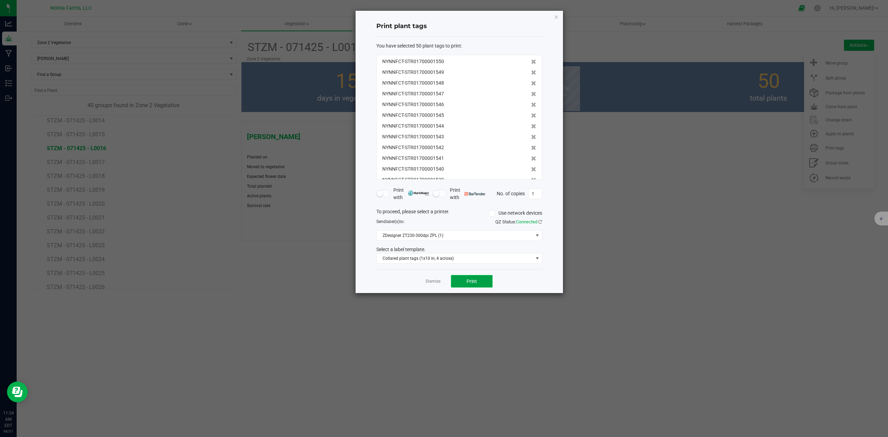
click at [468, 284] on span "Print" at bounding box center [472, 282] width 10 height 6
click at [431, 282] on link "Dismiss" at bounding box center [433, 282] width 15 height 6
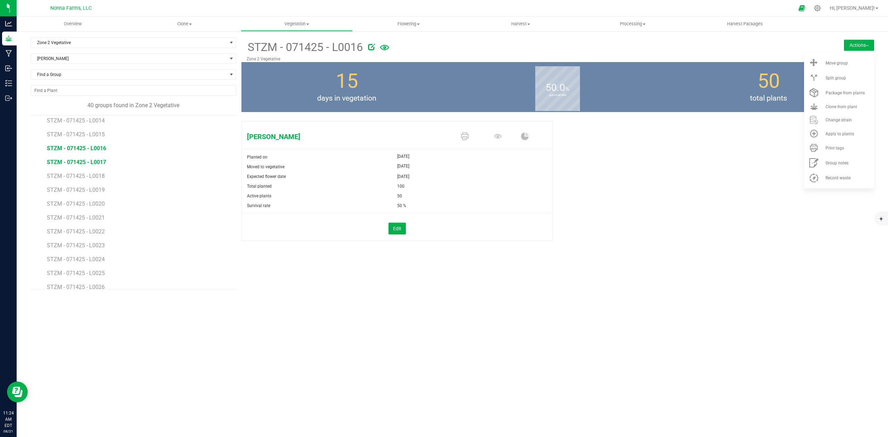
click at [76, 165] on span "STZM - 071425 - L0017" at bounding box center [76, 162] width 59 height 7
click at [823, 151] on li "Print tags" at bounding box center [839, 147] width 70 height 15
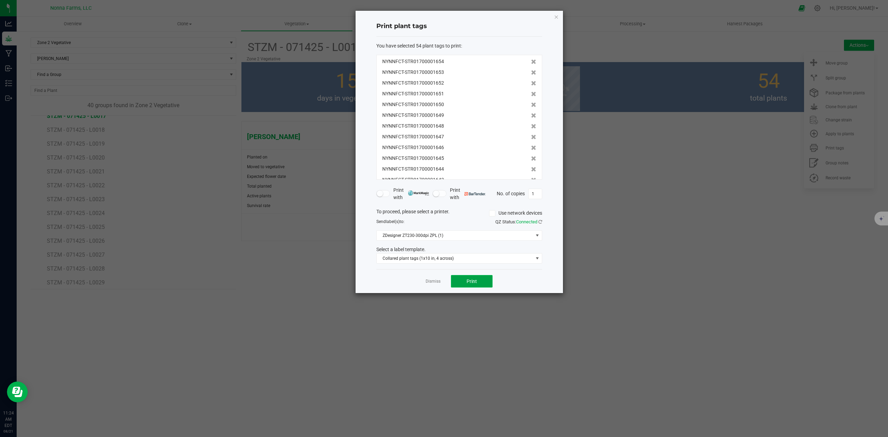
click at [474, 277] on button "Print" at bounding box center [472, 281] width 42 height 12
click at [433, 281] on link "Dismiss" at bounding box center [433, 282] width 15 height 6
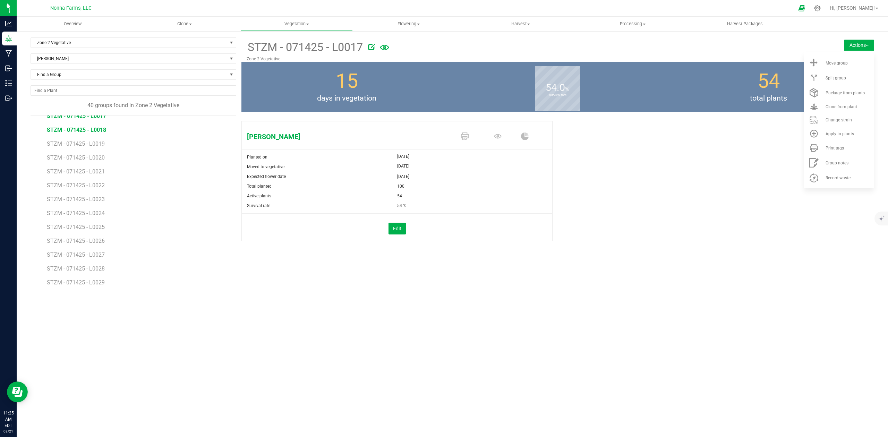
click at [92, 128] on span "STZM - 071425 - L0018" at bounding box center [76, 130] width 59 height 7
click at [830, 150] on span "Print tags" at bounding box center [834, 148] width 18 height 5
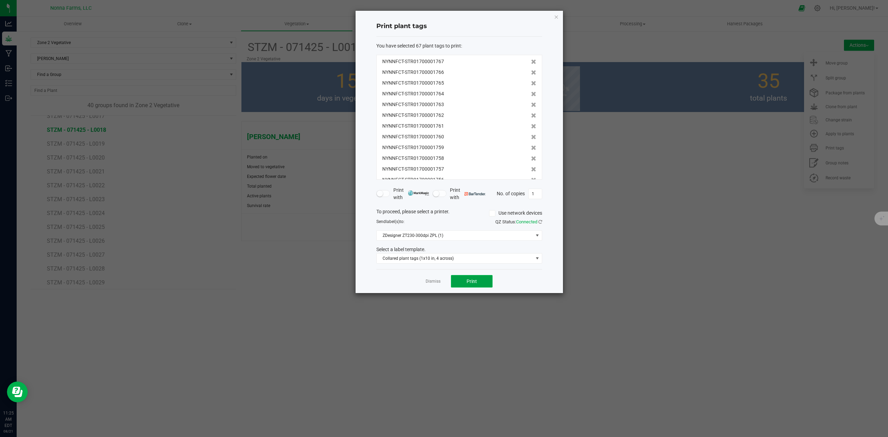
click at [464, 282] on button "Print" at bounding box center [472, 281] width 42 height 12
click at [432, 280] on link "Dismiss" at bounding box center [433, 282] width 15 height 6
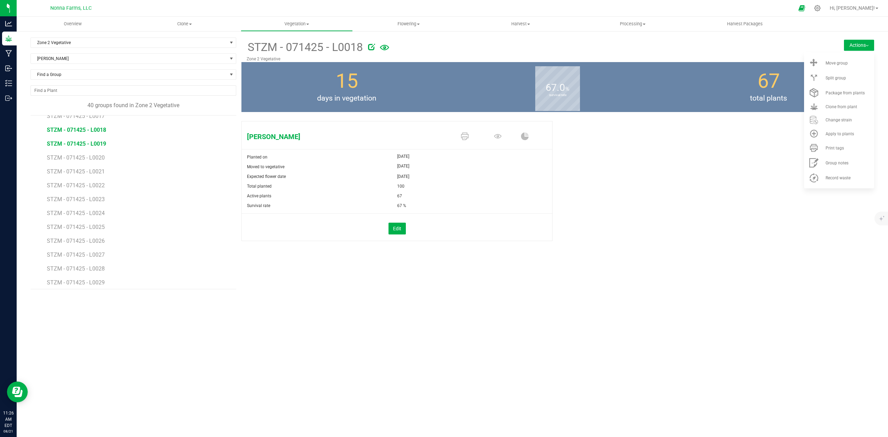
click at [101, 145] on span "STZM - 071425 - L0019" at bounding box center [76, 143] width 59 height 7
click at [832, 149] on span "Print tags" at bounding box center [834, 148] width 18 height 5
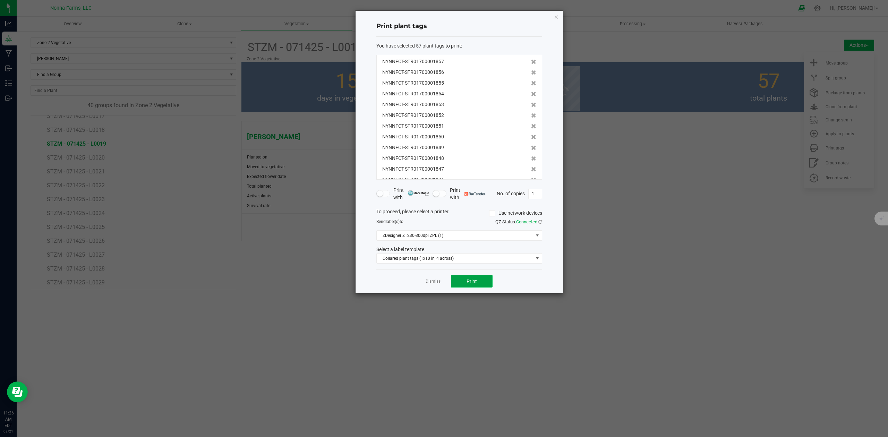
click at [476, 286] on button "Print" at bounding box center [472, 281] width 42 height 12
click at [429, 285] on app-cancel-button "Dismiss" at bounding box center [433, 281] width 15 height 7
click at [436, 282] on link "Dismiss" at bounding box center [433, 282] width 15 height 6
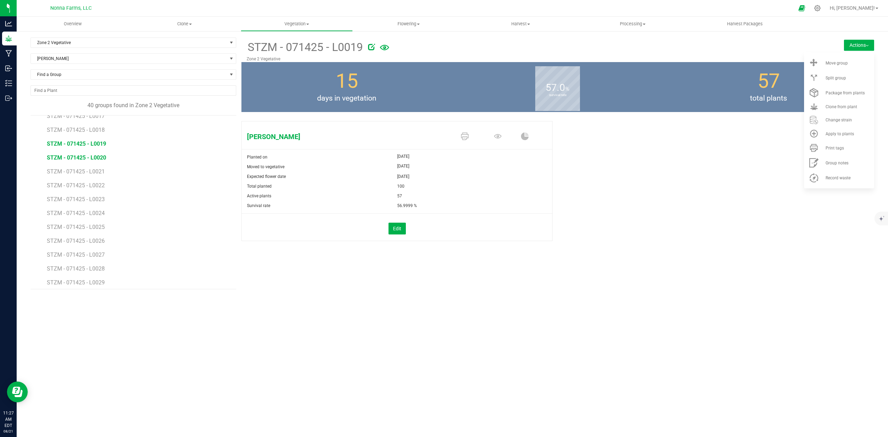
click at [99, 159] on span "STZM - 071425 - L0020" at bounding box center [76, 157] width 59 height 7
click at [825, 146] on span "Print tags" at bounding box center [834, 148] width 18 height 5
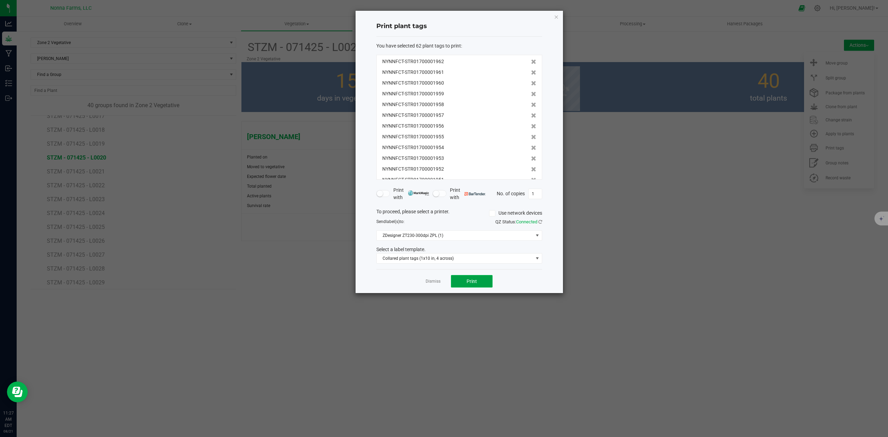
click at [471, 283] on span "Print" at bounding box center [472, 282] width 10 height 6
click at [434, 284] on link "Dismiss" at bounding box center [433, 282] width 15 height 6
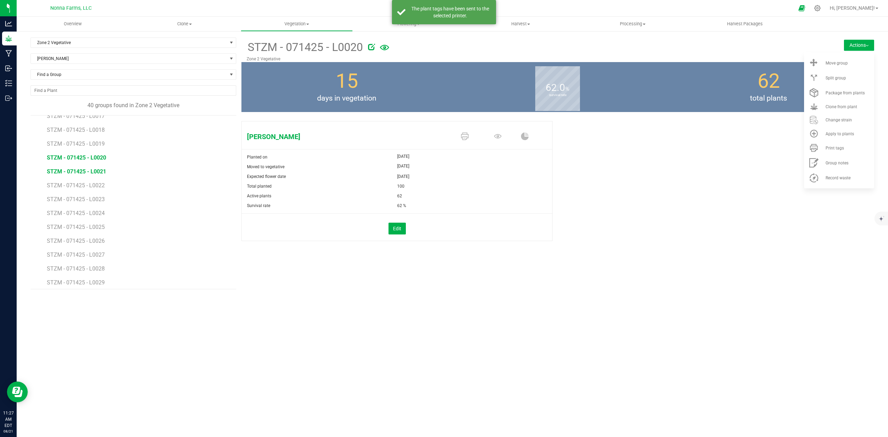
click at [87, 173] on span "STZM - 071425 - L0021" at bounding box center [76, 171] width 59 height 7
click at [838, 148] on span "Print tags" at bounding box center [834, 148] width 18 height 5
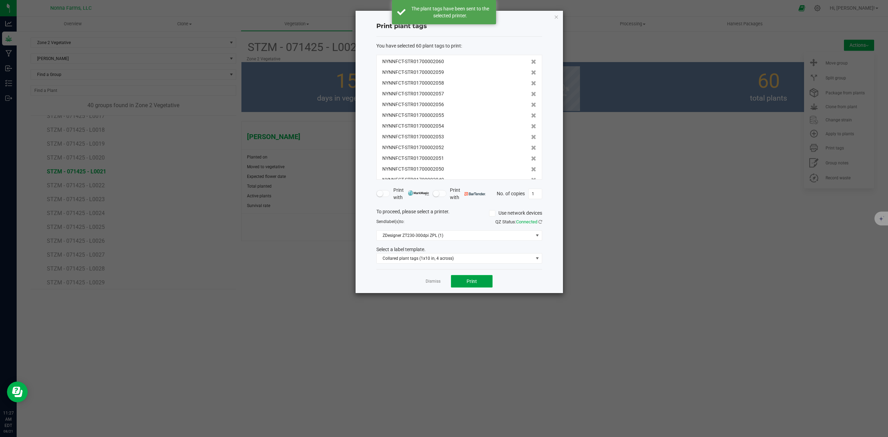
click at [464, 282] on button "Print" at bounding box center [472, 281] width 42 height 12
click at [432, 282] on link "Dismiss" at bounding box center [433, 282] width 15 height 6
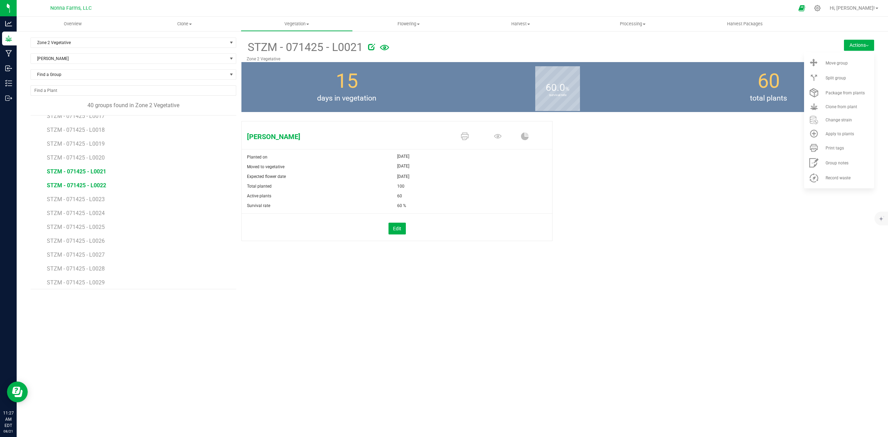
click at [80, 186] on span "STZM - 071425 - L0022" at bounding box center [76, 185] width 59 height 7
click at [829, 149] on span "Print tags" at bounding box center [834, 148] width 18 height 5
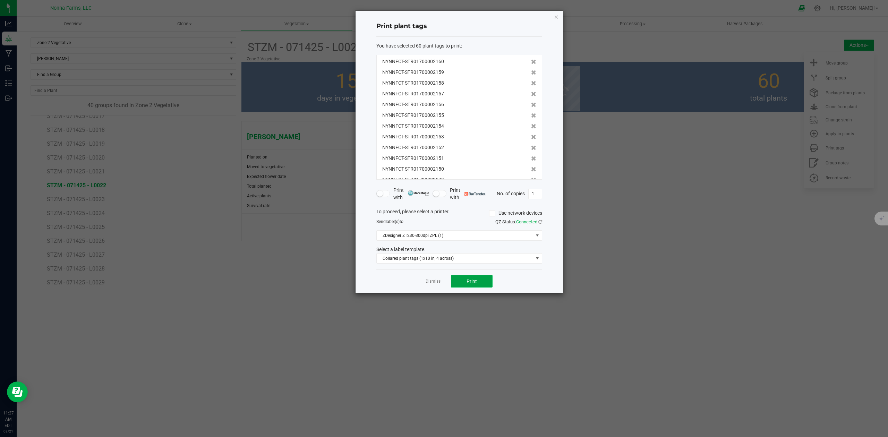
click at [476, 283] on span "Print" at bounding box center [472, 282] width 10 height 6
click at [426, 282] on link "Dismiss" at bounding box center [433, 282] width 15 height 6
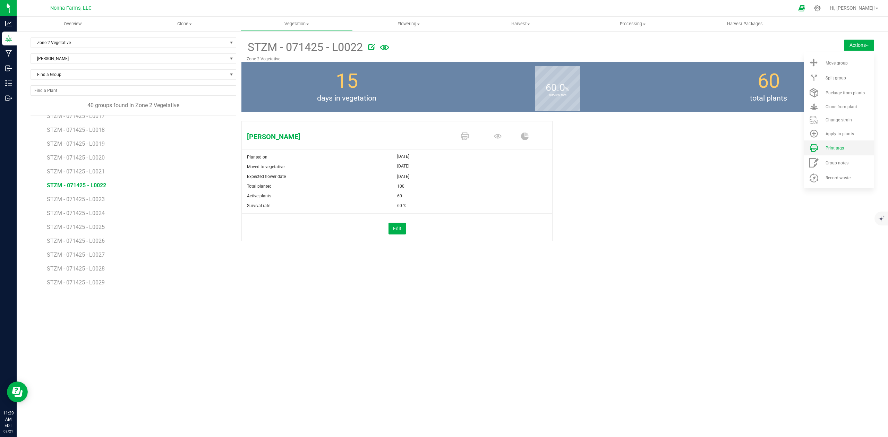
click at [840, 153] on li "Print tags" at bounding box center [839, 147] width 70 height 15
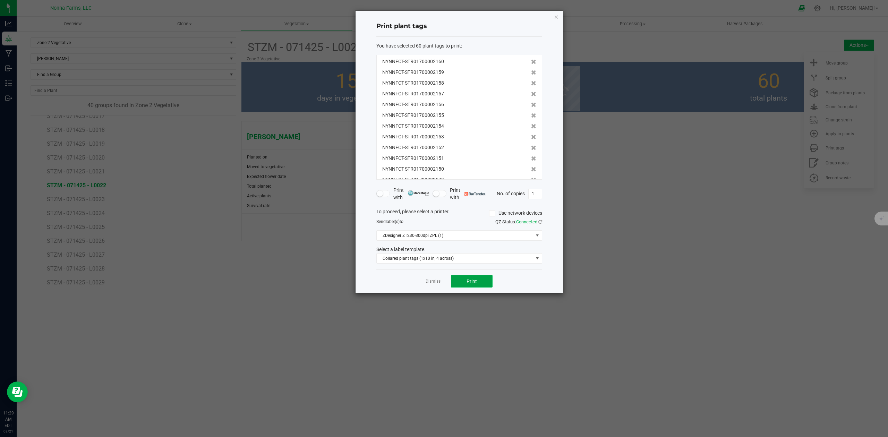
click at [463, 284] on button "Print" at bounding box center [472, 281] width 42 height 12
click at [556, 15] on icon "button" at bounding box center [556, 16] width 5 height 8
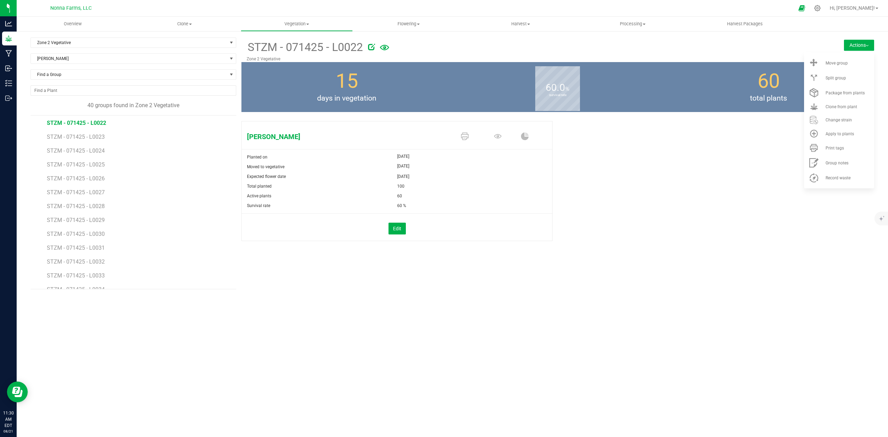
scroll to position [277, 0]
click at [732, 206] on div "[PERSON_NAME] Planted on [DATE] Moved to vegetative [DATE] Expected flower date…" at bounding box center [557, 188] width 633 height 140
click at [835, 146] on span "Print tags" at bounding box center [834, 148] width 18 height 5
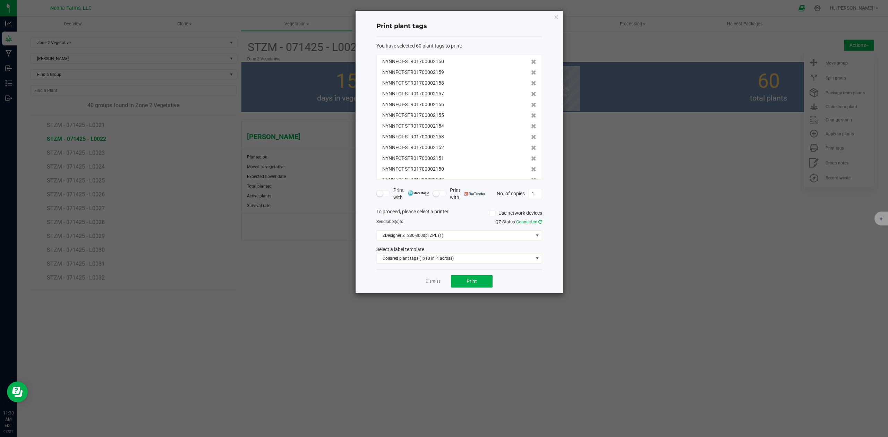
click at [539, 222] on icon at bounding box center [540, 222] width 4 height 5
click at [473, 281] on span "Print" at bounding box center [472, 282] width 10 height 6
click at [444, 232] on span "ZDesigner ZT230-300dpi ZPL (1)" at bounding box center [455, 236] width 156 height 10
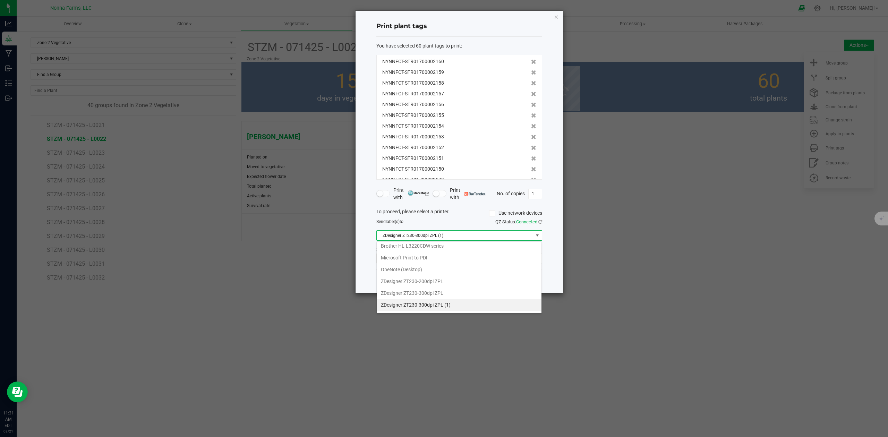
scroll to position [10, 165]
click at [445, 294] on ZPL "ZDesigner ZT230-300dpi ZPL" at bounding box center [459, 293] width 165 height 12
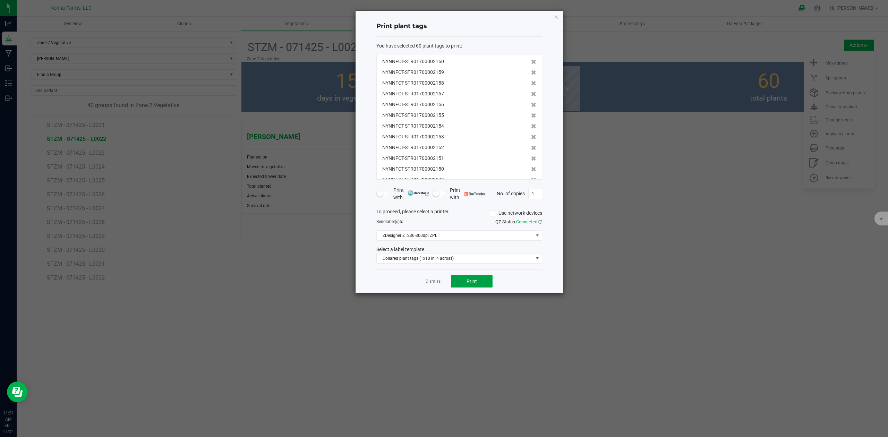
click at [467, 280] on span "Print" at bounding box center [472, 282] width 10 height 6
click at [430, 233] on span "ZDesigner ZT230-300dpi ZPL" at bounding box center [455, 236] width 156 height 10
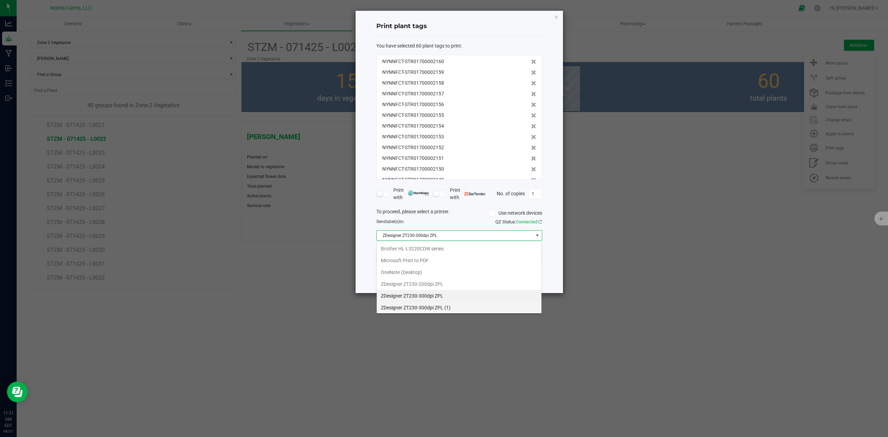
click at [436, 307] on \(1\) "ZDesigner ZT230-300dpi ZPL (1)" at bounding box center [459, 308] width 165 height 12
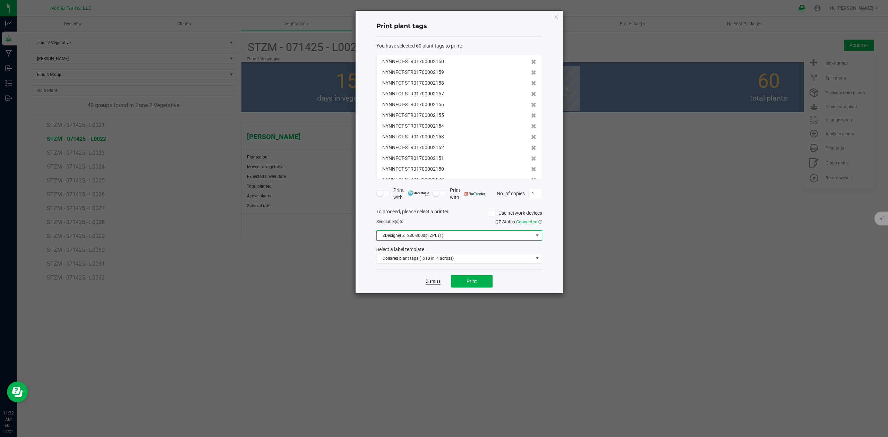
click at [431, 282] on link "Dismiss" at bounding box center [433, 282] width 15 height 6
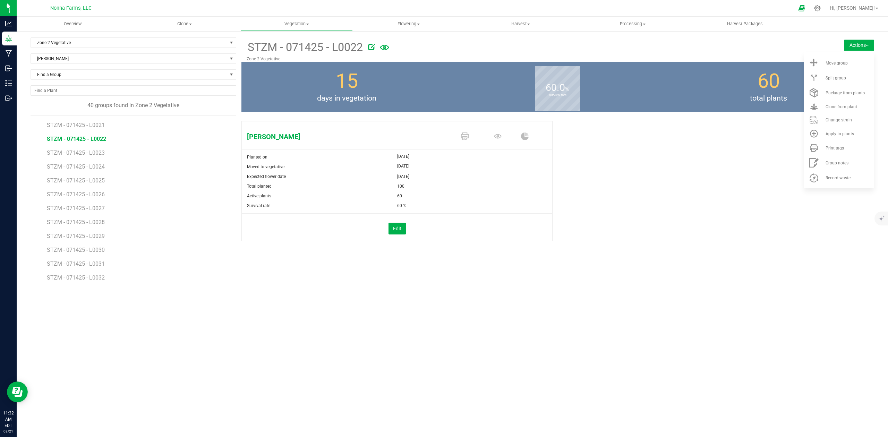
click at [88, 142] on span "STZM - 071425 - L0022" at bounding box center [76, 139] width 59 height 7
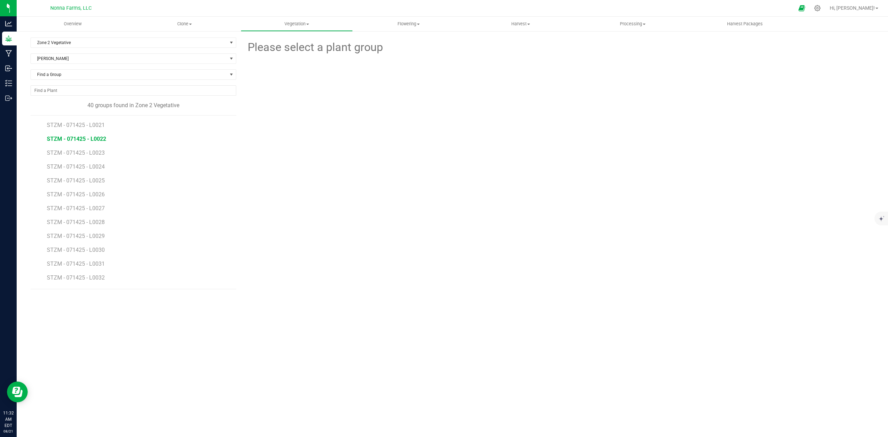
click at [94, 139] on span "STZM - 071425 - L0022" at bounding box center [76, 139] width 59 height 7
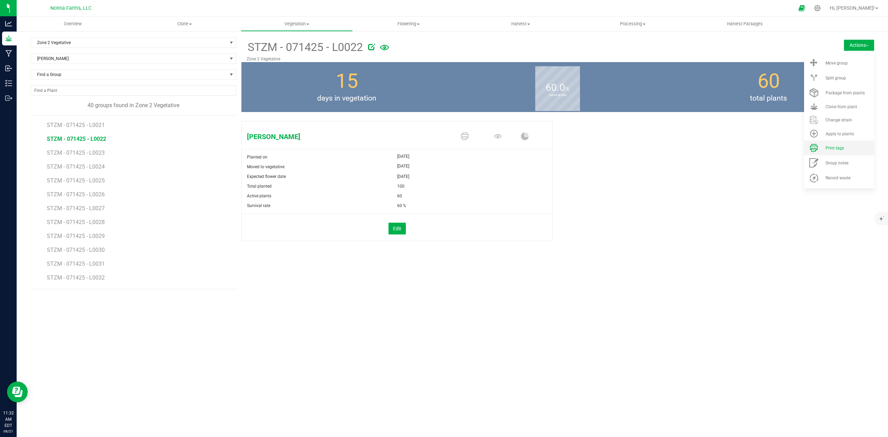
click at [835, 147] on span "Print tags" at bounding box center [834, 148] width 18 height 5
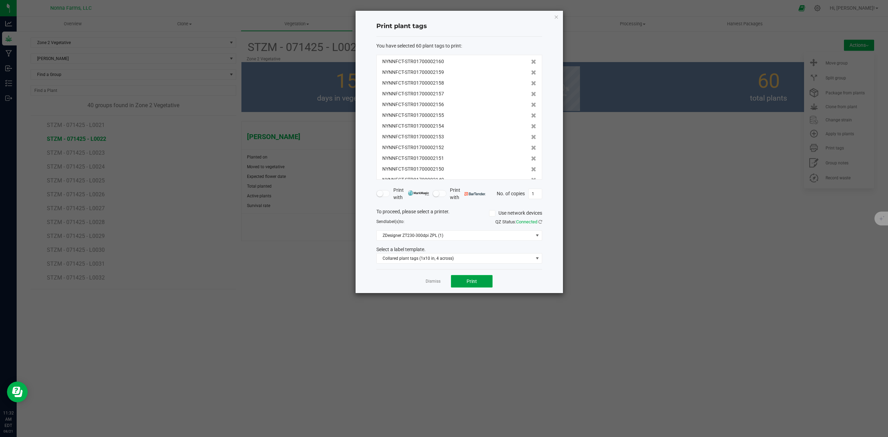
click at [468, 282] on span "Print" at bounding box center [472, 282] width 10 height 6
click at [431, 281] on link "Dismiss" at bounding box center [433, 282] width 15 height 6
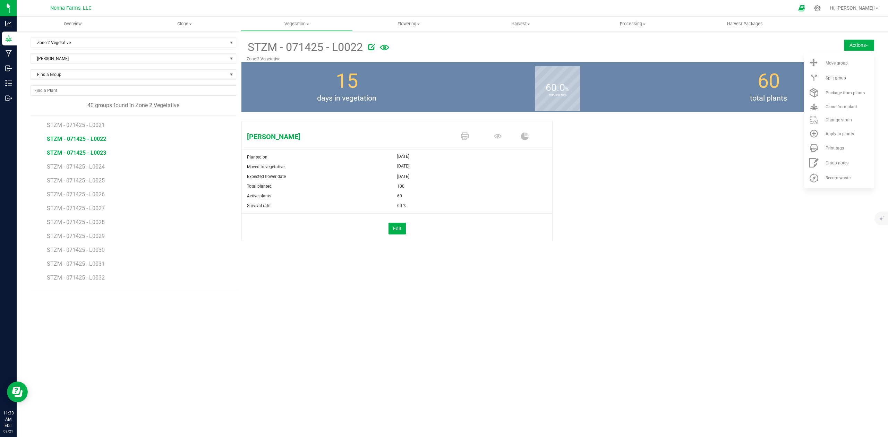
click at [88, 152] on span "STZM - 071425 - L0023" at bounding box center [76, 152] width 59 height 7
click at [830, 146] on span "Print tags" at bounding box center [834, 148] width 18 height 5
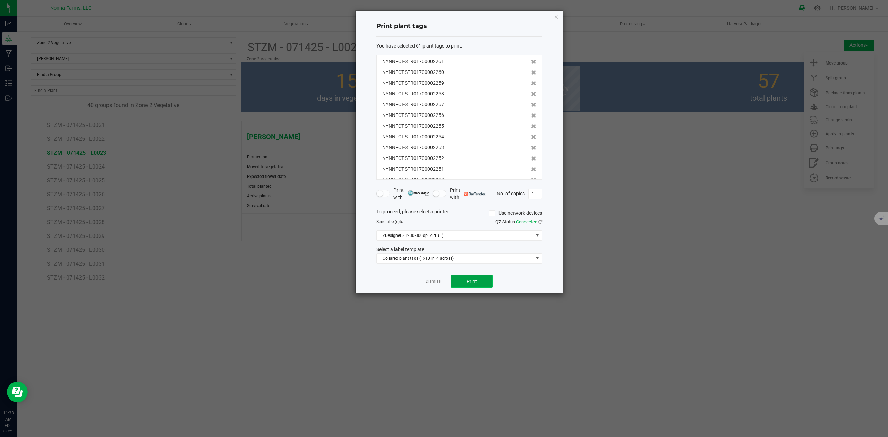
click at [470, 280] on span "Print" at bounding box center [472, 282] width 10 height 6
click at [429, 281] on link "Dismiss" at bounding box center [433, 282] width 15 height 6
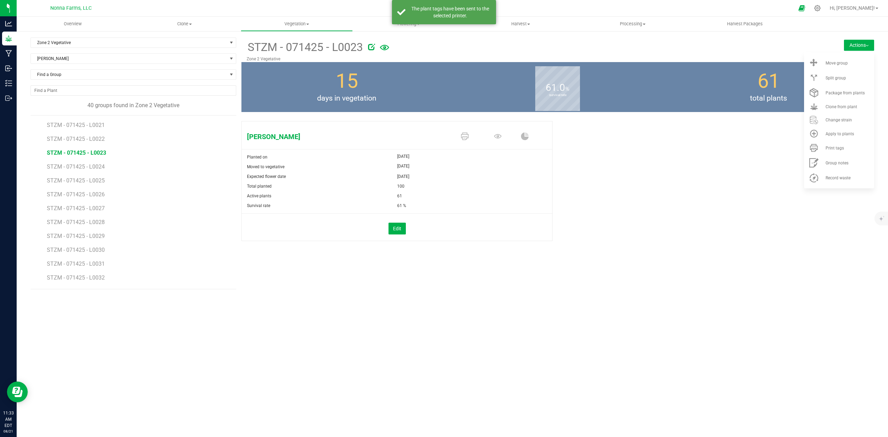
click at [85, 164] on li "STZM - 071425 - L0024" at bounding box center [139, 164] width 184 height 14
click at [86, 168] on span "STZM - 071425 - L0024" at bounding box center [76, 166] width 59 height 7
click at [844, 149] on div "Print tags" at bounding box center [848, 148] width 47 height 5
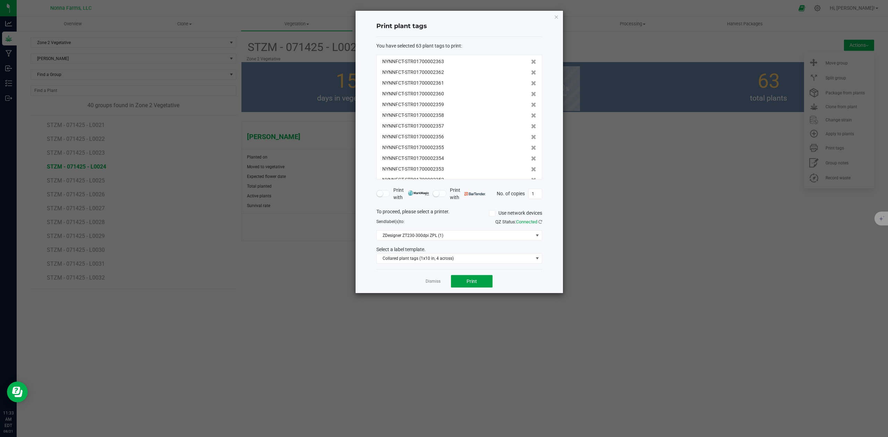
click at [464, 282] on button "Print" at bounding box center [472, 281] width 42 height 12
click at [432, 283] on link "Dismiss" at bounding box center [433, 282] width 15 height 6
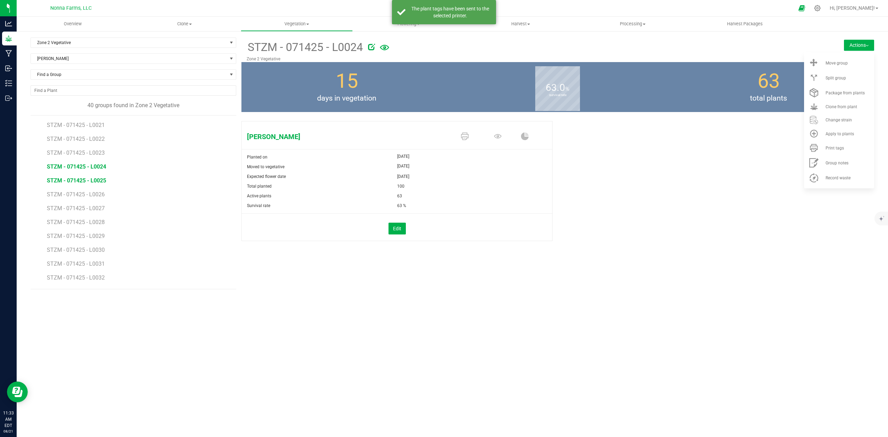
click at [99, 181] on span "STZM - 071425 - L0025" at bounding box center [76, 180] width 59 height 7
click at [846, 148] on div "Print tags" at bounding box center [848, 148] width 47 height 5
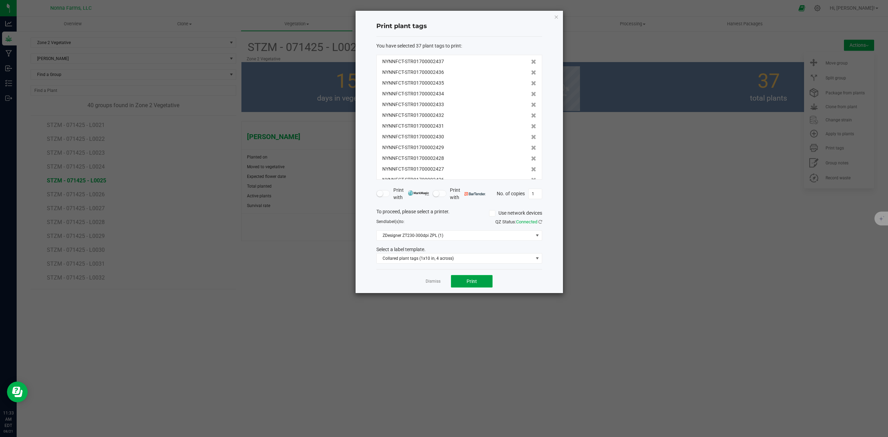
click at [472, 283] on span "Print" at bounding box center [472, 282] width 10 height 6
click at [435, 282] on link "Dismiss" at bounding box center [433, 282] width 15 height 6
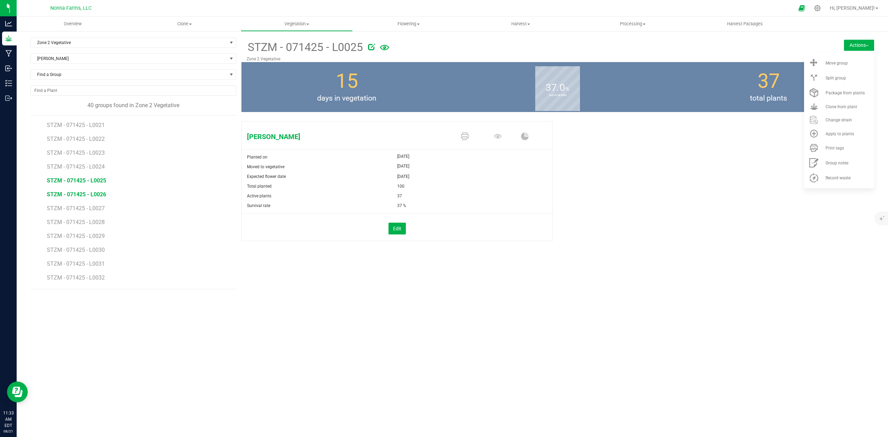
click at [99, 197] on span "STZM - 071425 - L0026" at bounding box center [76, 194] width 59 height 7
click at [845, 148] on div "Print tags" at bounding box center [848, 148] width 47 height 5
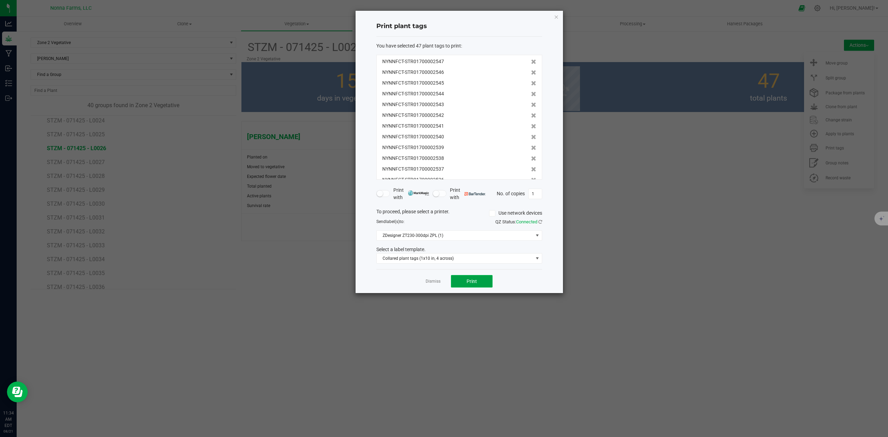
click at [482, 282] on button "Print" at bounding box center [472, 281] width 42 height 12
click at [434, 284] on link "Dismiss" at bounding box center [433, 282] width 15 height 6
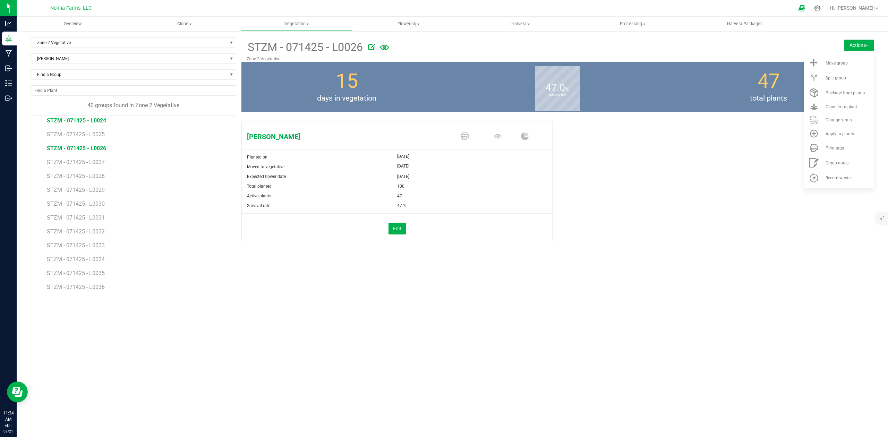
click at [96, 122] on span "STZM - 071425 - L0024" at bounding box center [76, 120] width 59 height 7
click at [832, 145] on li "Print tags" at bounding box center [839, 147] width 70 height 15
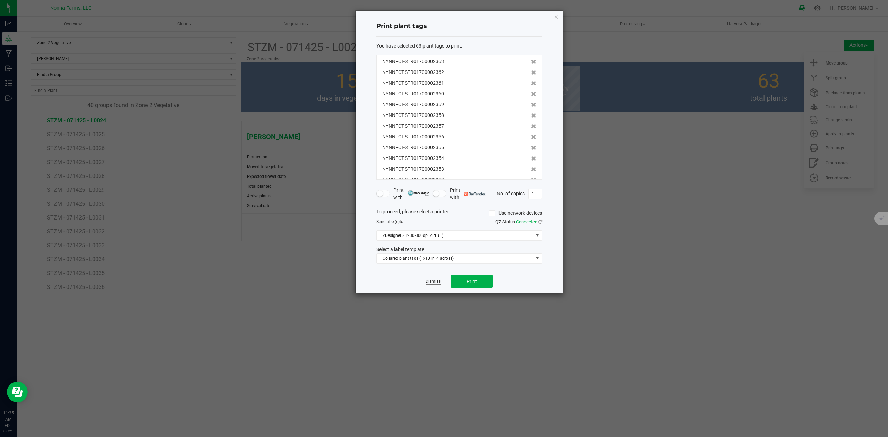
click at [436, 282] on link "Dismiss" at bounding box center [433, 282] width 15 height 6
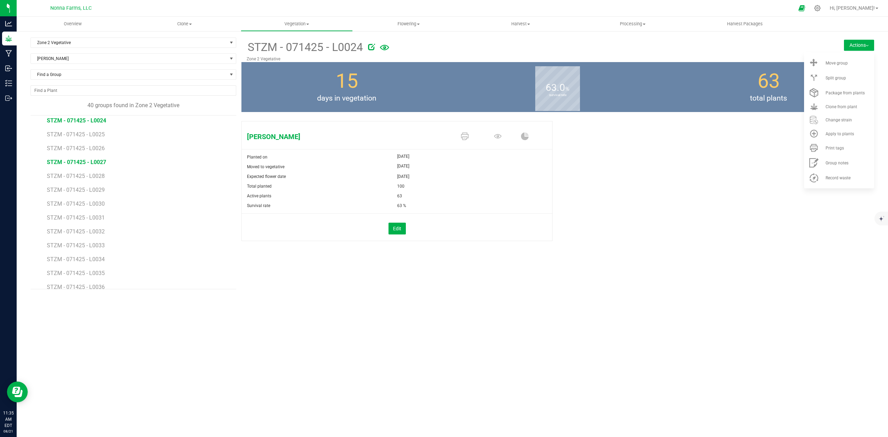
scroll to position [277, 0]
click at [828, 153] on li "Print tags" at bounding box center [839, 147] width 70 height 15
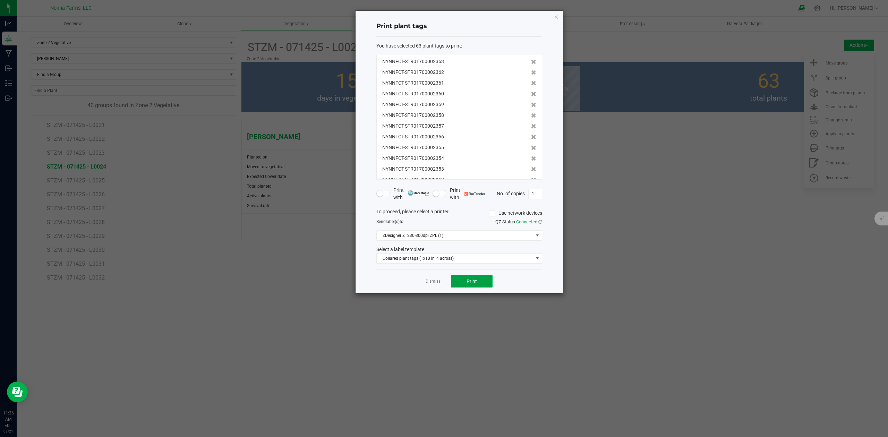
click at [468, 286] on button "Print" at bounding box center [472, 281] width 42 height 12
click at [432, 281] on link "Dismiss" at bounding box center [433, 282] width 15 height 6
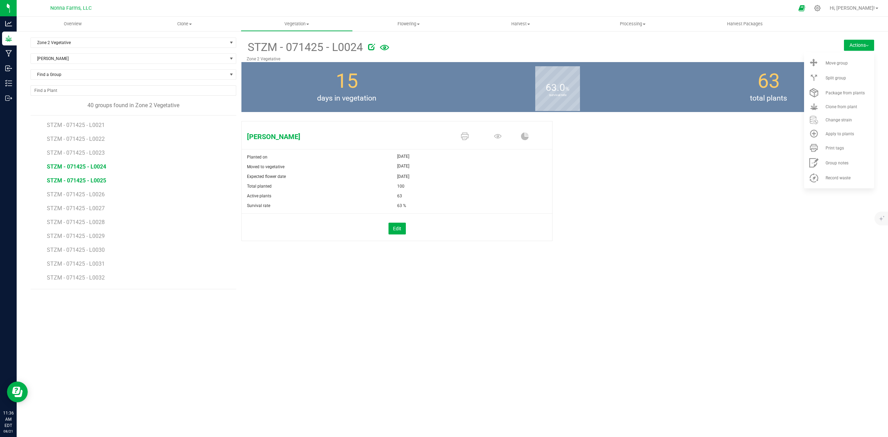
click at [86, 184] on span "STZM - 071425 - L0025" at bounding box center [76, 180] width 59 height 7
click at [837, 150] on span "Print tags" at bounding box center [834, 148] width 18 height 5
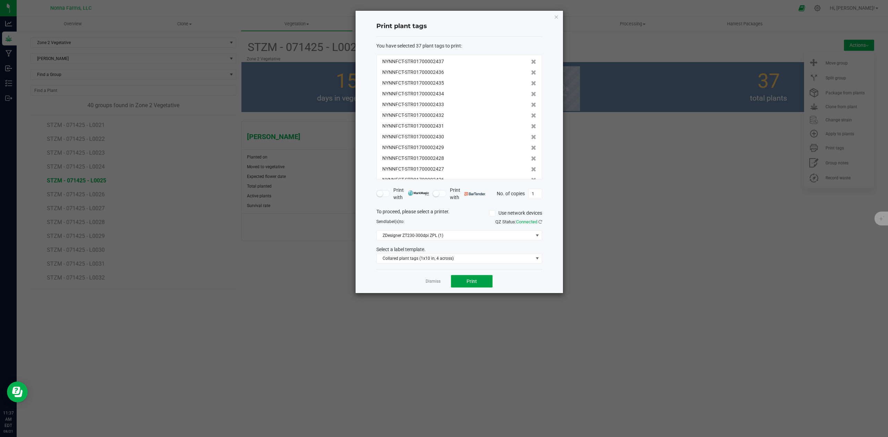
click at [463, 282] on button "Print" at bounding box center [472, 281] width 42 height 12
click at [433, 283] on link "Dismiss" at bounding box center [433, 282] width 15 height 6
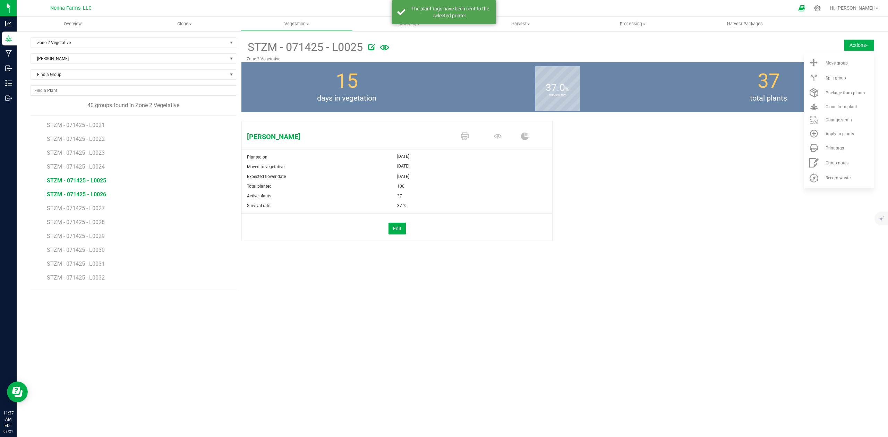
click at [93, 194] on span "STZM - 071425 - L0026" at bounding box center [76, 194] width 59 height 7
click at [830, 151] on li "Print tags" at bounding box center [839, 147] width 70 height 15
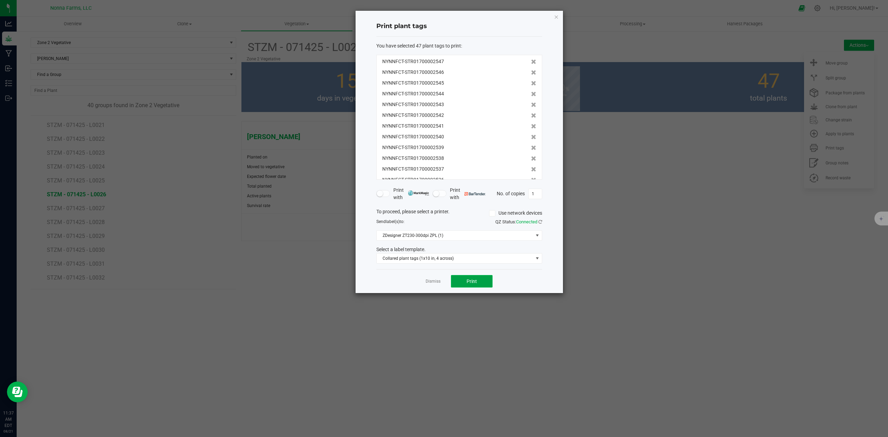
click at [465, 283] on button "Print" at bounding box center [472, 281] width 42 height 12
click at [431, 283] on link "Dismiss" at bounding box center [433, 282] width 15 height 6
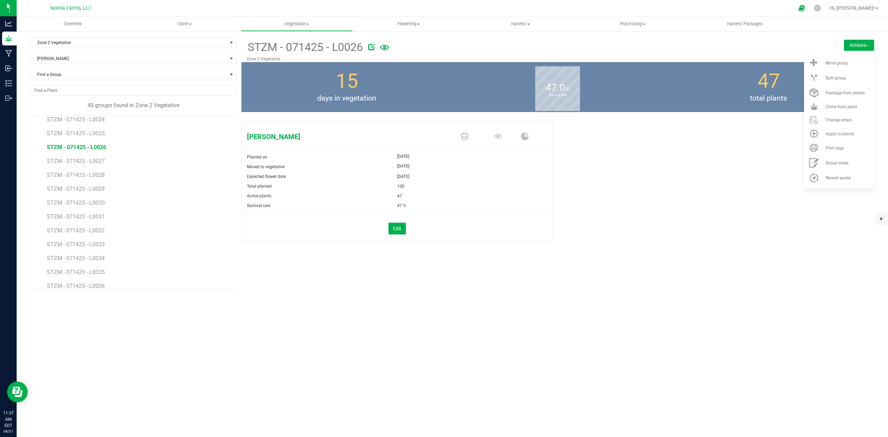
scroll to position [341, 0]
click at [82, 146] on span "STZM - 071425 - L0027" at bounding box center [76, 145] width 59 height 7
click at [834, 149] on span "Print tags" at bounding box center [834, 148] width 18 height 5
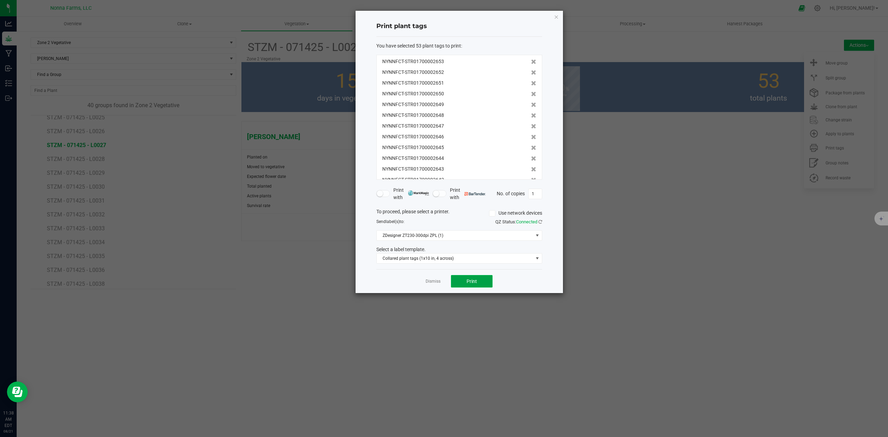
click at [466, 285] on button "Print" at bounding box center [472, 281] width 42 height 12
click at [433, 286] on div "Dismiss Print" at bounding box center [459, 281] width 166 height 24
click at [432, 282] on link "Dismiss" at bounding box center [433, 282] width 15 height 6
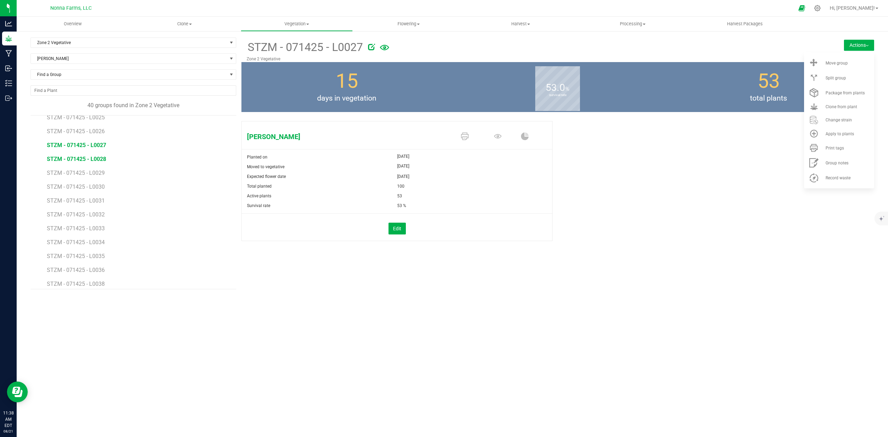
click at [88, 162] on span "STZM - 071425 - L0028" at bounding box center [76, 159] width 59 height 7
click at [830, 149] on span "Print tags" at bounding box center [834, 148] width 18 height 5
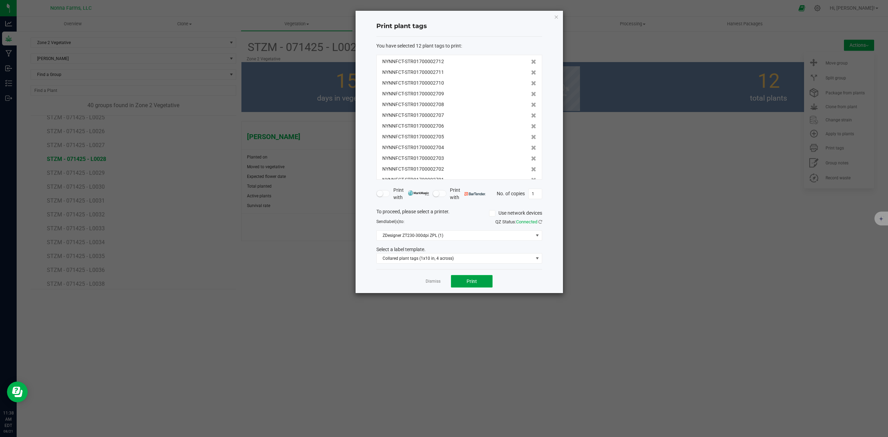
click at [469, 280] on span "Print" at bounding box center [472, 282] width 10 height 6
click at [429, 287] on div "Dismiss Print" at bounding box center [459, 281] width 166 height 24
click at [434, 281] on link "Dismiss" at bounding box center [433, 282] width 15 height 6
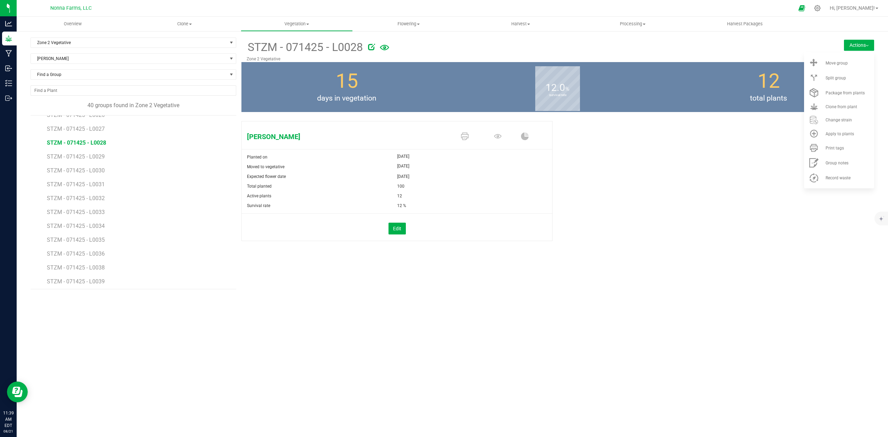
scroll to position [341, 0]
click at [95, 174] on span "STZM - 071425 - L0029" at bounding box center [76, 173] width 59 height 7
click at [841, 147] on span "Print tags" at bounding box center [834, 148] width 18 height 5
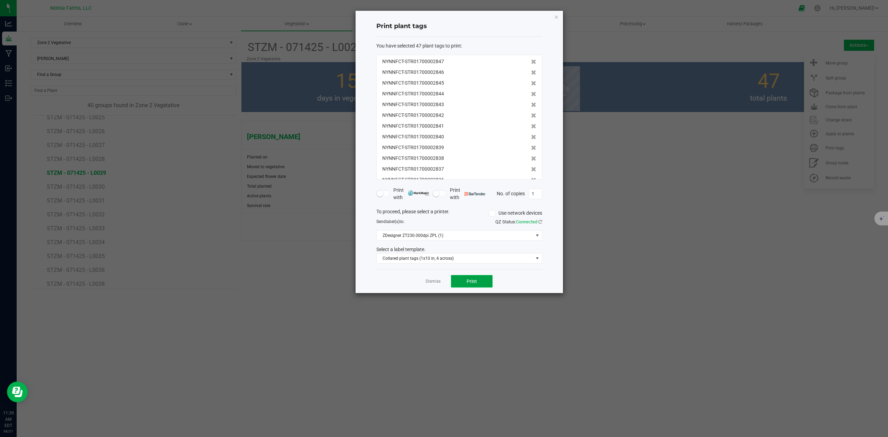
click at [481, 282] on button "Print" at bounding box center [472, 281] width 42 height 12
click at [436, 281] on link "Dismiss" at bounding box center [433, 282] width 15 height 6
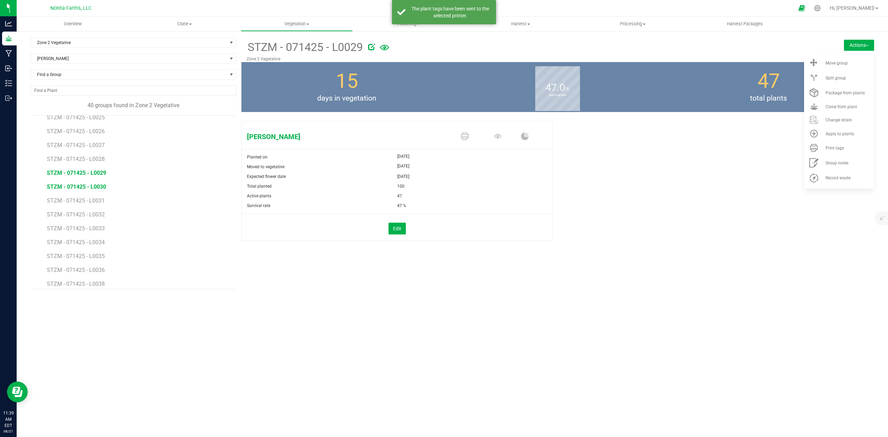
click at [83, 188] on span "STZM - 071425 - L0030" at bounding box center [76, 186] width 59 height 7
click at [836, 150] on span "Print tags" at bounding box center [834, 148] width 18 height 5
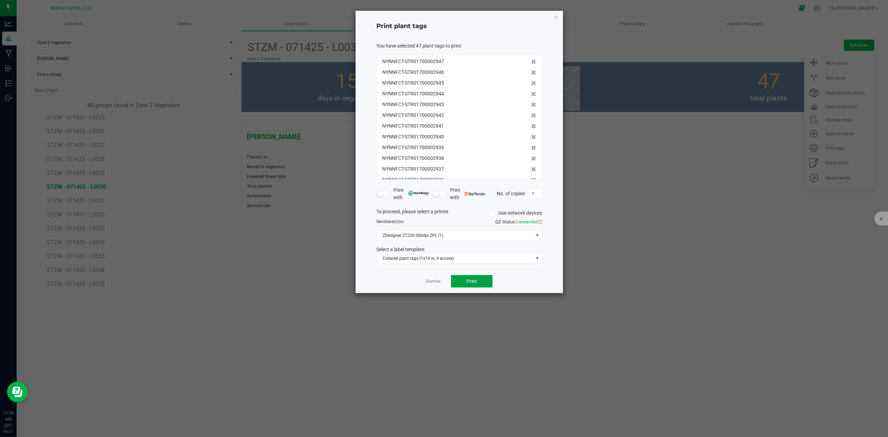
click at [476, 284] on span "Print" at bounding box center [472, 282] width 10 height 6
click at [435, 281] on link "Dismiss" at bounding box center [433, 282] width 15 height 6
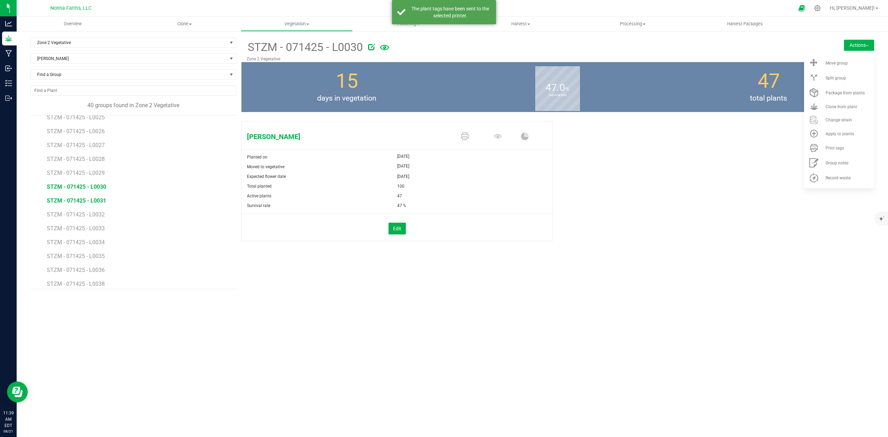
click at [91, 202] on span "STZM - 071425 - L0031" at bounding box center [76, 200] width 59 height 7
click at [827, 146] on span "Print tags" at bounding box center [834, 148] width 18 height 5
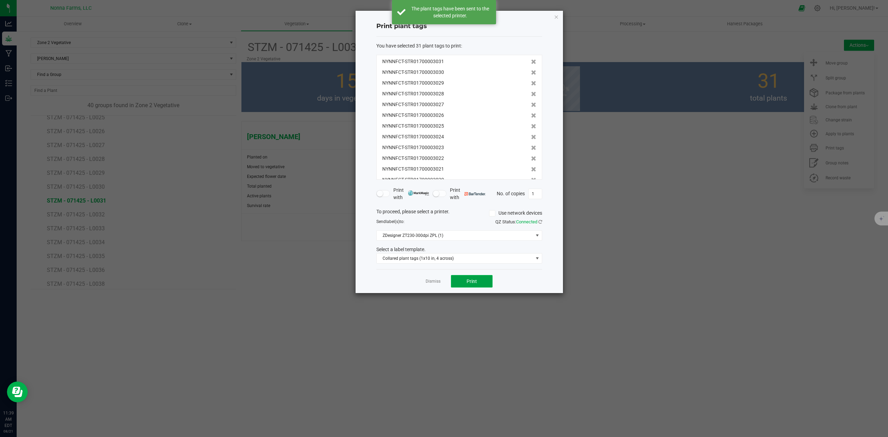
click at [478, 282] on button "Print" at bounding box center [472, 281] width 42 height 12
click at [432, 281] on link "Dismiss" at bounding box center [433, 282] width 15 height 6
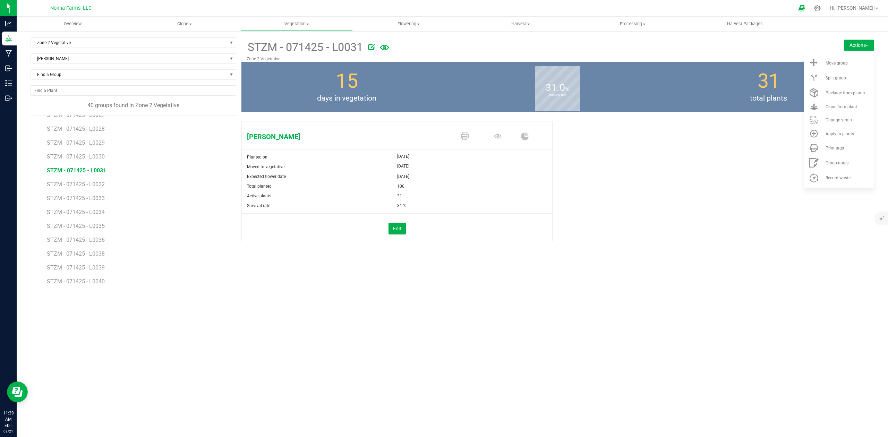
scroll to position [387, 0]
click at [98, 170] on span "STZM - 071425 - L0032" at bounding box center [76, 168] width 59 height 7
click at [97, 153] on span "STZM - 071425 - L0031" at bounding box center [76, 154] width 59 height 7
click at [98, 168] on span "STZM - 071425 - L0032" at bounding box center [76, 168] width 59 height 7
click at [837, 148] on span "Print tags" at bounding box center [834, 148] width 18 height 5
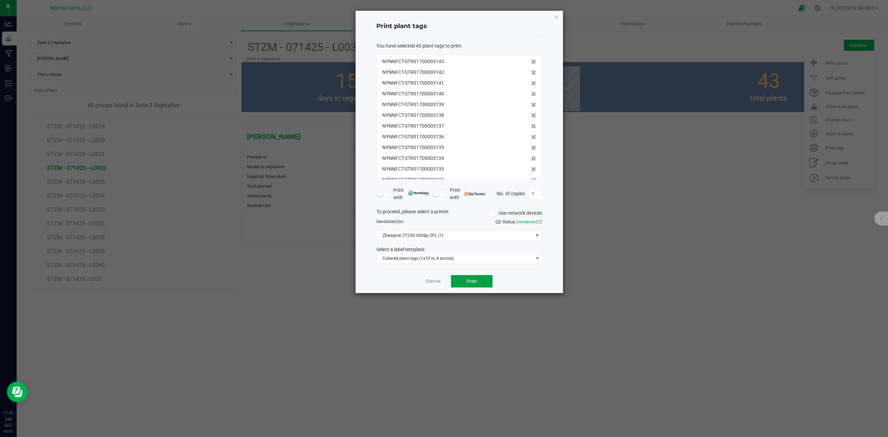
click at [464, 280] on button "Print" at bounding box center [472, 281] width 42 height 12
click at [429, 281] on link "Dismiss" at bounding box center [433, 282] width 15 height 6
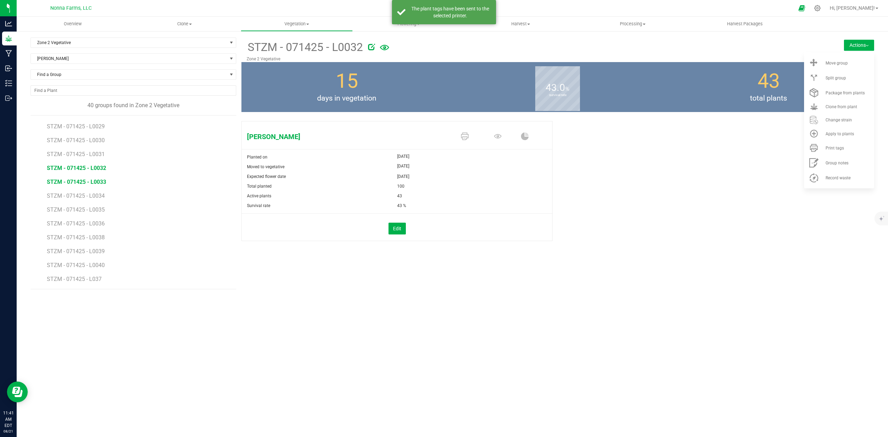
click at [96, 181] on span "STZM - 071425 - L0033" at bounding box center [76, 182] width 59 height 7
click at [829, 147] on span "Print tags" at bounding box center [834, 148] width 18 height 5
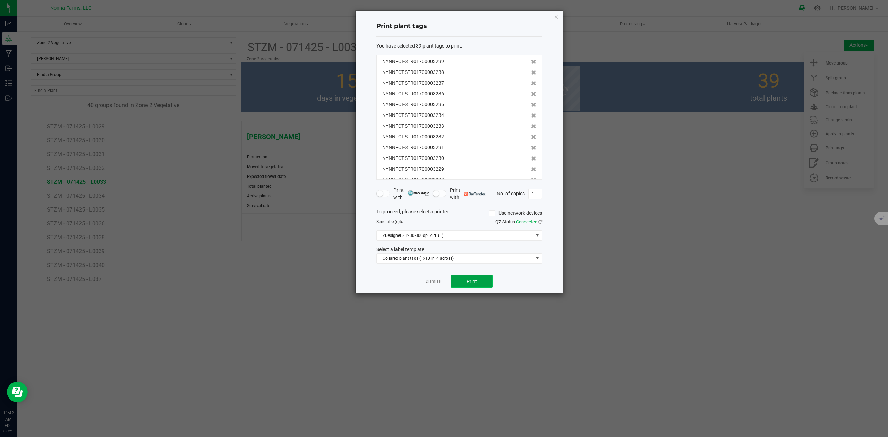
click at [473, 282] on span "Print" at bounding box center [472, 282] width 10 height 6
click at [428, 282] on link "Dismiss" at bounding box center [433, 282] width 15 height 6
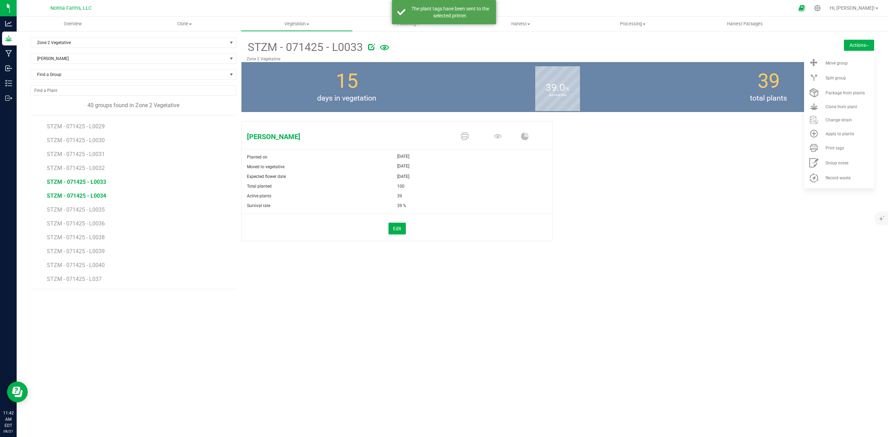
click at [93, 196] on span "STZM - 071425 - L0034" at bounding box center [76, 196] width 59 height 7
click at [831, 151] on li "Print tags" at bounding box center [839, 147] width 70 height 15
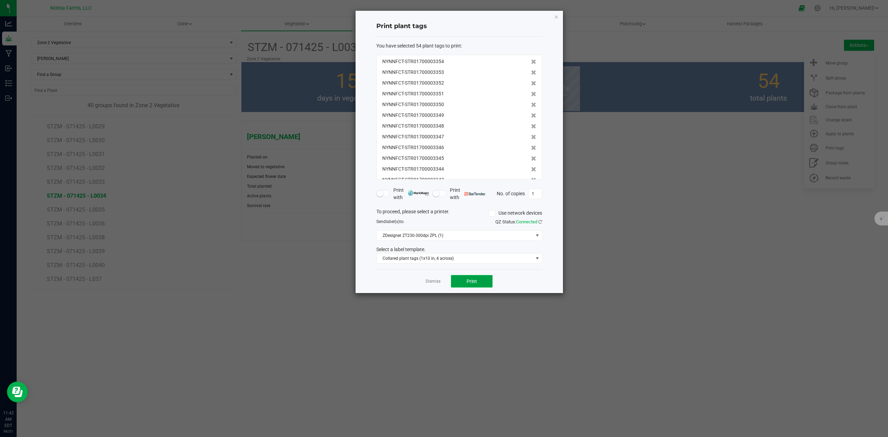
click at [467, 281] on span "Print" at bounding box center [472, 282] width 10 height 6
click at [430, 282] on link "Dismiss" at bounding box center [433, 282] width 15 height 6
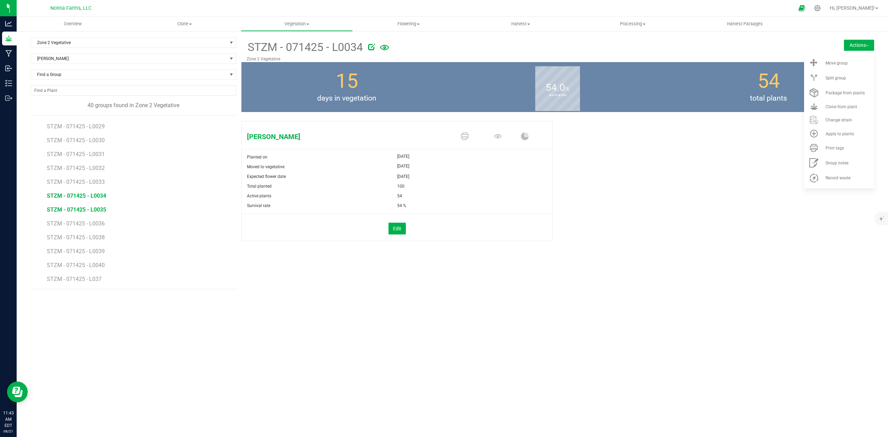
click at [87, 208] on span "STZM - 071425 - L0035" at bounding box center [76, 209] width 59 height 7
click at [844, 147] on div "Print tags" at bounding box center [848, 148] width 47 height 5
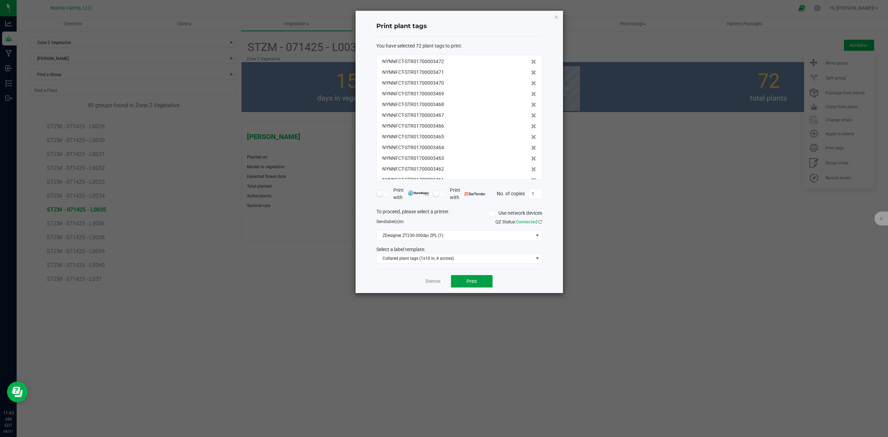
click at [477, 278] on button "Print" at bounding box center [472, 281] width 42 height 12
click at [430, 282] on link "Dismiss" at bounding box center [433, 282] width 15 height 6
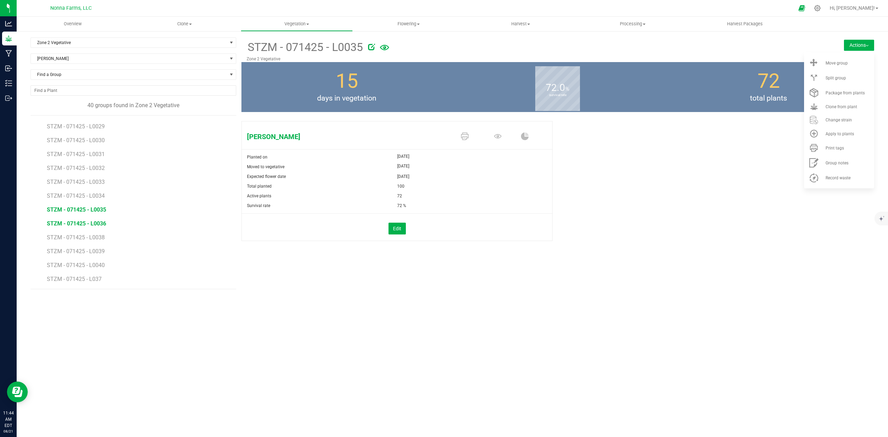
click at [77, 226] on span "STZM - 071425 - L0036" at bounding box center [76, 223] width 59 height 7
click at [848, 149] on div "Print tags" at bounding box center [848, 148] width 47 height 5
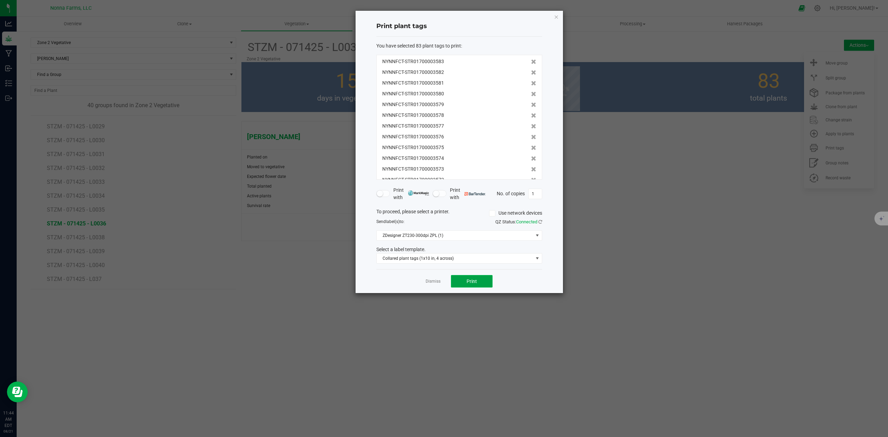
click at [471, 280] on span "Print" at bounding box center [472, 282] width 10 height 6
click at [434, 283] on link "Dismiss" at bounding box center [433, 282] width 15 height 6
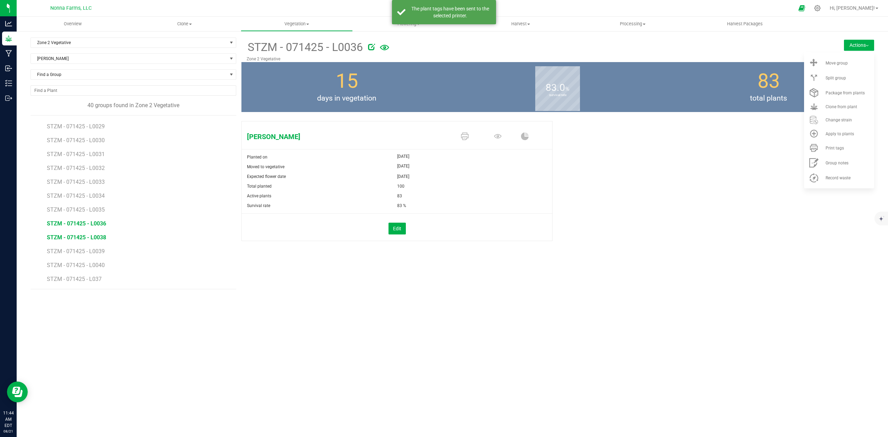
click at [92, 239] on span "STZM - 071425 - L0038" at bounding box center [76, 237] width 59 height 7
click at [845, 145] on li "Print tags" at bounding box center [839, 147] width 70 height 15
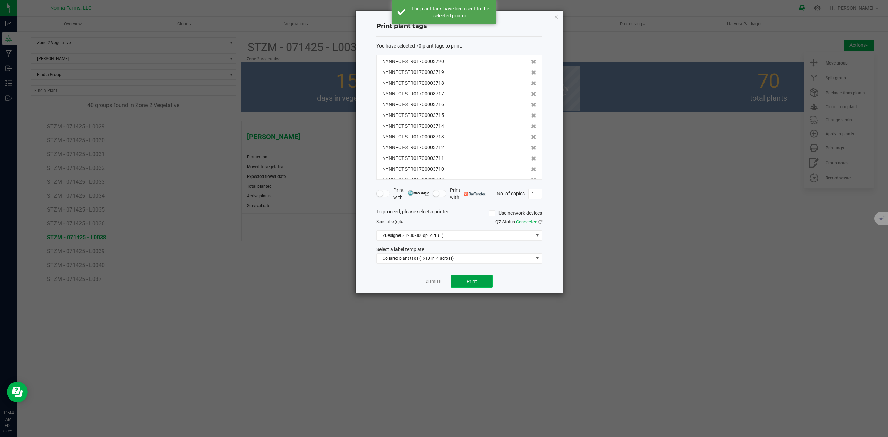
click at [476, 285] on button "Print" at bounding box center [472, 281] width 42 height 12
click at [430, 282] on link "Dismiss" at bounding box center [433, 282] width 15 height 6
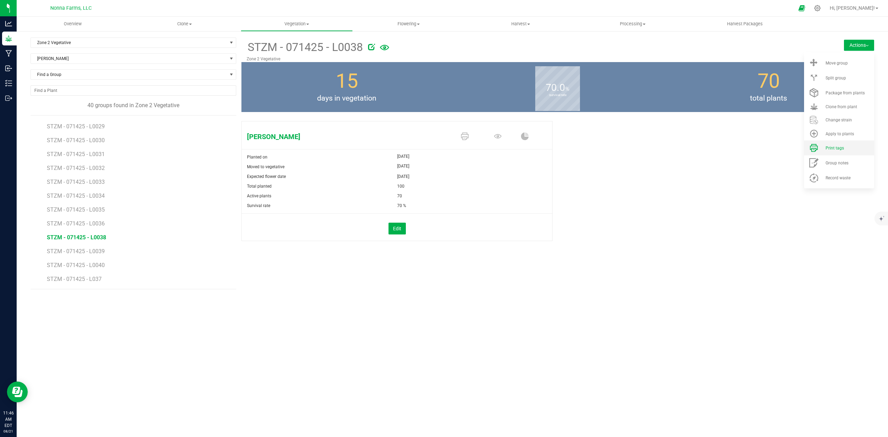
click at [848, 151] on li "Print tags" at bounding box center [839, 147] width 70 height 15
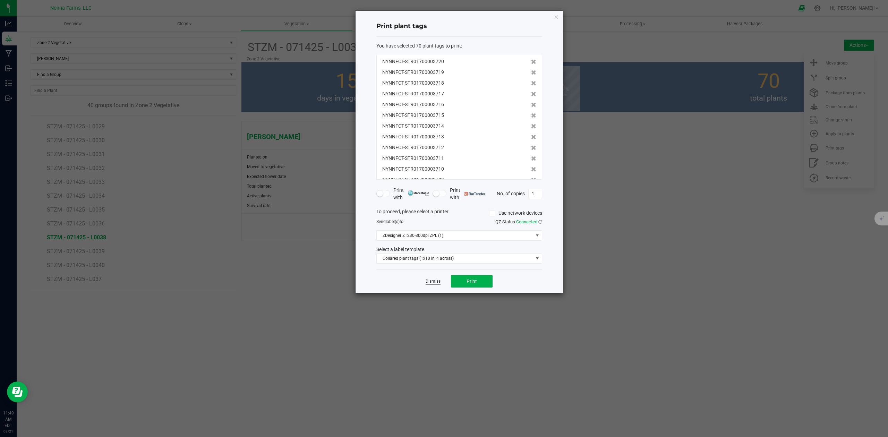
click at [431, 282] on link "Dismiss" at bounding box center [433, 282] width 15 height 6
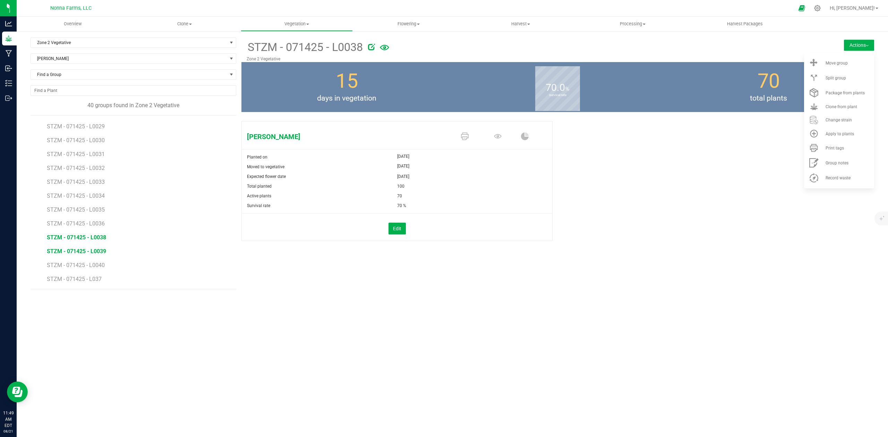
click at [91, 253] on span "STZM - 071425 - L0039" at bounding box center [76, 251] width 59 height 7
click at [835, 146] on span "Print tags" at bounding box center [834, 148] width 18 height 5
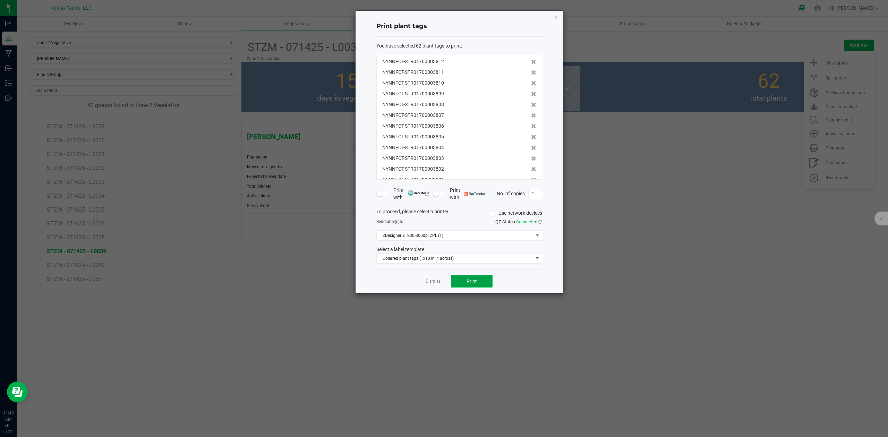
click at [476, 284] on span "Print" at bounding box center [472, 282] width 10 height 6
click at [438, 282] on link "Dismiss" at bounding box center [433, 282] width 15 height 6
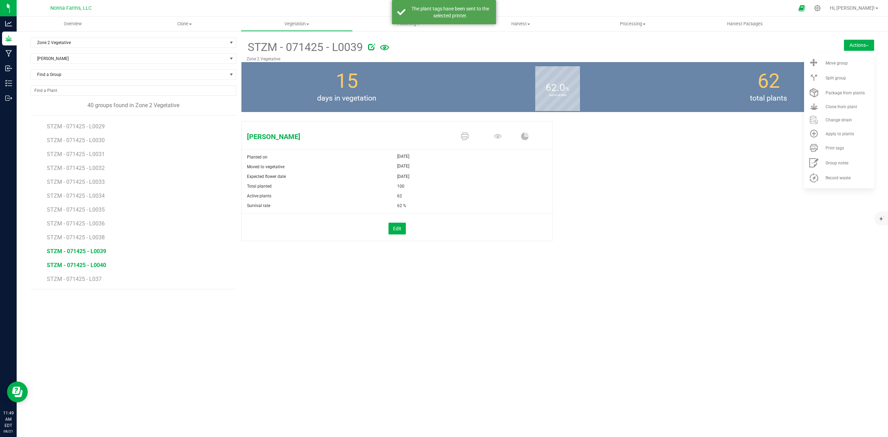
click at [83, 264] on span "STZM - 071425 - L0040" at bounding box center [76, 265] width 59 height 7
click at [842, 147] on span "Print tags" at bounding box center [834, 148] width 18 height 5
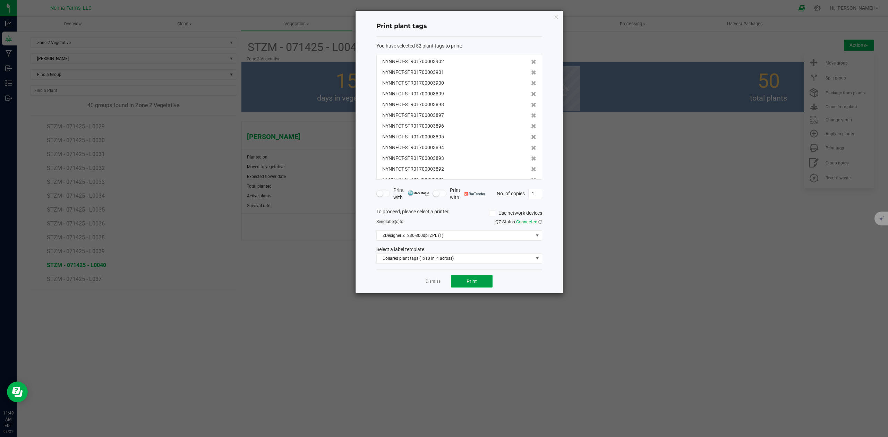
click at [471, 283] on span "Print" at bounding box center [472, 282] width 10 height 6
click at [429, 281] on link "Dismiss" at bounding box center [433, 282] width 15 height 6
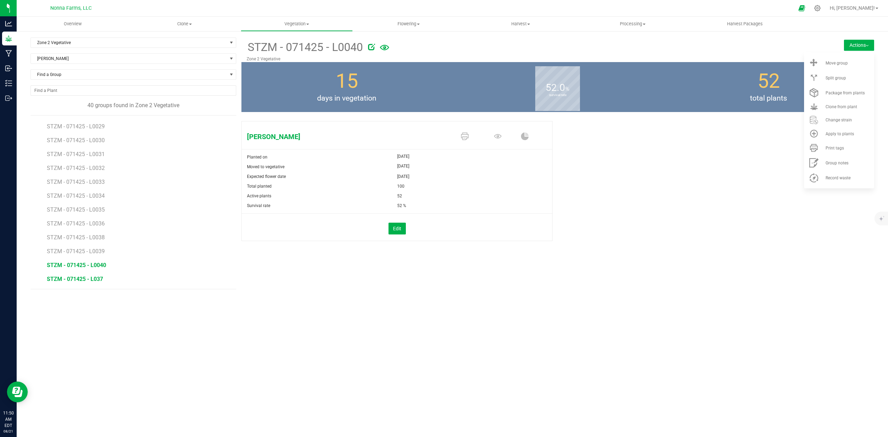
click at [74, 282] on span "STZM - 071425 - L037" at bounding box center [75, 279] width 56 height 7
click at [834, 149] on span "Print tags" at bounding box center [834, 148] width 18 height 5
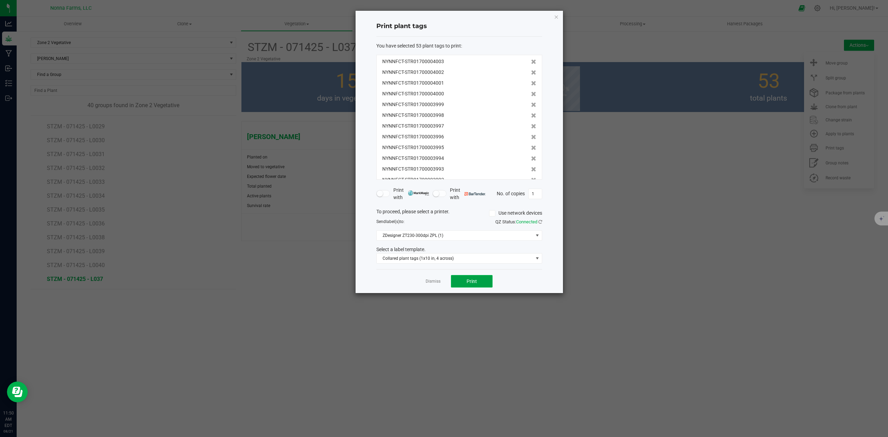
click at [465, 285] on button "Print" at bounding box center [472, 281] width 42 height 12
click at [438, 283] on link "Dismiss" at bounding box center [433, 282] width 15 height 6
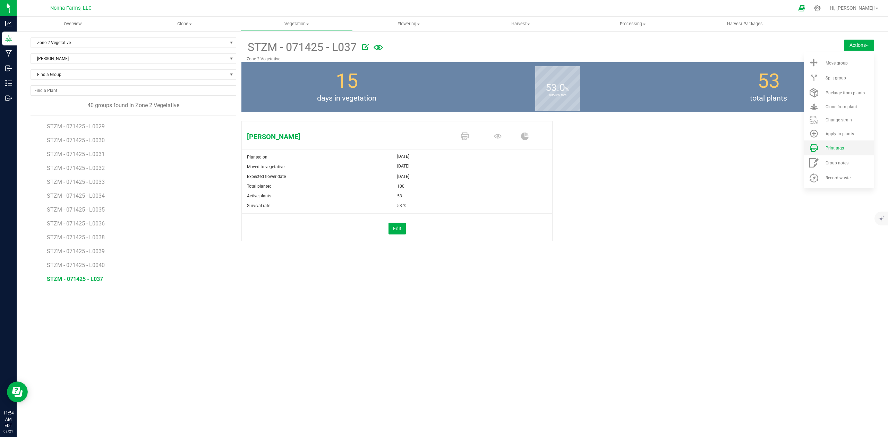
click at [848, 151] on li "Print tags" at bounding box center [839, 147] width 70 height 15
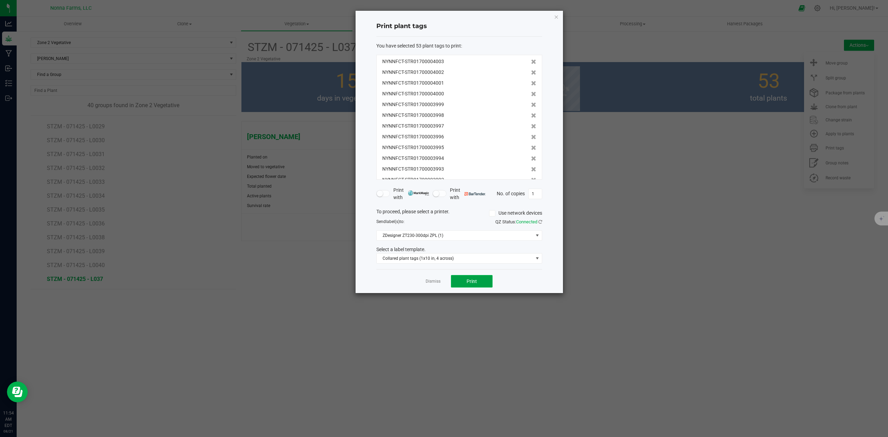
click at [472, 284] on span "Print" at bounding box center [472, 282] width 10 height 6
click at [429, 283] on link "Dismiss" at bounding box center [433, 282] width 15 height 6
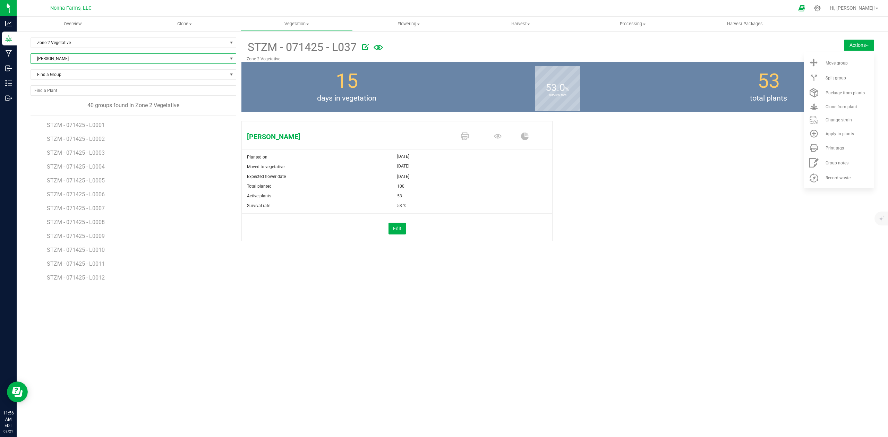
click at [69, 62] on span "[PERSON_NAME]" at bounding box center [129, 59] width 196 height 10
click at [68, 100] on li "Dragonberry Kush" at bounding box center [133, 100] width 205 height 10
click at [83, 126] on span "DBKU - 071525 - L0001" at bounding box center [76, 125] width 58 height 7
click at [831, 146] on span "Print tags" at bounding box center [834, 148] width 18 height 5
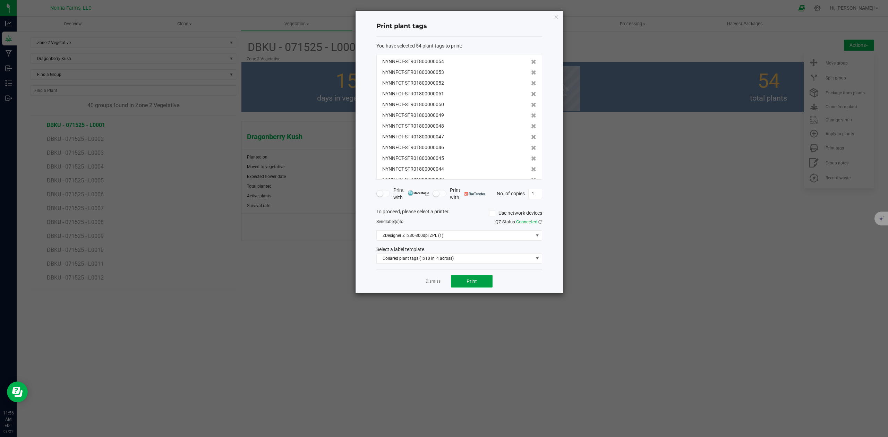
click at [463, 283] on button "Print" at bounding box center [472, 281] width 42 height 12
click at [430, 284] on link "Dismiss" at bounding box center [433, 282] width 15 height 6
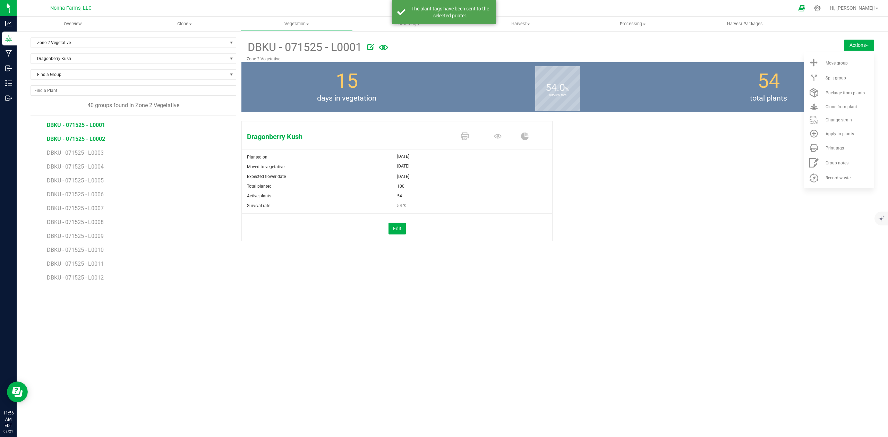
click at [93, 139] on span "DBKU - 071525 - L0002" at bounding box center [76, 139] width 58 height 7
click at [827, 147] on span "Print tags" at bounding box center [834, 148] width 18 height 5
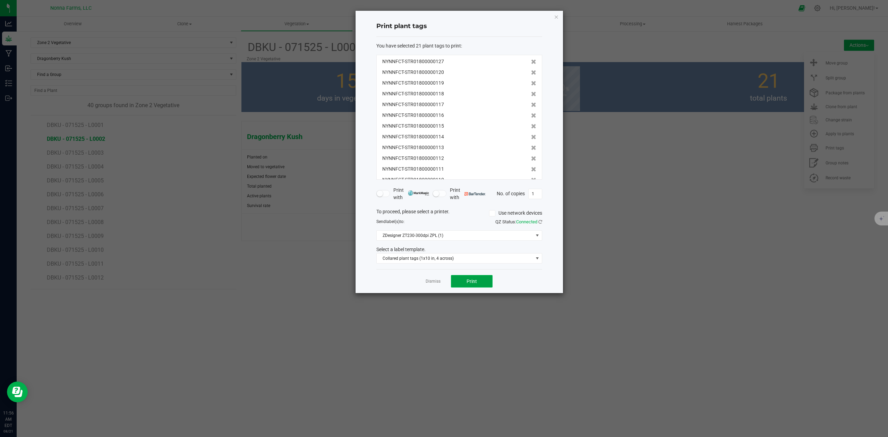
click at [474, 279] on span "Print" at bounding box center [472, 282] width 10 height 6
click at [434, 281] on link "Dismiss" at bounding box center [433, 282] width 15 height 6
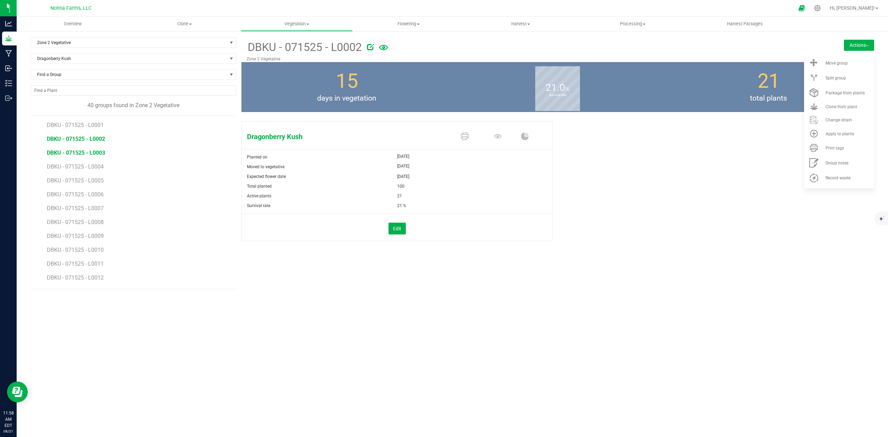
click at [76, 156] on span "DBKU - 071525 - L0003" at bounding box center [76, 152] width 58 height 7
click at [806, 314] on div "Overview Clone Create plants Cloning groups Cloning plants Apply to plants Vege…" at bounding box center [452, 227] width 871 height 420
click at [854, 49] on button "Actions" at bounding box center [859, 45] width 30 height 11
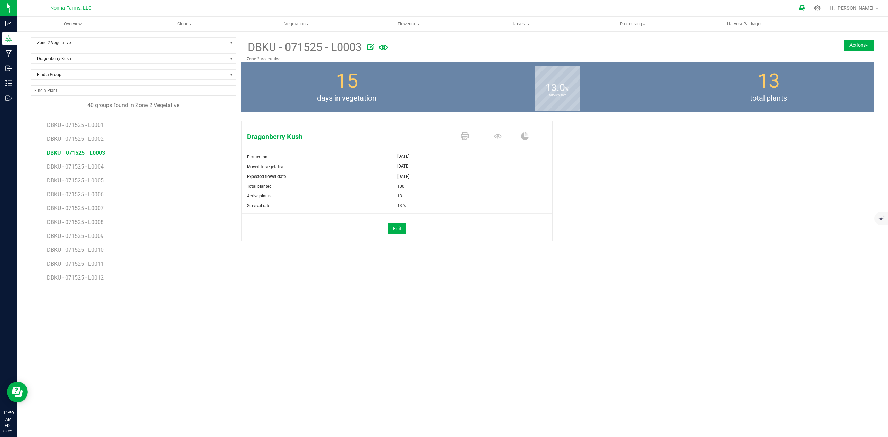
click at [686, 238] on div "Dragonberry Kush Planted on [DATE] Moved to vegetative [DATE] Expected flower d…" at bounding box center [557, 188] width 633 height 140
click at [365, 275] on div "DBKU - 071525 - L0003 Zone 2 Vegetative Actions Move group Split group 15" at bounding box center [557, 163] width 633 height 252
click at [63, 56] on span "Dragonberry Kush" at bounding box center [129, 59] width 196 height 10
click at [75, 128] on li "Sub Zero" at bounding box center [133, 128] width 205 height 10
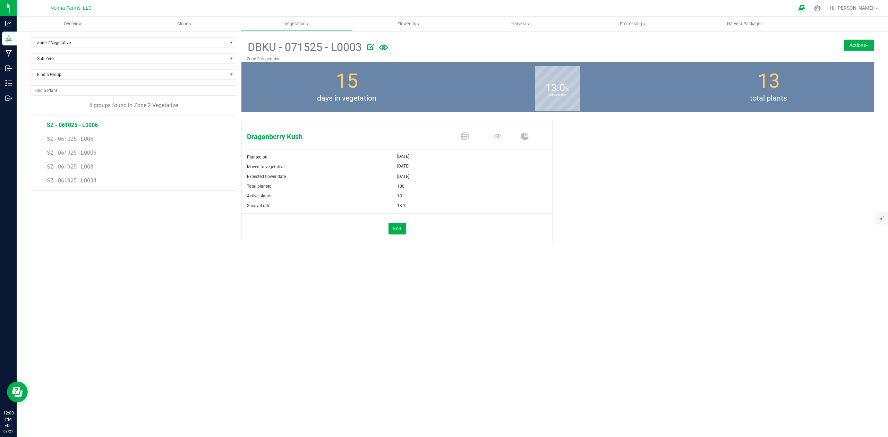
click at [88, 127] on span "SZ - 061025 - L0006" at bounding box center [72, 125] width 51 height 7
click at [80, 138] on span "SZ - 061025 - L006" at bounding box center [71, 139] width 48 height 7
click at [81, 168] on span "SZ - 061925 - L0031" at bounding box center [72, 166] width 51 height 7
click at [392, 228] on button "Edit" at bounding box center [396, 229] width 17 height 12
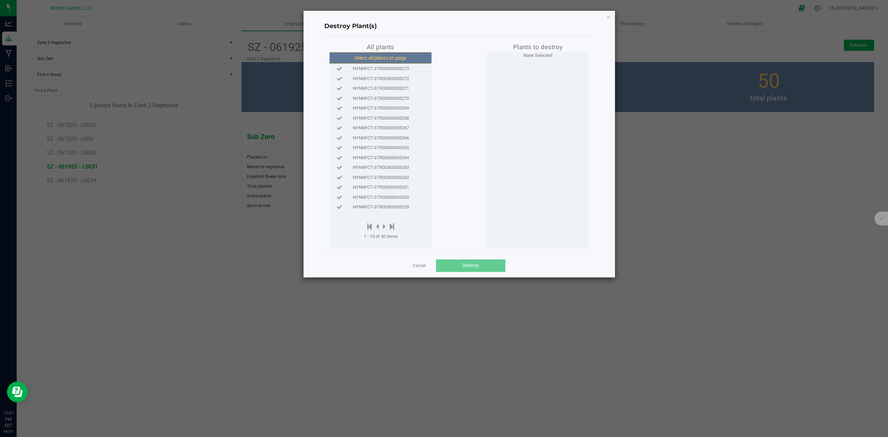
click at [368, 58] on button "Select all plants on page" at bounding box center [380, 58] width 106 height 12
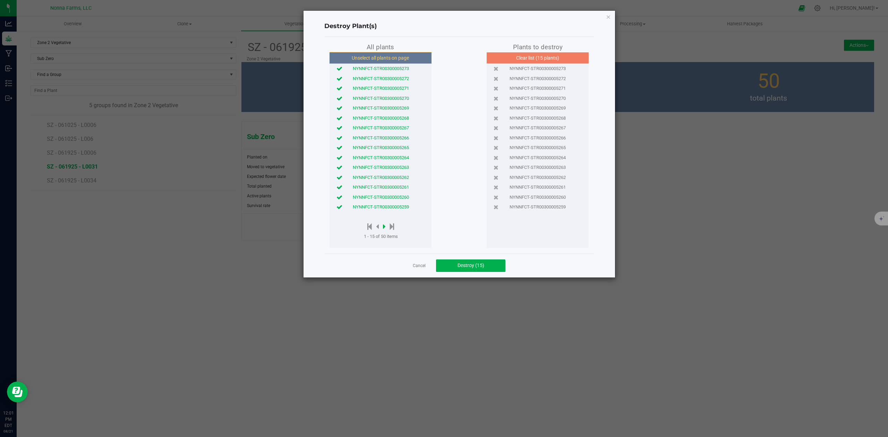
click at [383, 228] on icon at bounding box center [384, 227] width 3 height 8
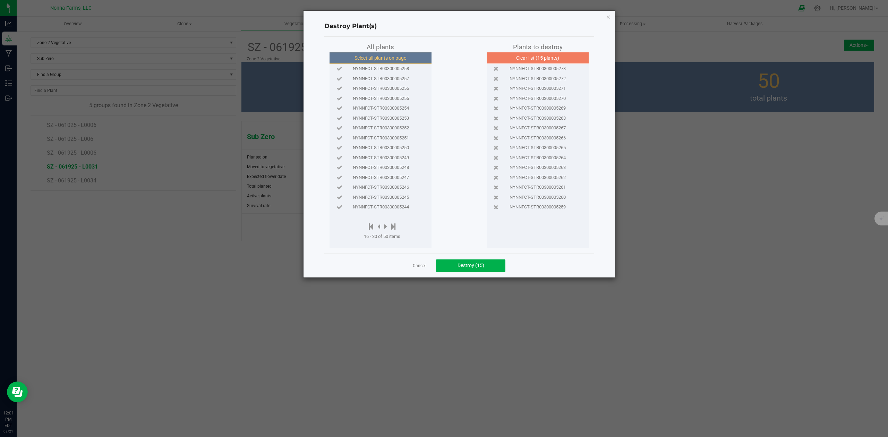
click at [378, 60] on button "Select all plants on page" at bounding box center [380, 58] width 106 height 12
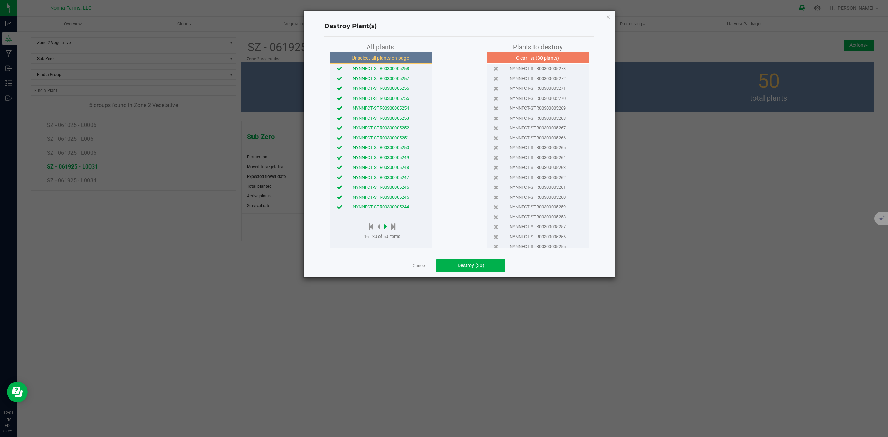
click at [386, 226] on icon at bounding box center [385, 227] width 3 height 8
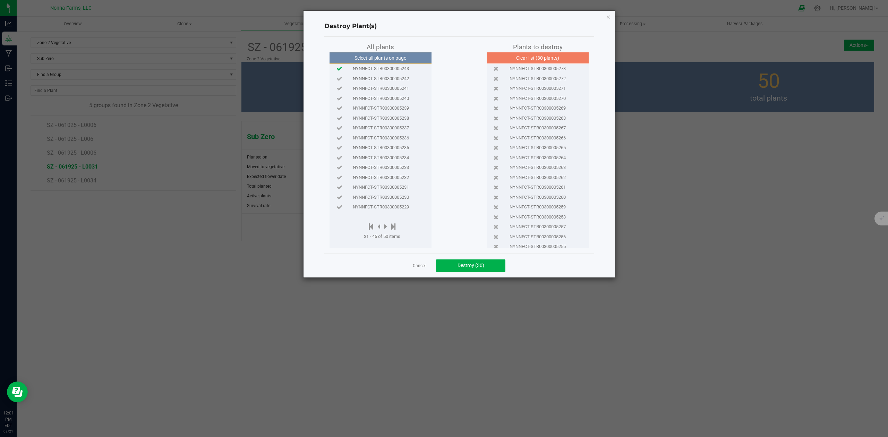
click at [339, 68] on icon at bounding box center [339, 68] width 6 height 5
click at [339, 81] on icon at bounding box center [339, 78] width 6 height 5
click at [471, 267] on span "Destroy (32)" at bounding box center [470, 266] width 27 height 6
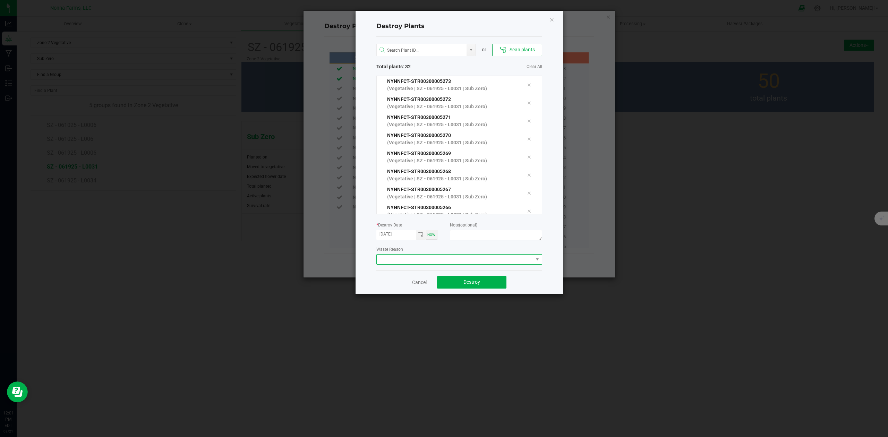
click at [382, 261] on span at bounding box center [455, 260] width 156 height 10
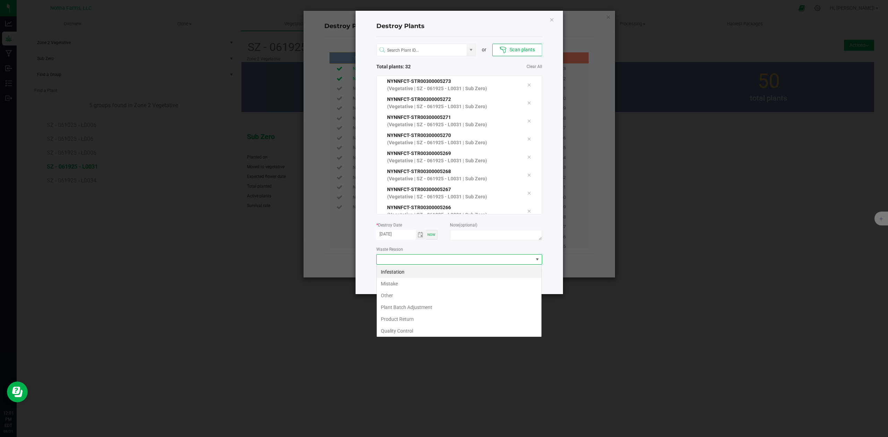
scroll to position [10, 165]
click at [413, 310] on li "Plant Batch Adjustment" at bounding box center [459, 307] width 165 height 12
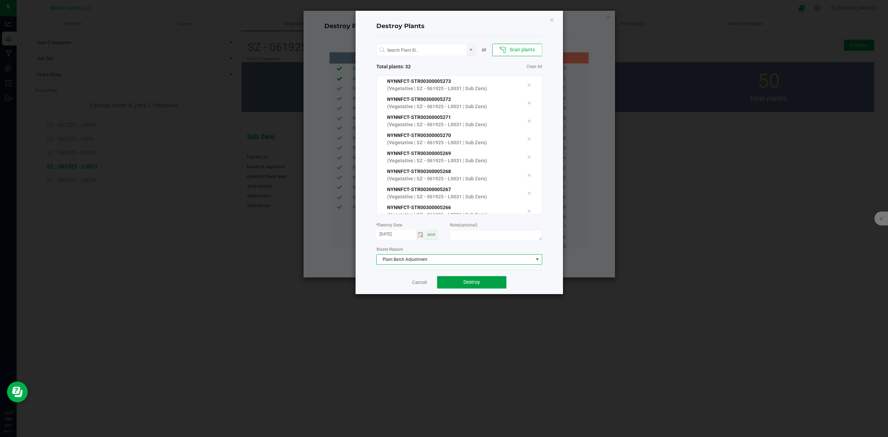
click at [476, 283] on span "Destroy" at bounding box center [471, 282] width 17 height 6
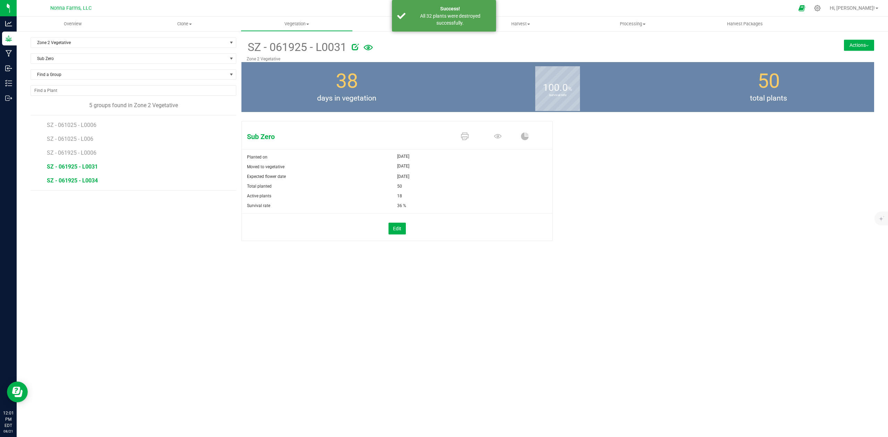
click at [79, 184] on span "SZ - 061925 - L0034" at bounding box center [72, 180] width 51 height 7
click at [395, 229] on button "Edit" at bounding box center [396, 229] width 17 height 12
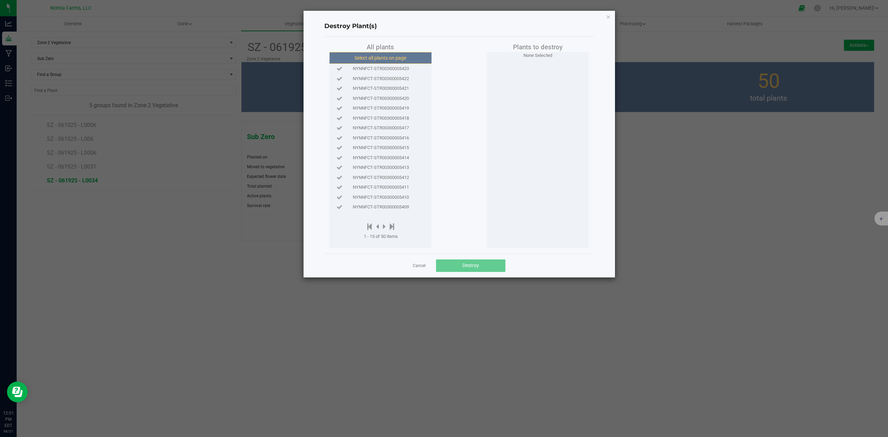
click at [392, 59] on button "Select all plants on page" at bounding box center [380, 58] width 106 height 12
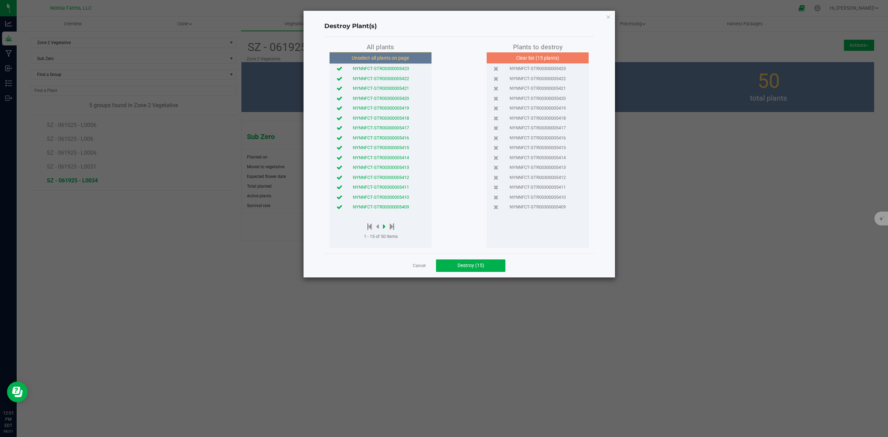
click at [383, 226] on icon at bounding box center [384, 227] width 3 height 8
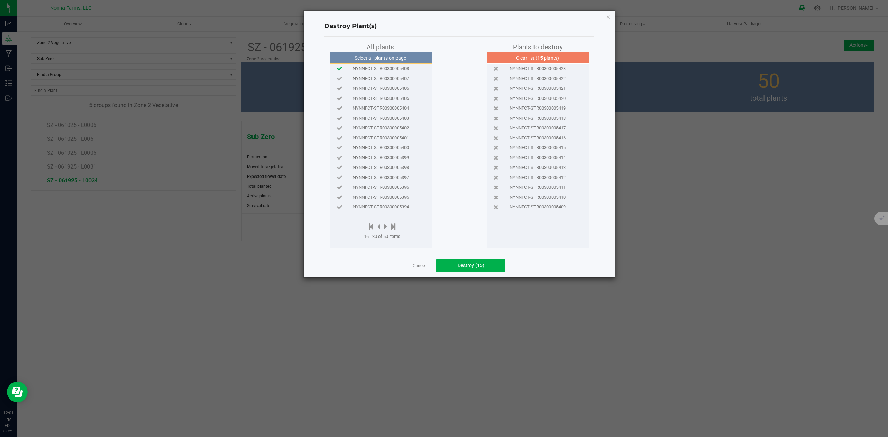
click at [338, 68] on icon at bounding box center [339, 68] width 6 height 5
click at [341, 80] on icon at bounding box center [339, 78] width 6 height 5
click at [340, 89] on icon at bounding box center [339, 88] width 6 height 5
click at [339, 99] on icon at bounding box center [339, 98] width 6 height 5
click at [468, 267] on span "Destroy (19)" at bounding box center [470, 266] width 27 height 6
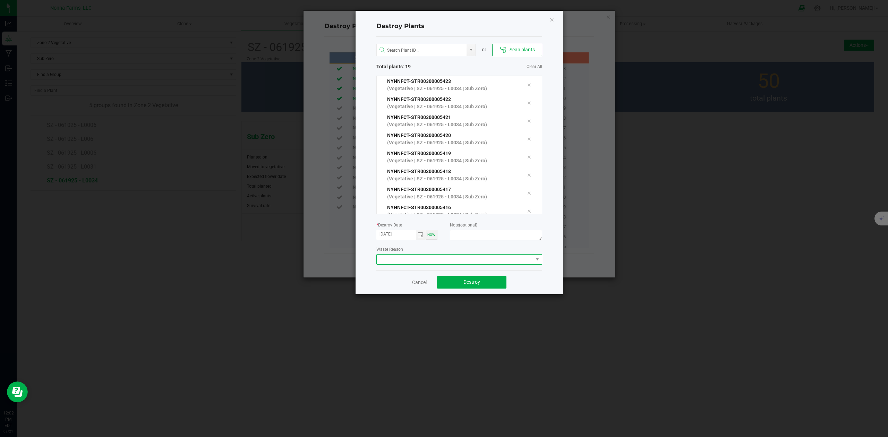
click at [418, 258] on span at bounding box center [455, 260] width 156 height 10
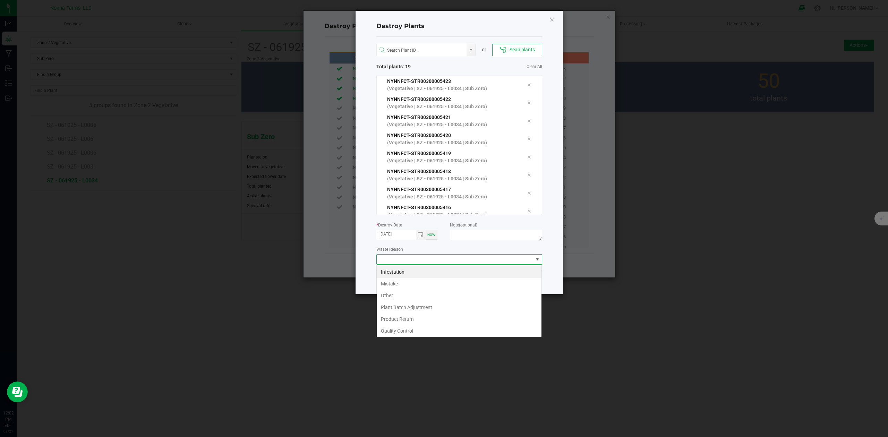
scroll to position [10, 165]
click at [421, 307] on li "Plant Batch Adjustment" at bounding box center [459, 307] width 165 height 12
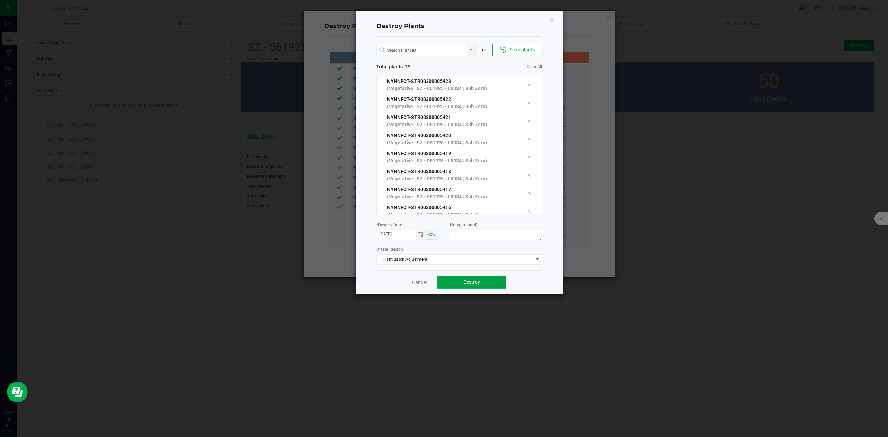
click at [461, 286] on button "Destroy" at bounding box center [471, 282] width 69 height 12
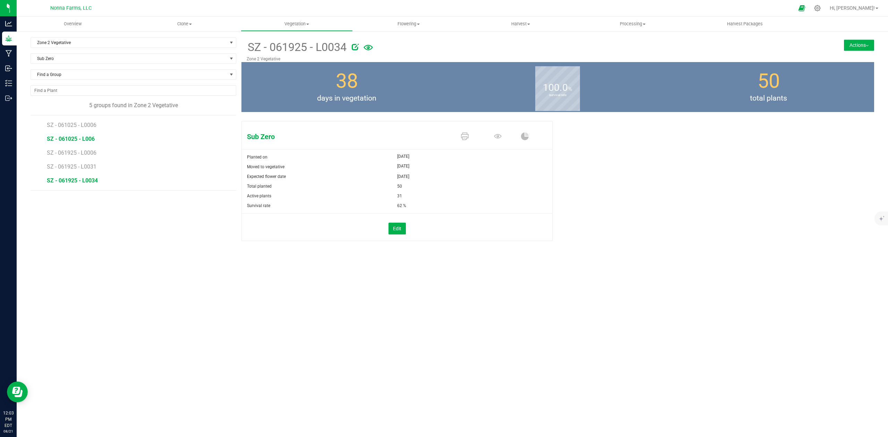
click at [84, 142] on span "SZ - 061025 - L006" at bounding box center [71, 139] width 48 height 7
click at [79, 128] on span "SZ - 061025 - L0006" at bounding box center [72, 125] width 51 height 7
click at [87, 139] on span "SZ - 061025 - L006" at bounding box center [71, 139] width 48 height 7
click at [70, 127] on span "SZ - 061025 - L0006" at bounding box center [72, 125] width 51 height 7
click at [75, 142] on span "SZ - 061025 - L006" at bounding box center [71, 139] width 48 height 7
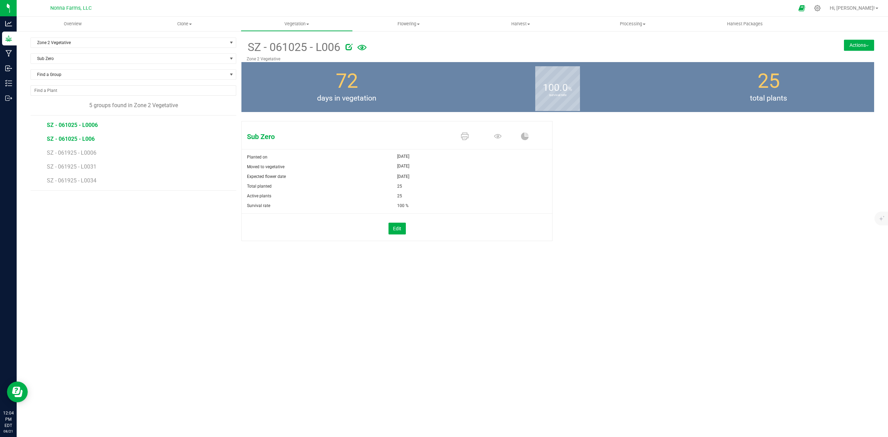
click at [75, 126] on span "SZ - 061025 - L0006" at bounding box center [72, 125] width 51 height 7
click at [89, 139] on span "SZ - 061025 - L006" at bounding box center [71, 139] width 48 height 7
click at [82, 153] on span "SZ - 061925 - L0006" at bounding box center [72, 152] width 51 height 7
click at [91, 124] on span "SZ - 061025 - L0006" at bounding box center [72, 125] width 51 height 7
click at [80, 139] on span "SZ - 061025 - L006" at bounding box center [71, 139] width 48 height 7
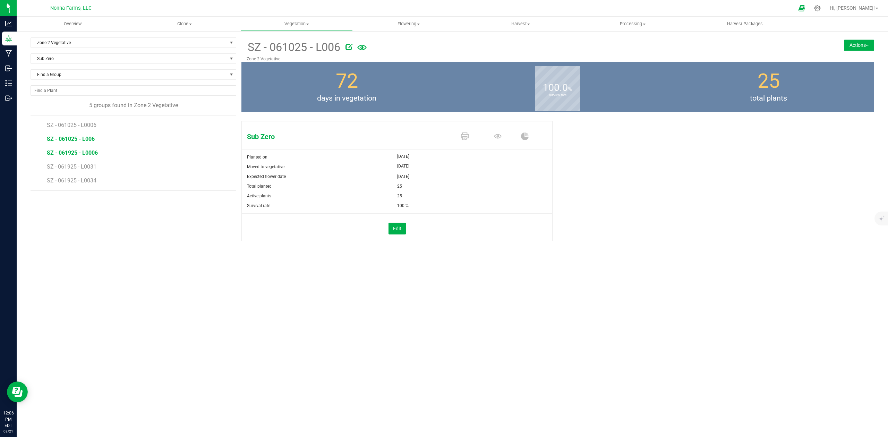
click at [69, 155] on span "SZ - 061925 - L0006" at bounding box center [72, 152] width 51 height 7
click at [76, 126] on span "SZ - 061025 - L0006" at bounding box center [72, 125] width 51 height 7
click at [77, 139] on span "SZ - 061025 - L006" at bounding box center [71, 139] width 48 height 7
click at [83, 127] on span "SZ - 061025 - L0006" at bounding box center [72, 125] width 51 height 7
click at [81, 142] on span "SZ - 061025 - L006" at bounding box center [71, 139] width 48 height 7
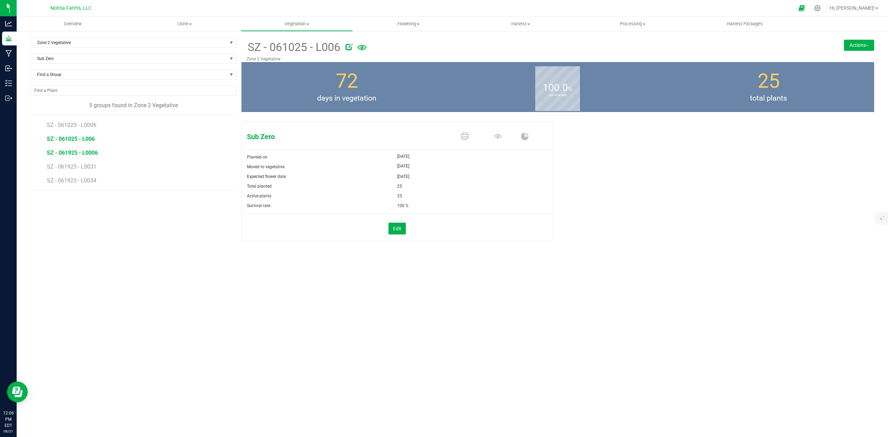
click at [82, 155] on span "SZ - 061925 - L0006" at bounding box center [72, 152] width 51 height 7
click at [82, 141] on span "SZ - 061025 - L006" at bounding box center [71, 139] width 48 height 7
click at [83, 127] on span "SZ - 061025 - L0006" at bounding box center [72, 125] width 51 height 7
click at [85, 142] on span "SZ - 061025 - L006" at bounding box center [71, 139] width 48 height 7
click at [91, 153] on span "SZ - 061925 - L0006" at bounding box center [72, 152] width 51 height 7
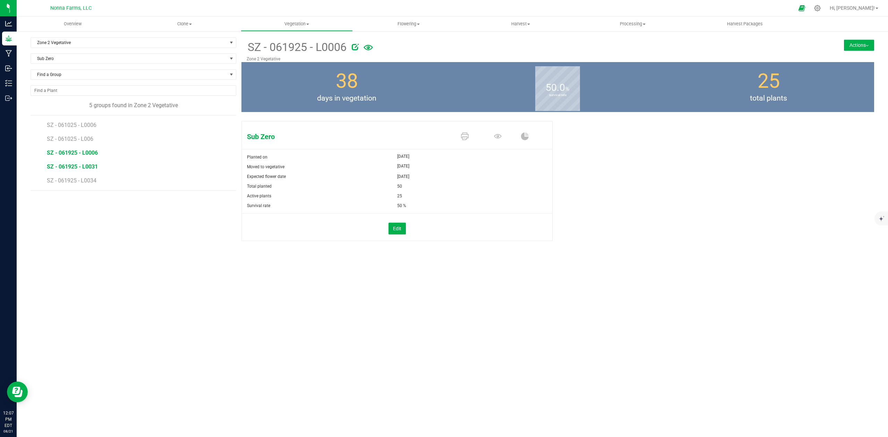
click at [78, 169] on span "SZ - 061925 - L0031" at bounding box center [72, 166] width 51 height 7
click at [72, 186] on li "SZ - 061925 - L0034" at bounding box center [139, 180] width 184 height 19
click at [78, 176] on li "SZ - 061925 - L0034" at bounding box center [139, 180] width 184 height 19
click at [78, 183] on span "SZ - 061925 - L0034" at bounding box center [72, 180] width 51 height 7
click at [81, 140] on span "SZ - 061025 - L006" at bounding box center [71, 139] width 48 height 7
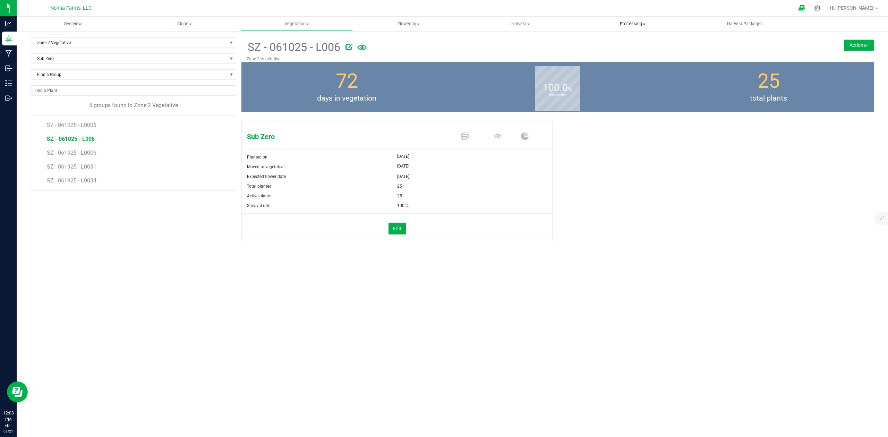
click at [634, 26] on span "Processing" at bounding box center [632, 24] width 111 height 6
click at [480, 48] on div at bounding box center [556, 46] width 423 height 14
click at [643, 22] on span "Processing" at bounding box center [633, 24] width 112 height 6
click at [620, 45] on li "Create package" at bounding box center [633, 42] width 112 height 8
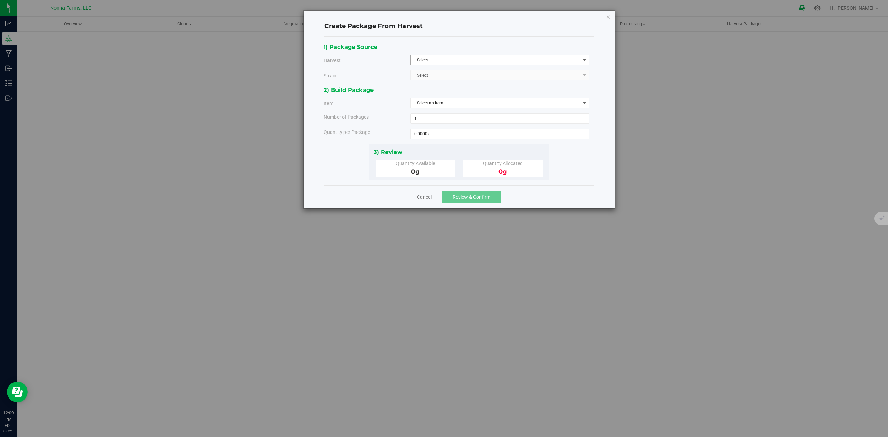
click at [429, 60] on span "Select" at bounding box center [496, 60] width 170 height 10
click at [426, 59] on span "Select" at bounding box center [496, 60] width 170 height 10
click at [364, 64] on div "Harvest" at bounding box center [364, 60] width 92 height 7
click at [435, 102] on span "Select an item" at bounding box center [496, 103] width 170 height 10
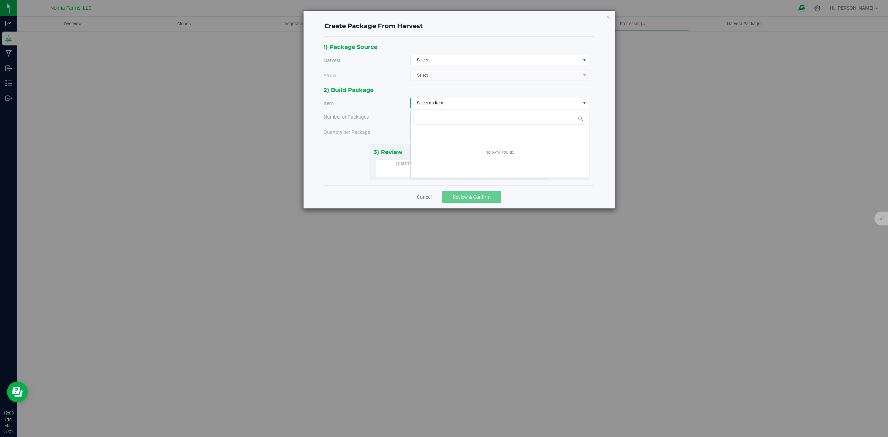
click at [380, 102] on div "Item" at bounding box center [364, 103] width 92 height 7
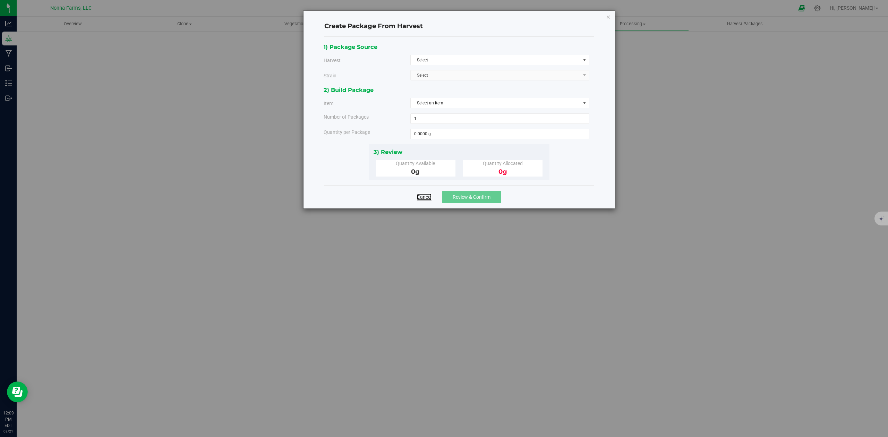
click at [420, 200] on link "Cancel" at bounding box center [424, 197] width 15 height 7
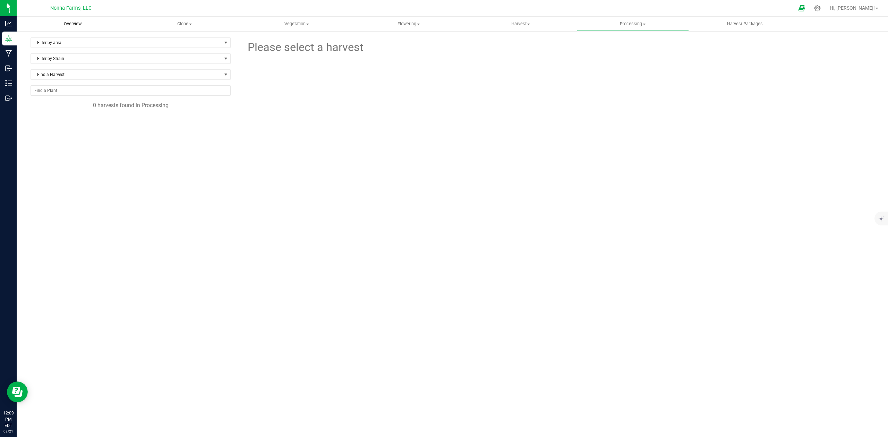
click at [67, 27] on span "Overview" at bounding box center [72, 24] width 36 height 6
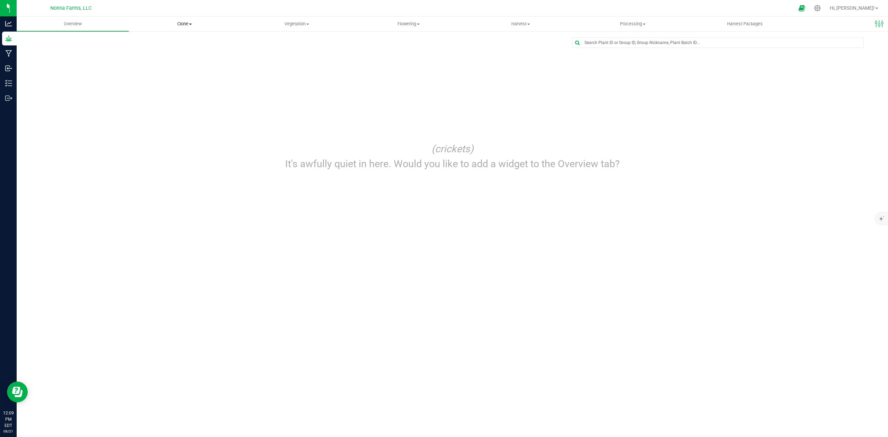
click at [186, 22] on span "Clone" at bounding box center [184, 24] width 111 height 6
click at [298, 27] on span "Vegetation" at bounding box center [296, 24] width 111 height 6
click at [282, 50] on span "Veg plants" at bounding box center [262, 50] width 43 height 6
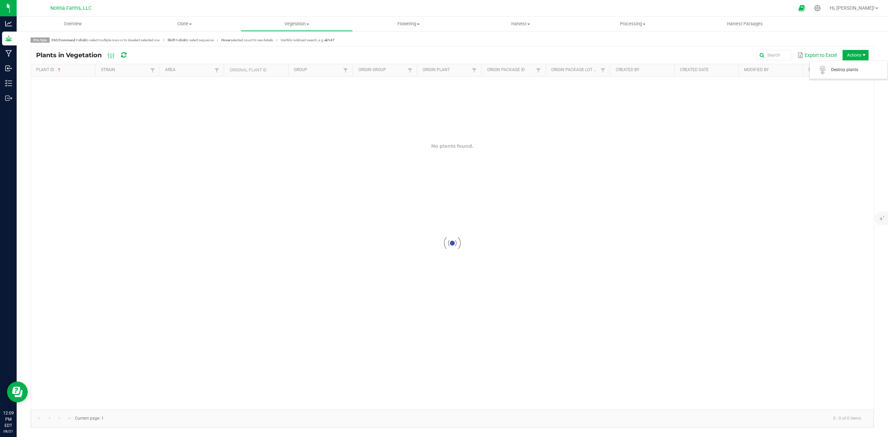
click at [851, 55] on span "Actions" at bounding box center [855, 55] width 26 height 10
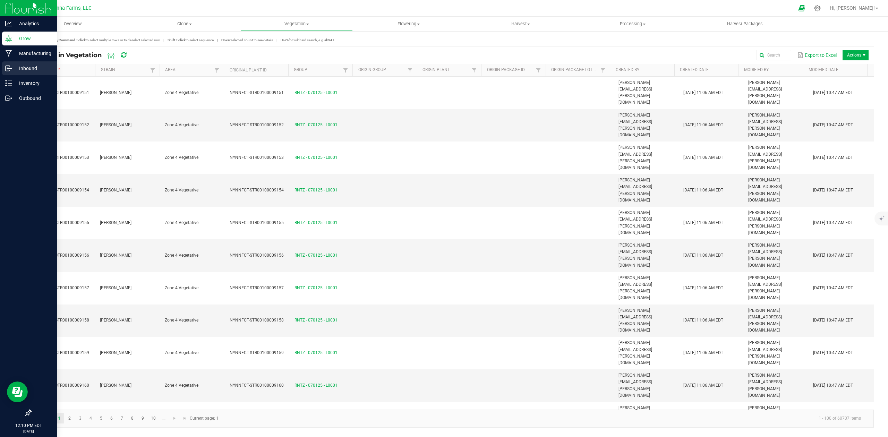
click at [35, 68] on p "Inbound" at bounding box center [33, 68] width 42 height 8
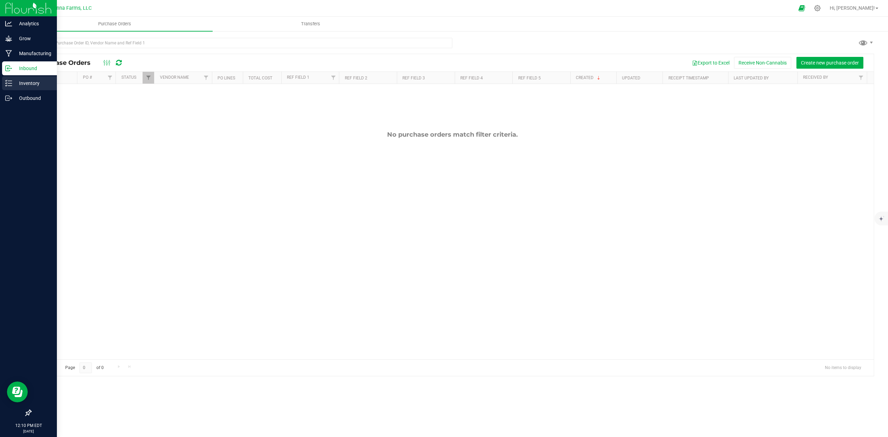
click at [21, 82] on p "Inventory" at bounding box center [33, 83] width 42 height 8
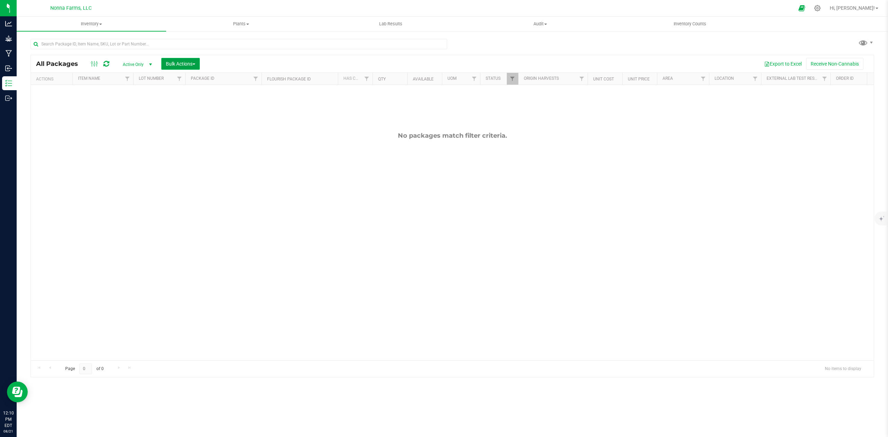
click at [185, 63] on span "Bulk Actions" at bounding box center [180, 64] width 29 height 6
click at [134, 118] on div "No packages match filter criteria." at bounding box center [452, 246] width 843 height 322
click at [255, 22] on span "Plants" at bounding box center [240, 24] width 149 height 6
click at [203, 40] on span "All plants" at bounding box center [186, 42] width 40 height 6
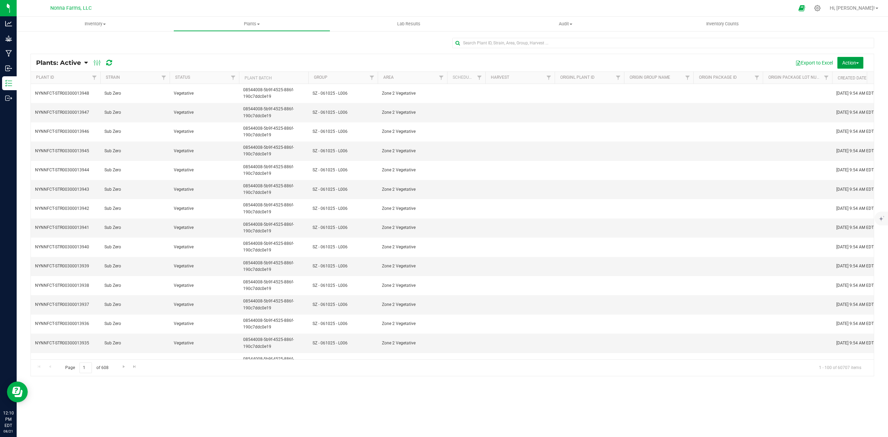
click at [846, 63] on span "Action" at bounding box center [850, 63] width 17 height 6
click at [84, 62] on link "Plants: Active" at bounding box center [60, 63] width 48 height 8
click at [62, 117] on span "Plants: Dead + Out of sync" at bounding box center [71, 116] width 60 height 6
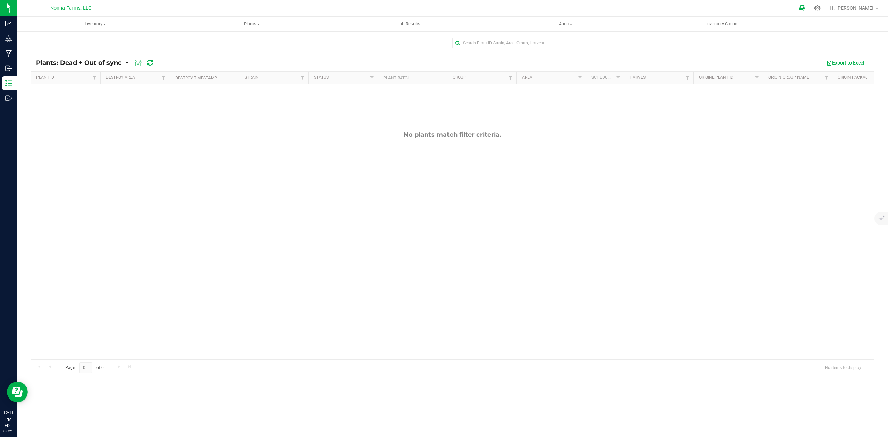
click at [126, 66] on icon at bounding box center [126, 63] width 3 height 6
click at [61, 103] on span "Plants: Dead" at bounding box center [55, 105] width 28 height 6
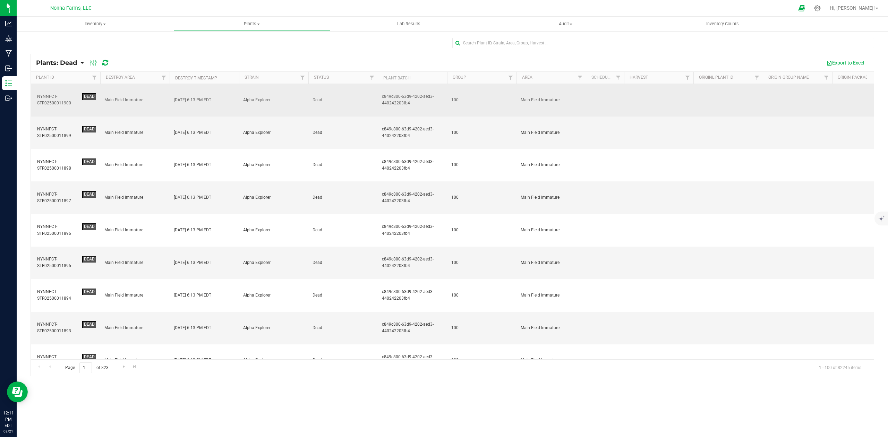
click at [71, 93] on div "NYNNFCT-STR02500011900" at bounding box center [58, 99] width 43 height 13
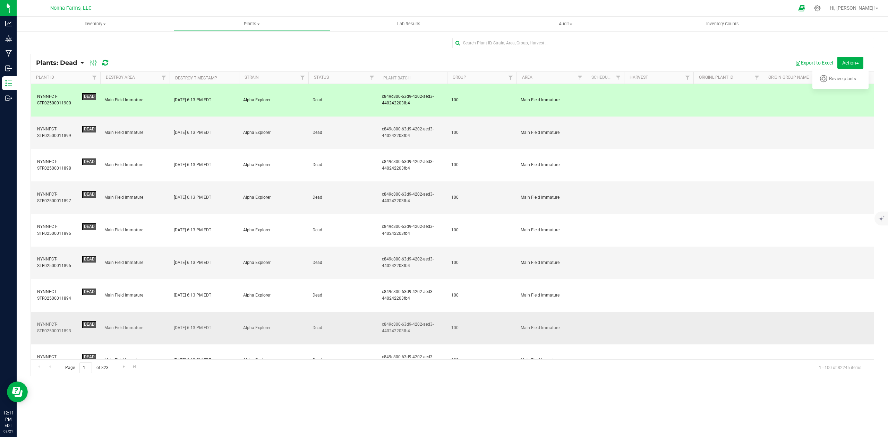
click at [764, 312] on td at bounding box center [797, 328] width 69 height 33
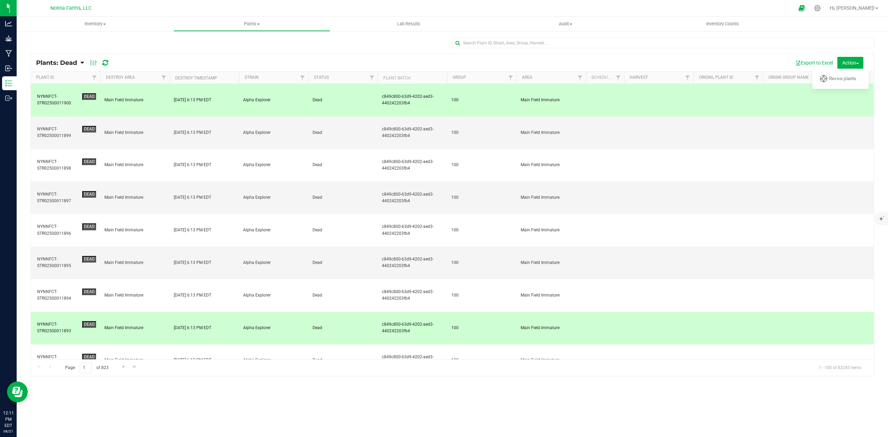
click at [46, 321] on div "NYNNFCT-STR02500011893" at bounding box center [58, 327] width 43 height 13
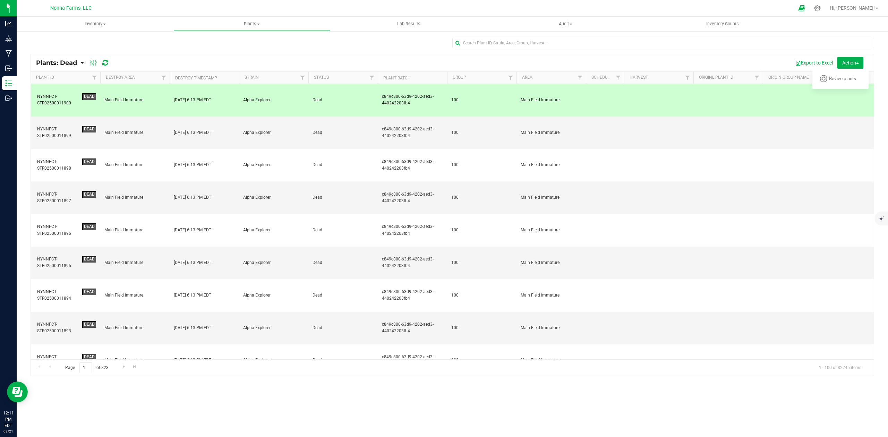
click at [234, 46] on div at bounding box center [453, 46] width 844 height 16
click at [481, 42] on input "text" at bounding box center [663, 43] width 422 height 10
type input "sub zero"
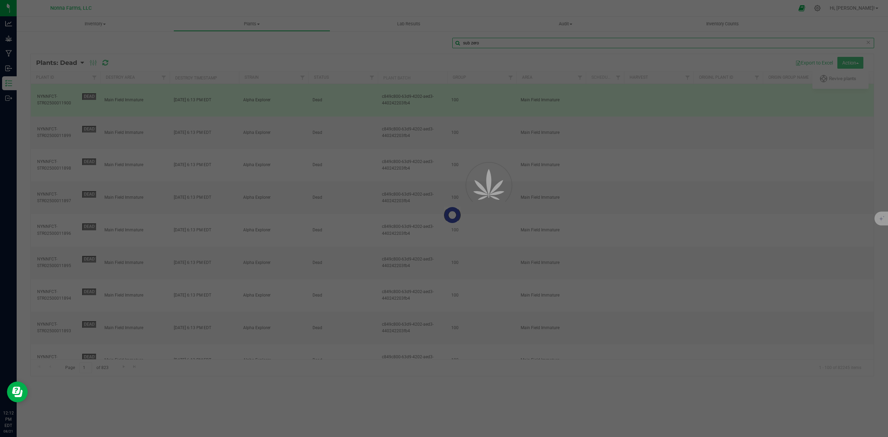
click at [484, 41] on input "sub zero" at bounding box center [663, 43] width 422 height 10
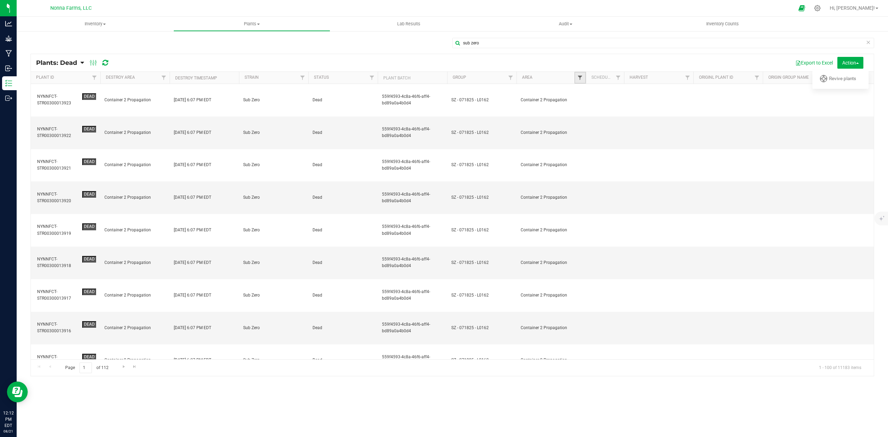
click at [580, 79] on span "Filter" at bounding box center [580, 78] width 6 height 6
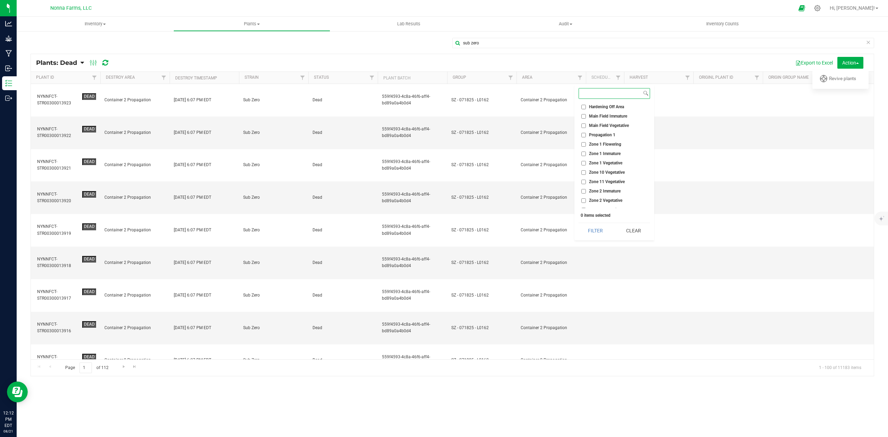
scroll to position [2647, 0]
click at [581, 121] on input "Zone 2 Vegetative" at bounding box center [583, 120] width 5 height 5
checkbox input "true"
click at [600, 232] on button "Filter" at bounding box center [595, 230] width 33 height 15
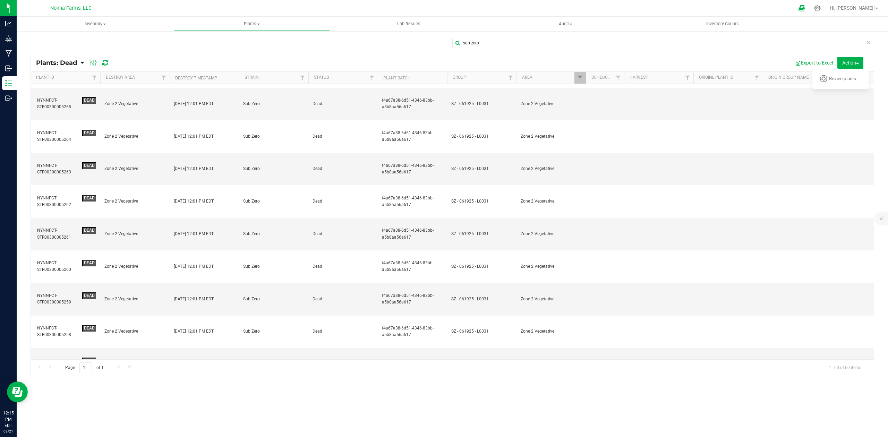
scroll to position [891, 0]
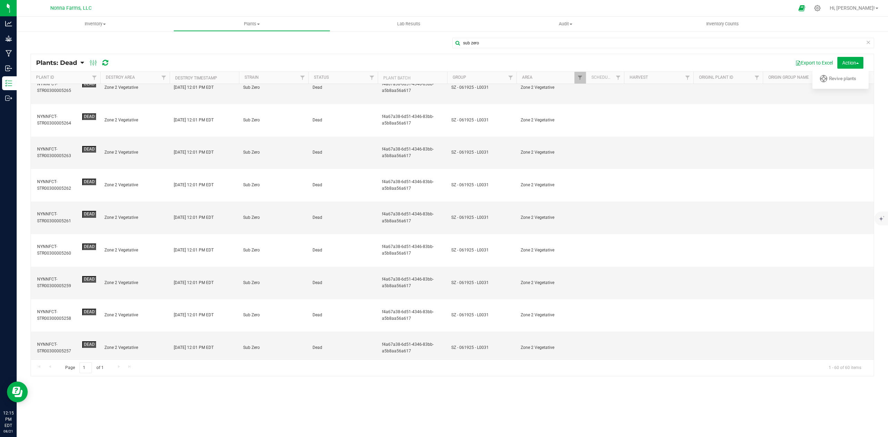
click at [845, 79] on span "Revive plants" at bounding box center [842, 79] width 27 height 6
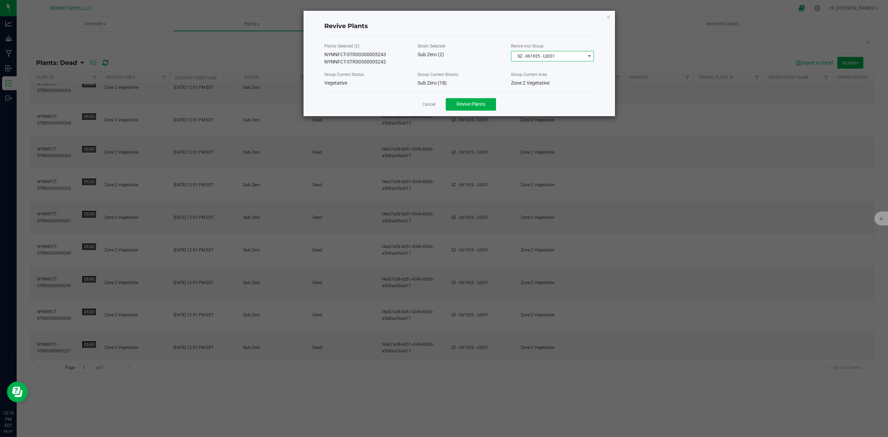
click at [585, 56] on span at bounding box center [589, 56] width 9 height 10
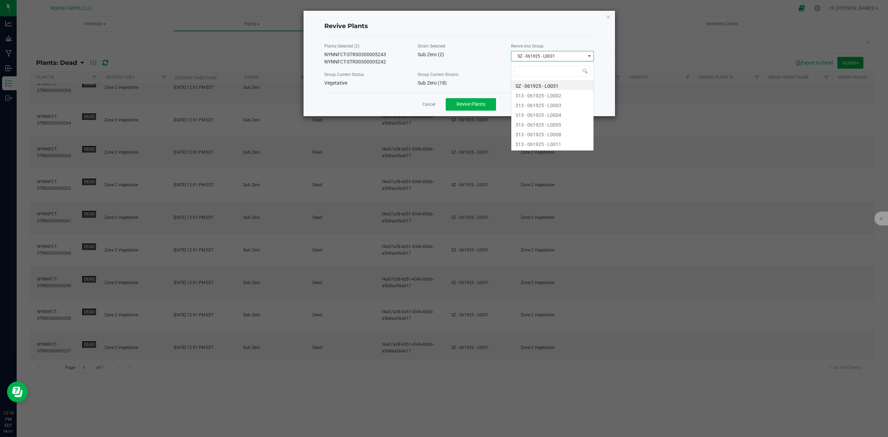
scroll to position [10, 83]
click at [585, 56] on span at bounding box center [589, 56] width 9 height 10
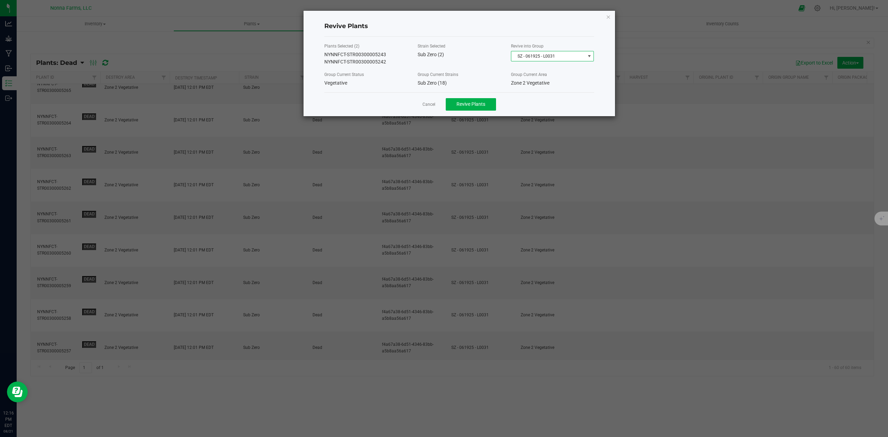
click at [547, 55] on span "SZ - 061925 - L0031" at bounding box center [548, 56] width 74 height 10
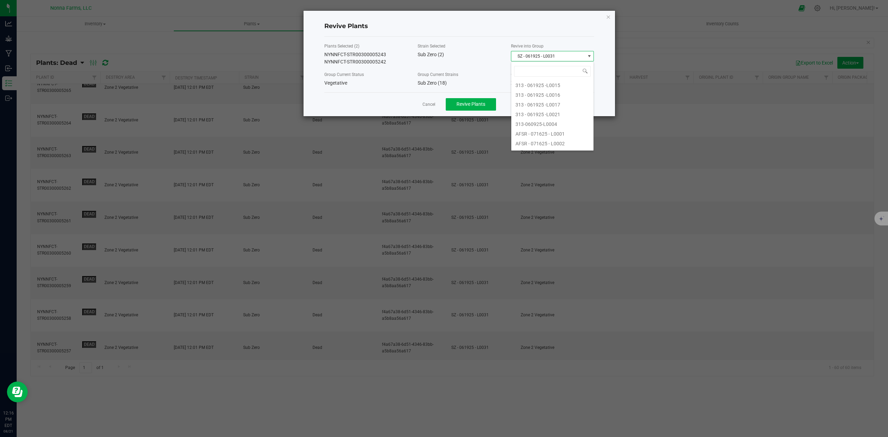
scroll to position [0, 0]
type input "sz"
click at [553, 124] on li "SZ - 061925 - L0006" at bounding box center [552, 124] width 82 height 10
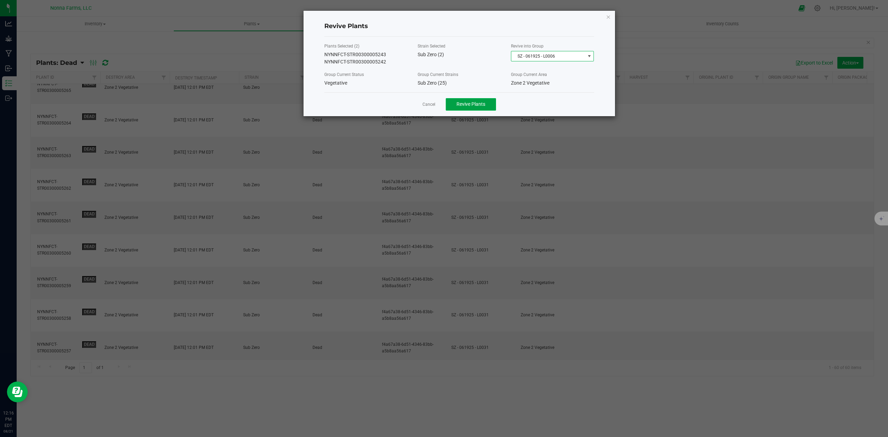
click at [468, 102] on span "Revive Plants" at bounding box center [470, 104] width 29 height 6
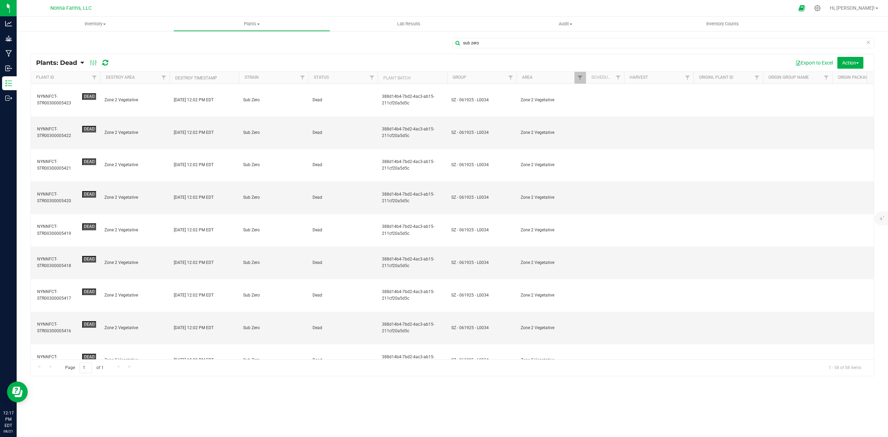
click at [84, 63] on icon at bounding box center [81, 63] width 3 height 6
click at [157, 52] on div "sub zero" at bounding box center [453, 46] width 844 height 16
click at [121, 44] on div "sub zero" at bounding box center [453, 46] width 844 height 16
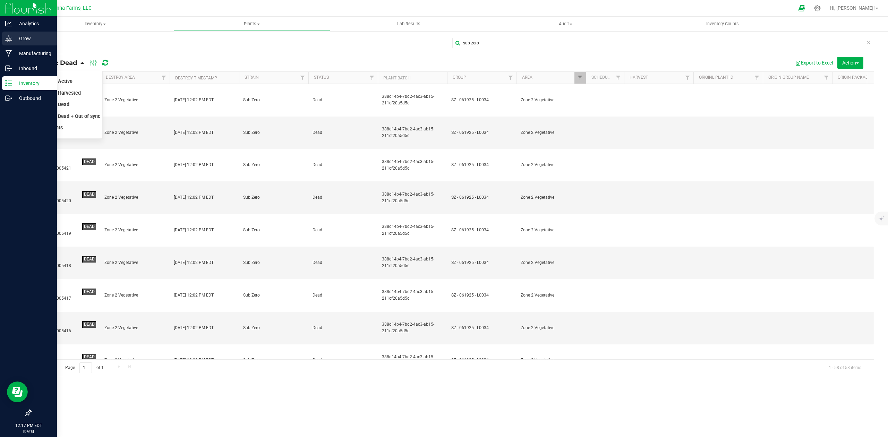
click at [34, 38] on p "Grow" at bounding box center [33, 38] width 42 height 8
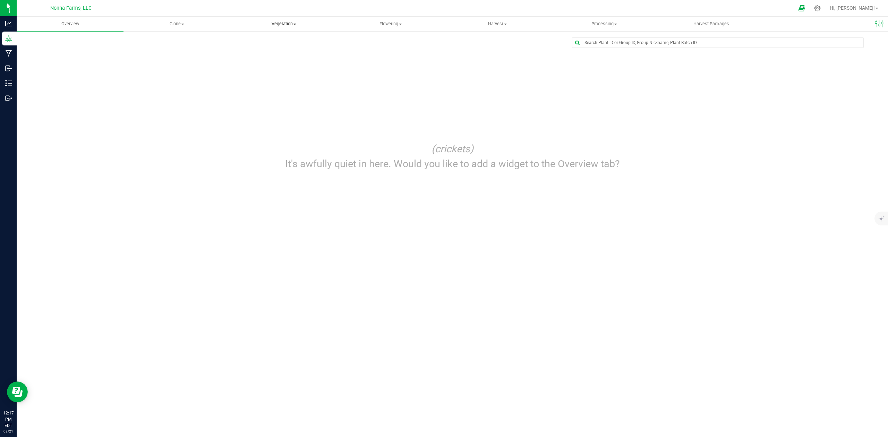
click at [287, 20] on uib-tab-heading "Vegetation Veg groups Veg plants Mother groups Mother plants Apply to plants" at bounding box center [284, 24] width 106 height 14
click at [264, 37] on ul "Veg groups Veg plants Mother groups Mother plants Apply to plants" at bounding box center [283, 59] width 107 height 54
click at [264, 42] on span "Veg groups" at bounding box center [252, 42] width 44 height 6
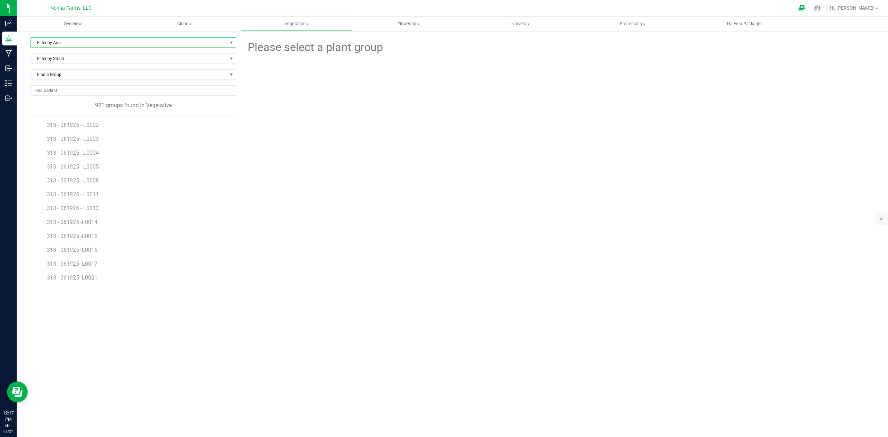
click at [78, 42] on span "Filter by Area" at bounding box center [129, 43] width 196 height 10
click at [79, 109] on li "Zone 2 Vegetative" at bounding box center [133, 106] width 205 height 10
click at [63, 60] on span "Filter by Strain" at bounding box center [129, 59] width 196 height 10
click at [68, 132] on li "Sub Zero" at bounding box center [133, 128] width 205 height 10
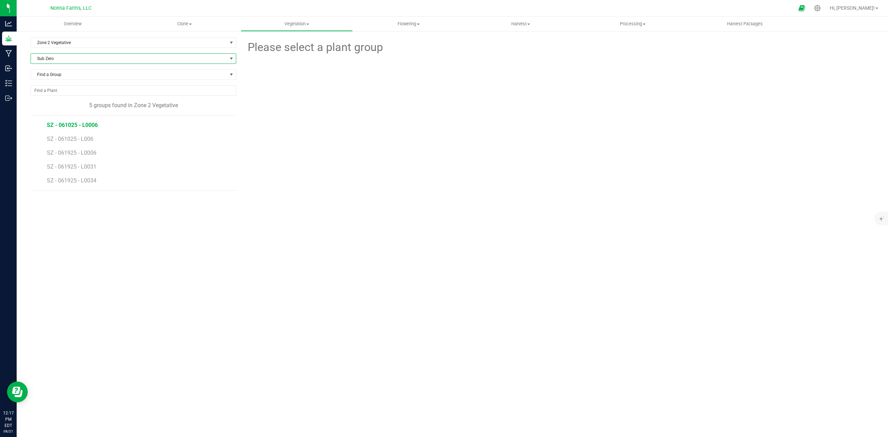
click at [88, 125] on span "SZ - 061025 - L0006" at bounding box center [72, 125] width 51 height 7
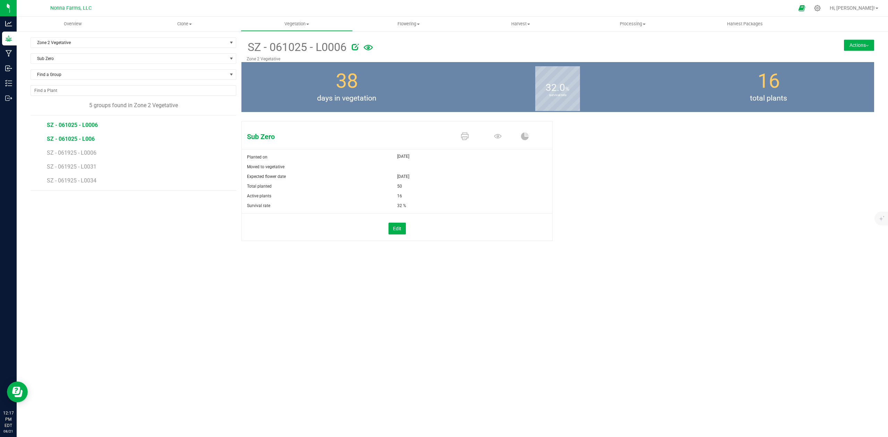
click at [83, 142] on span "SZ - 061025 - L006" at bounding box center [71, 139] width 48 height 7
click at [81, 154] on span "SZ - 061925 - L0006" at bounding box center [72, 152] width 51 height 7
click at [74, 171] on li "SZ - 061925 - L0031" at bounding box center [139, 164] width 184 height 14
click at [80, 167] on span "SZ - 061925 - L0031" at bounding box center [72, 166] width 51 height 7
click at [85, 153] on span "SZ - 061925 - L0006" at bounding box center [72, 152] width 51 height 7
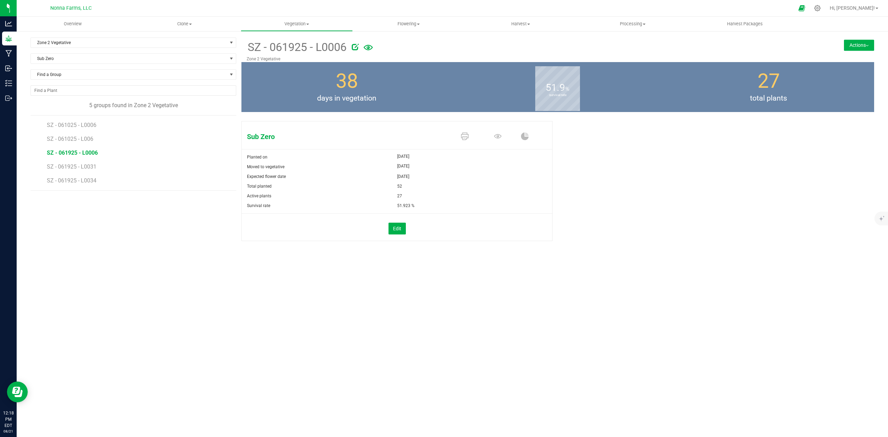
click at [857, 45] on button "Actions" at bounding box center [859, 45] width 30 height 11
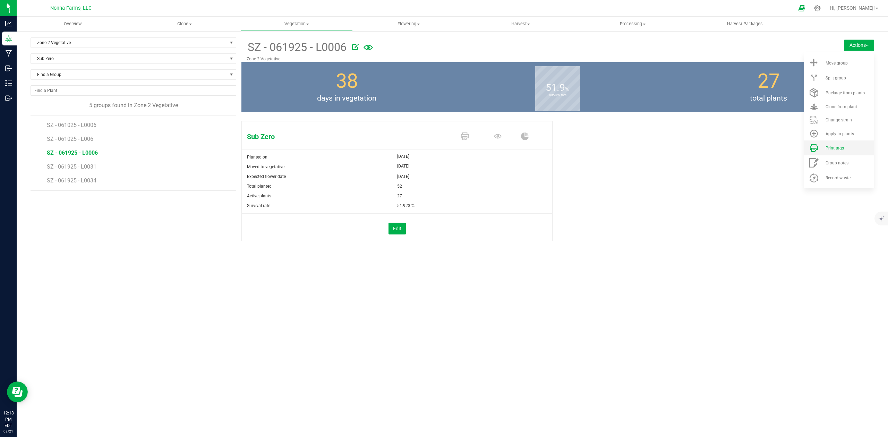
click at [837, 148] on span "Print tags" at bounding box center [834, 148] width 18 height 5
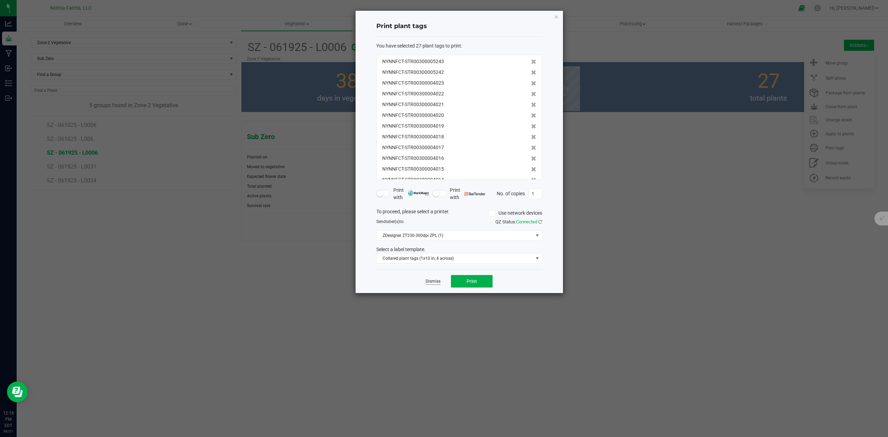
click at [432, 282] on link "Dismiss" at bounding box center [433, 282] width 15 height 6
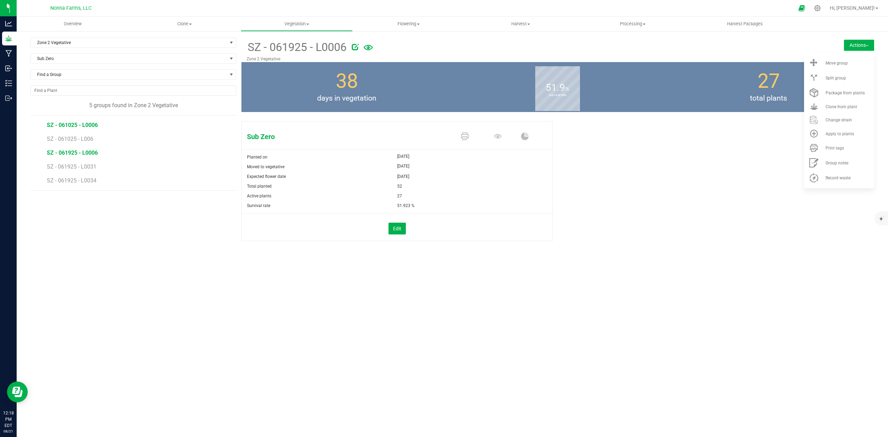
click at [85, 126] on span "SZ - 061025 - L0006" at bounding box center [72, 125] width 51 height 7
click at [833, 148] on span "Print tags" at bounding box center [834, 148] width 18 height 5
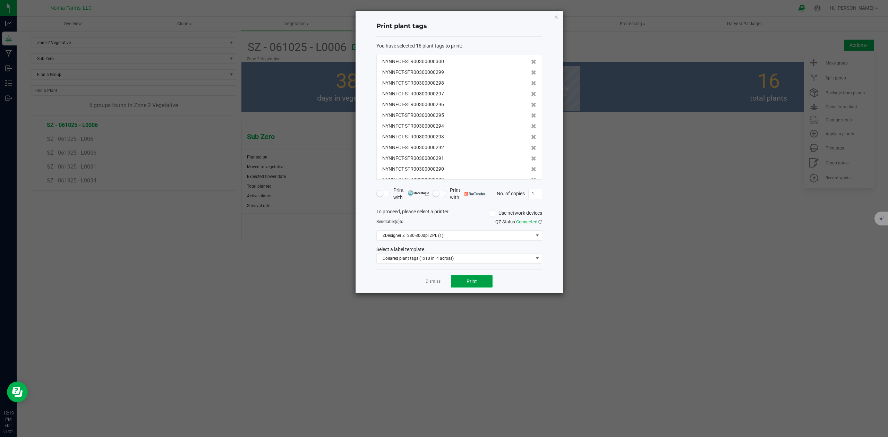
click at [473, 284] on span "Print" at bounding box center [472, 282] width 10 height 6
click at [430, 283] on link "Dismiss" at bounding box center [433, 282] width 15 height 6
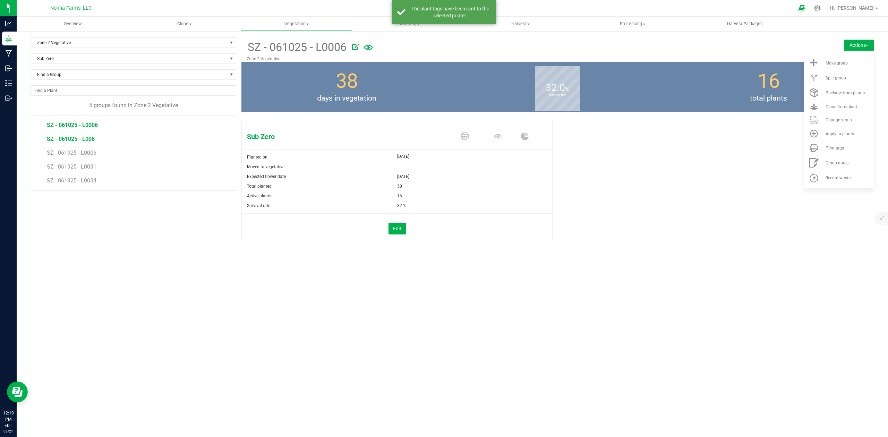
click at [77, 142] on span "SZ - 061025 - L006" at bounding box center [71, 139] width 48 height 7
click at [846, 147] on div "Print tags" at bounding box center [848, 148] width 47 height 5
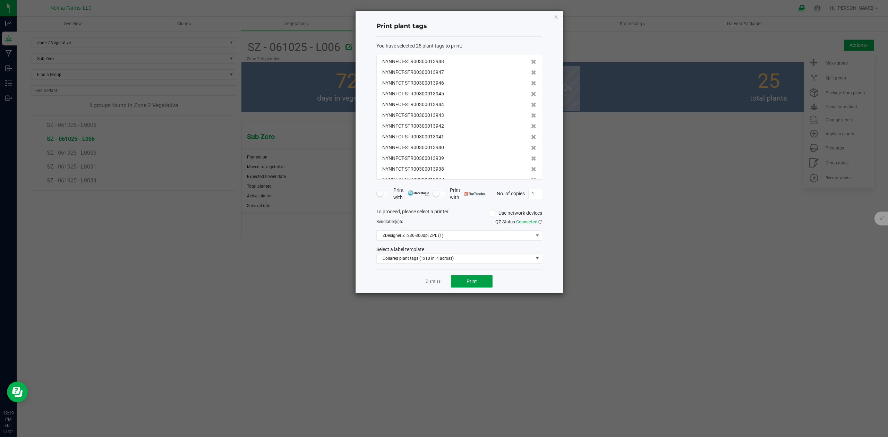
click at [470, 282] on span "Print" at bounding box center [472, 282] width 10 height 6
click at [434, 282] on link "Dismiss" at bounding box center [433, 282] width 15 height 6
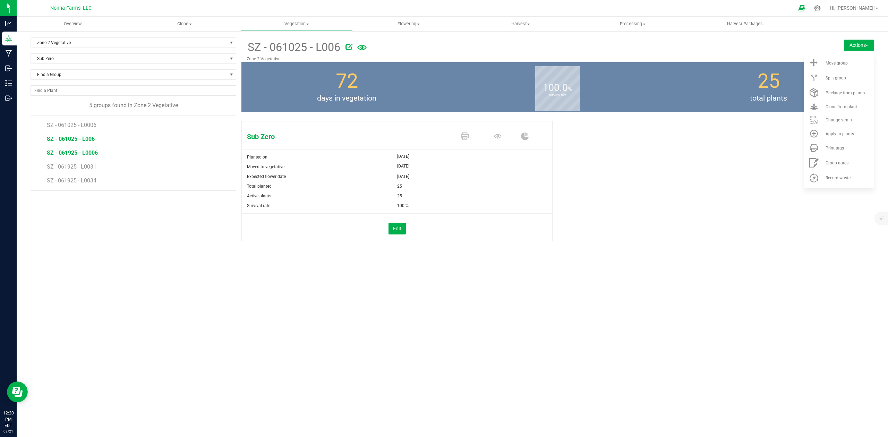
click at [86, 153] on span "SZ - 061925 - L0006" at bounding box center [72, 152] width 51 height 7
click at [841, 151] on li "Print tags" at bounding box center [839, 147] width 70 height 15
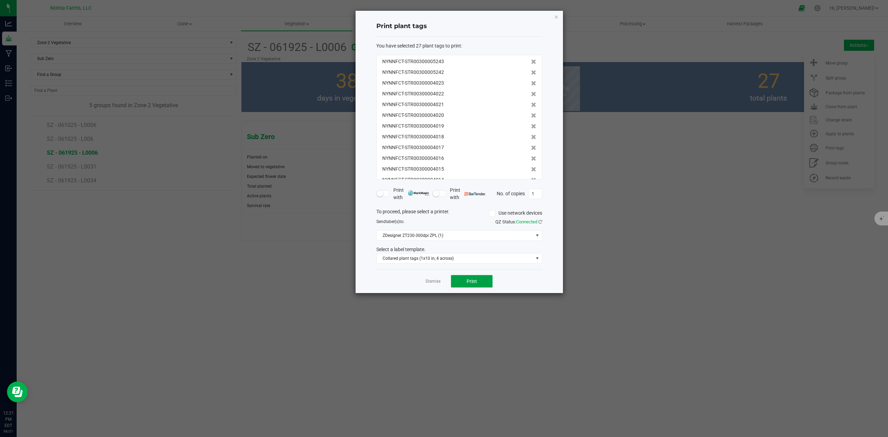
click at [471, 281] on span "Print" at bounding box center [472, 282] width 10 height 6
click at [435, 283] on link "Dismiss" at bounding box center [433, 282] width 15 height 6
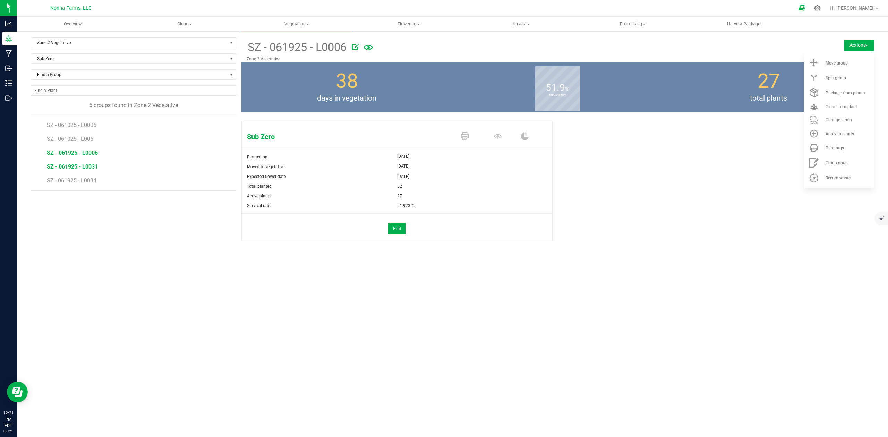
click at [79, 166] on span "SZ - 061925 - L0031" at bounding box center [72, 166] width 51 height 7
click at [839, 149] on span "Print tags" at bounding box center [834, 148] width 18 height 5
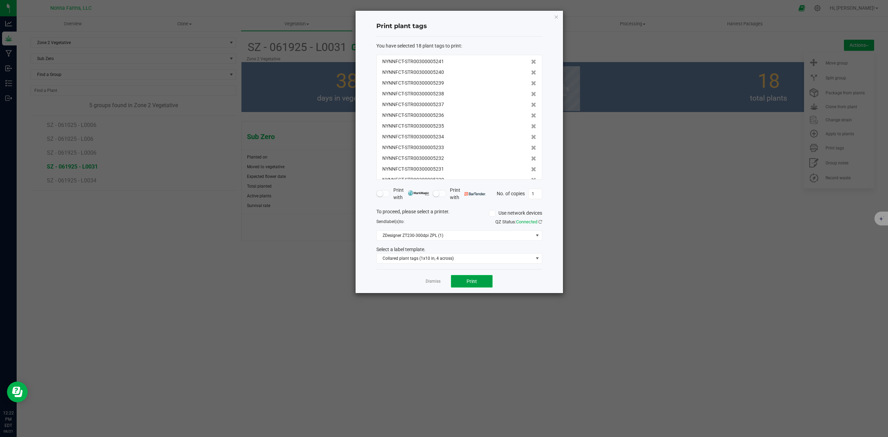
click at [461, 280] on button "Print" at bounding box center [472, 281] width 42 height 12
click at [433, 283] on link "Dismiss" at bounding box center [433, 282] width 15 height 6
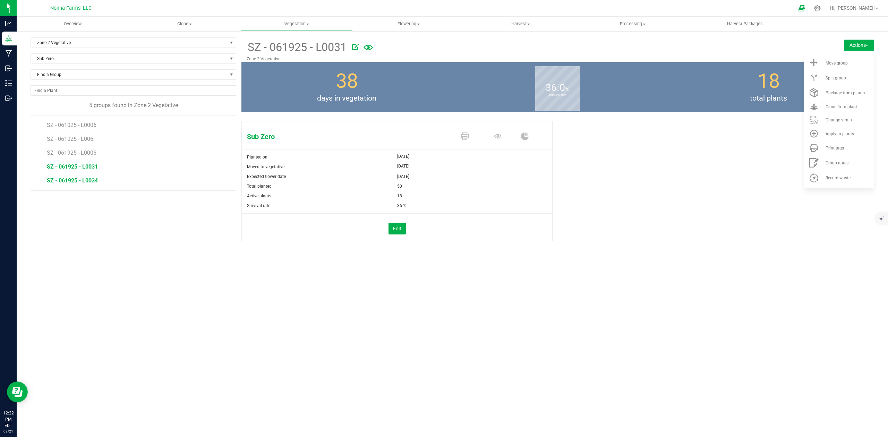
click at [82, 181] on span "SZ - 061925 - L0034" at bounding box center [72, 180] width 51 height 7
click at [846, 147] on div "Print tags" at bounding box center [848, 148] width 47 height 5
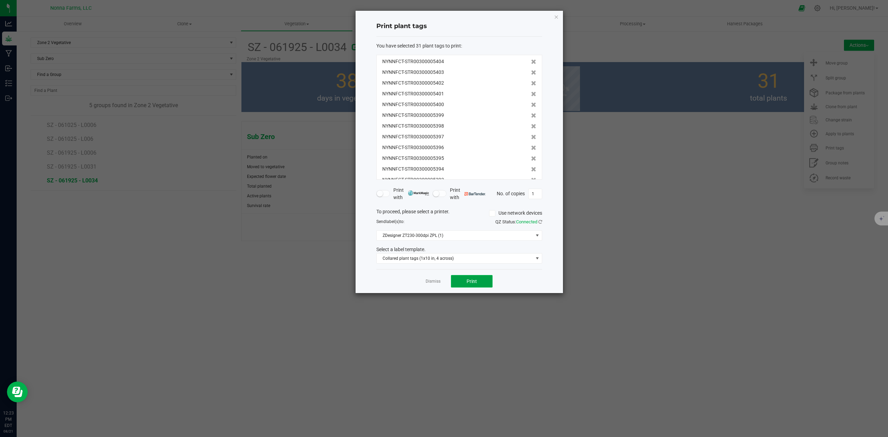
click at [486, 280] on button "Print" at bounding box center [472, 281] width 42 height 12
click at [432, 280] on link "Dismiss" at bounding box center [433, 282] width 15 height 6
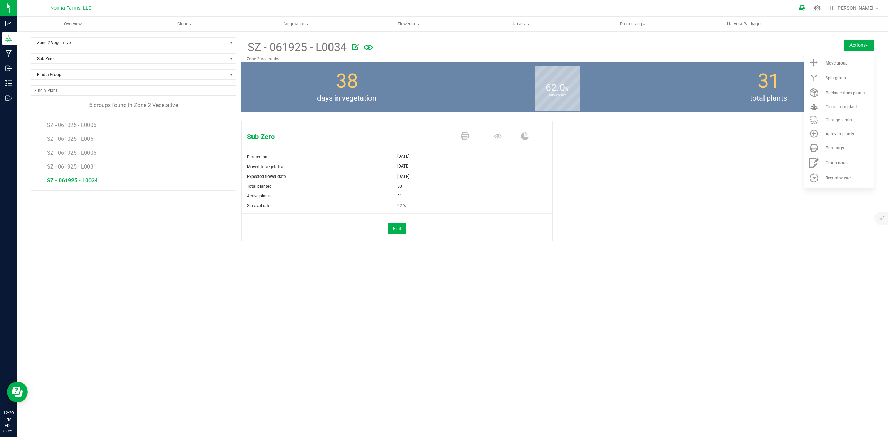
click at [165, 250] on div "Zone 2 Vegetative Filter by Area All Main Field Vegetative Zone 1 Vegetative Zo…" at bounding box center [136, 147] width 211 height 221
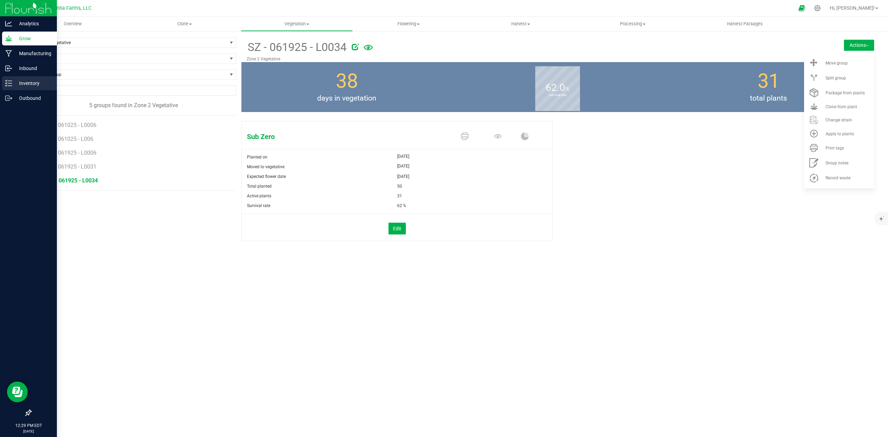
click at [34, 82] on p "Inventory" at bounding box center [33, 83] width 42 height 8
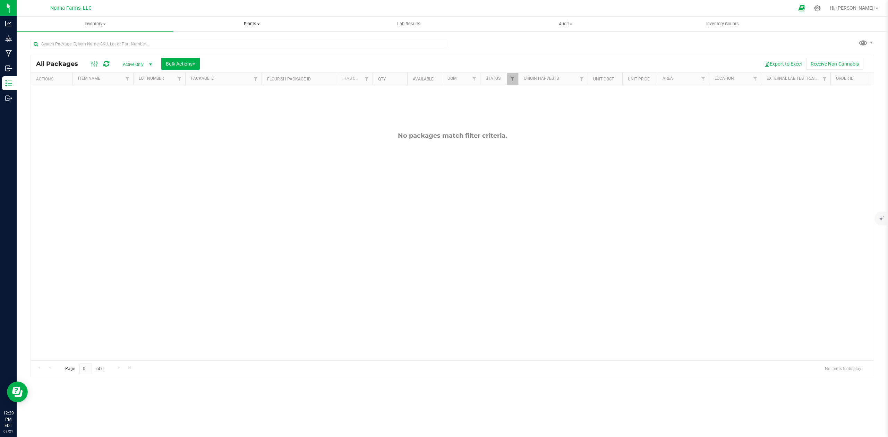
click at [257, 24] on span at bounding box center [258, 24] width 3 height 1
click at [238, 41] on li "All plants" at bounding box center [251, 42] width 157 height 8
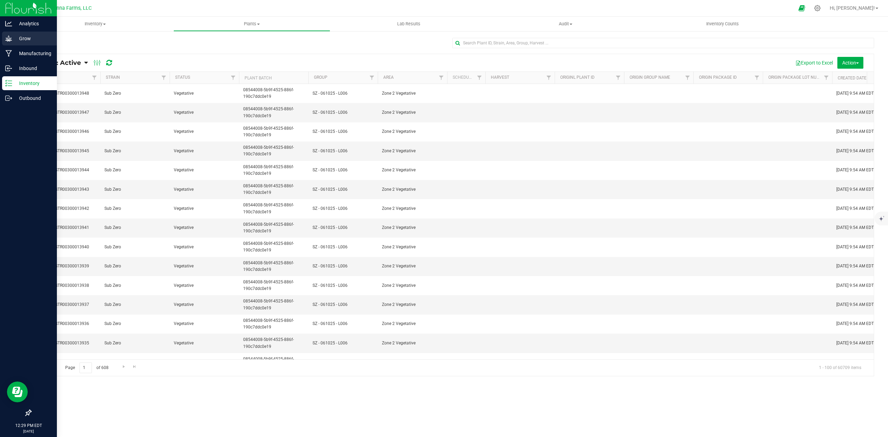
click at [40, 40] on p "Grow" at bounding box center [33, 38] width 42 height 8
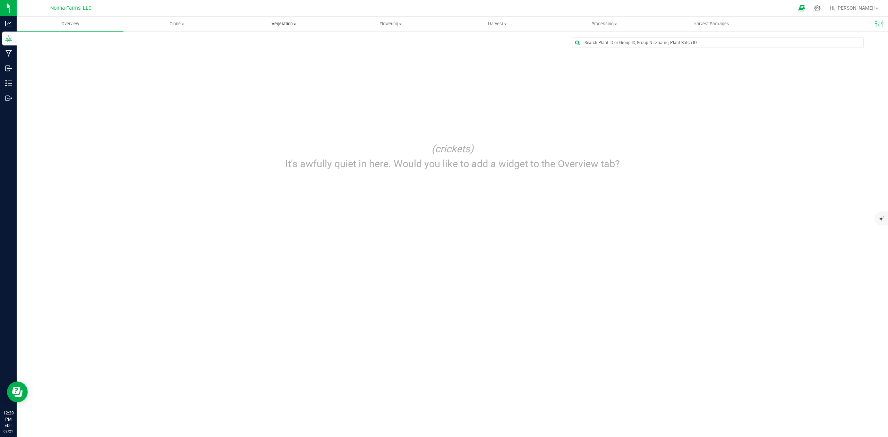
click at [298, 22] on span "Vegetation" at bounding box center [284, 24] width 106 height 6
click at [262, 43] on span "Veg groups" at bounding box center [252, 42] width 44 height 6
